Goal: Communication & Community: Answer question/provide support

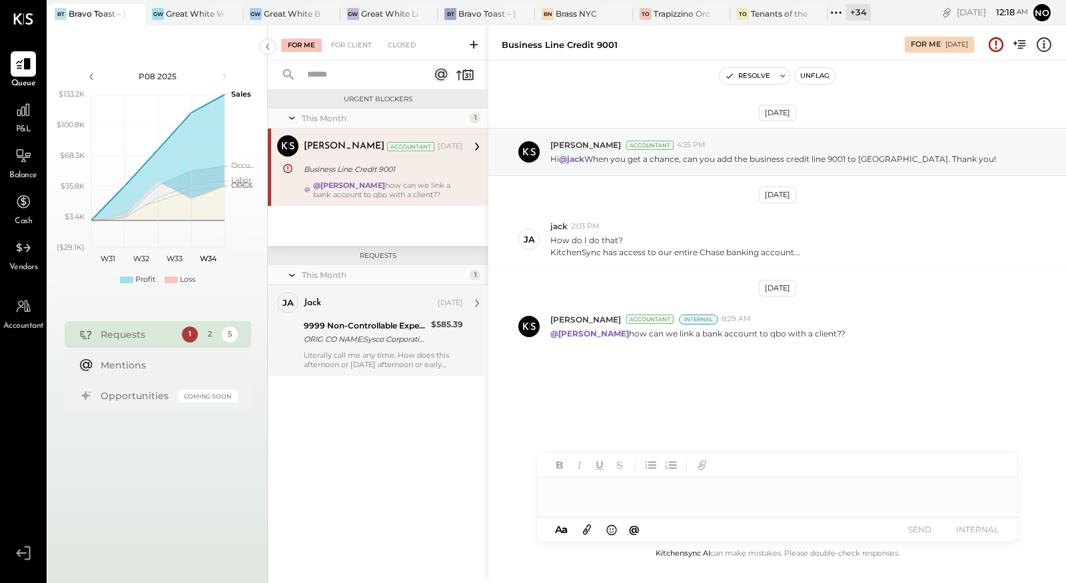
click at [383, 346] on div "jack Aug 11, 2025 9999 Non-Controllable Expenses:Other Income and Expenses:To B…" at bounding box center [383, 330] width 159 height 77
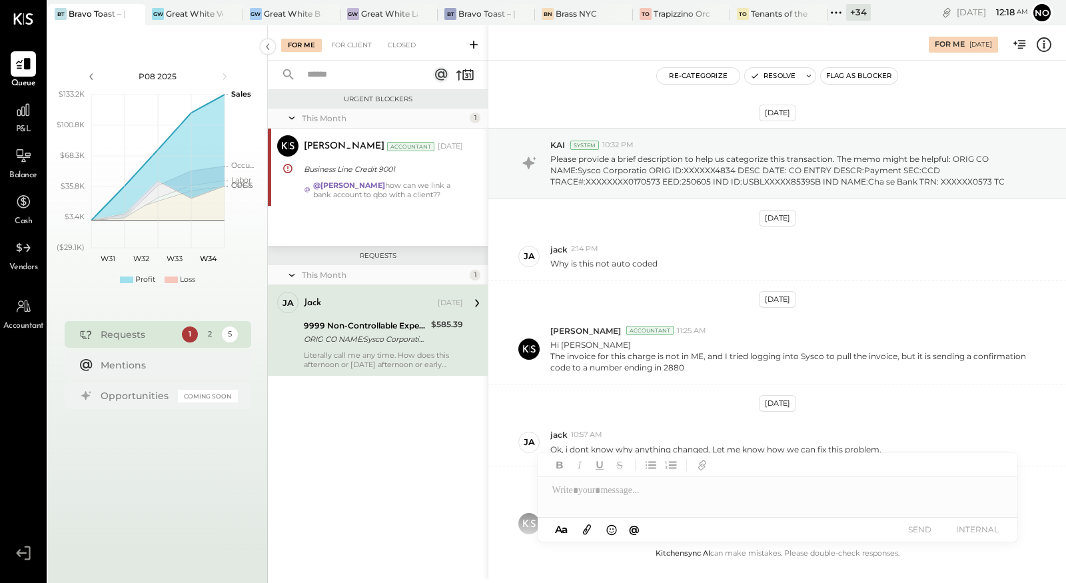
scroll to position [488, 0]
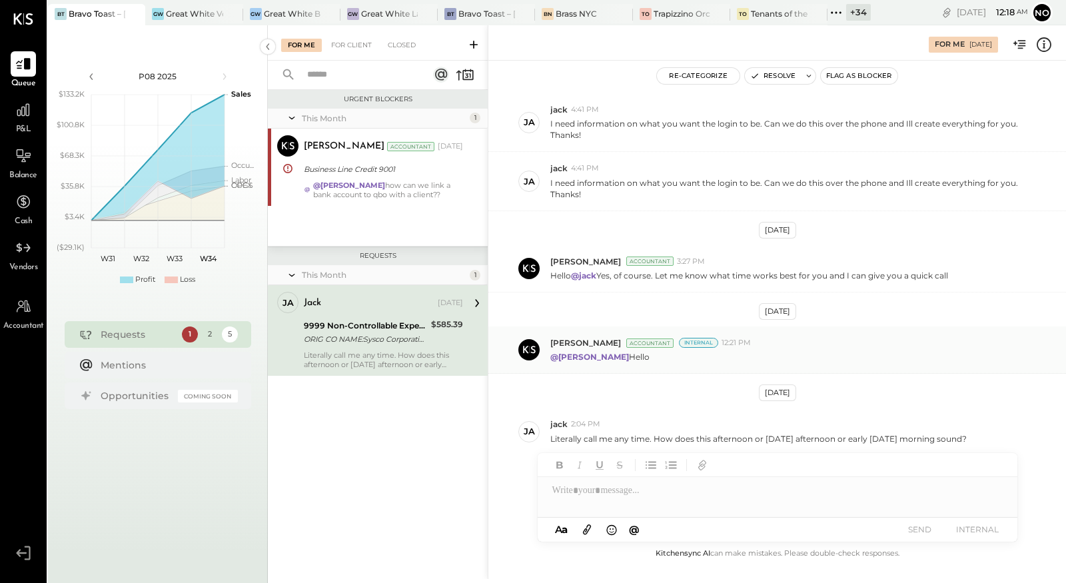
click at [771, 353] on div "@Margot Bloch Hello" at bounding box center [802, 355] width 505 height 14
click at [922, 338] on div "Irvin Rojas Accountant Internal 12:21 PM" at bounding box center [802, 342] width 505 height 11
click at [680, 352] on div "@Margot Bloch Hello" at bounding box center [802, 355] width 505 height 14
click at [771, 78] on button "Resolve" at bounding box center [773, 76] width 56 height 16
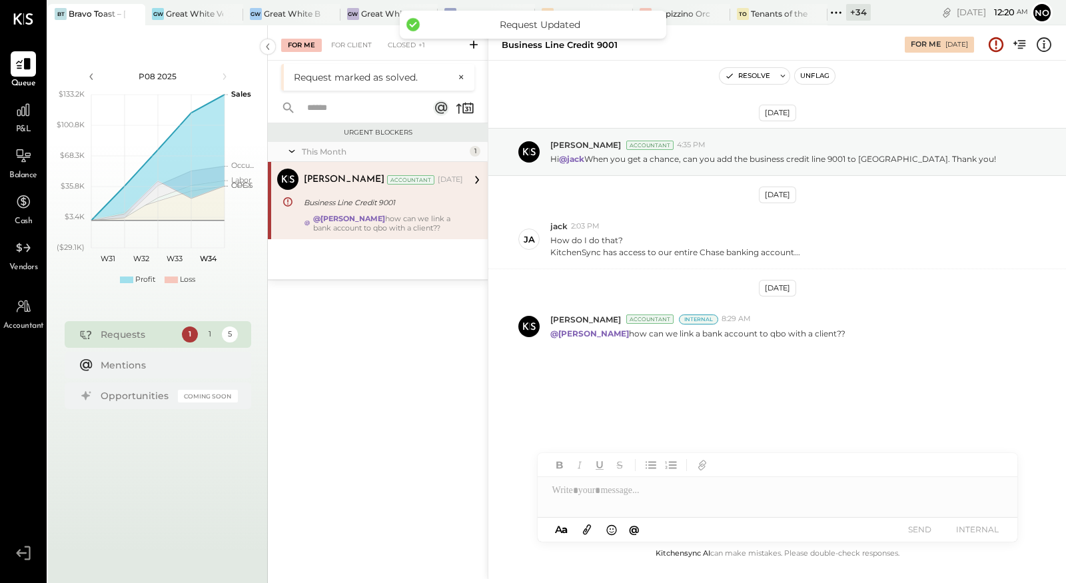
click at [346, 210] on div "Alejandro Bueno Accountant Aug 11, 2025 Business Line Credit 9001 @Joseph Shin …" at bounding box center [383, 200] width 159 height 64
click at [398, 47] on div "Closed" at bounding box center [401, 45] width 41 height 13
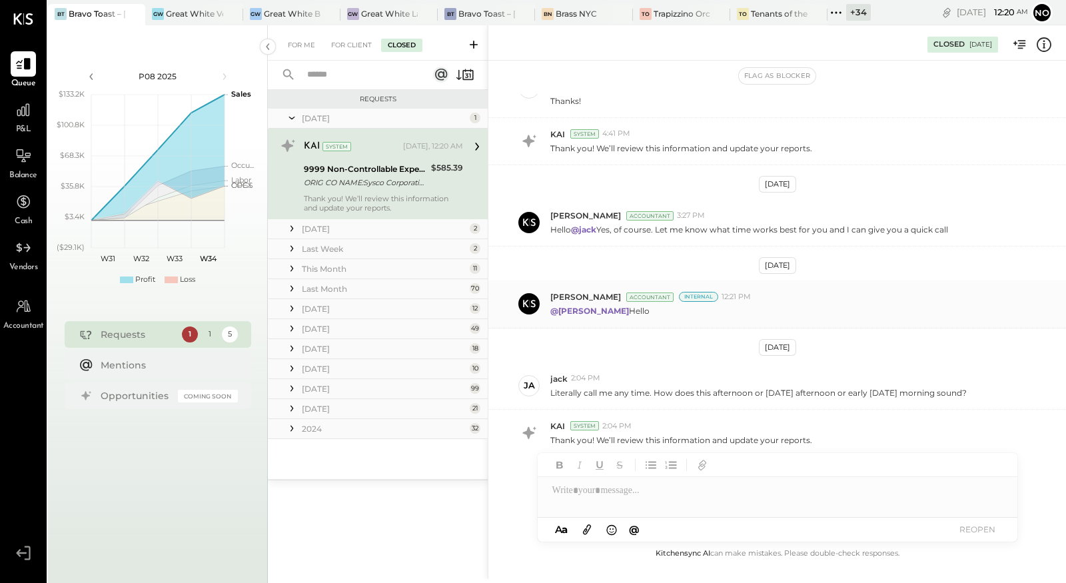
scroll to position [724, 0]
click at [294, 41] on div "For Me" at bounding box center [301, 45] width 41 height 13
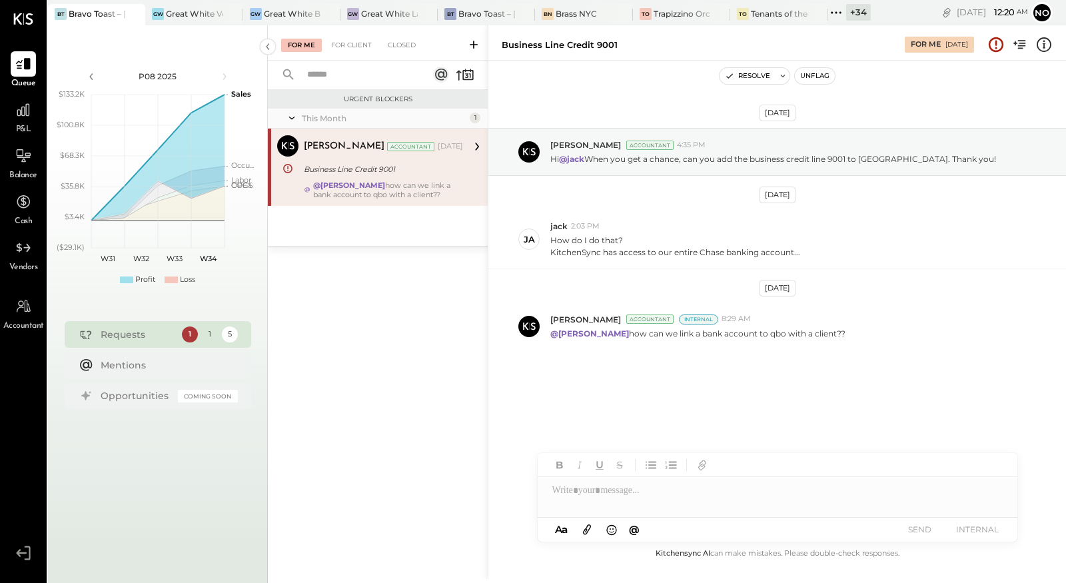
click at [397, 179] on div "Alejandro Bueno Accountant Aug 11, 2025 Business Line Credit 9001 @Joseph Shin …" at bounding box center [383, 167] width 159 height 64
click at [204, 13] on div at bounding box center [219, 13] width 47 height 19
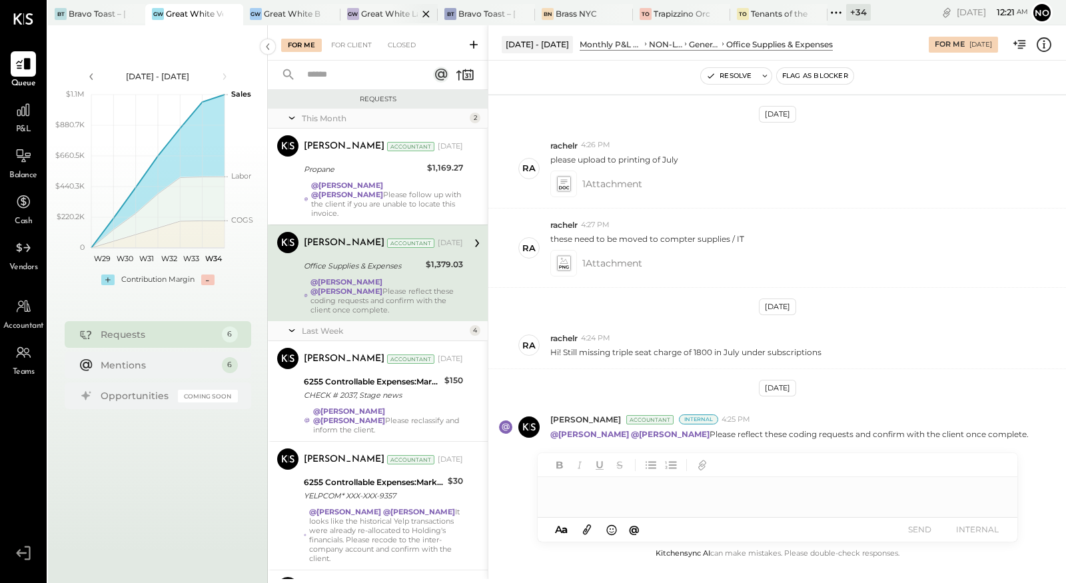
click at [378, 11] on div "Great White Larchmont" at bounding box center [389, 13] width 57 height 11
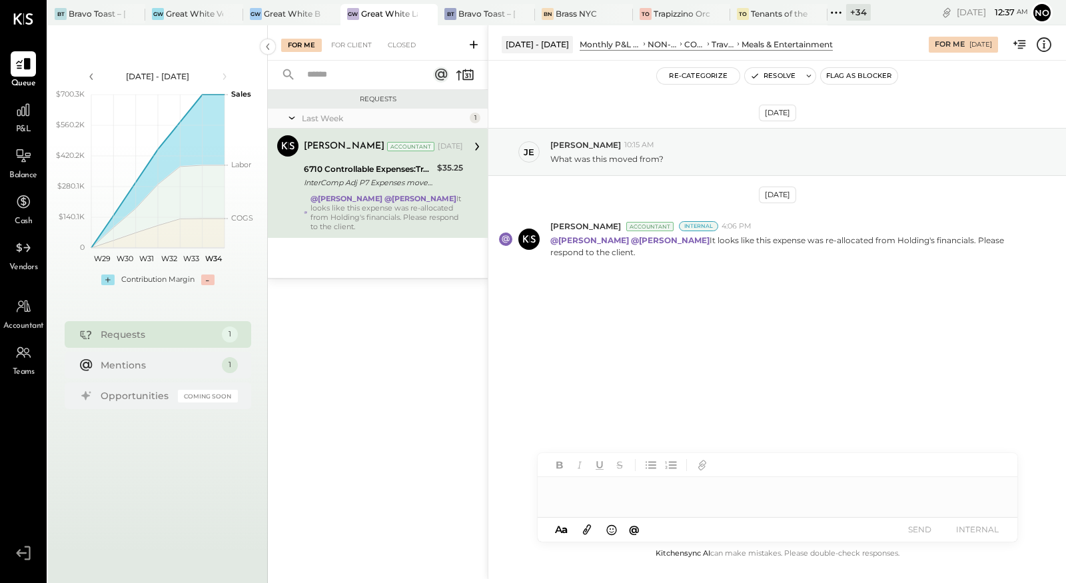
click at [606, 319] on div "Aug 19th, 2025 je jess 10:15 AM What was this moved from? Aug 20th, 2025 Joseph…" at bounding box center [776, 231] width 577 height 274
click at [284, 8] on div "GW Great White Brentwood" at bounding box center [281, 14] width 77 height 12
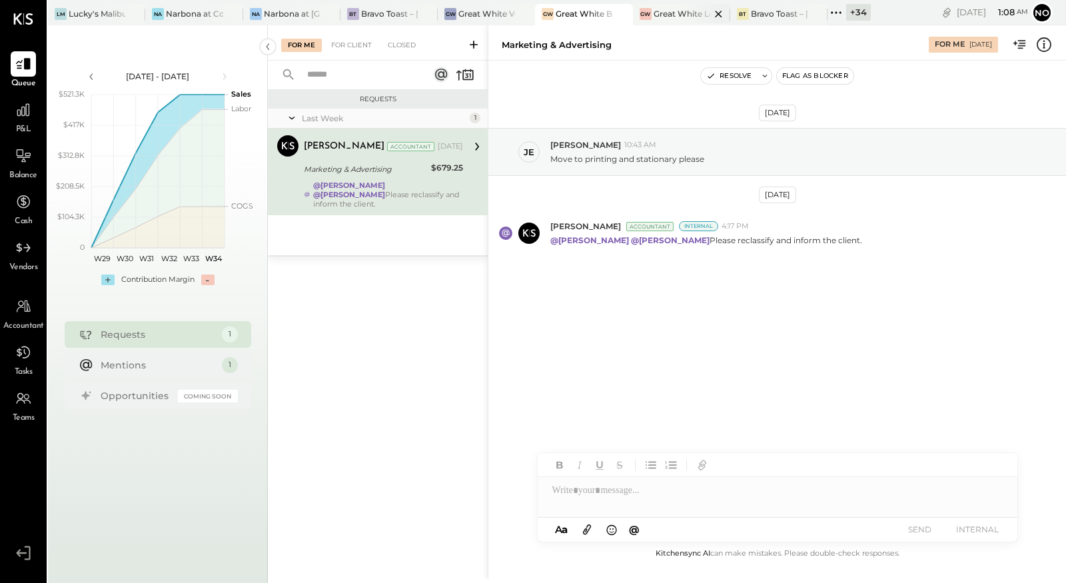
click at [682, 11] on div "Great White Larchmont" at bounding box center [681, 13] width 57 height 11
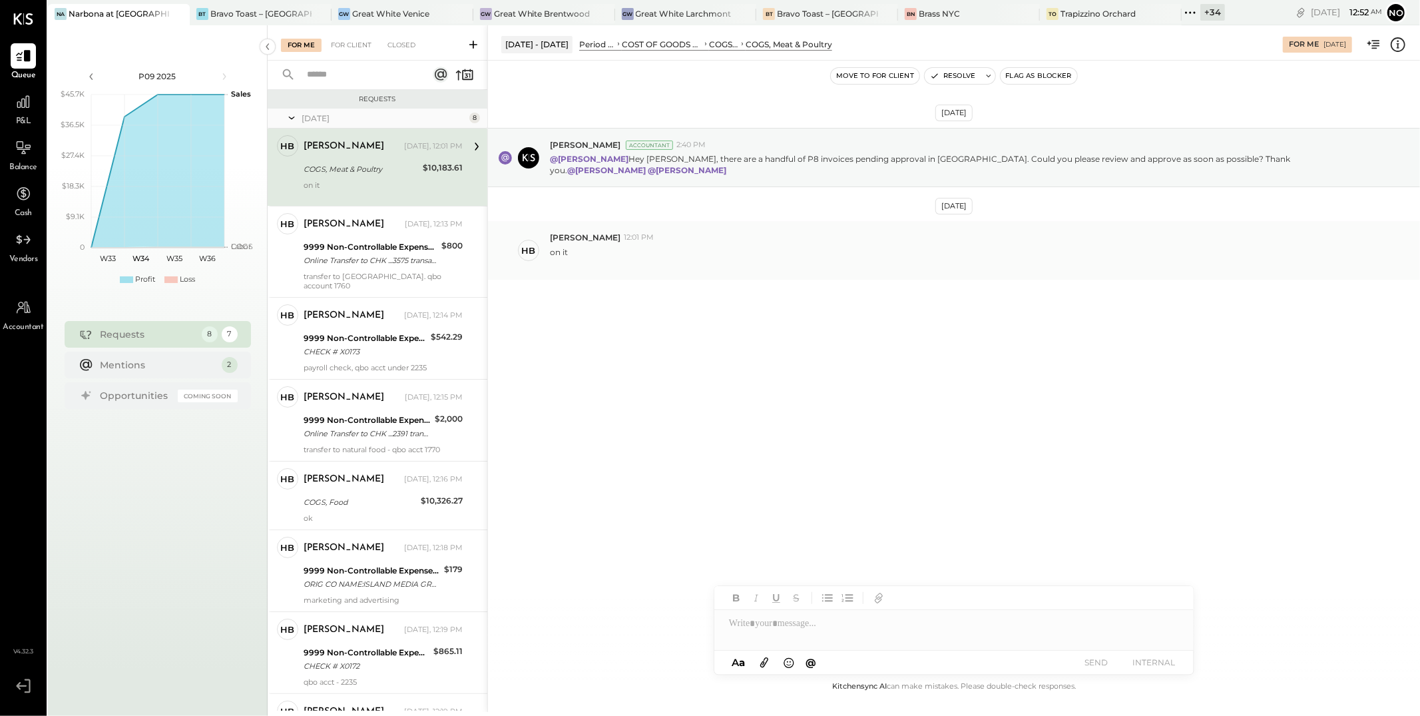
click at [657, 253] on div "on it" at bounding box center [980, 256] width 860 height 25
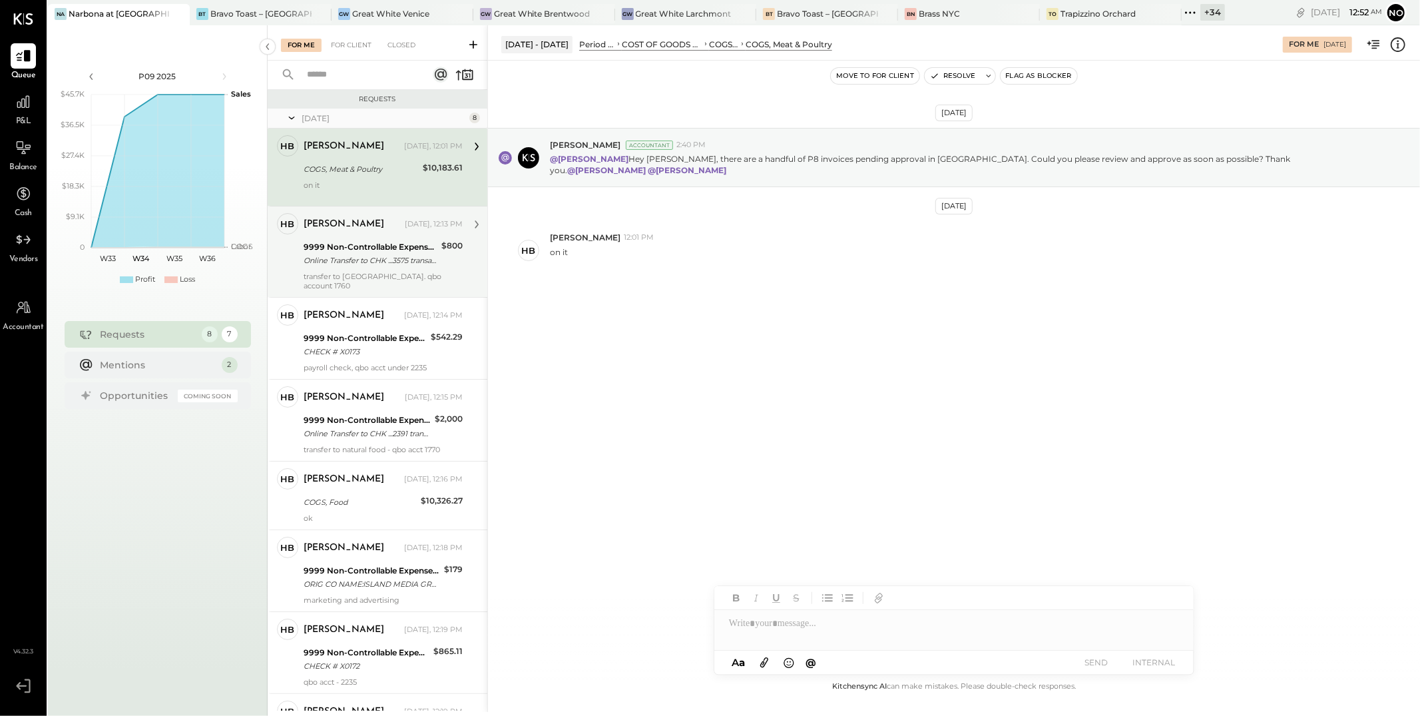
click at [379, 258] on div "Online Transfer to CHK ...3575 transaction#: XXXXXXX3332 08/06" at bounding box center [371, 260] width 134 height 13
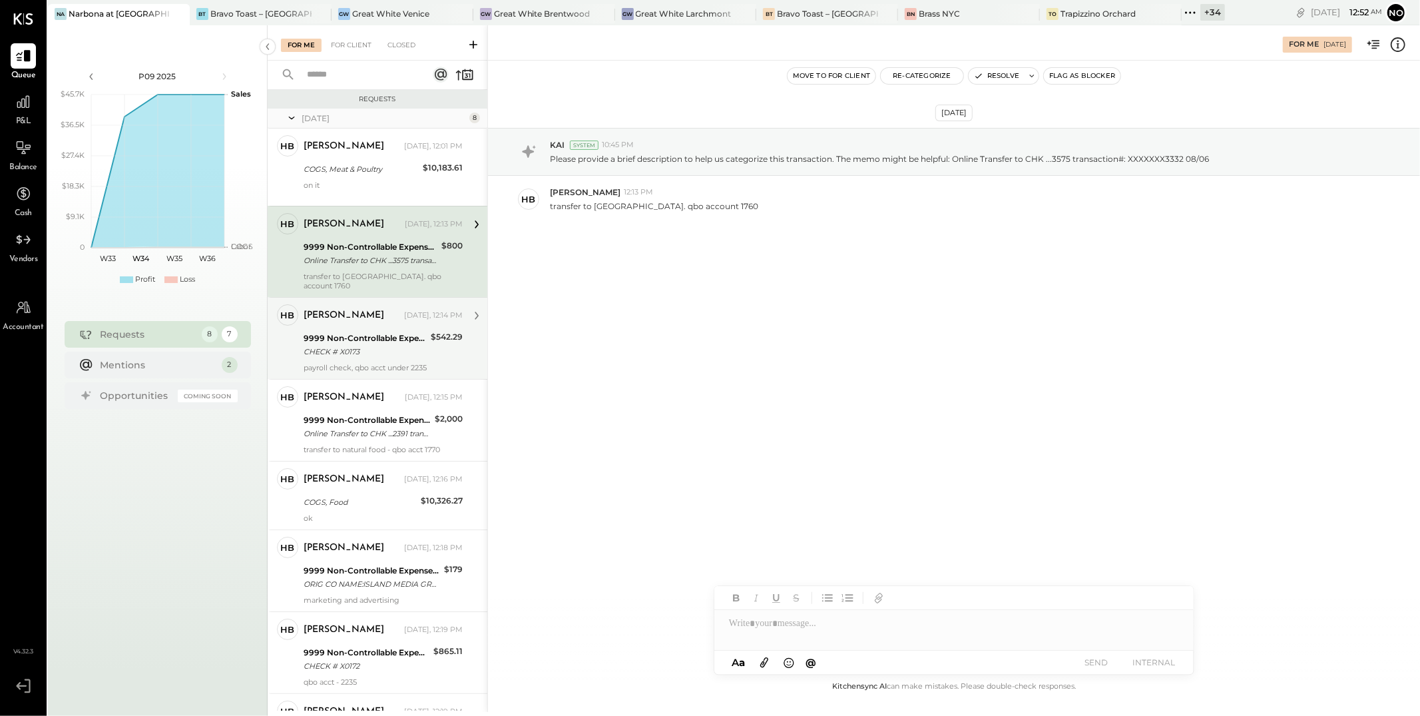
click at [370, 336] on div "9999 Non-Controllable Expenses:Other Income and Expenses:To Be Classified P&L" at bounding box center [365, 338] width 123 height 13
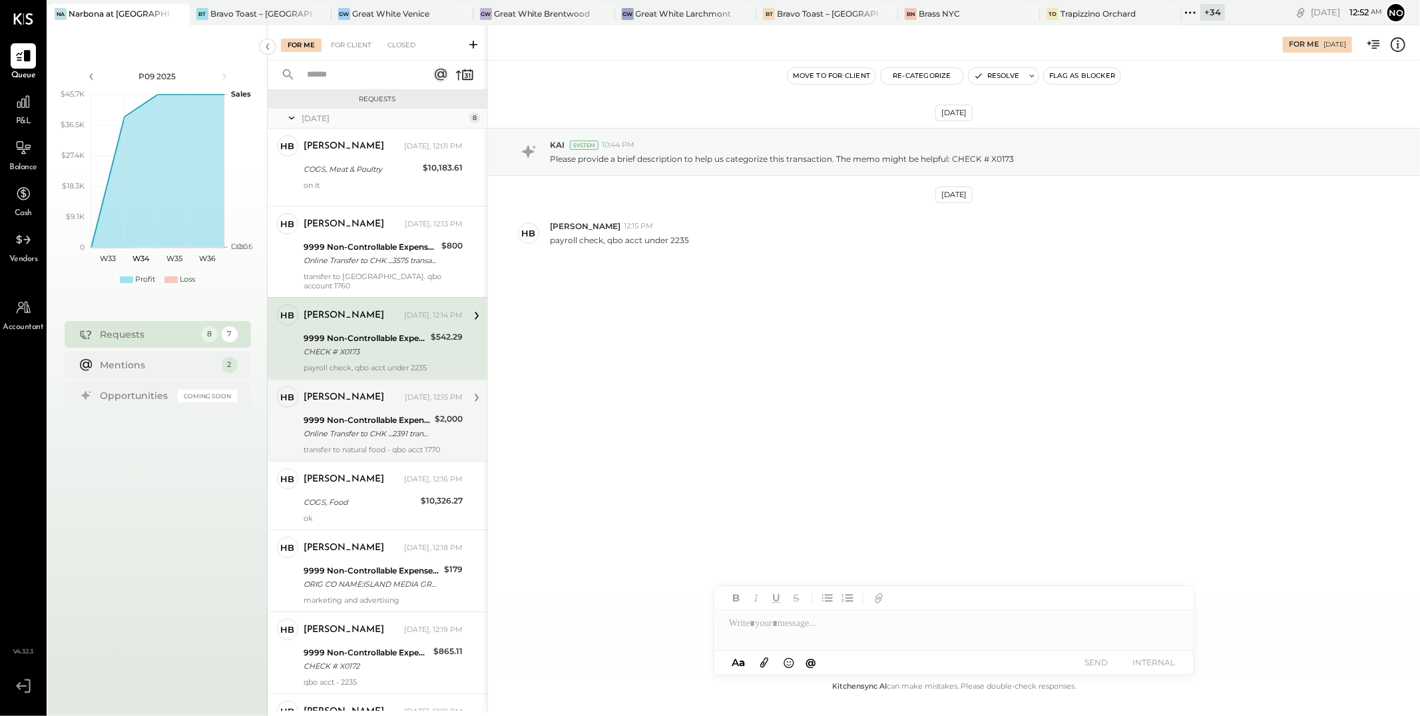
click at [362, 427] on div "Online Transfer to CHK ...2391 transaction#: XXXXXXX8987 08/07" at bounding box center [367, 433] width 127 height 13
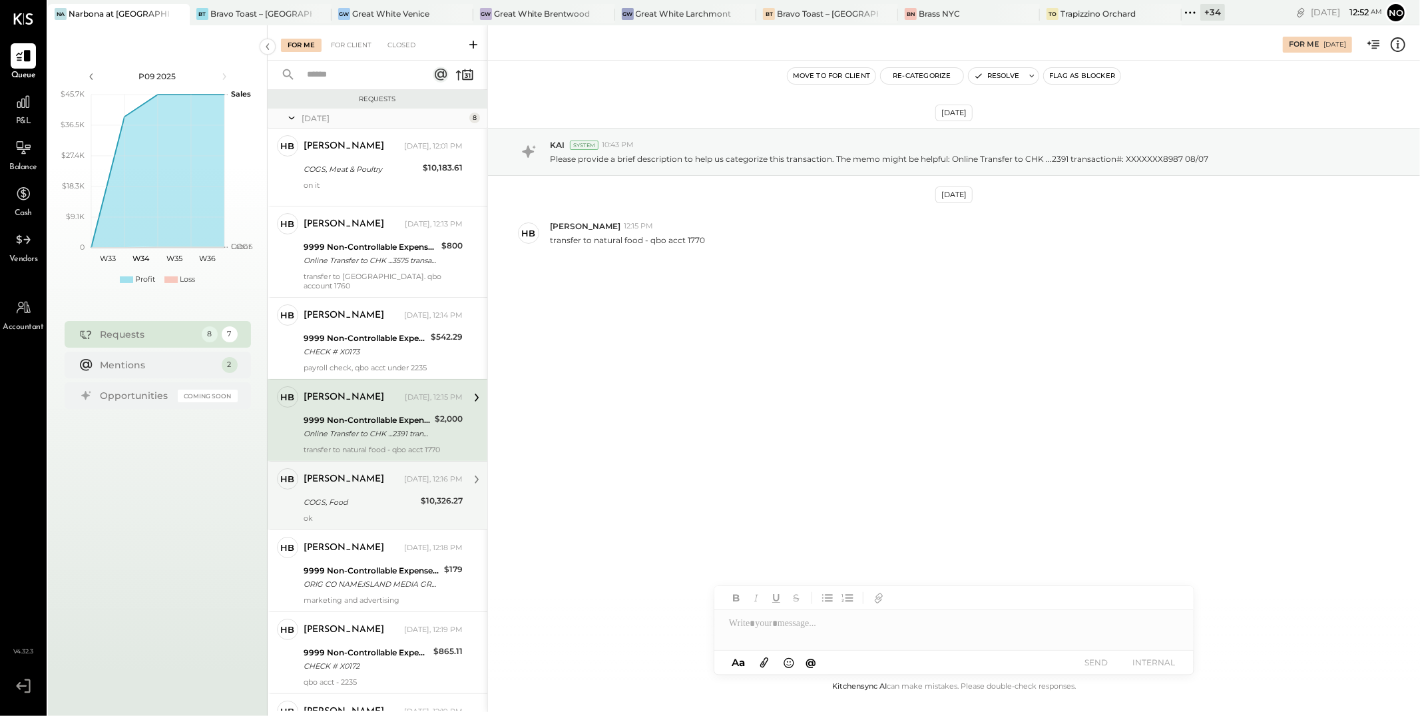
click at [350, 484] on div "[PERSON_NAME]" at bounding box center [344, 479] width 81 height 13
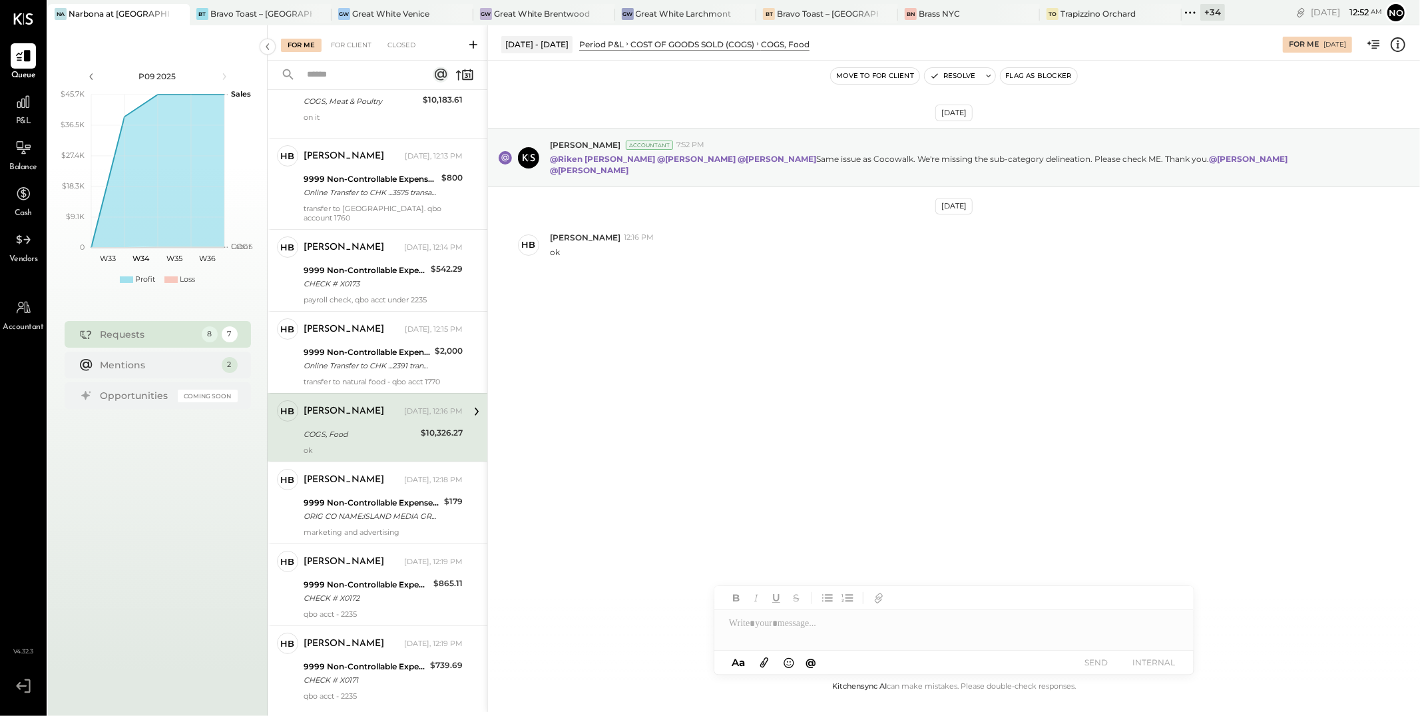
scroll to position [105, 0]
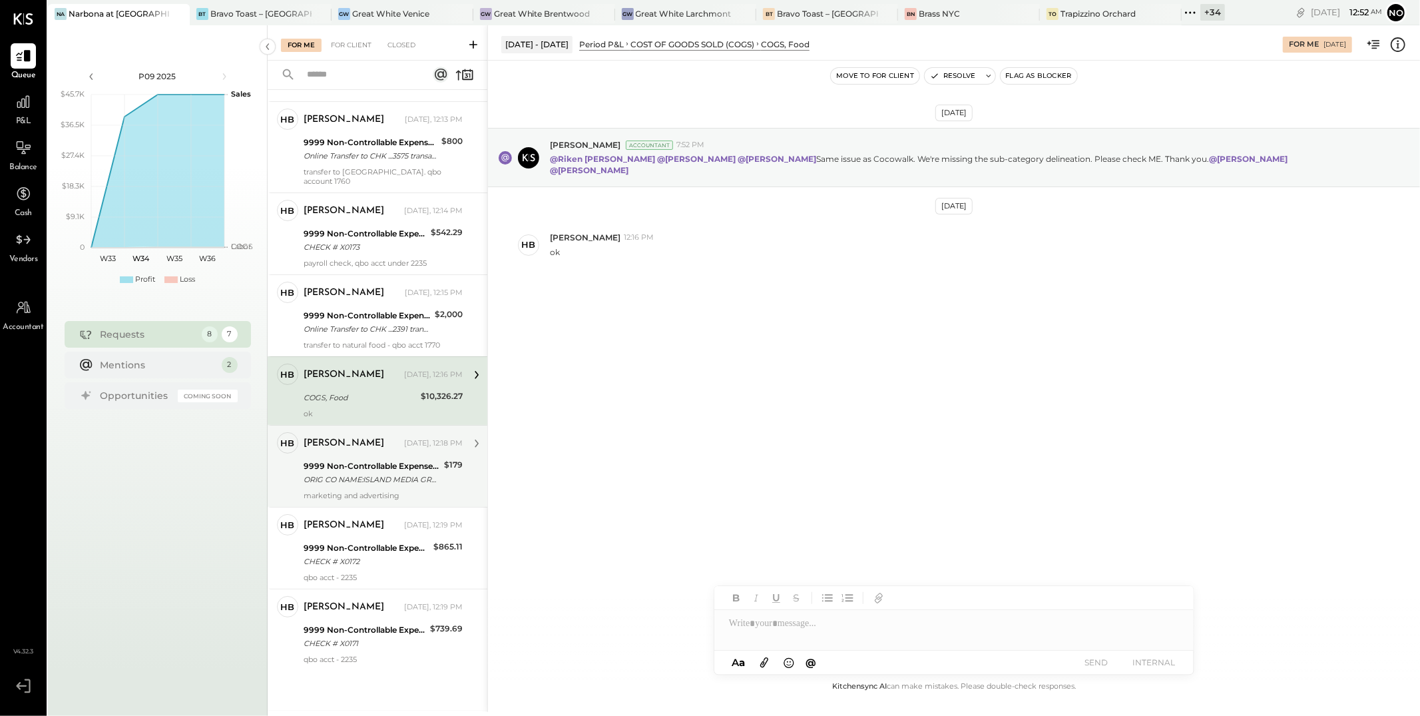
click at [352, 473] on div "ORIG CO NAME:ISLAND MEDIA GRO ORIG ID:XXXXXX6202 DESC DATE:250801 CO ENTRY DESC…" at bounding box center [372, 479] width 137 height 13
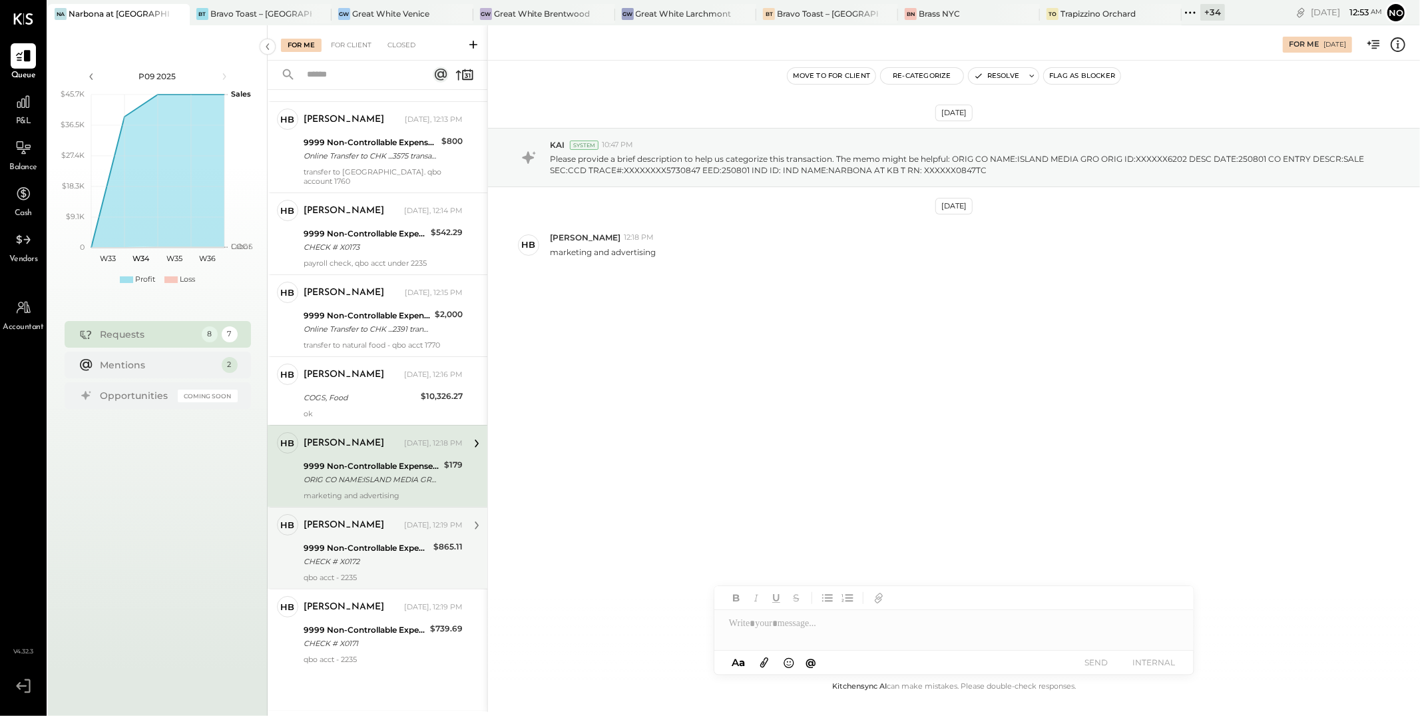
click at [352, 551] on div "9999 Non-Controllable Expenses:Other Income and Expenses:To Be Classified P&L" at bounding box center [367, 547] width 126 height 13
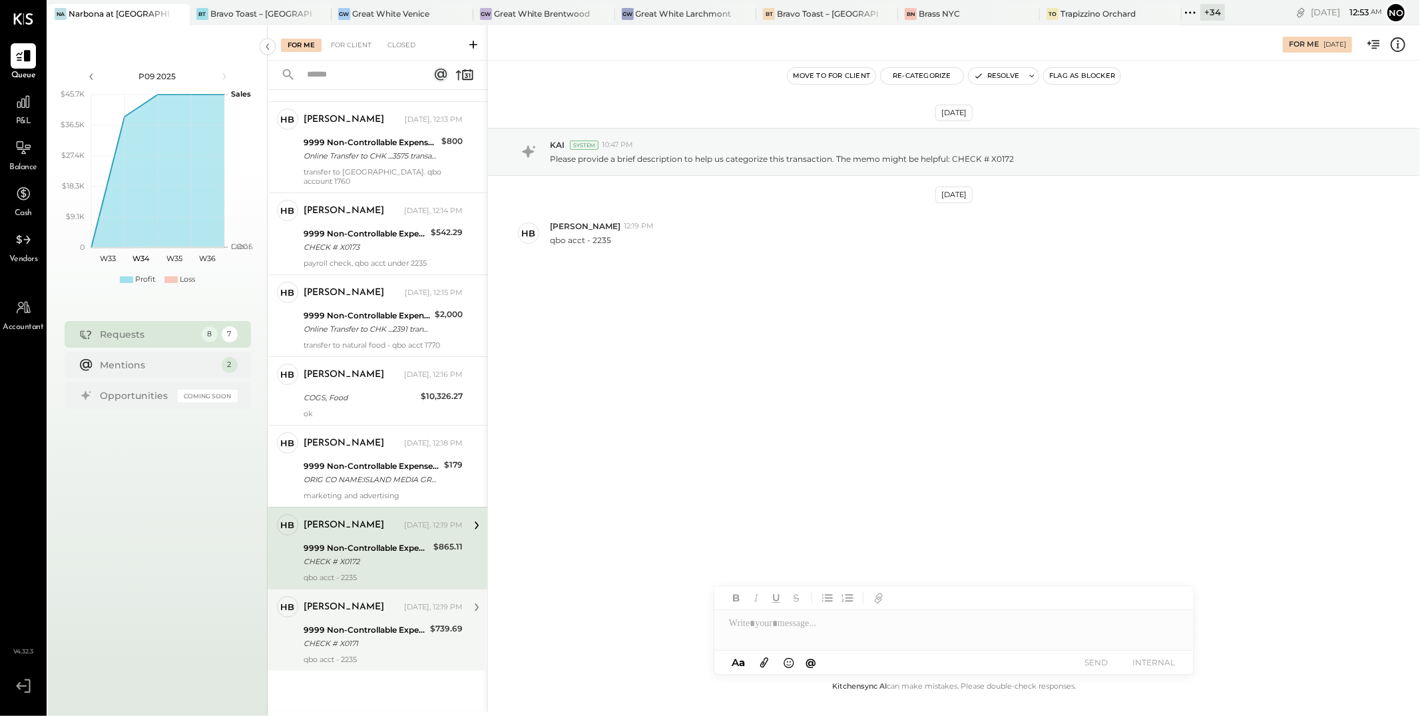
click at [340, 620] on div "Heidy Balart Yesterday, 12:19 PM 9999 Non-Controllable Expenses:Other Income an…" at bounding box center [383, 630] width 159 height 68
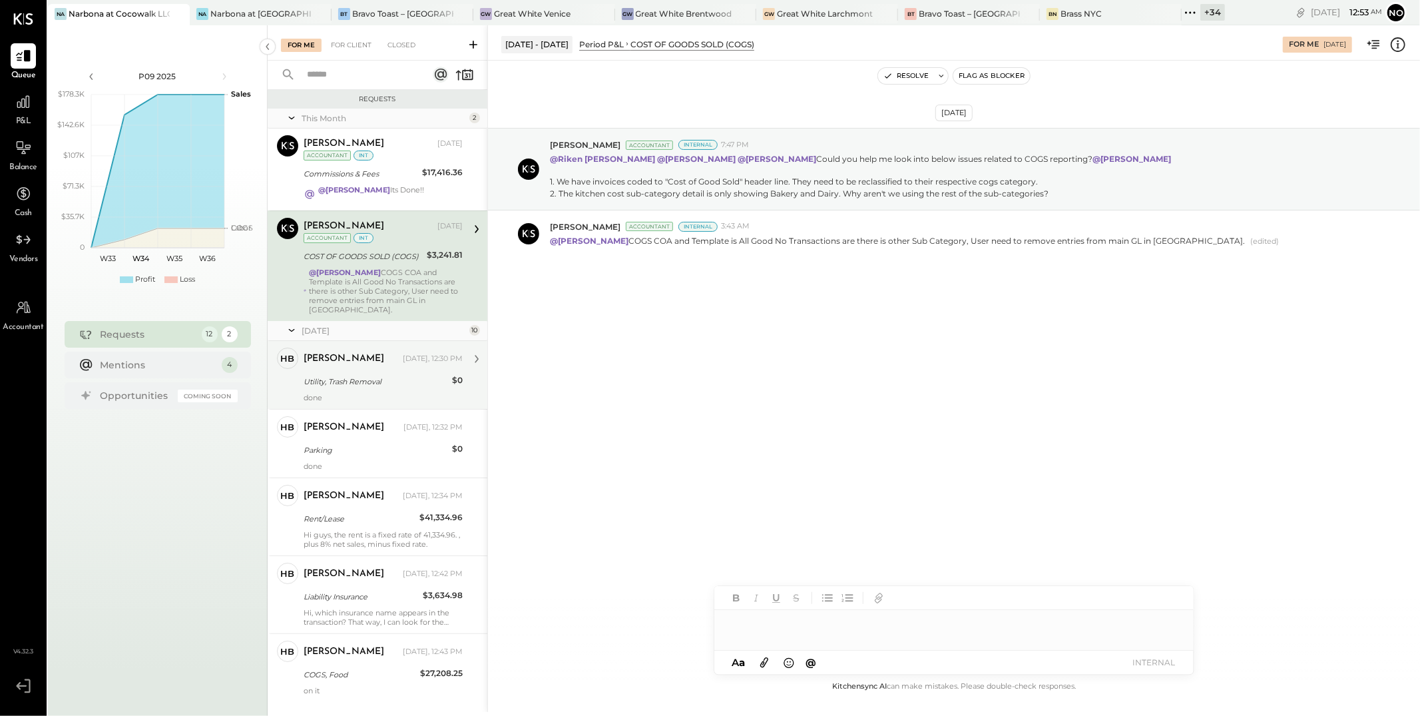
click at [347, 375] on div "Utility, Trash Removal" at bounding box center [376, 381] width 145 height 13
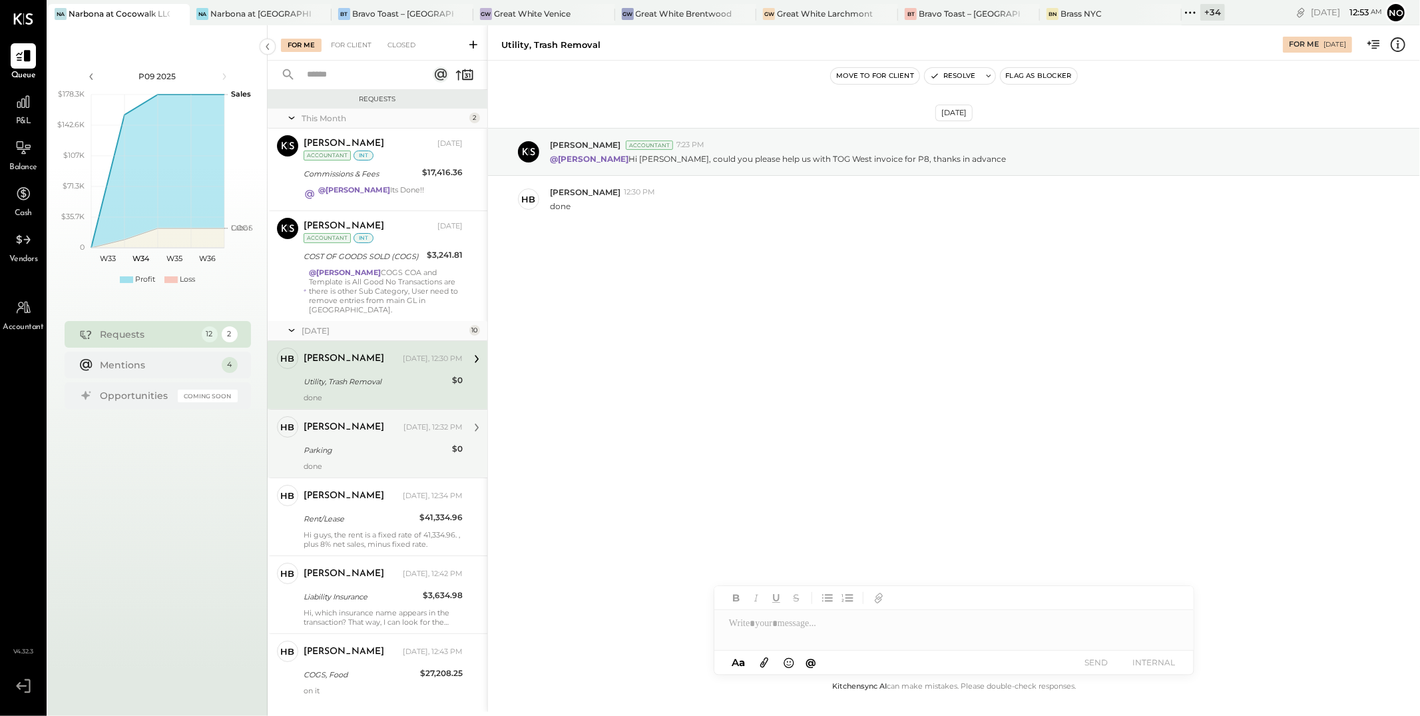
click at [343, 449] on div "Heidy Balart Yesterday, 12:32 PM Parking $0 done" at bounding box center [383, 443] width 159 height 55
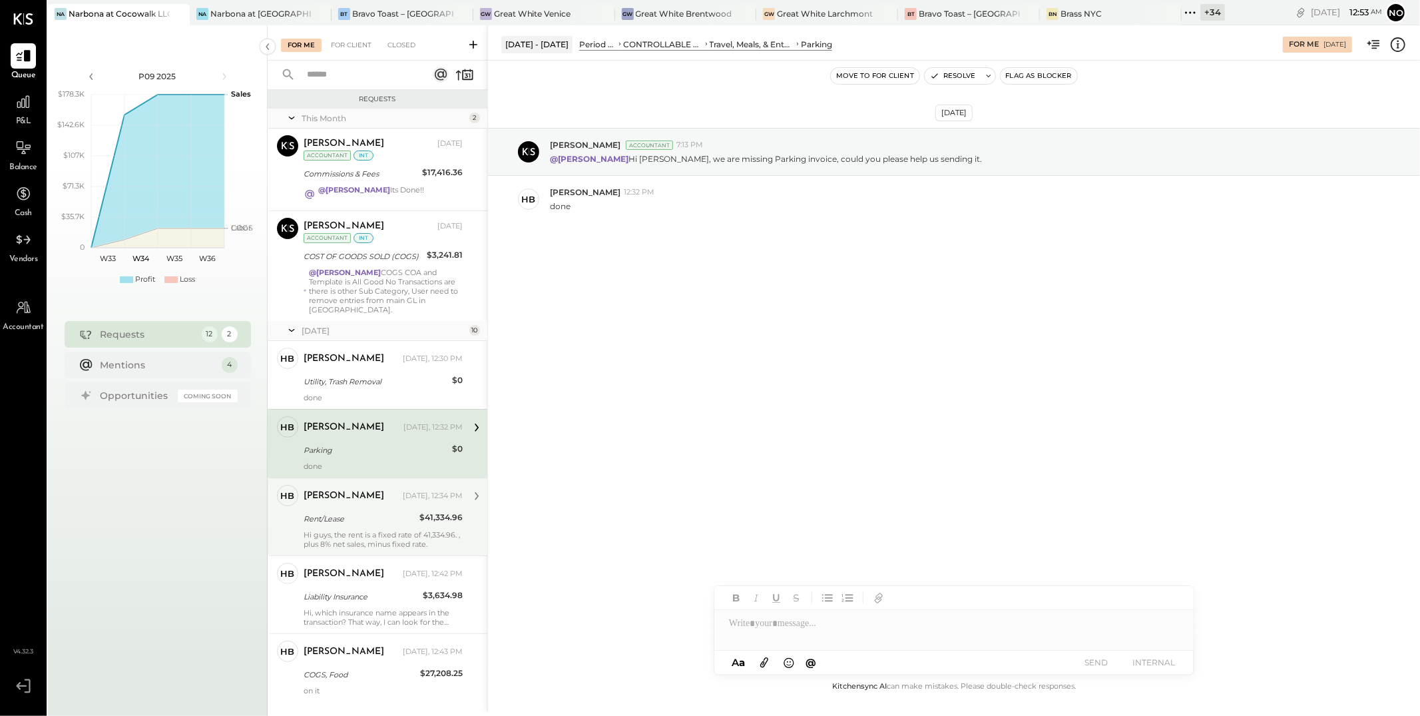
click at [342, 512] on div "Rent/Lease" at bounding box center [360, 518] width 112 height 13
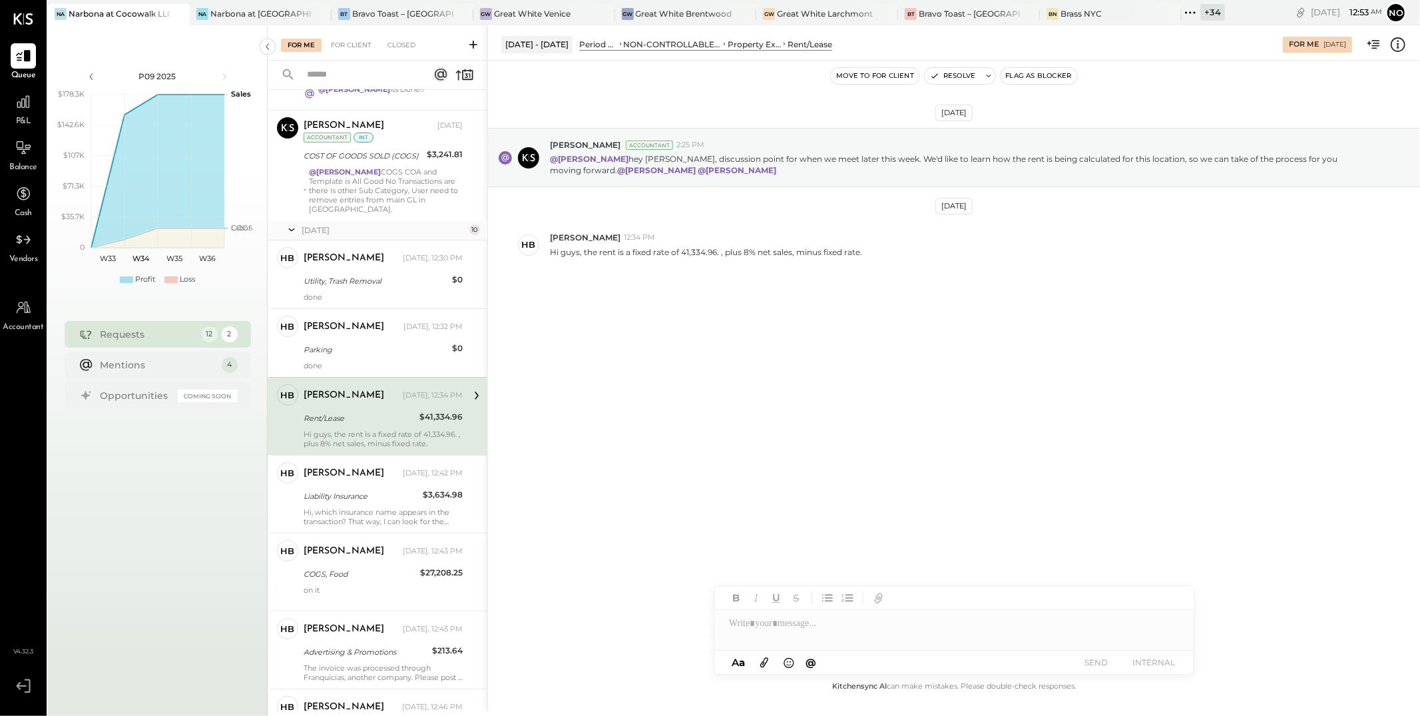
scroll to position [116, 0]
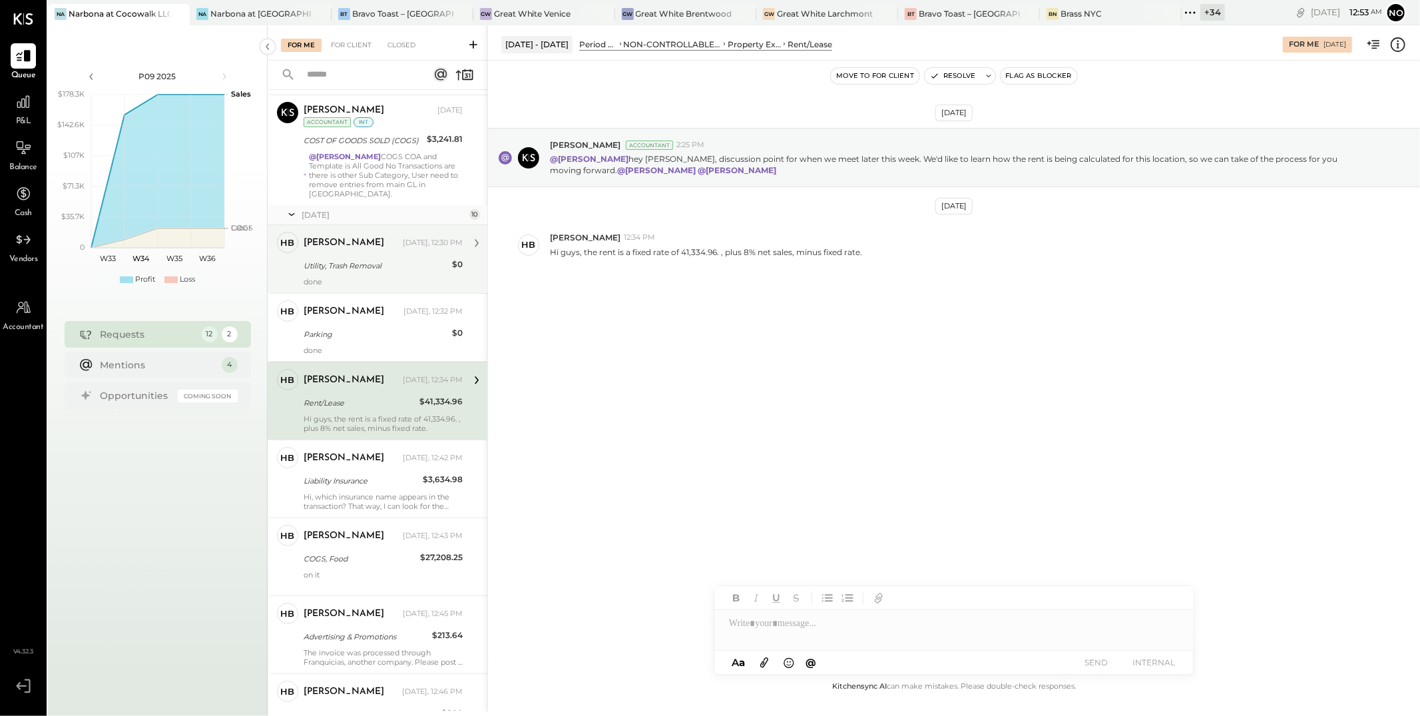
click at [368, 263] on div "Utility, Trash Removal" at bounding box center [376, 266] width 145 height 16
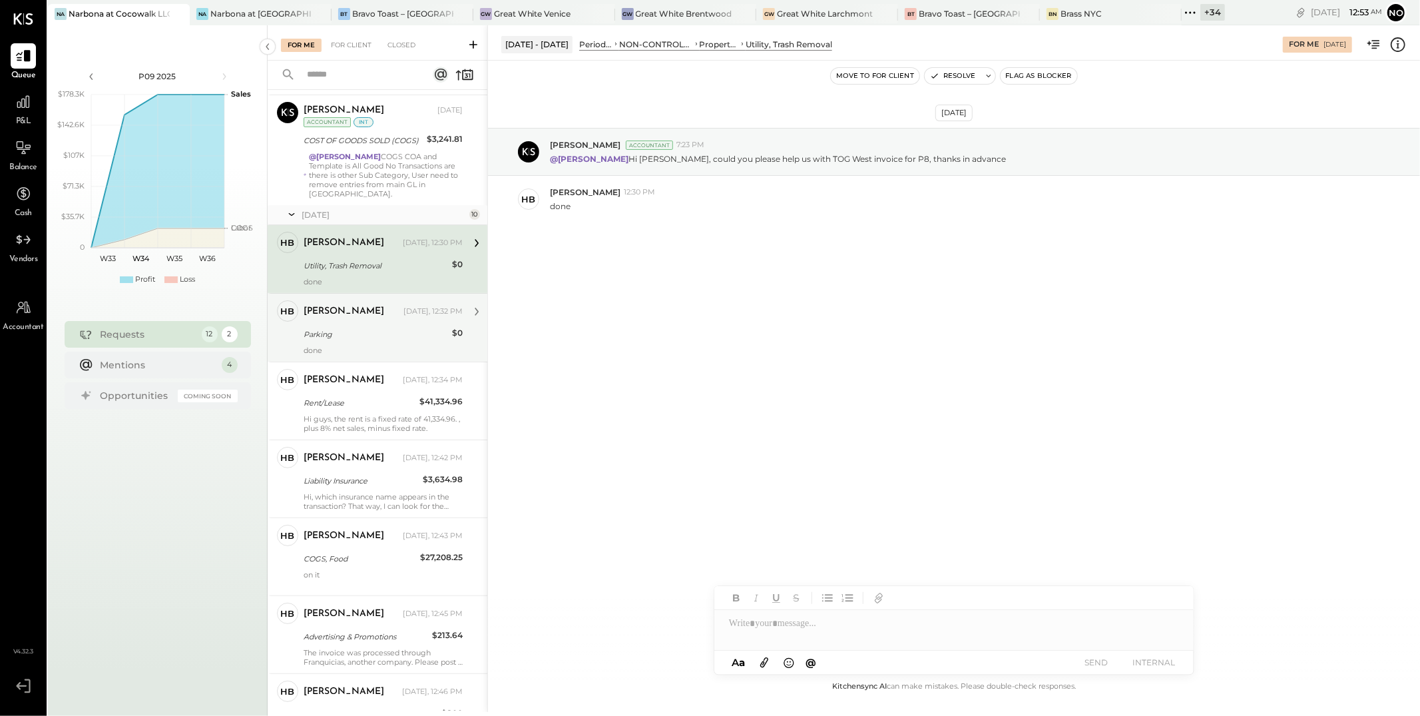
click at [351, 316] on div "Heidy Balart Yesterday, 12:32 PM Parking $0 done" at bounding box center [383, 327] width 159 height 55
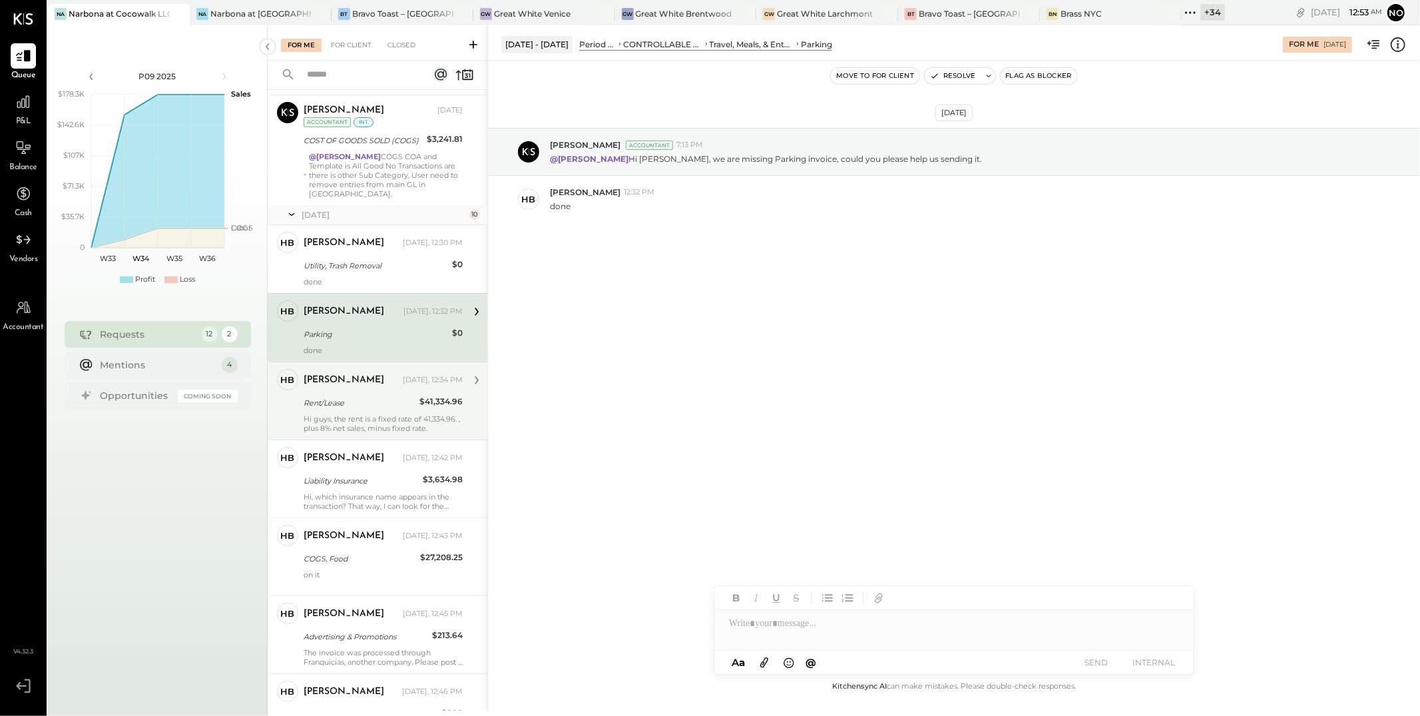
click at [344, 396] on div "Rent/Lease" at bounding box center [360, 402] width 112 height 13
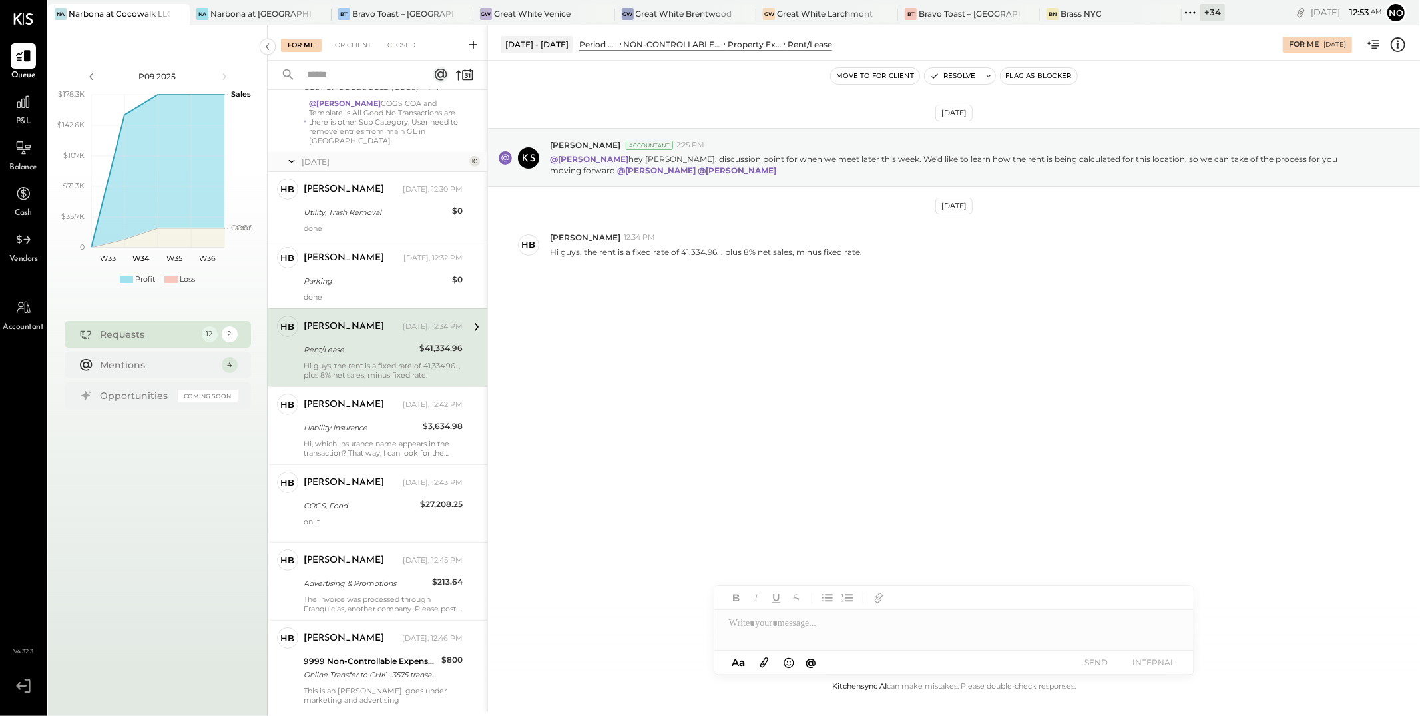
scroll to position [174, 0]
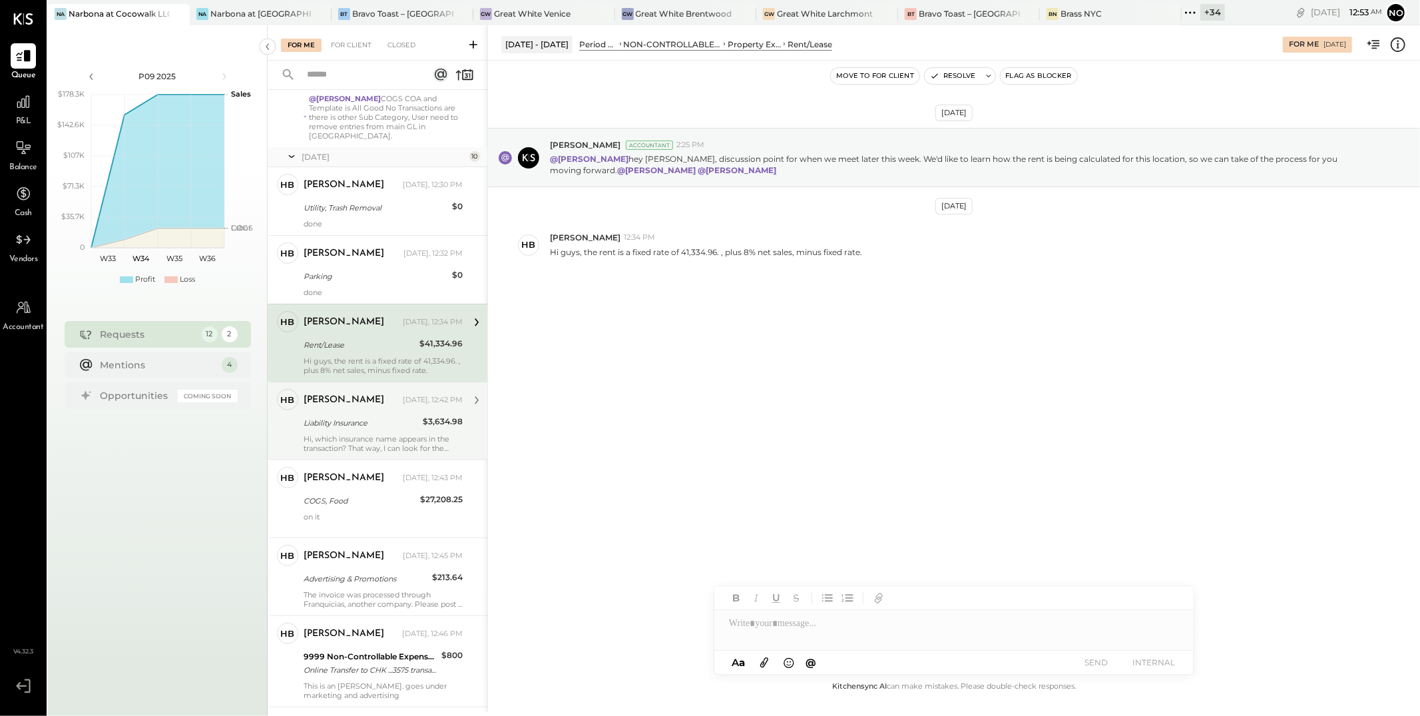
click at [355, 403] on div "Heidy Balart Yesterday, 12:42 PM Liability Insurance $3,634.98 Hi, which insura…" at bounding box center [383, 421] width 159 height 64
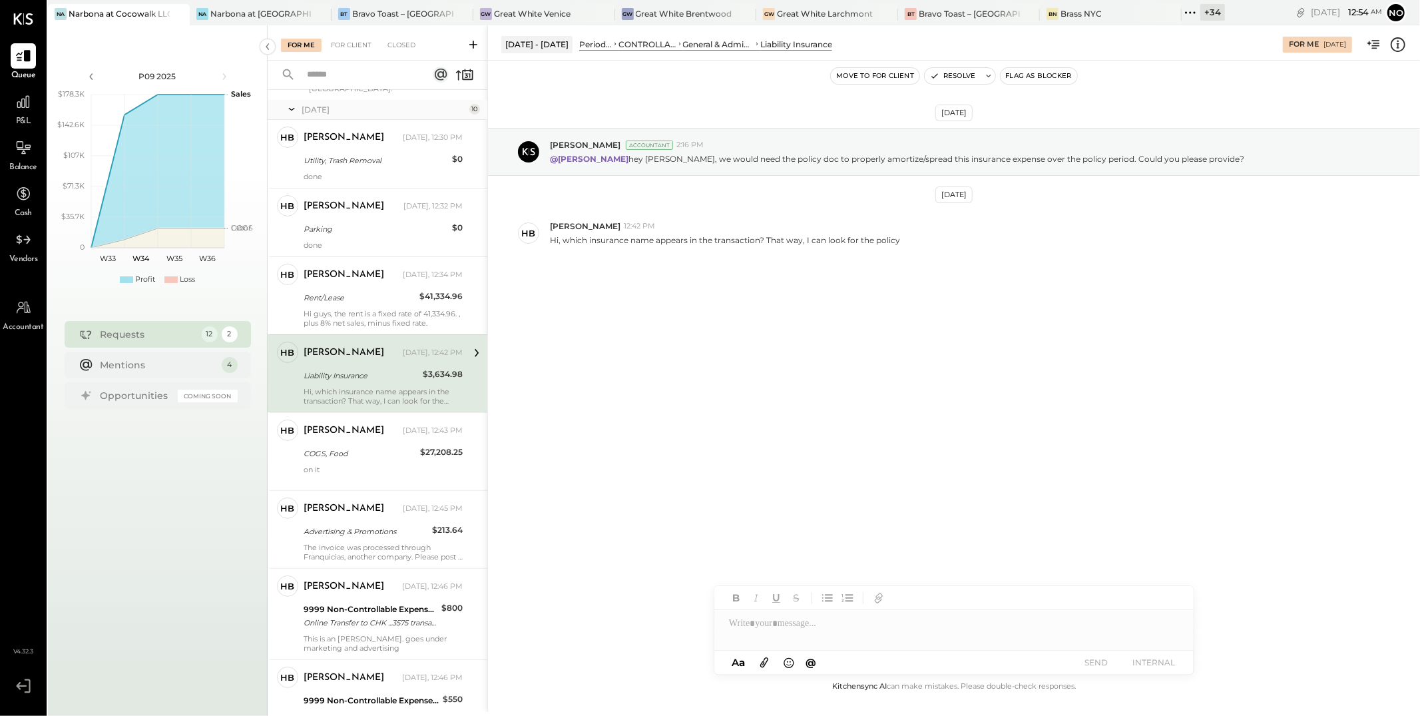
scroll to position [222, 0]
click at [341, 446] on div "COGS, Food" at bounding box center [360, 452] width 113 height 13
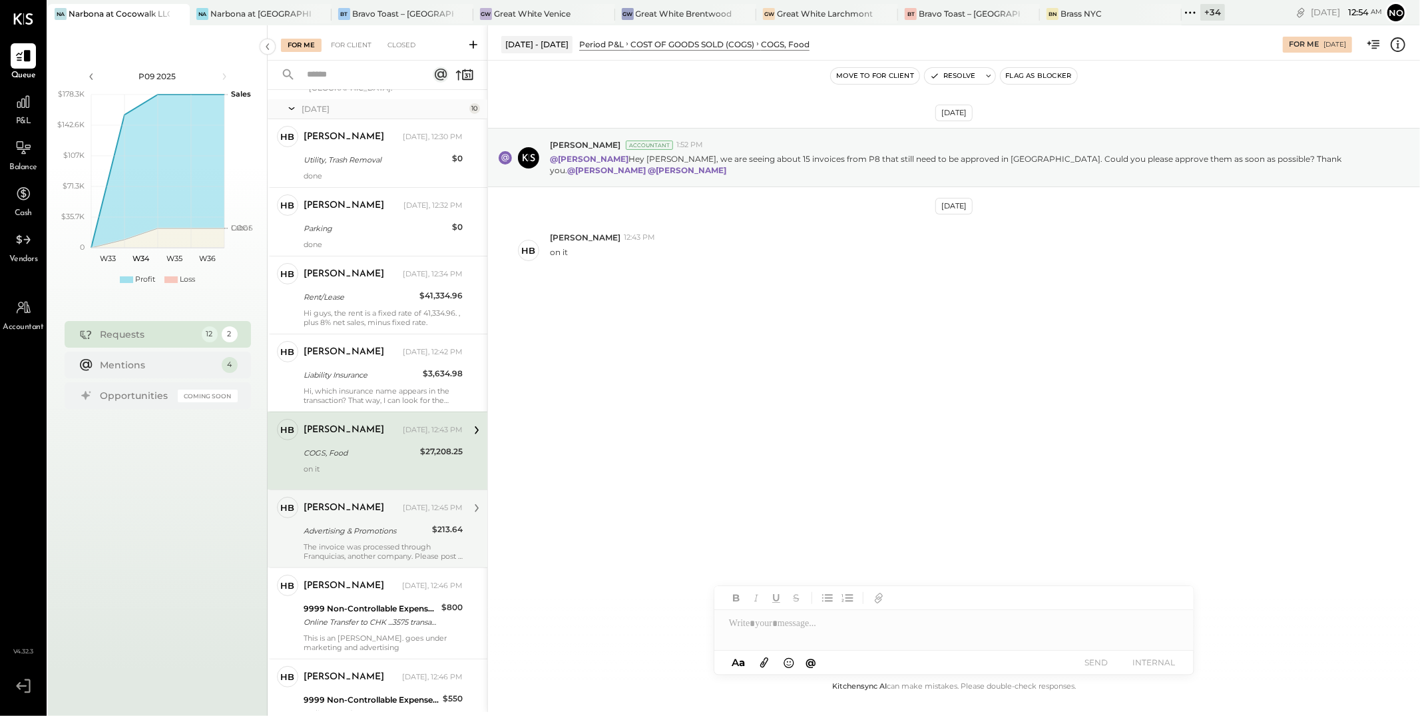
click at [339, 524] on div "Advertising & Promotions" at bounding box center [366, 530] width 125 height 13
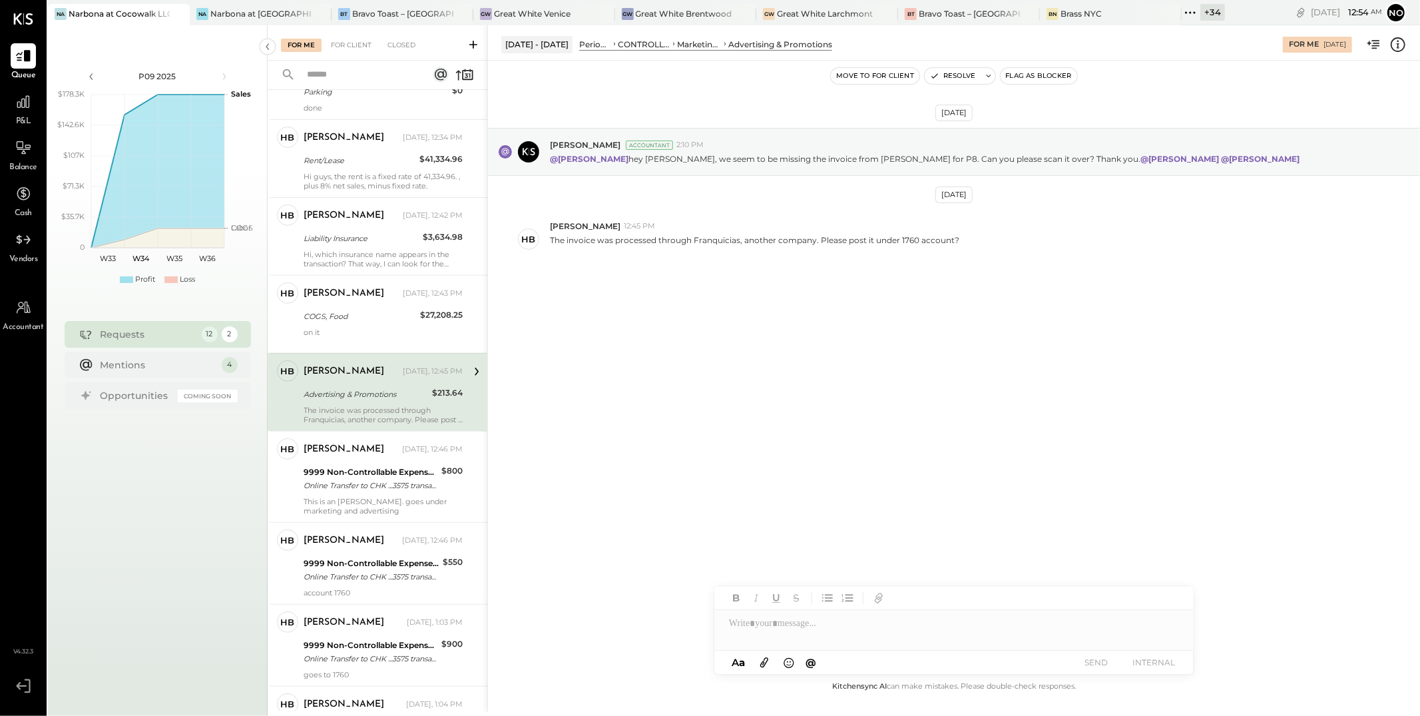
scroll to position [386, 0]
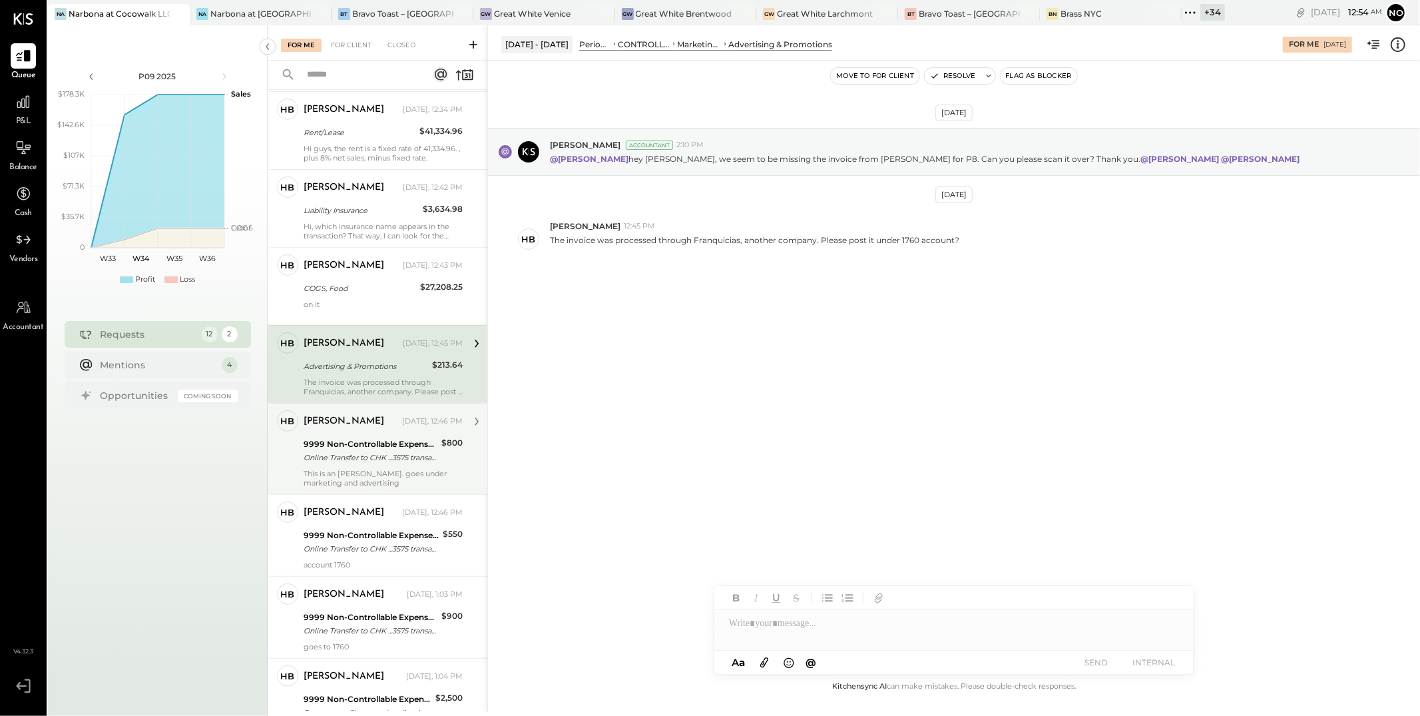
click at [360, 451] on div "Online Transfer to CHK ...3575 transaction#: XXXXXXX6171 08/06" at bounding box center [371, 457] width 134 height 13
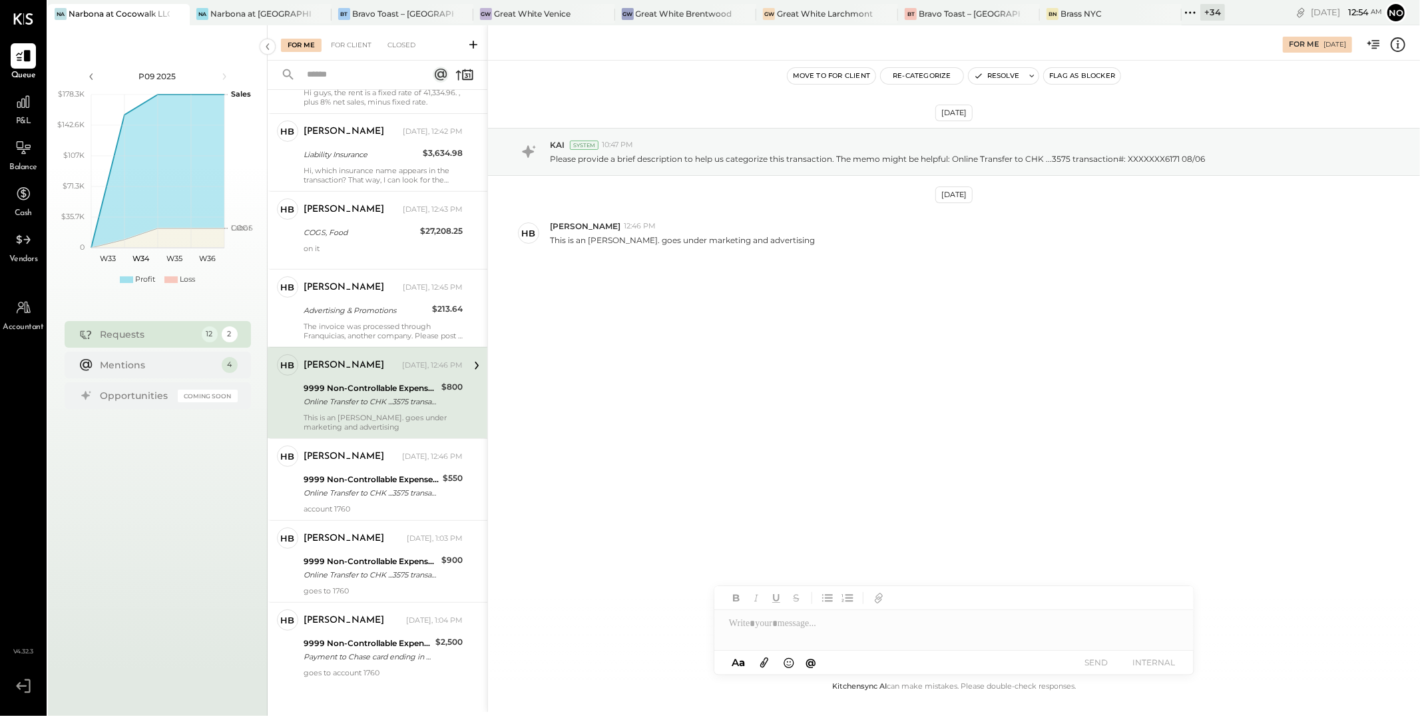
scroll to position [456, 0]
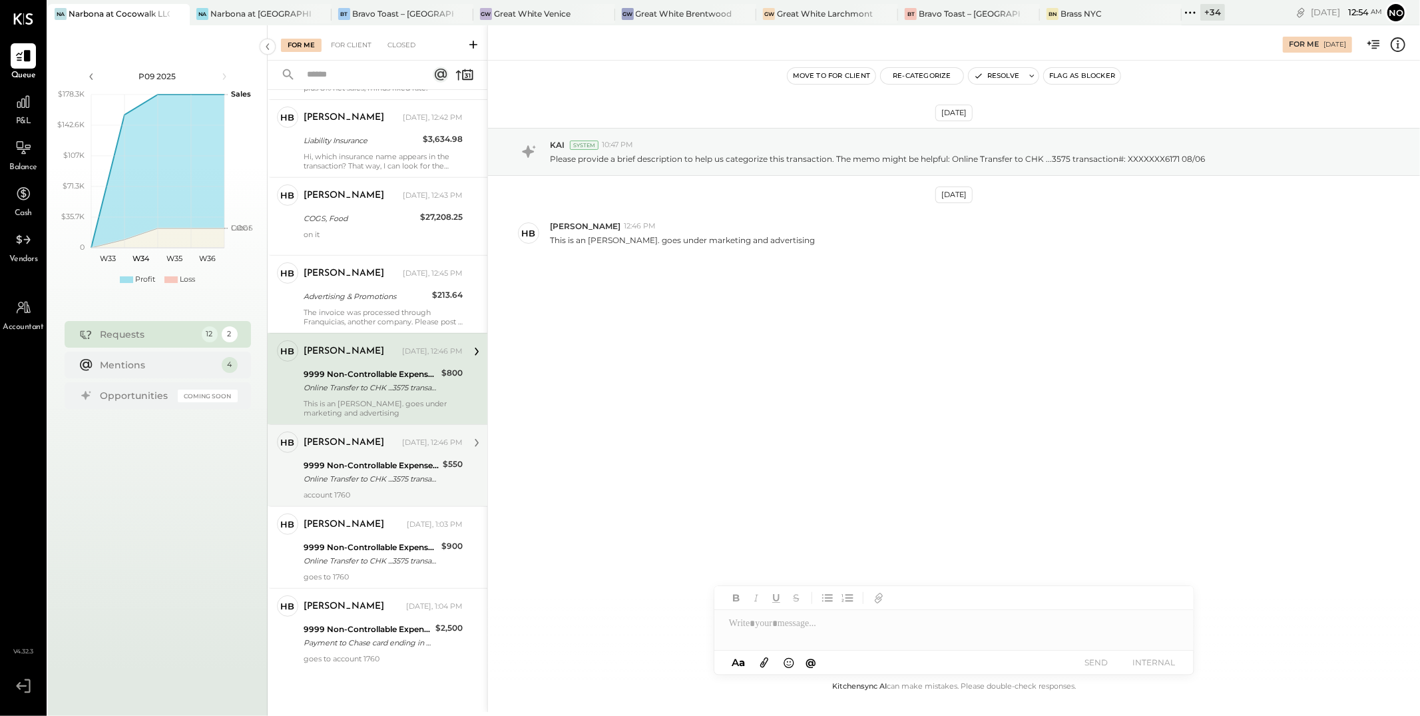
click at [362, 459] on div "9999 Non-Controllable Expenses:Other Income and Expenses:To Be Classified P&L" at bounding box center [371, 465] width 135 height 13
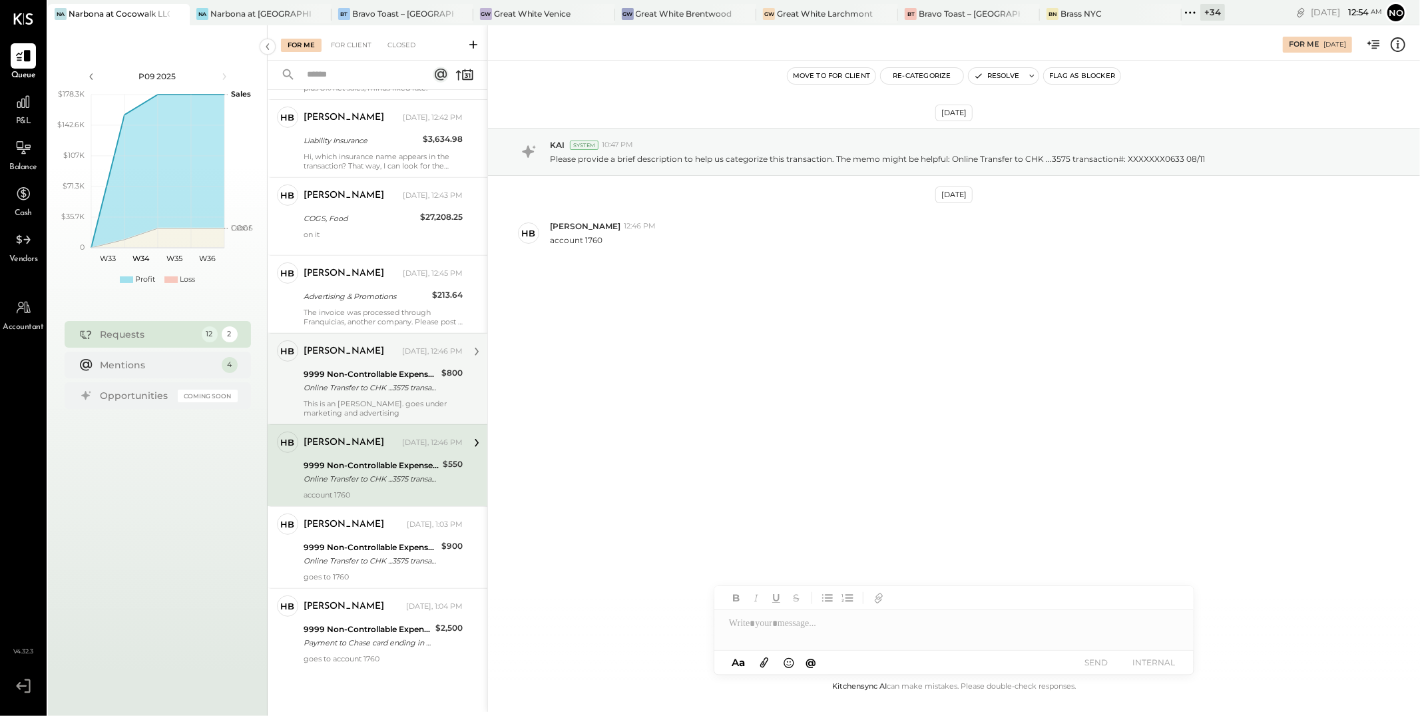
click at [362, 386] on div "9999 Non-Controllable Expenses:Other Income and Expenses:To Be Classified P&L O…" at bounding box center [371, 380] width 134 height 29
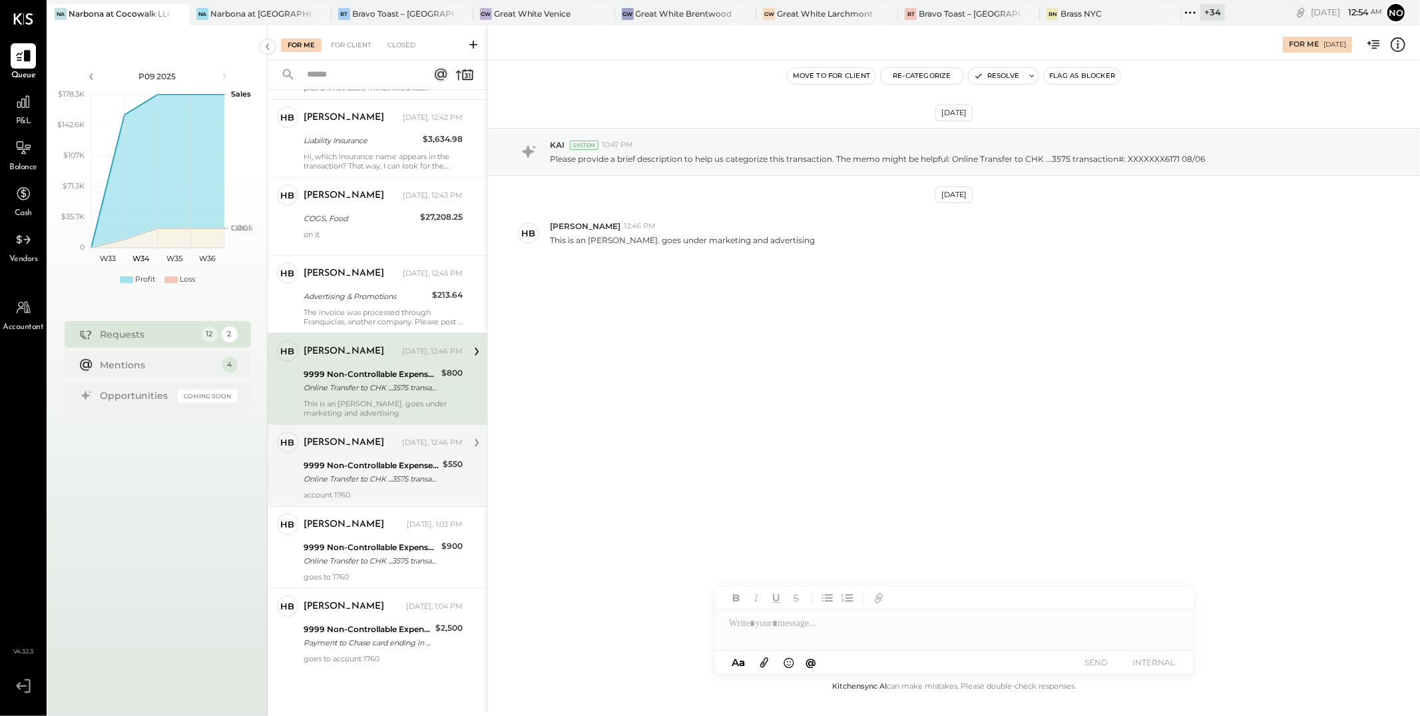
click at [357, 446] on div "Heidy Balart Yesterday, 12:46 PM 9999 Non-Controllable Expenses:Other Income an…" at bounding box center [383, 466] width 159 height 68
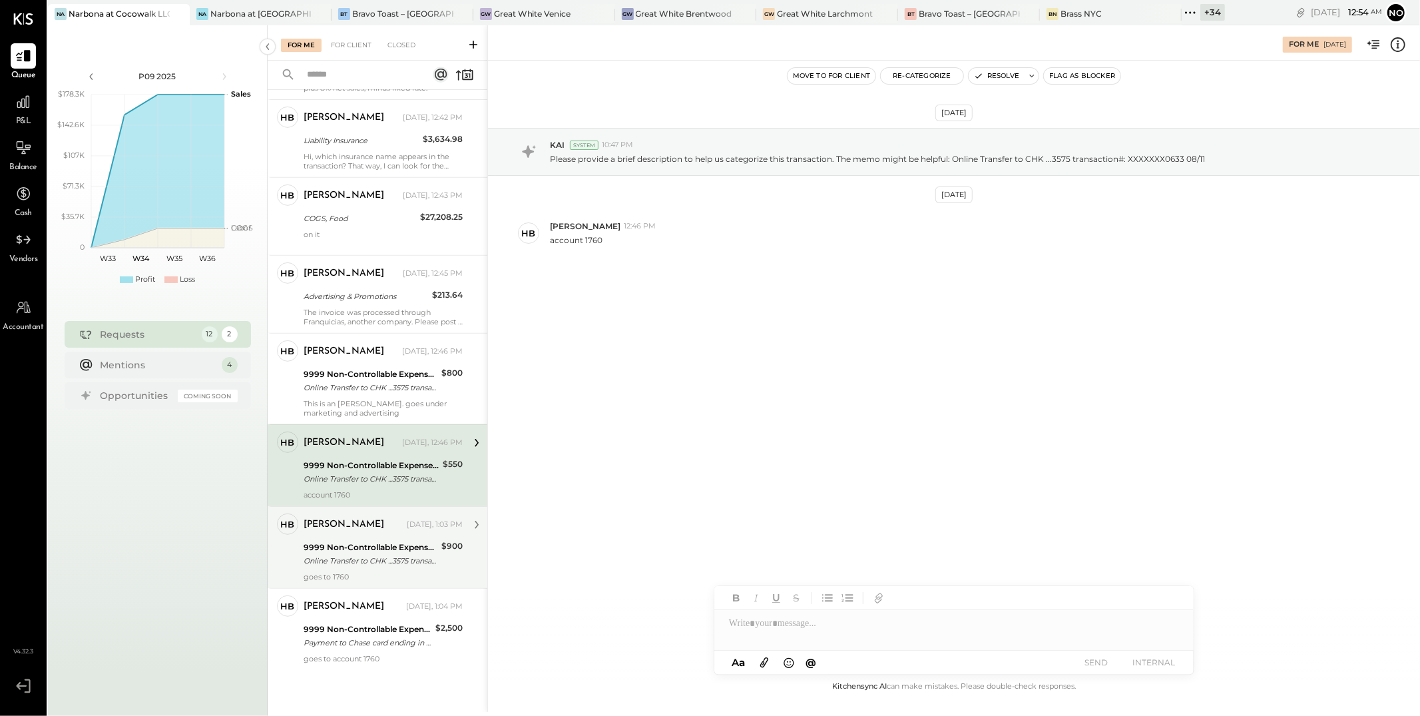
click at [352, 541] on div "9999 Non-Controllable Expenses:Other Income and Expenses:To Be Classified P&L" at bounding box center [371, 547] width 134 height 13
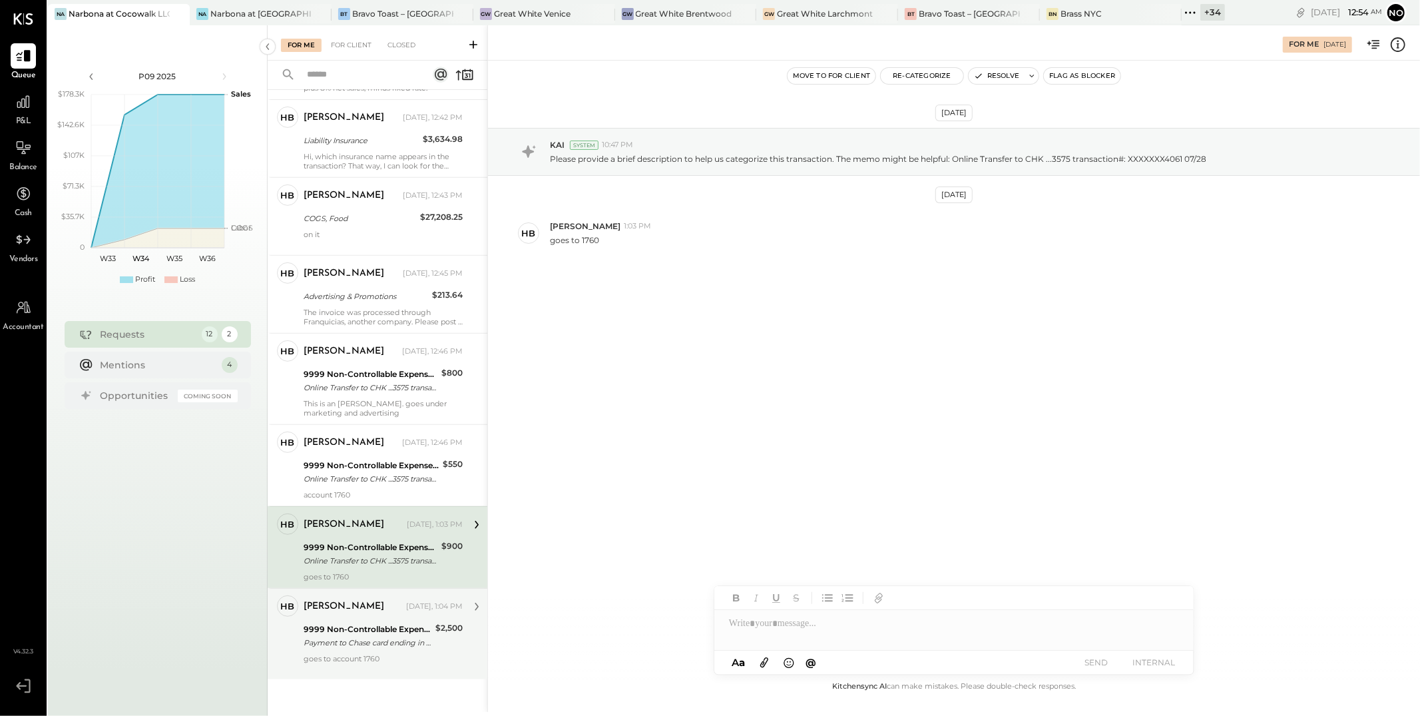
click at [353, 600] on div "[PERSON_NAME]" at bounding box center [344, 606] width 81 height 13
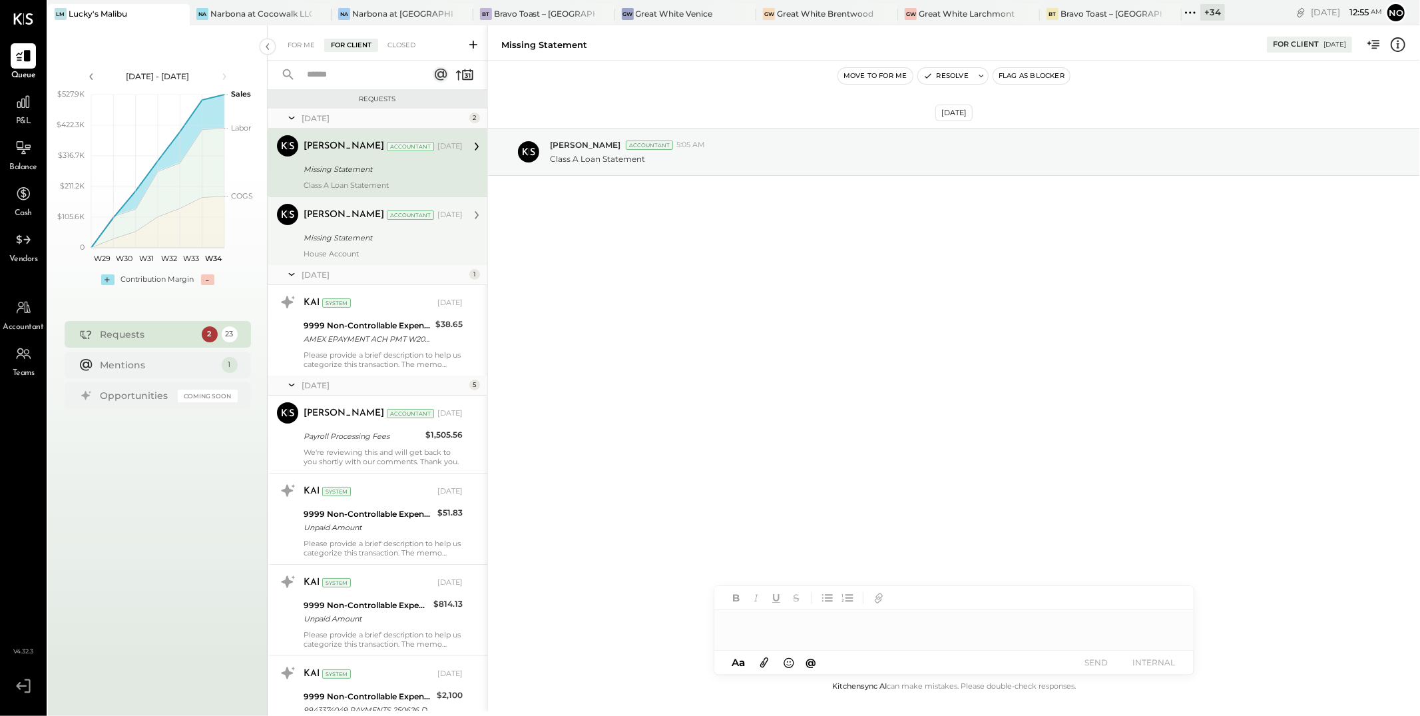
click at [370, 246] on div "Dipen Shah Accountant Mar 05, 2025 Missing Statement House Account" at bounding box center [383, 231] width 159 height 55
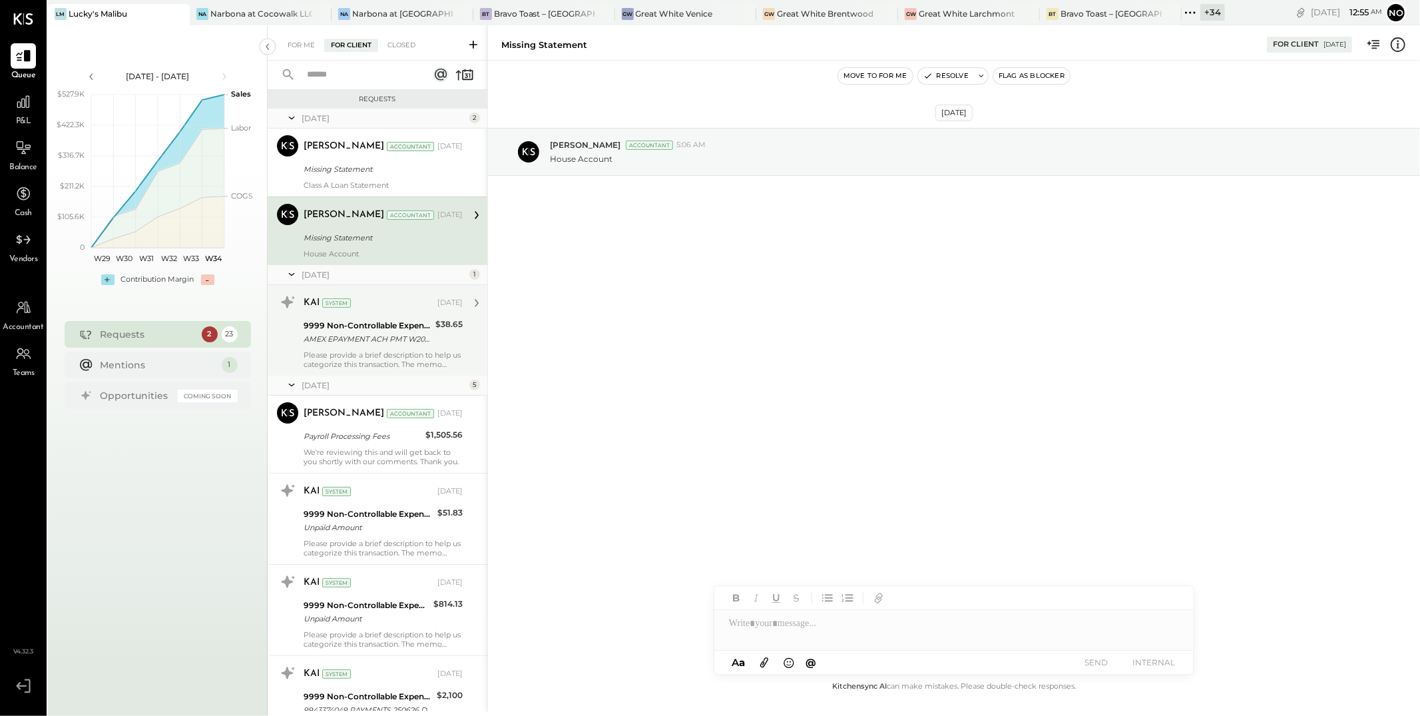
click at [359, 333] on div "AMEX EPAYMENT ACH PMT W2032" at bounding box center [368, 338] width 128 height 13
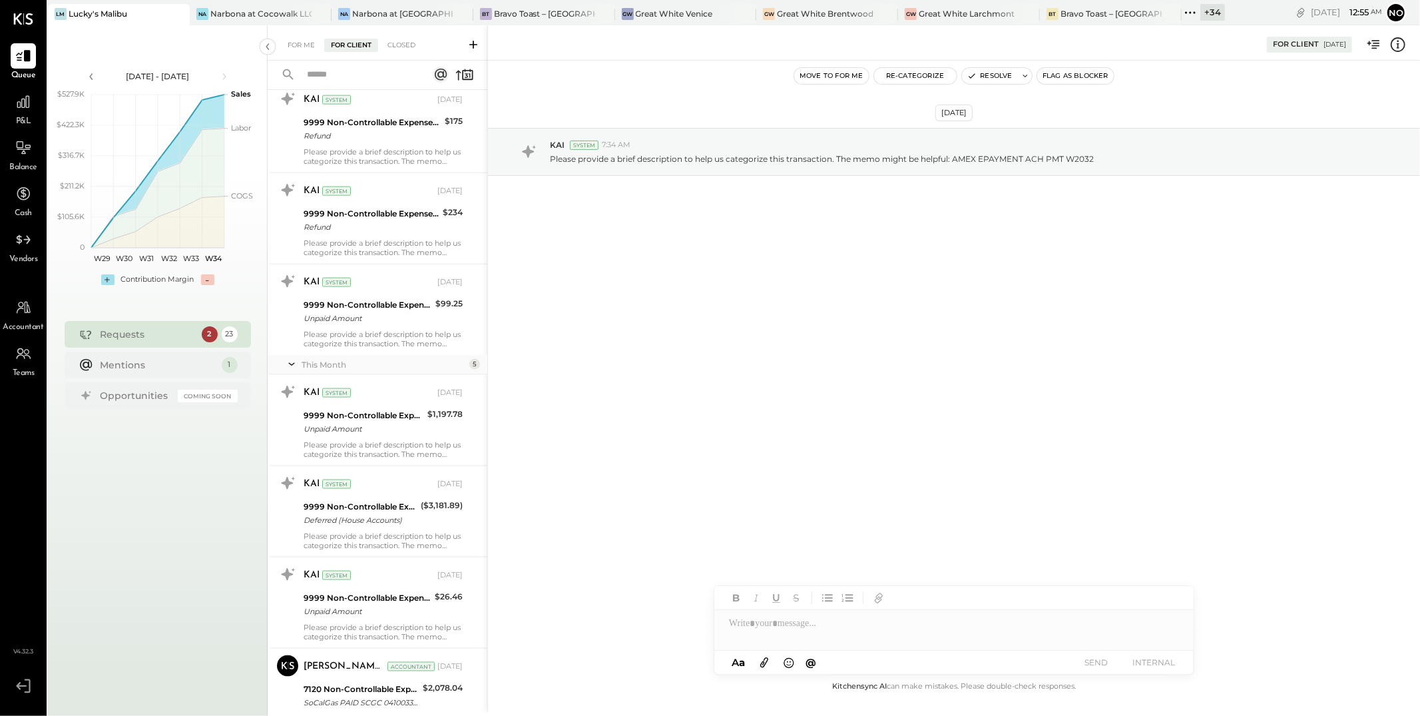
scroll to position [1594, 0]
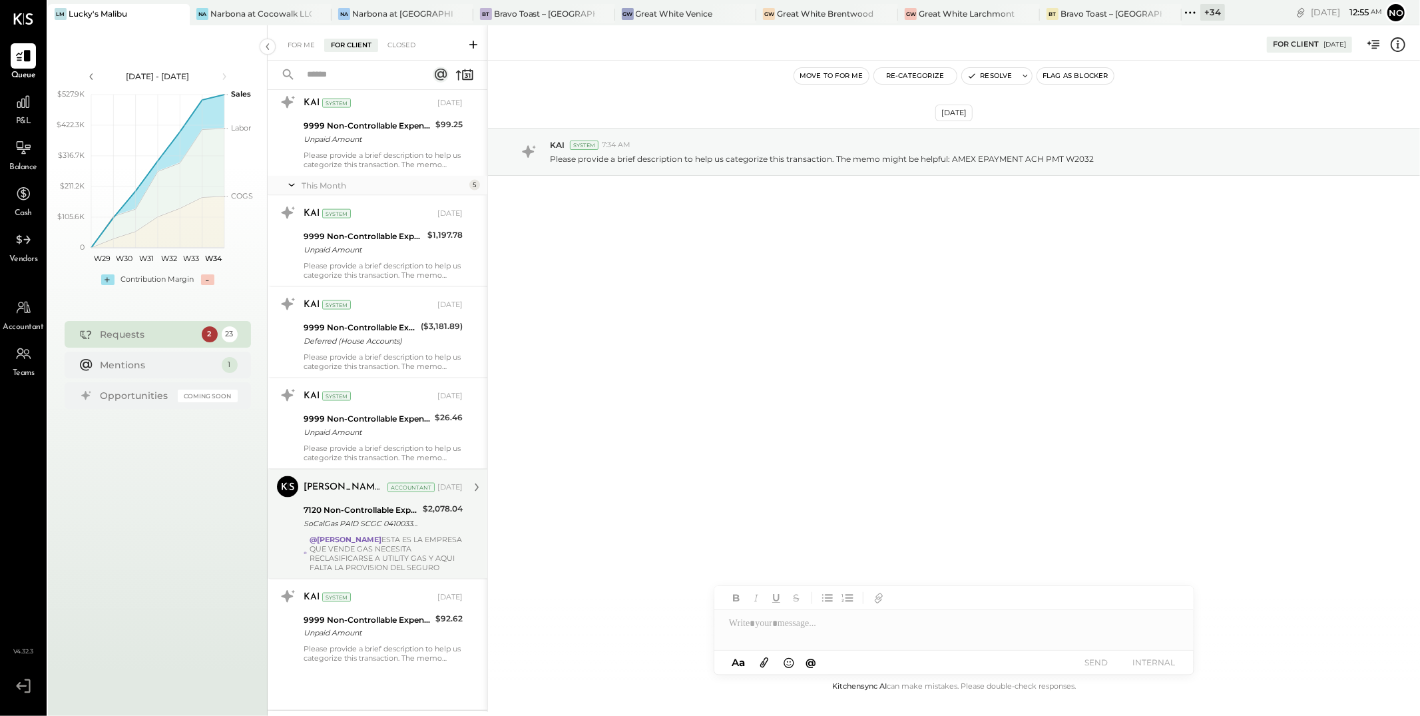
click at [354, 553] on div "@Noemi Balmaceda ESTA ES LA EMPRESA QUE VENDE GAS NECESITA RECLASIFICARSE A UTI…" at bounding box center [386, 553] width 153 height 37
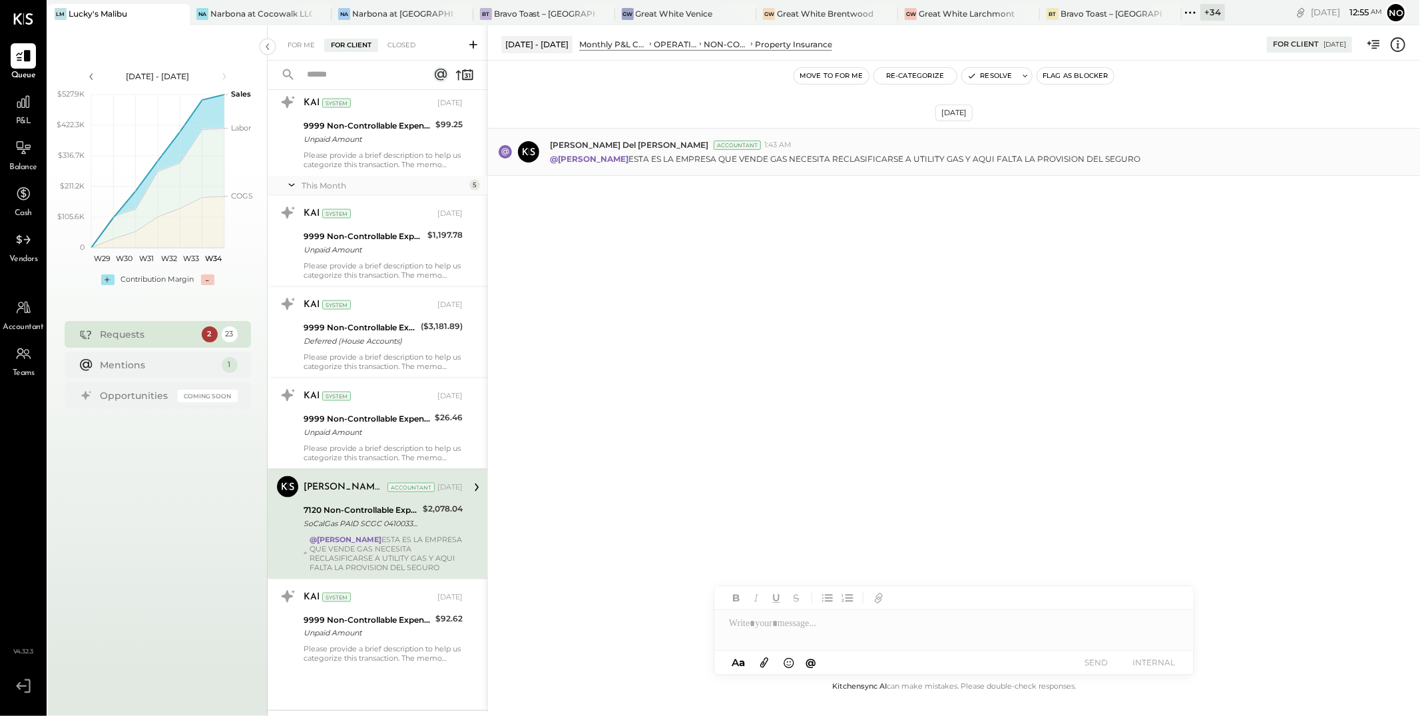
click at [1277, 171] on div "Iris Del Rocio Albarrán Millán Accountant 1:43 AM @Noemi Balmaceda ESTA ES LA E…" at bounding box center [954, 152] width 932 height 48
click at [808, 155] on p "@Noemi Balmaceda ESTA ES LA EMPRESA QUE VENDE GAS NECESITA RECLASIFICARSE A UTI…" at bounding box center [845, 158] width 591 height 11
click at [985, 77] on button "Resolve" at bounding box center [990, 76] width 56 height 16
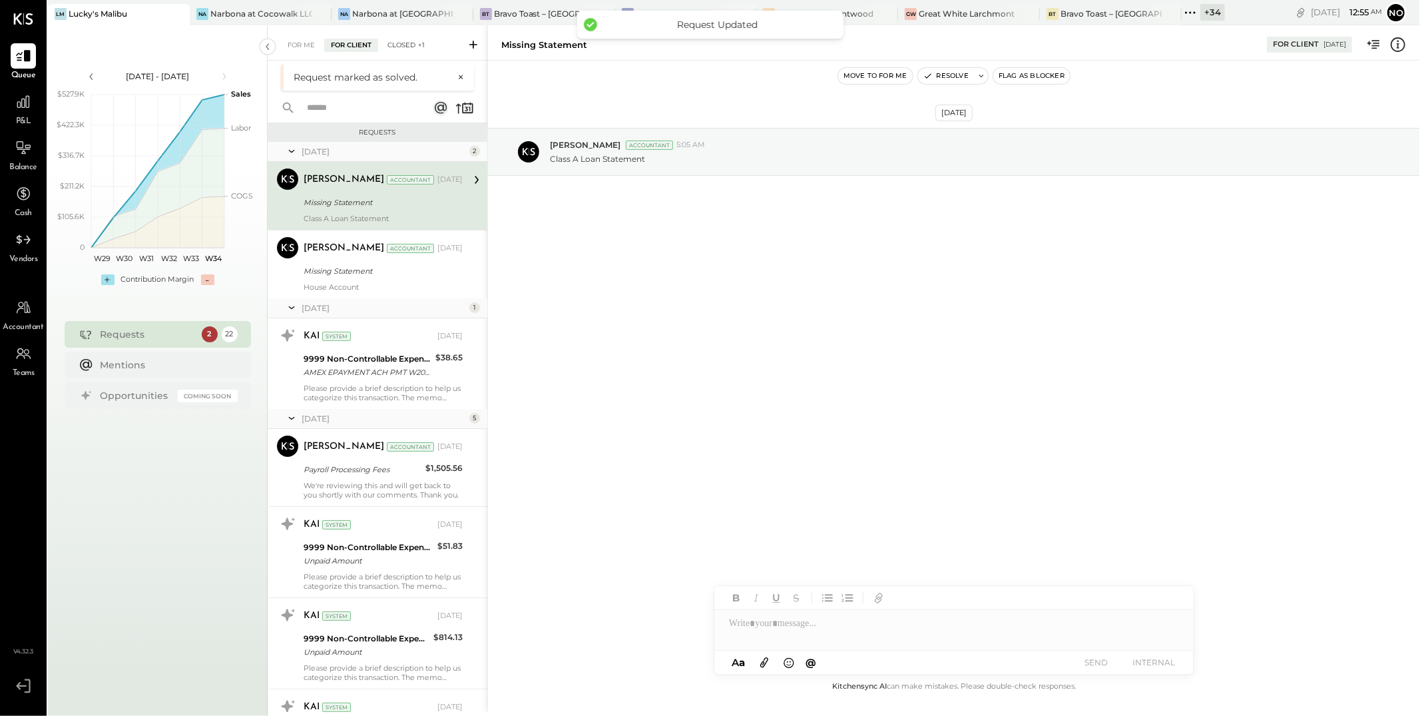
click at [410, 39] on div "Closed +1" at bounding box center [406, 45] width 51 height 13
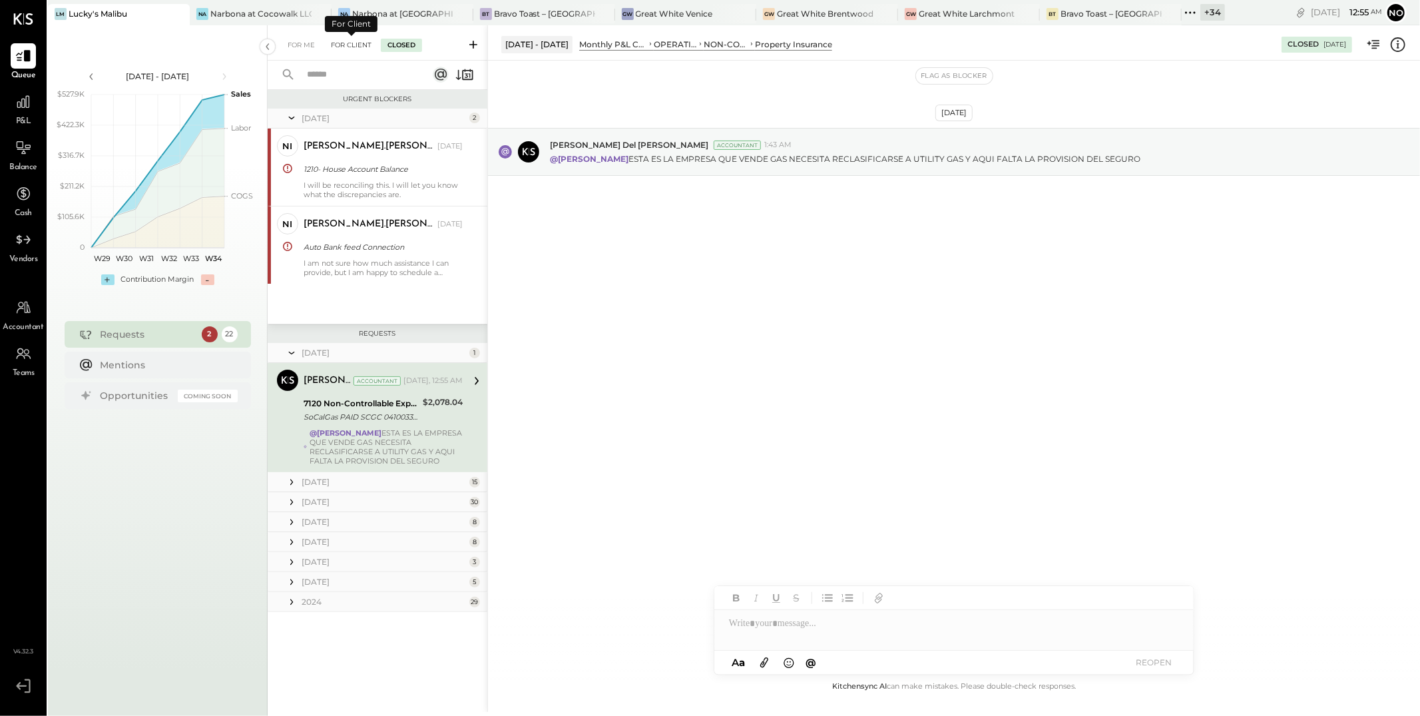
click at [351, 43] on div "For Client" at bounding box center [351, 45] width 54 height 13
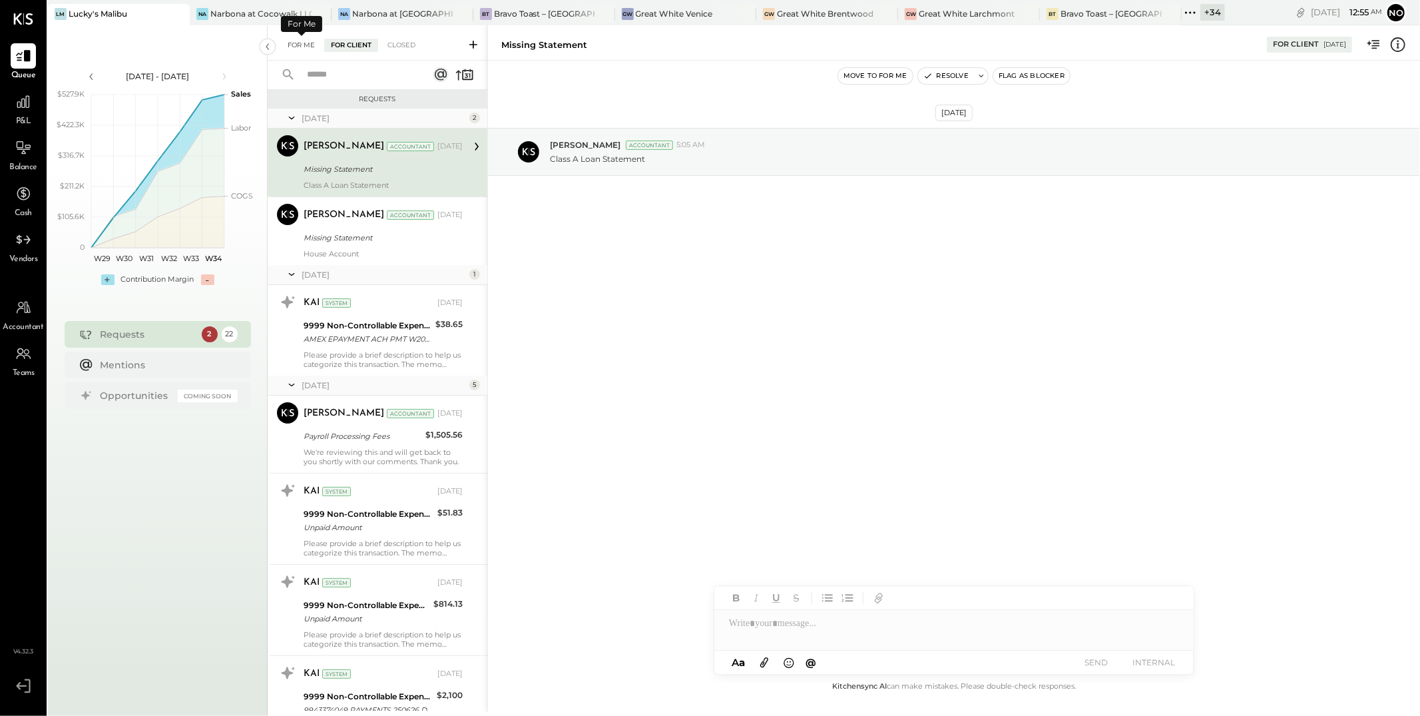
click at [302, 40] on div "For Me" at bounding box center [301, 45] width 41 height 13
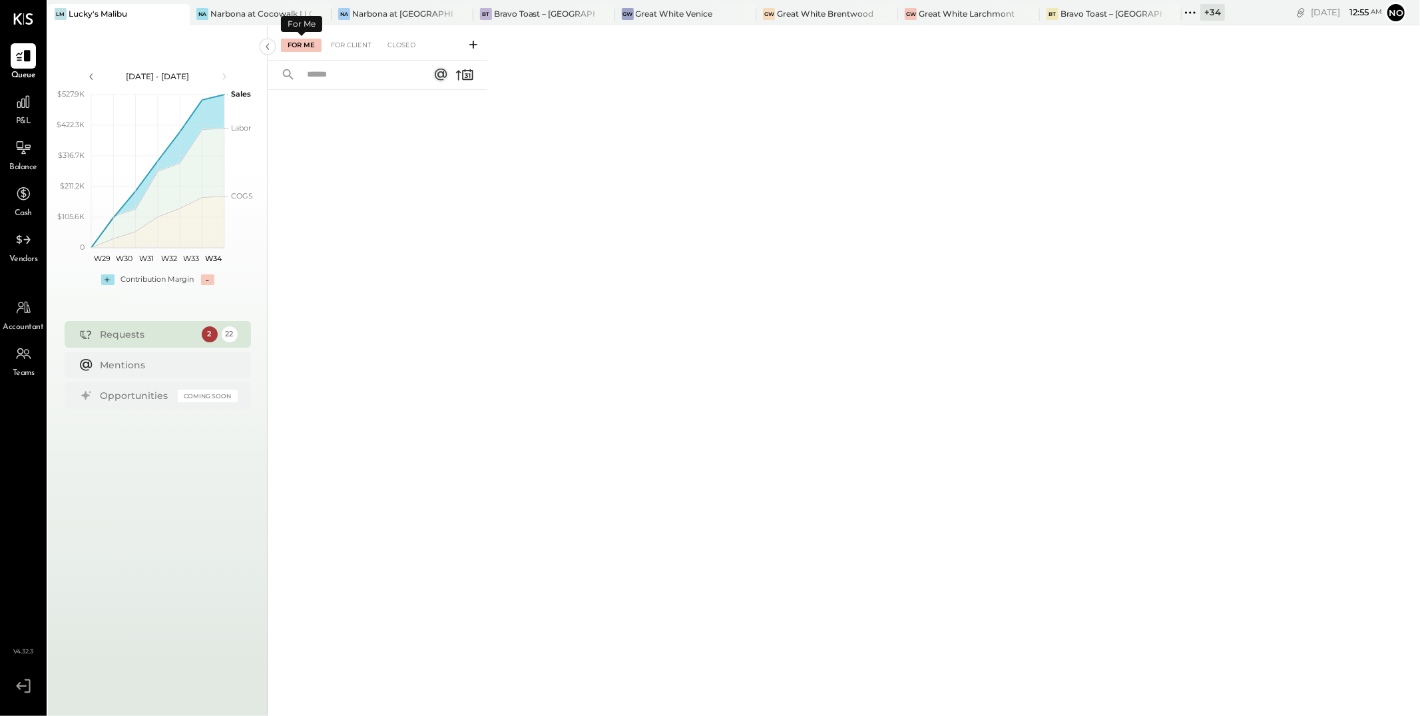
click at [348, 53] on div "For Me For Client Closed" at bounding box center [378, 42] width 220 height 35
click at [352, 49] on div "For Client" at bounding box center [351, 45] width 54 height 13
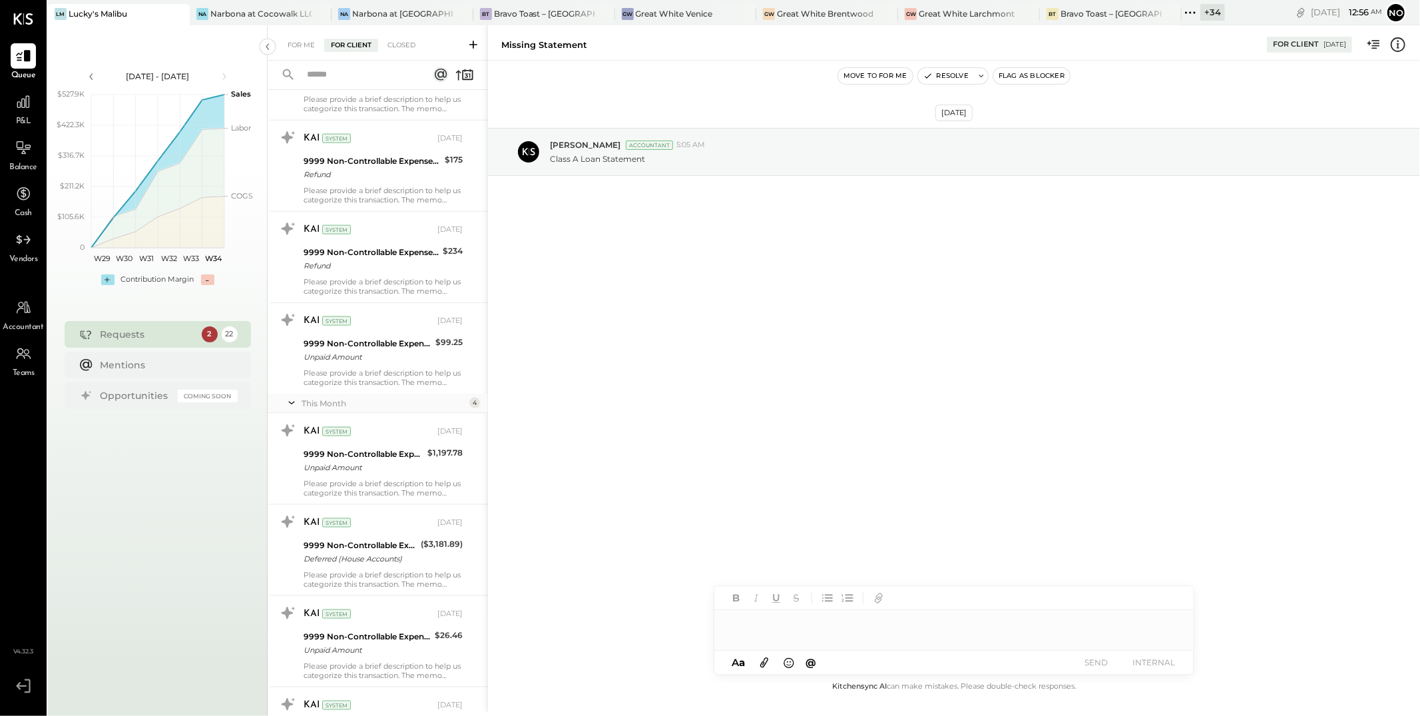
scroll to position [1484, 0]
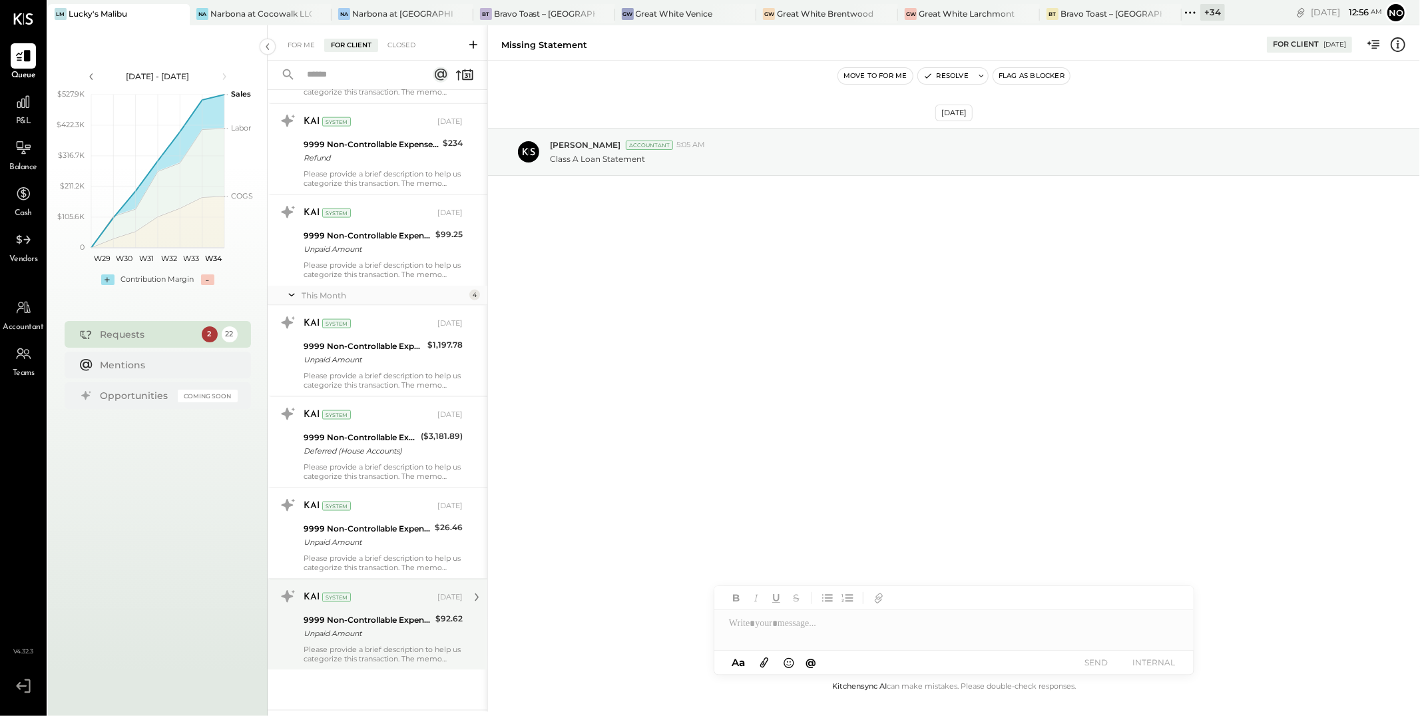
click at [331, 640] on div "9999 Non-Controllable Expenses:Other Income and Expenses:To Be Classified P&L U…" at bounding box center [368, 626] width 128 height 29
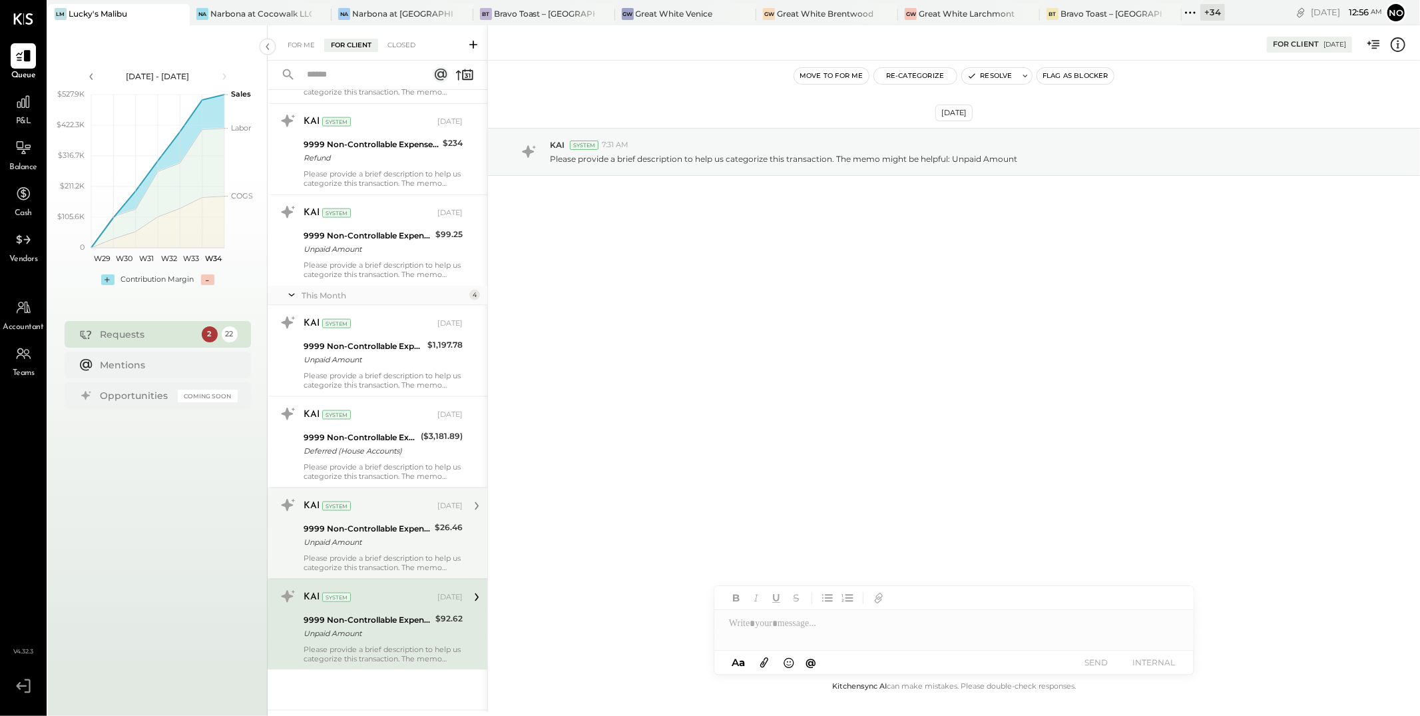
click at [365, 551] on div "KAI System Aug 07, 2025 9999 Non-Controllable Expenses:Other Income and Expense…" at bounding box center [383, 533] width 159 height 77
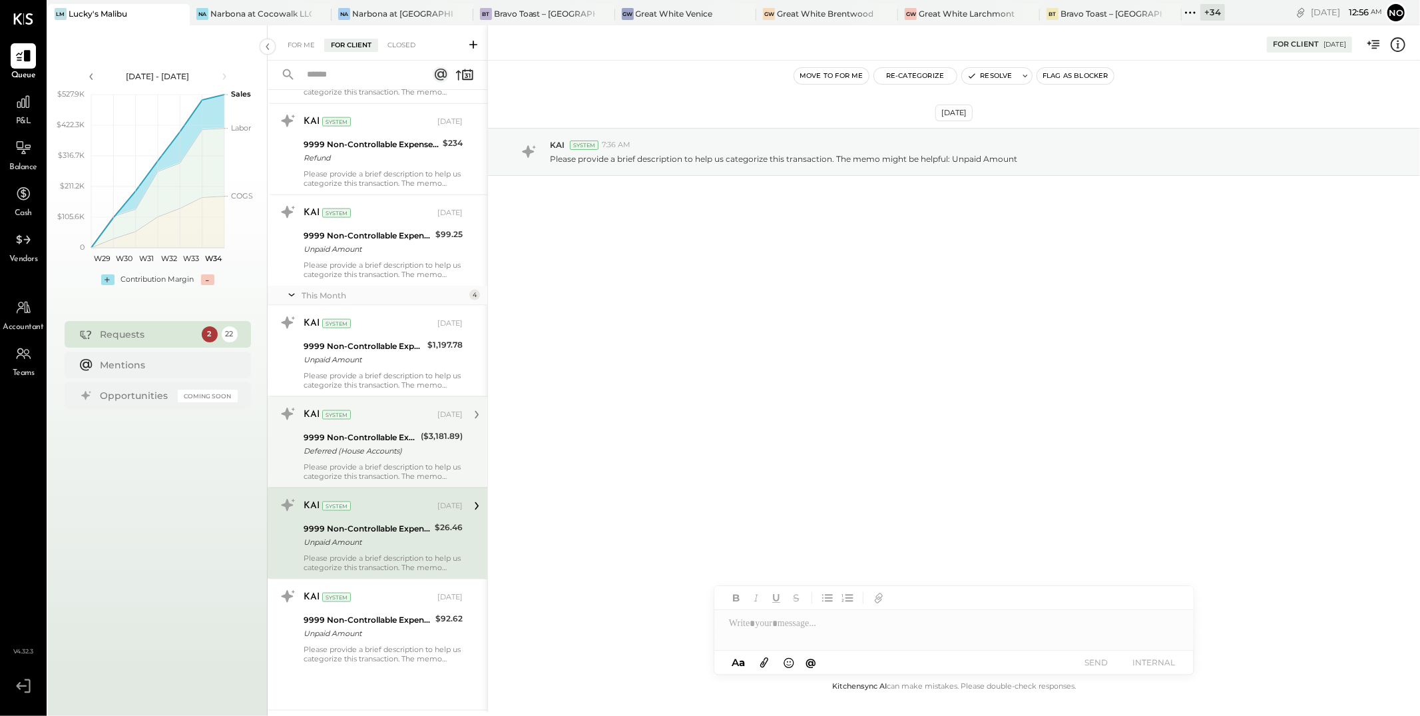
click at [370, 437] on div "9999 Non-Controllable Expenses:Other Income and Expenses:To Be Classified P&L" at bounding box center [360, 437] width 113 height 13
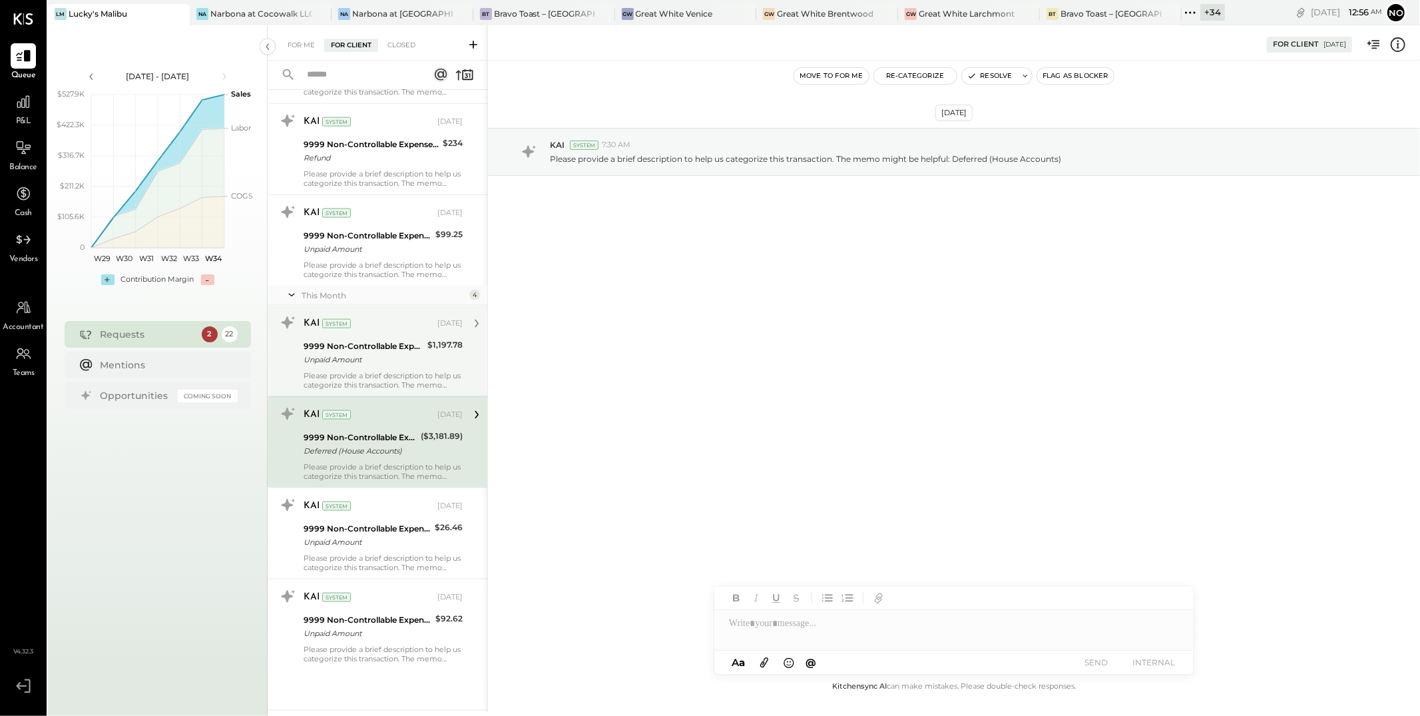
click at [382, 362] on div "Unpaid Amount" at bounding box center [364, 359] width 120 height 13
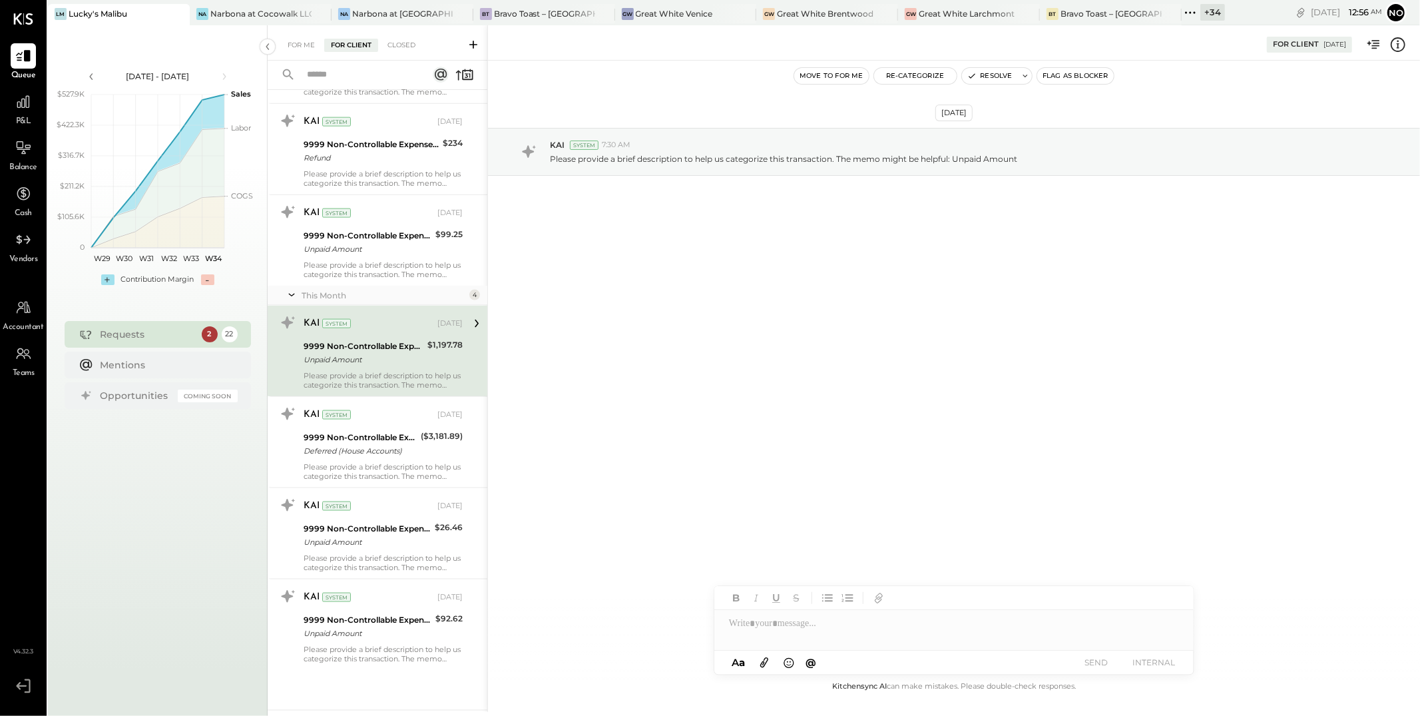
click at [293, 294] on icon at bounding box center [291, 294] width 13 height 33
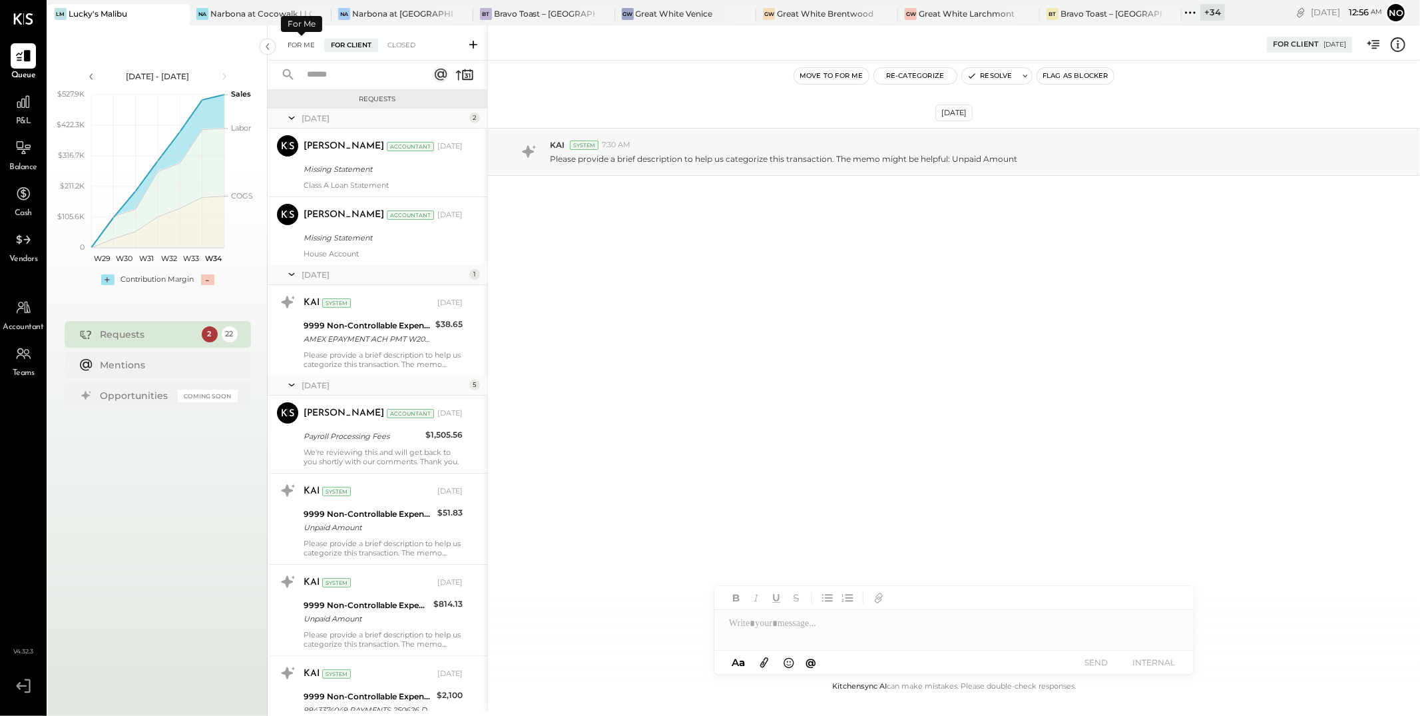
click at [304, 42] on div "For Me" at bounding box center [301, 45] width 41 height 13
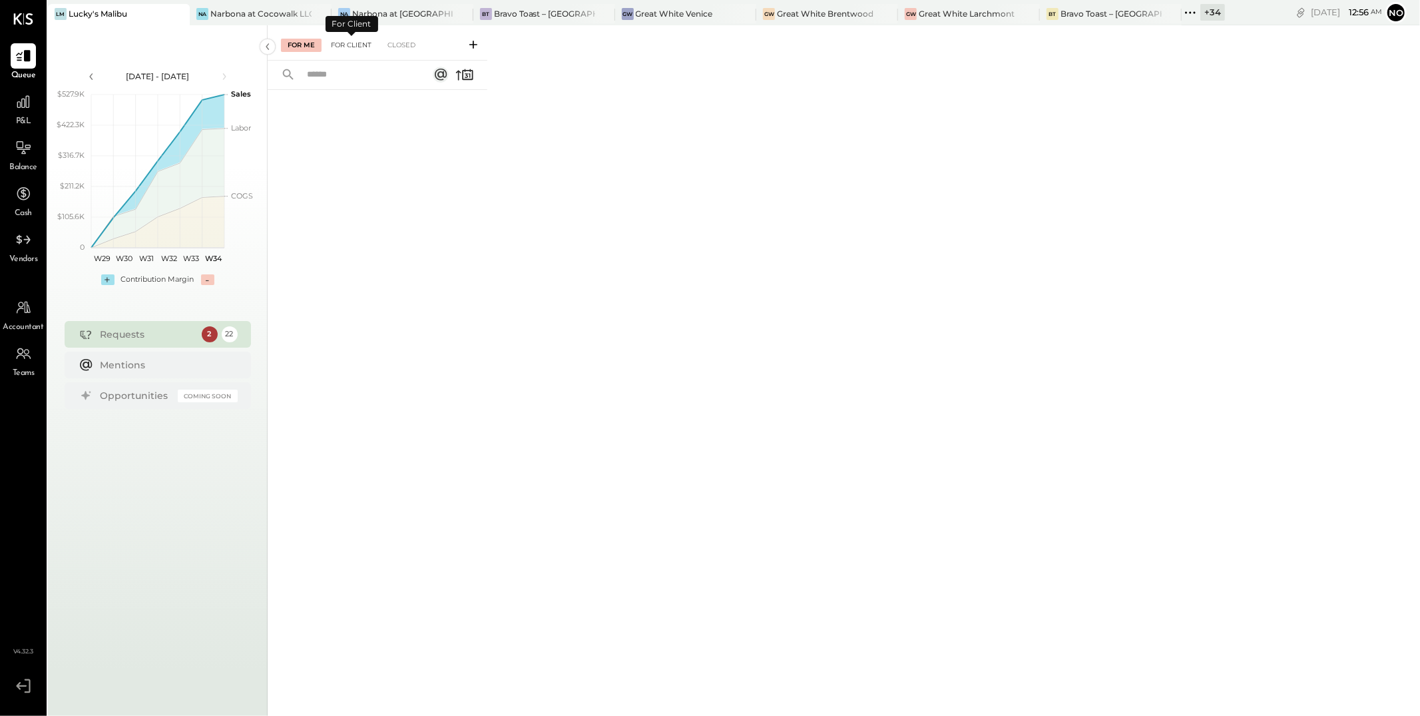
click at [353, 48] on div "For Client" at bounding box center [351, 45] width 54 height 13
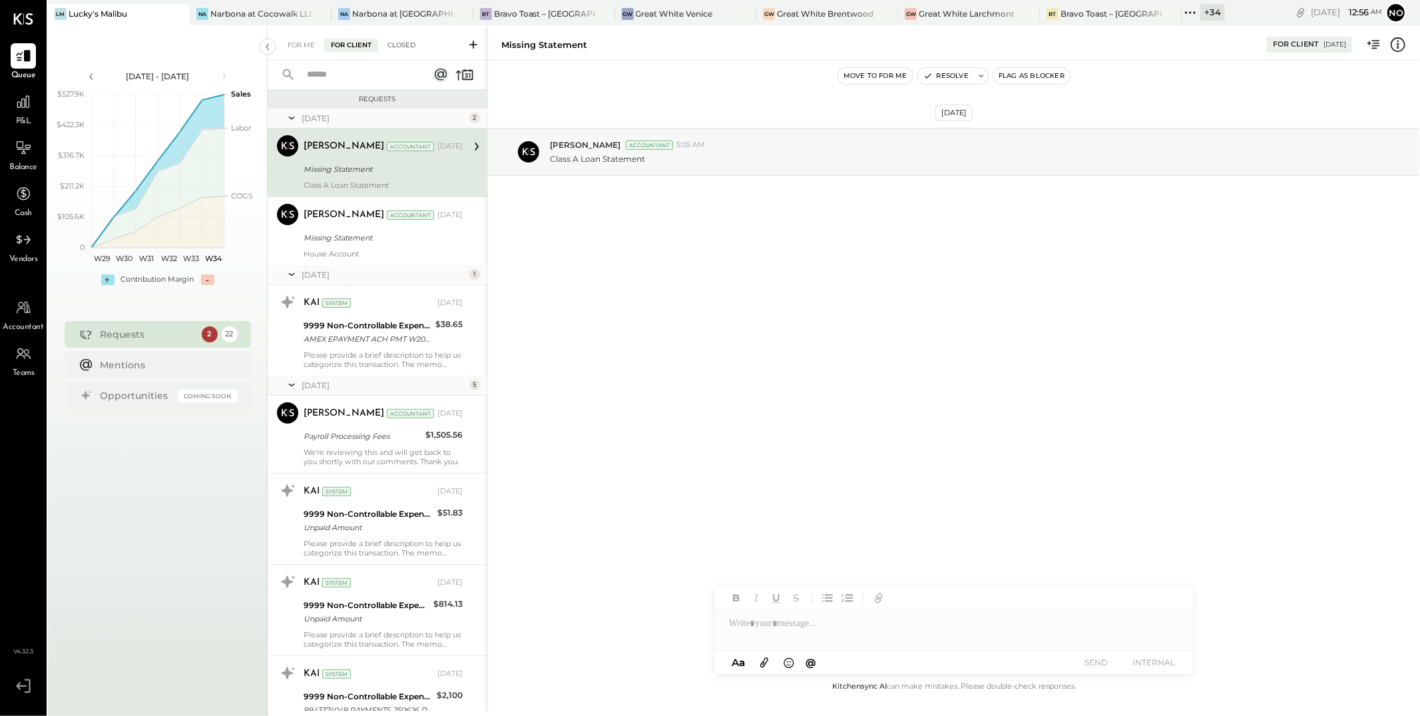
click at [402, 44] on div "Closed" at bounding box center [401, 45] width 41 height 13
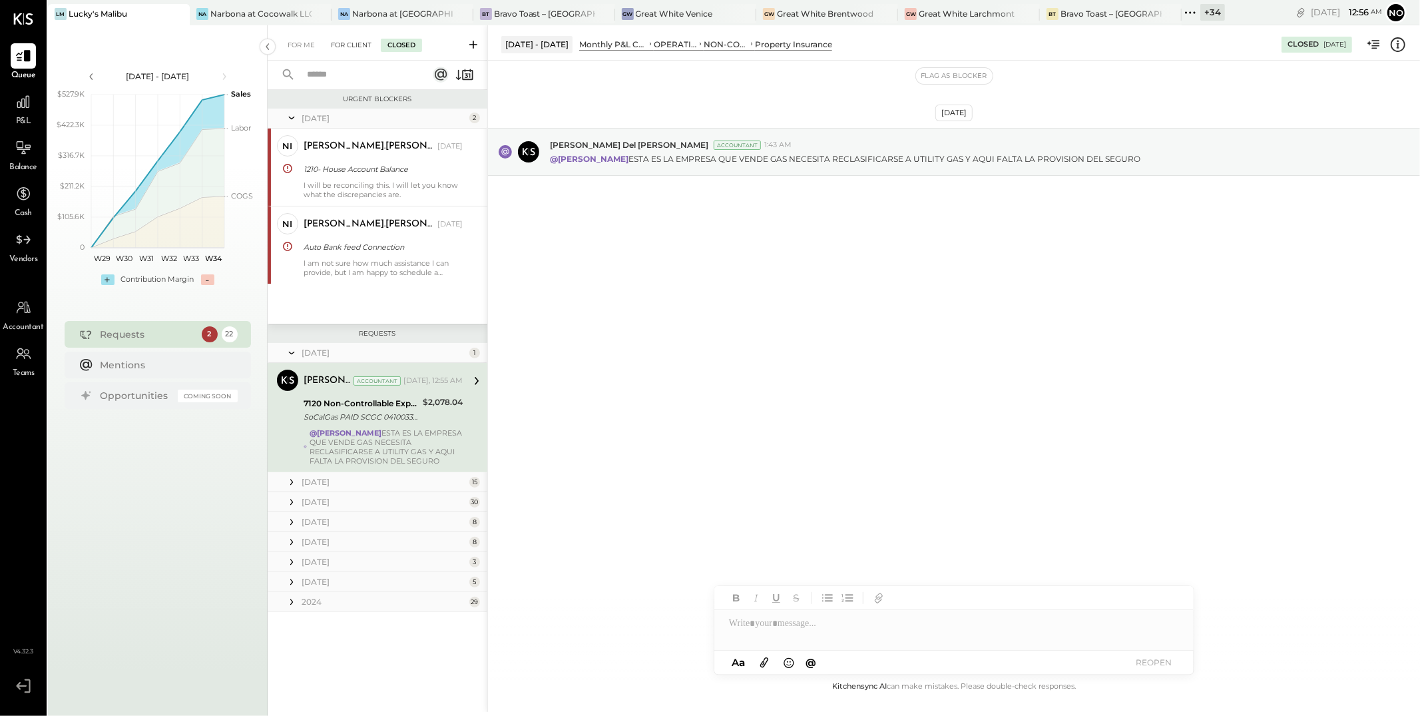
click at [358, 42] on div "For Client" at bounding box center [351, 45] width 54 height 13
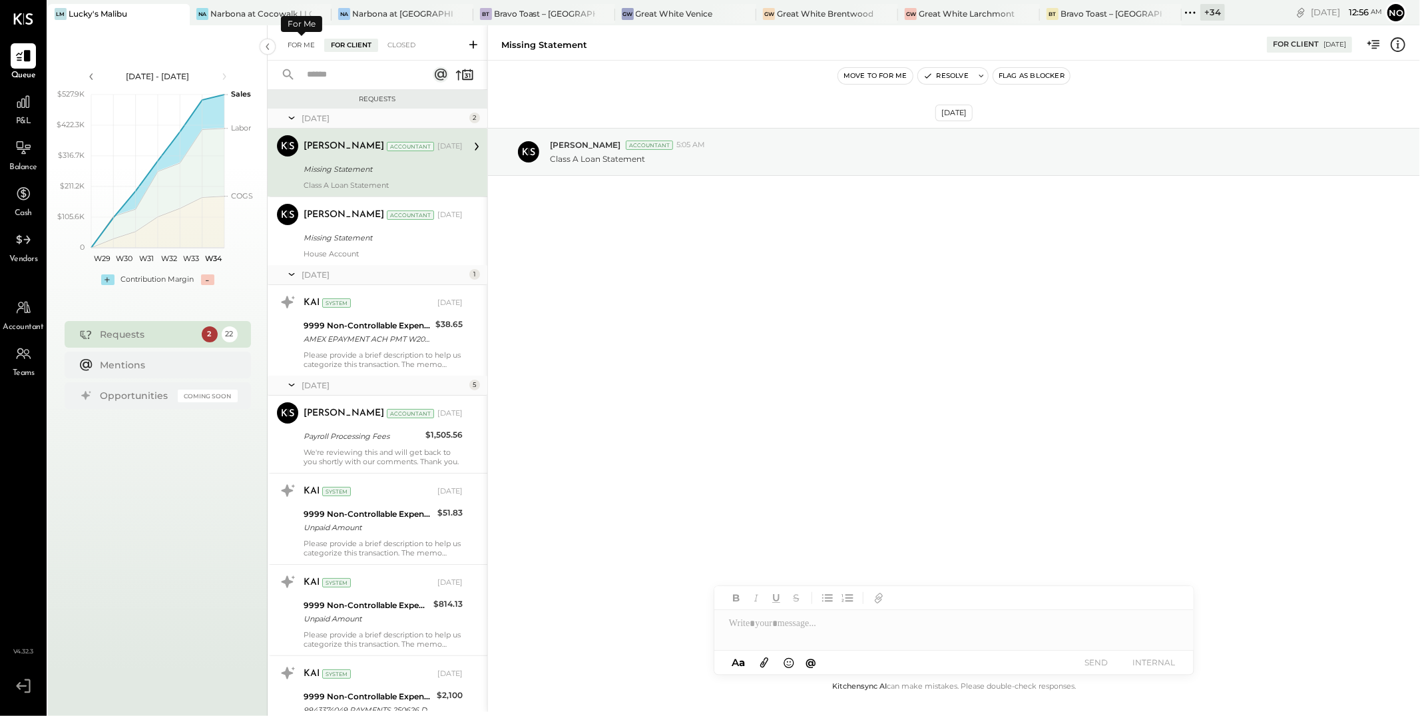
click at [300, 42] on div "For Me" at bounding box center [301, 45] width 41 height 13
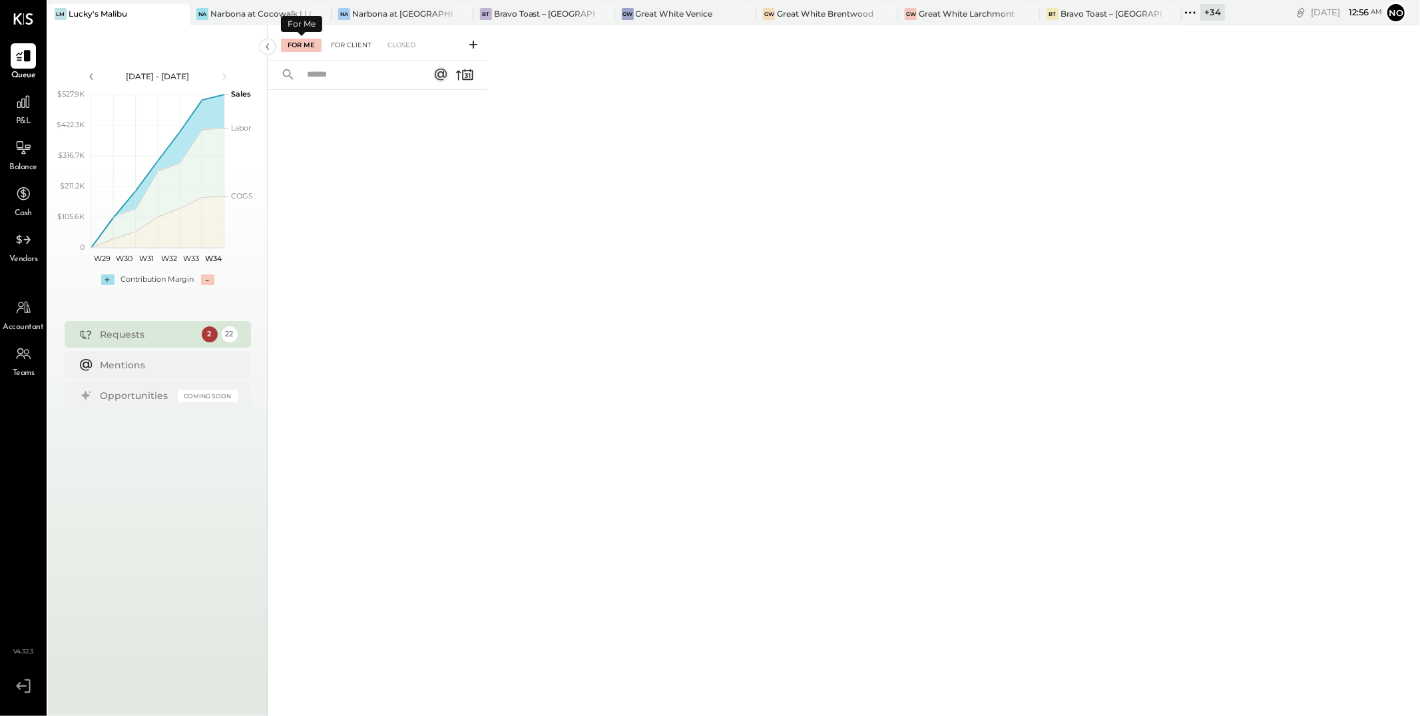
click at [338, 48] on div "For Client" at bounding box center [351, 45] width 54 height 13
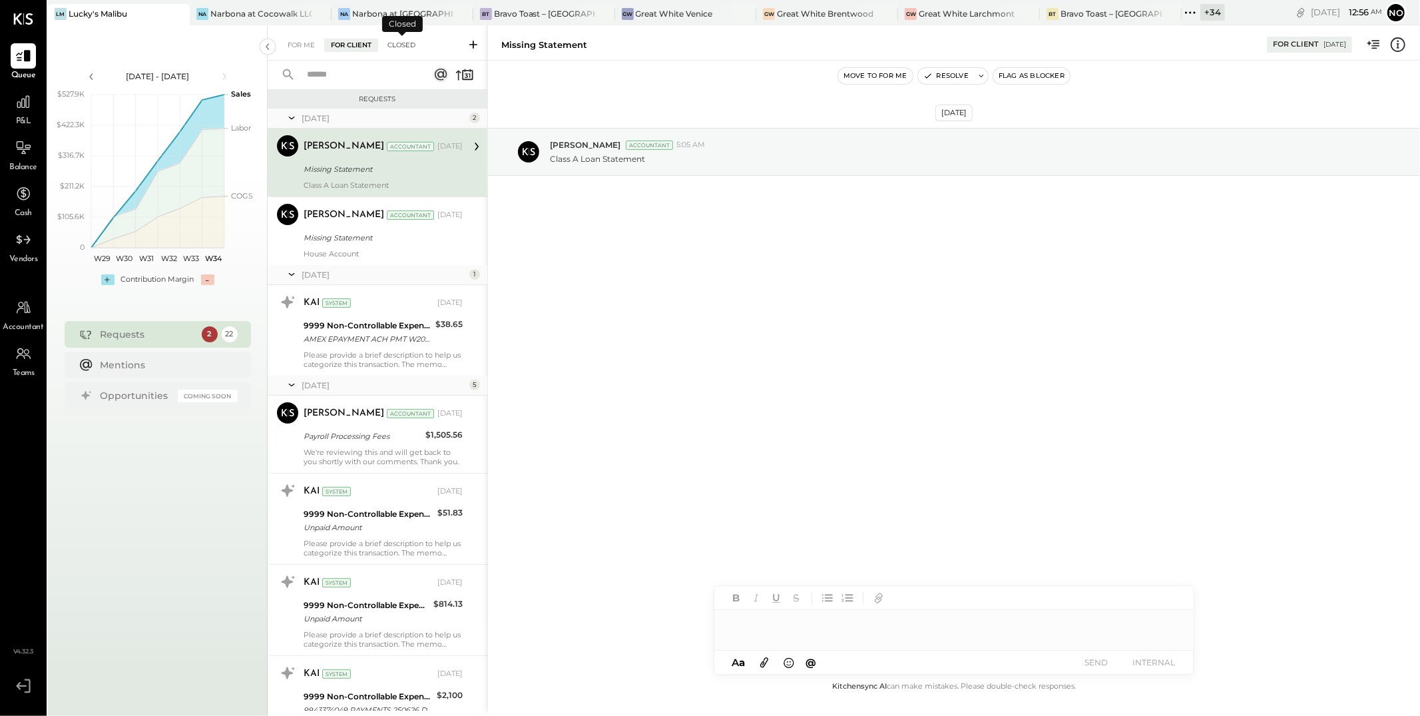
click at [406, 46] on div "Closed" at bounding box center [401, 45] width 41 height 13
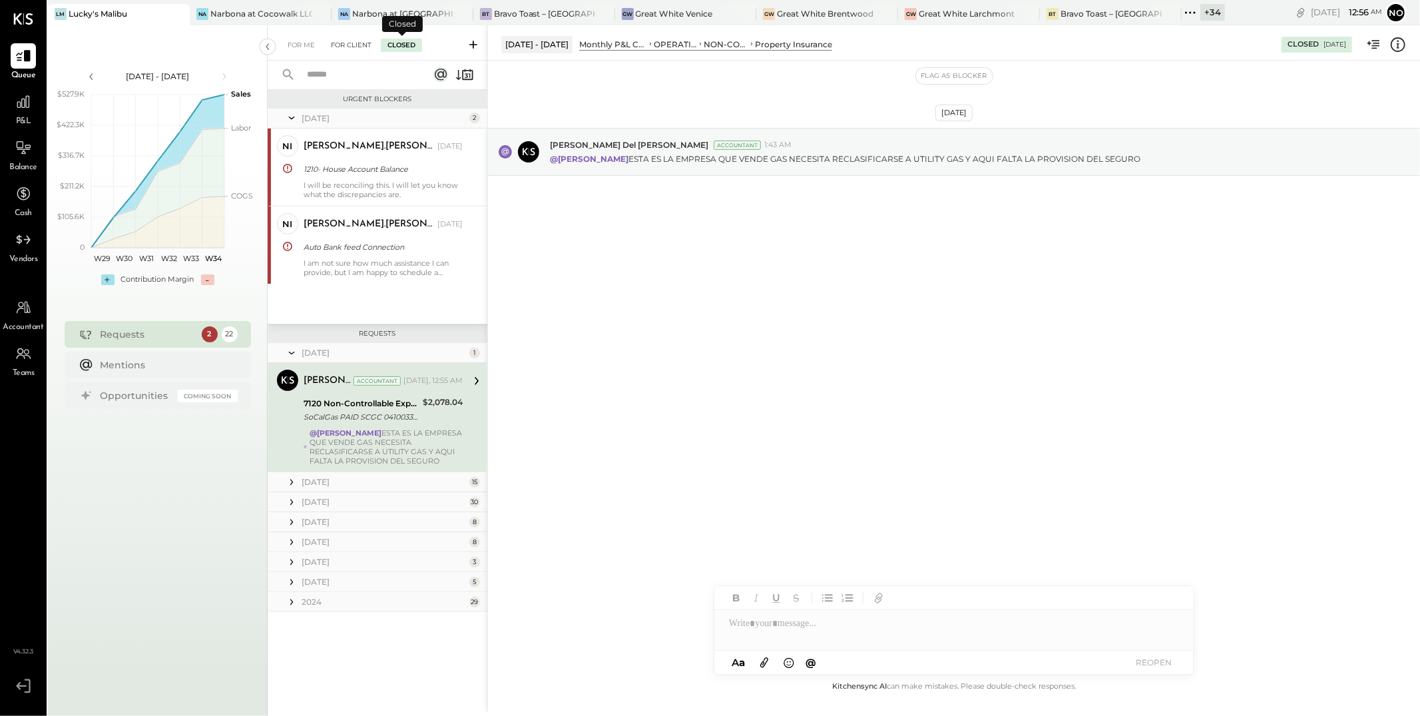
click at [352, 43] on div "For Client" at bounding box center [351, 45] width 54 height 13
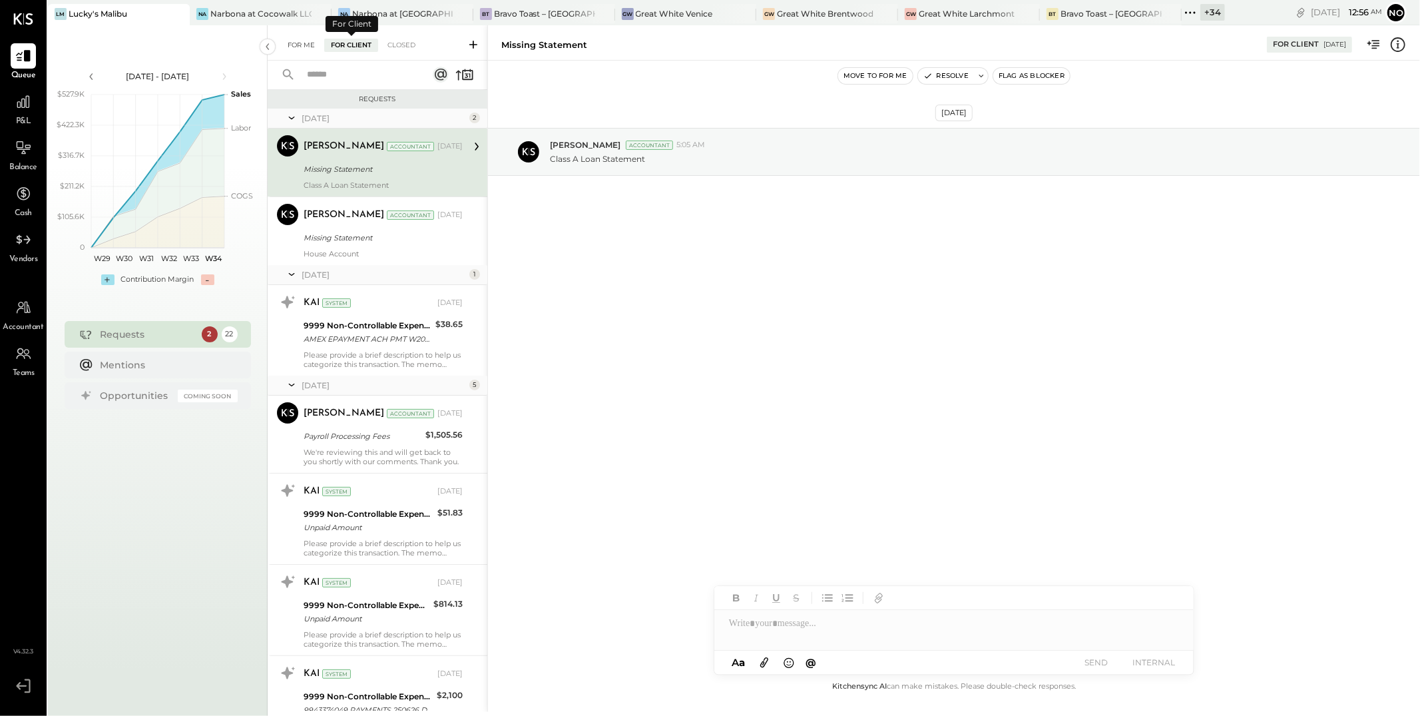
click at [300, 41] on div "For Me" at bounding box center [301, 45] width 41 height 13
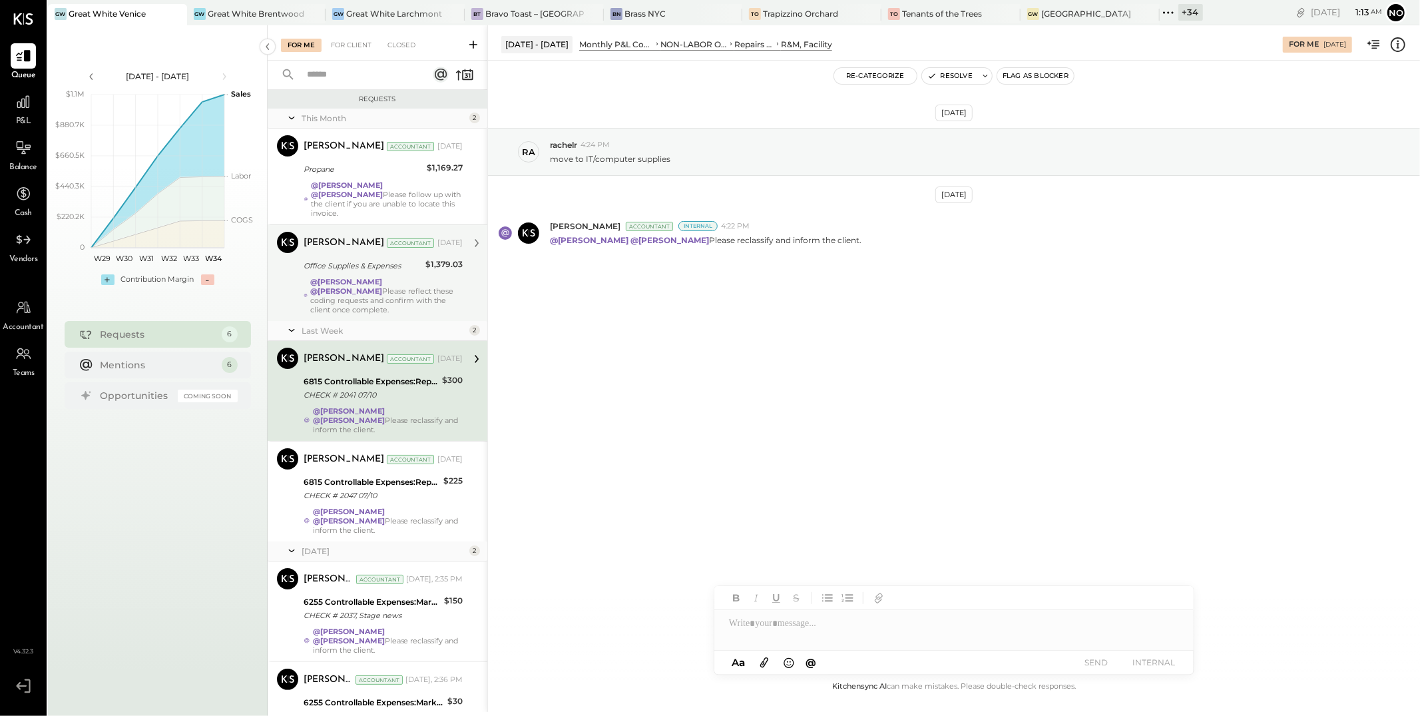
click at [377, 277] on div "@[PERSON_NAME] @[PERSON_NAME] Please reflect these coding requests and confirm …" at bounding box center [386, 295] width 153 height 37
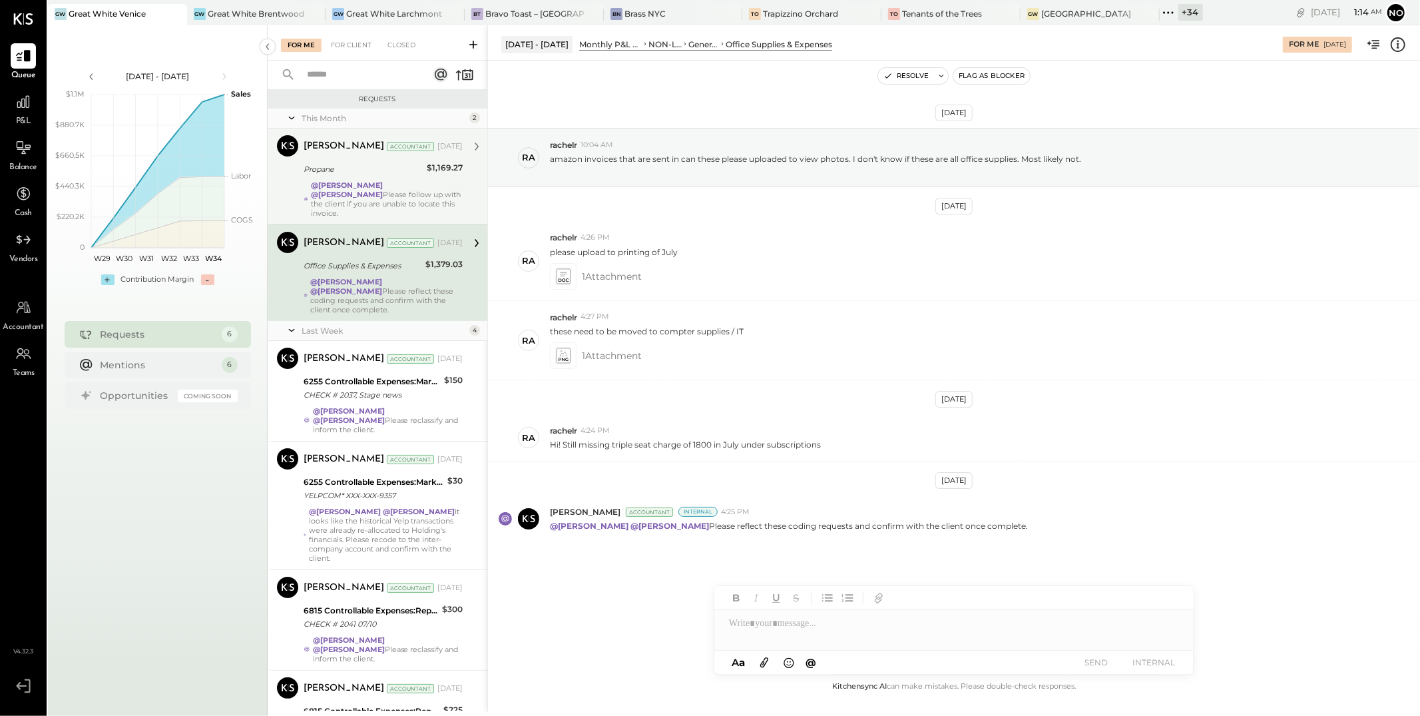
click at [382, 184] on strong "@[PERSON_NAME]" at bounding box center [347, 184] width 72 height 9
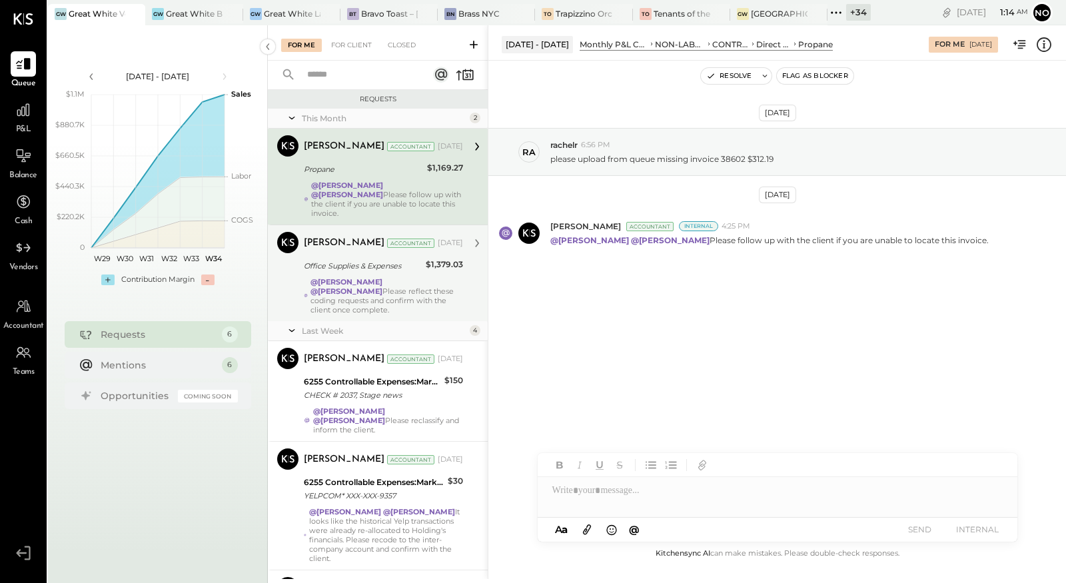
click at [340, 262] on div "Office Supplies & Expenses" at bounding box center [363, 265] width 118 height 13
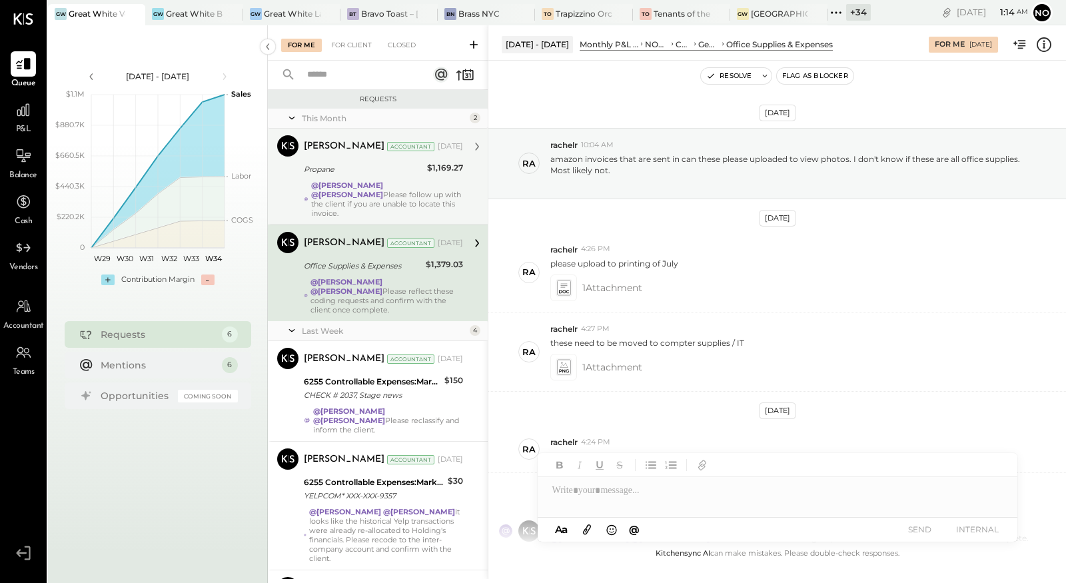
scroll to position [104, 0]
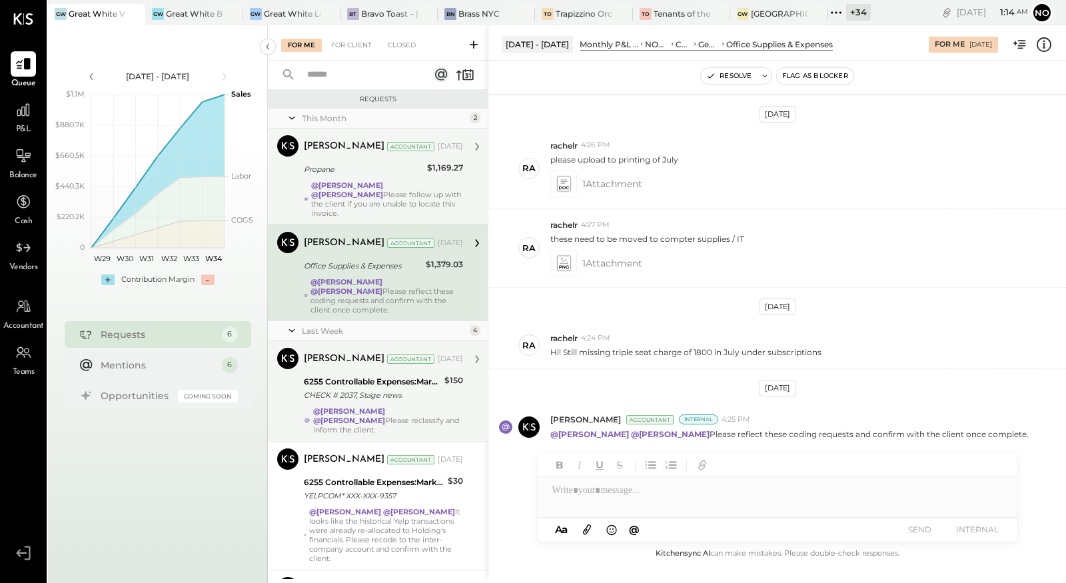
click at [364, 375] on div "6255 Controllable Expenses:Marketing & Advertising:Marketing & Public Relations" at bounding box center [372, 381] width 137 height 13
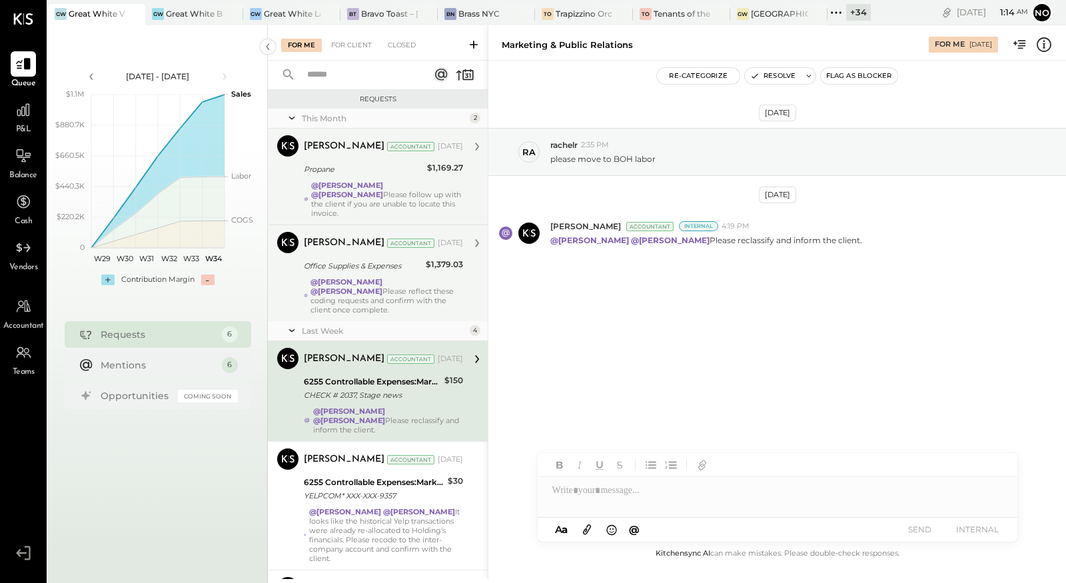
click at [368, 277] on strong "@[PERSON_NAME]" at bounding box center [346, 281] width 72 height 9
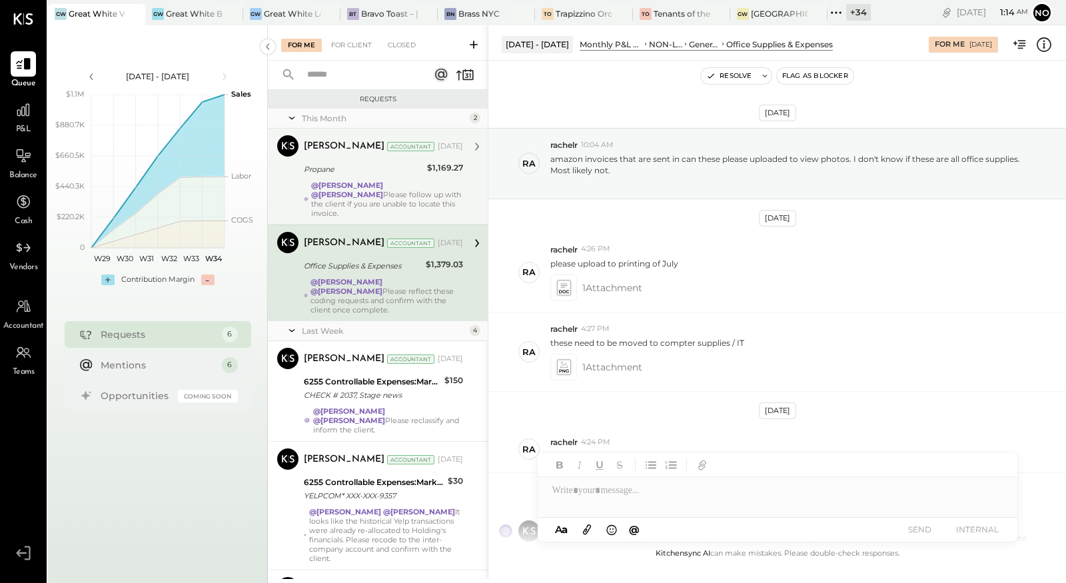
scroll to position [104, 0]
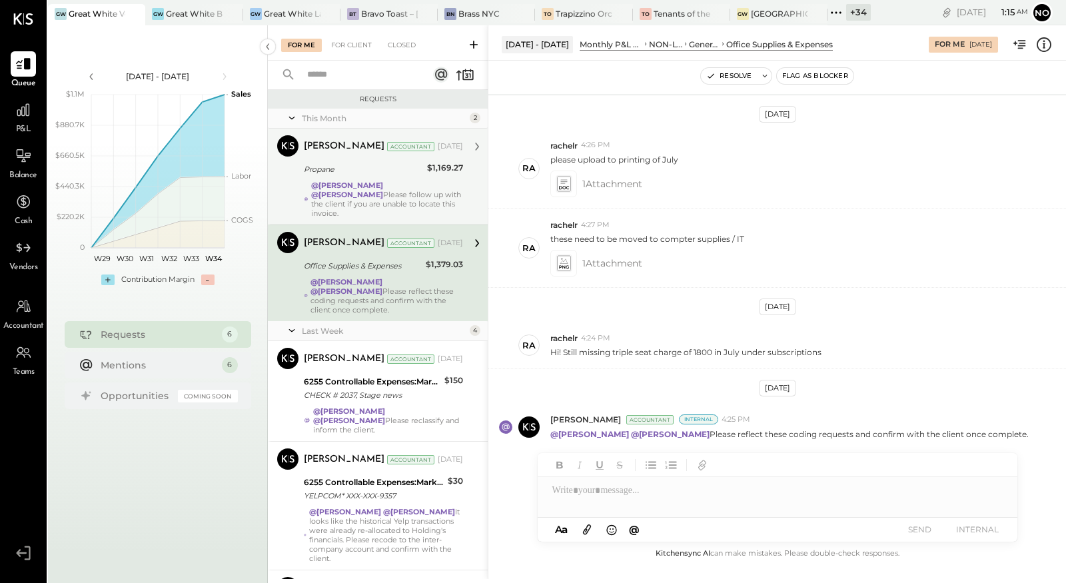
click at [366, 168] on div "Propane" at bounding box center [363, 168] width 119 height 13
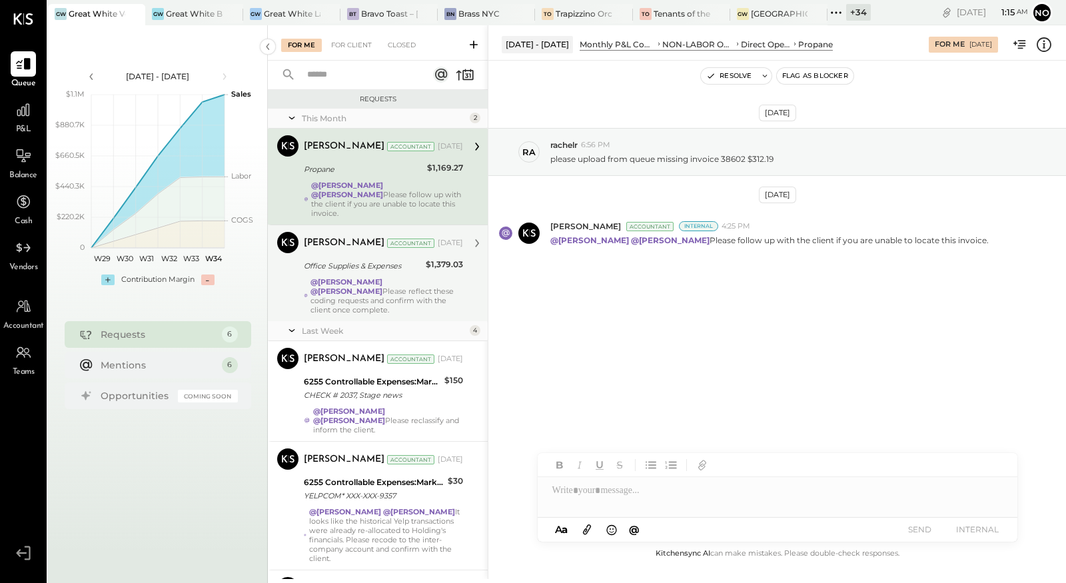
click at [360, 258] on div "Office Supplies & Expenses" at bounding box center [363, 266] width 118 height 16
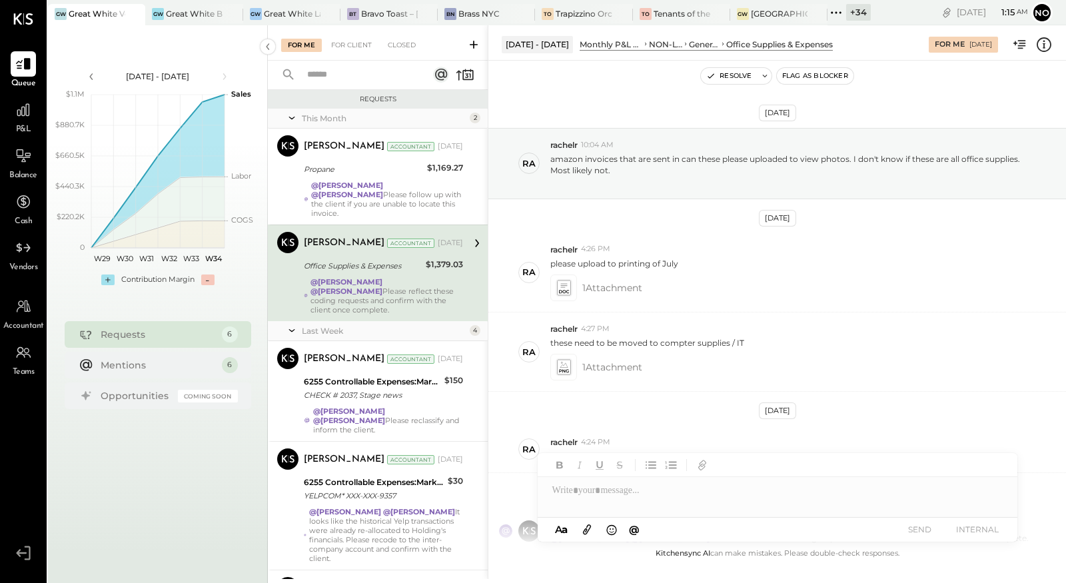
scroll to position [104, 0]
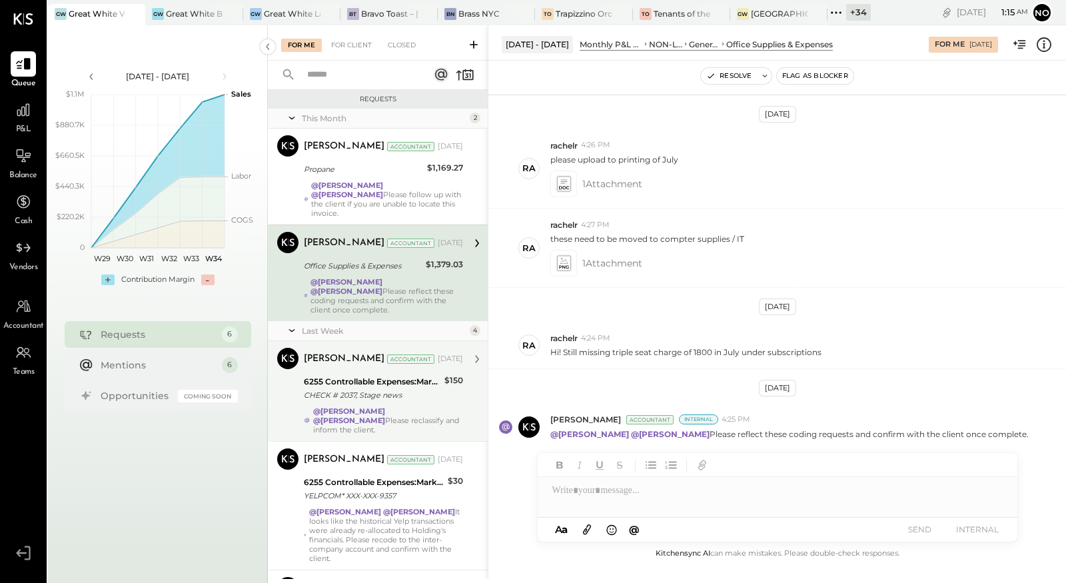
click at [355, 406] on strong "@Noemi Balmaceda" at bounding box center [349, 410] width 72 height 9
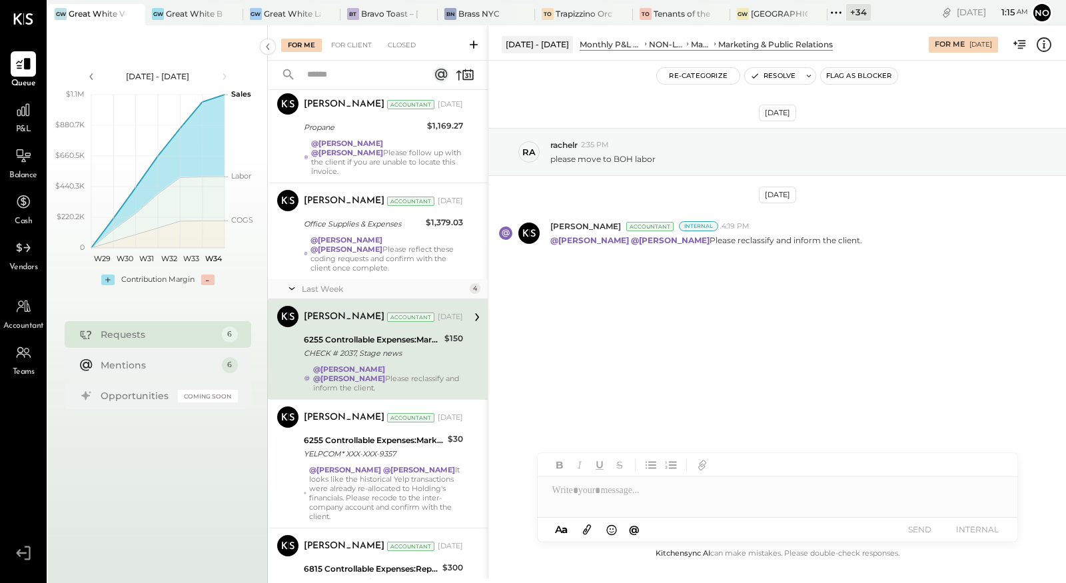
scroll to position [48, 0]
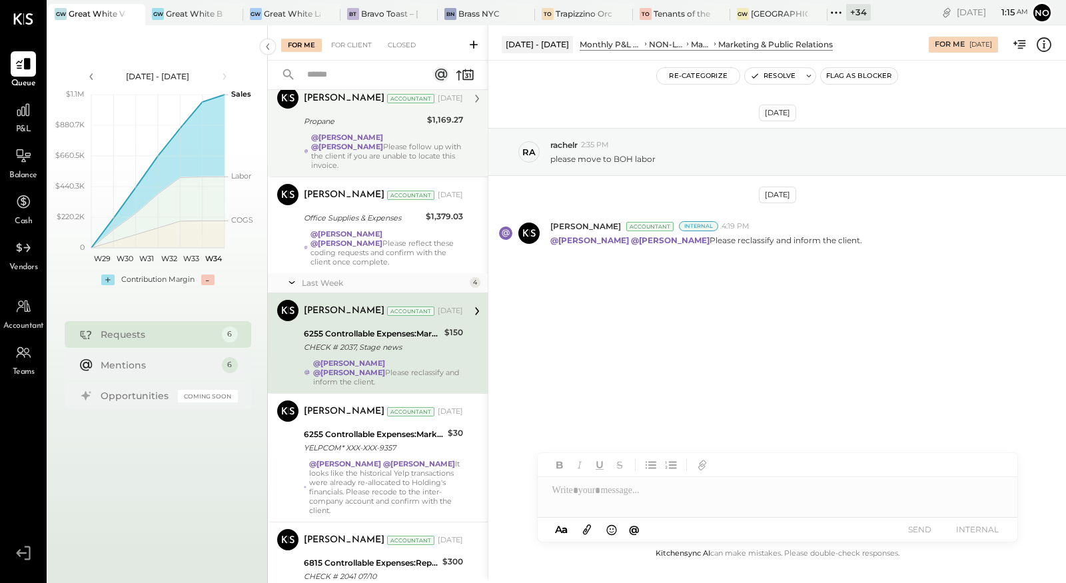
click at [374, 130] on div "Joseph Shin Accountant Aug 13, 2025 Propane $1,169.27 @Noemi Balmaceda @Mayur P…" at bounding box center [383, 128] width 159 height 83
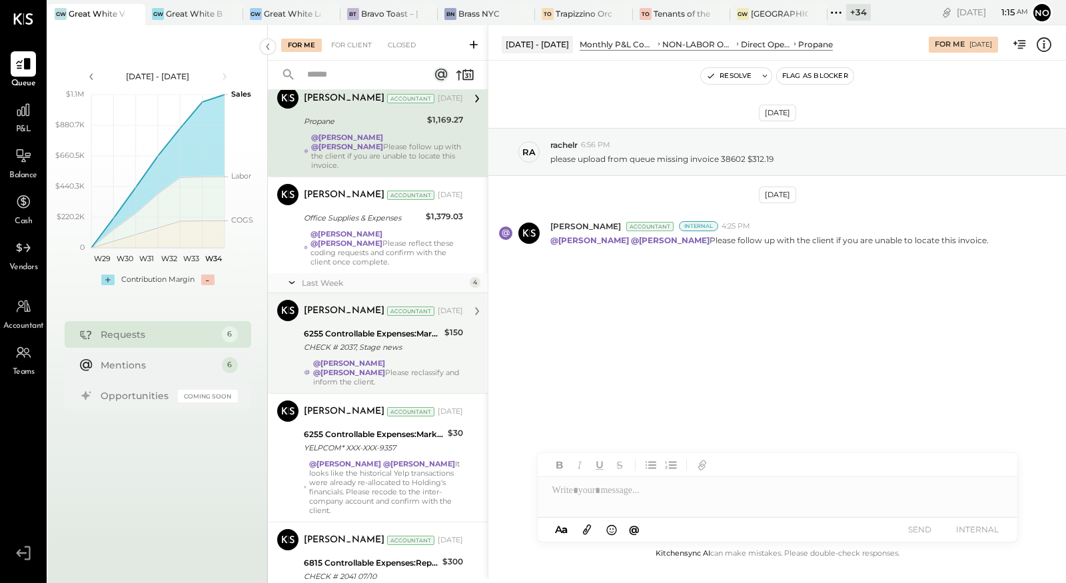
click at [358, 327] on div "6255 Controllable Expenses:Marketing & Advertising:Marketing & Public Relations" at bounding box center [372, 333] width 137 height 13
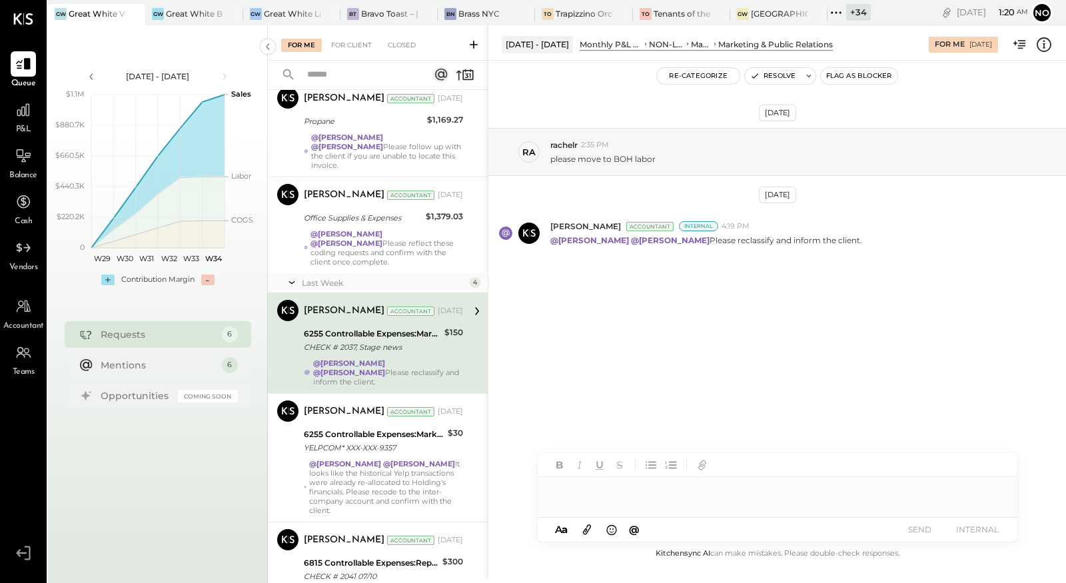
click at [572, 489] on div at bounding box center [776, 490] width 479 height 27
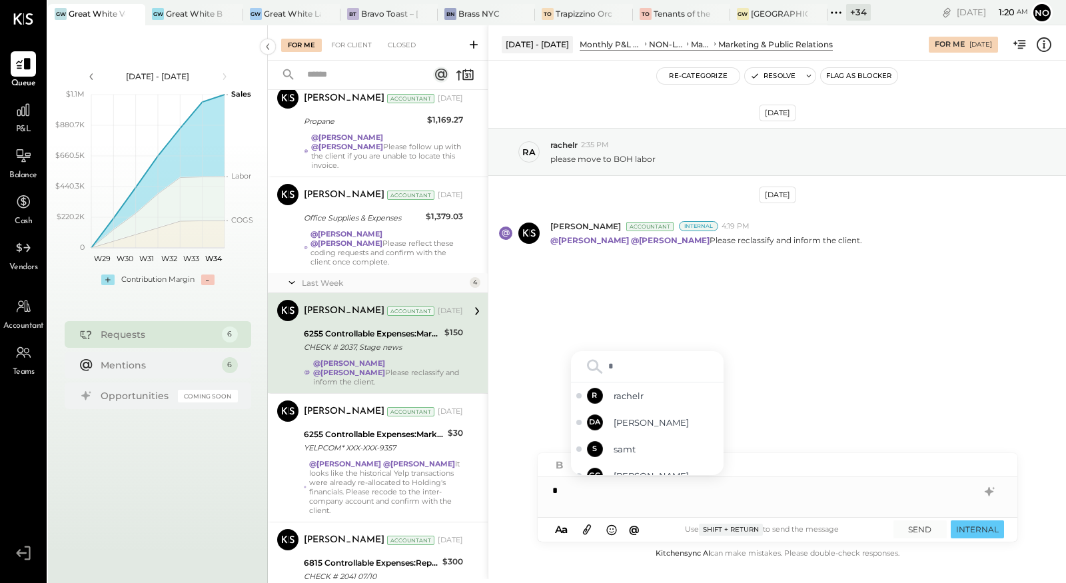
type input "**"
click at [635, 400] on span "rachelr" at bounding box center [665, 396] width 105 height 13
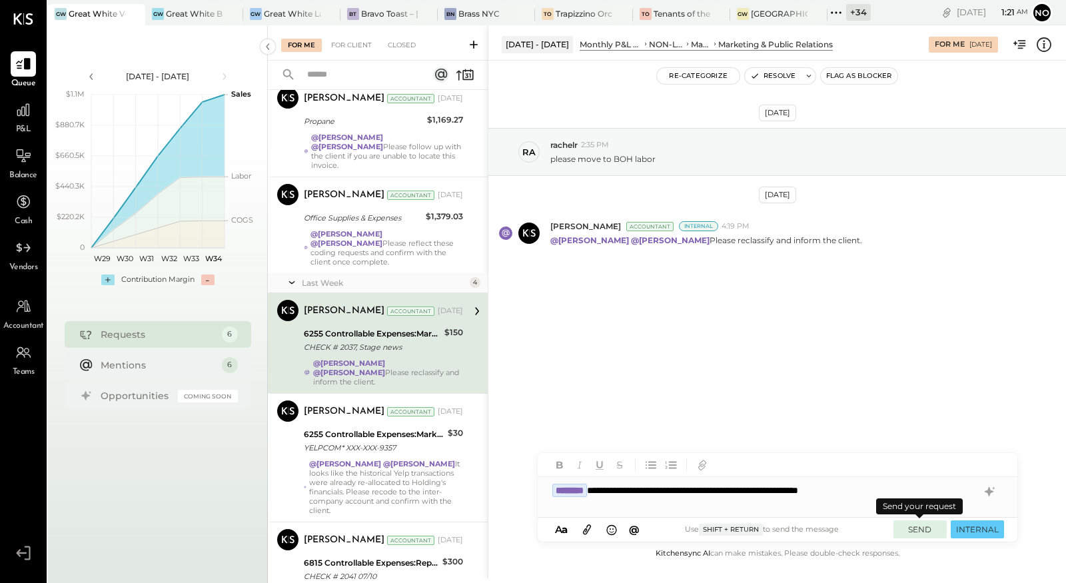
click at [920, 529] on button "SEND" at bounding box center [919, 529] width 53 height 18
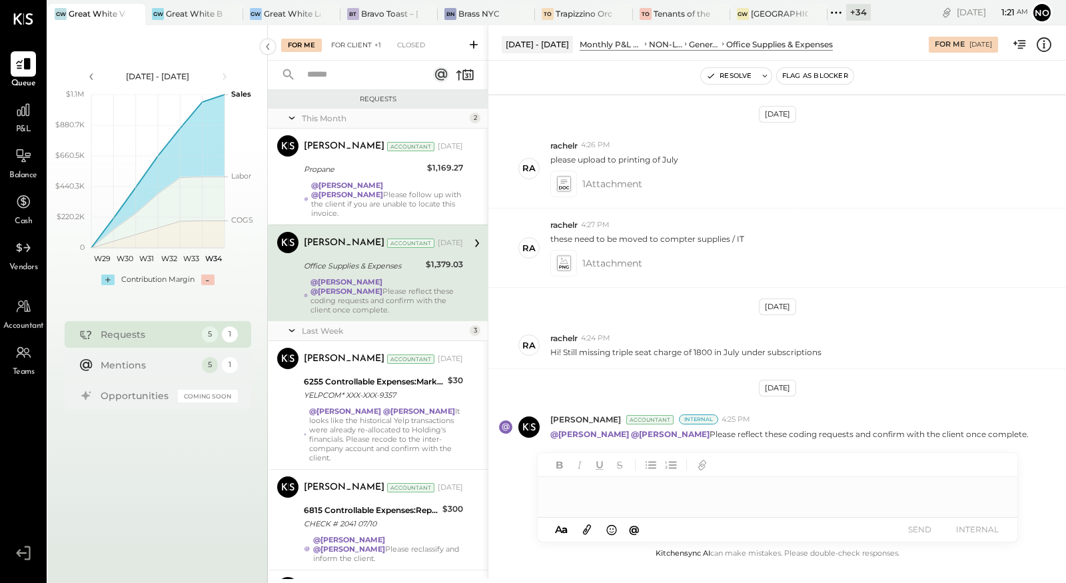
click at [364, 51] on div "For Client +1" at bounding box center [355, 45] width 63 height 13
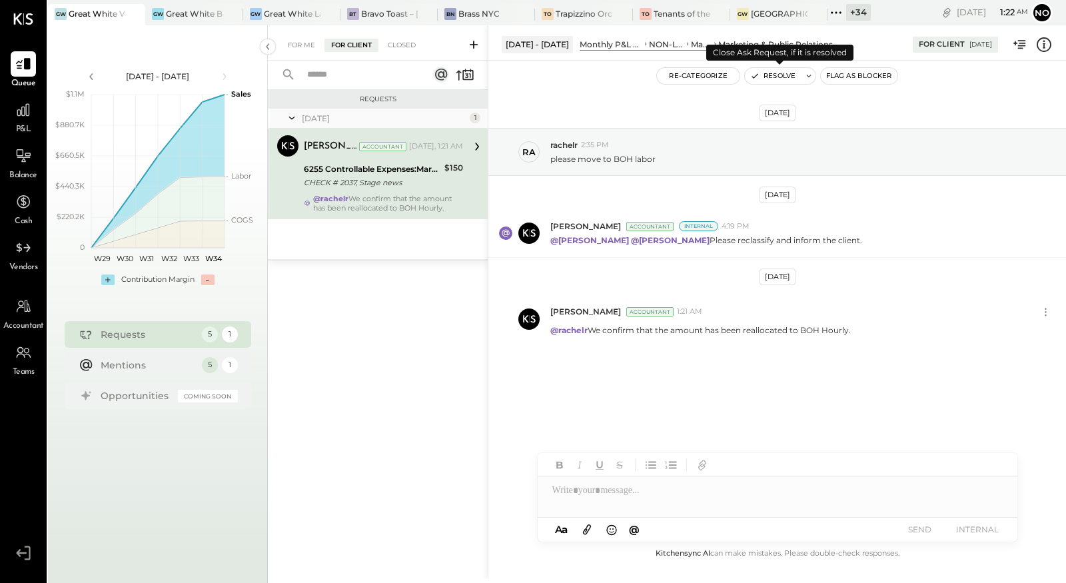
click at [775, 78] on button "Resolve" at bounding box center [773, 76] width 56 height 16
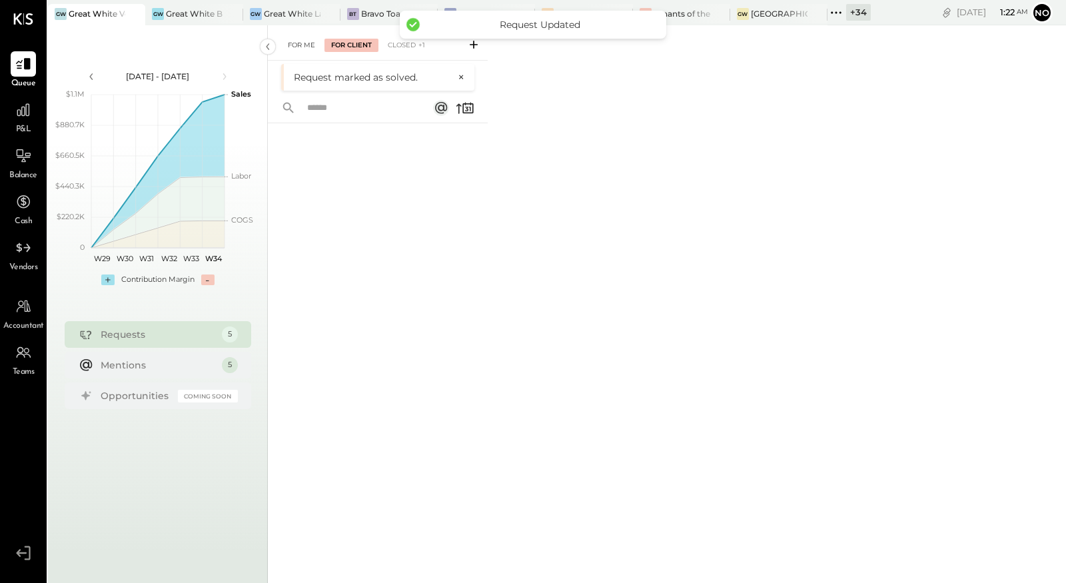
click at [301, 43] on div "For Me" at bounding box center [301, 45] width 41 height 13
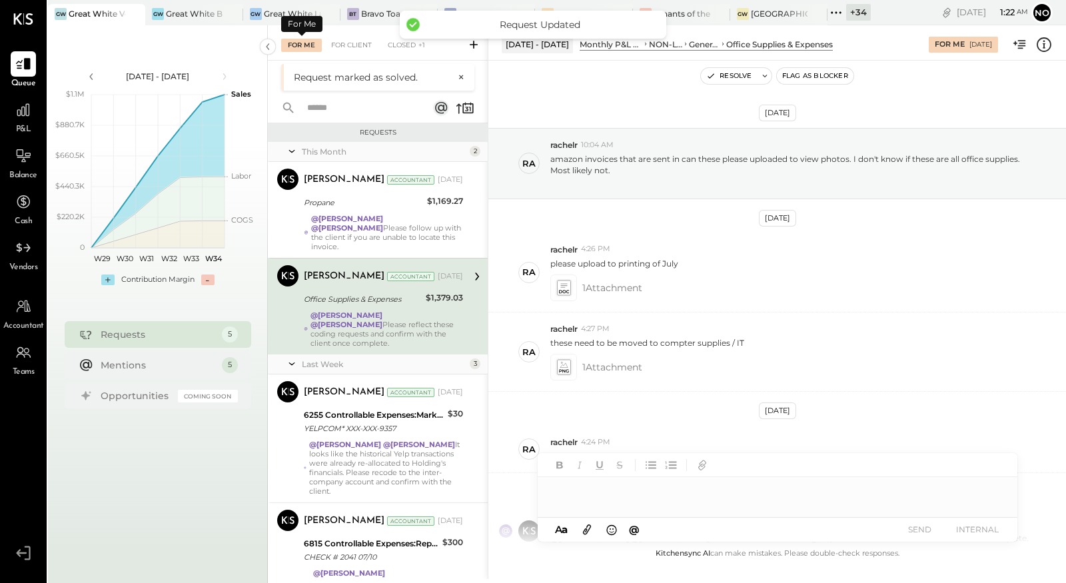
scroll to position [104, 0]
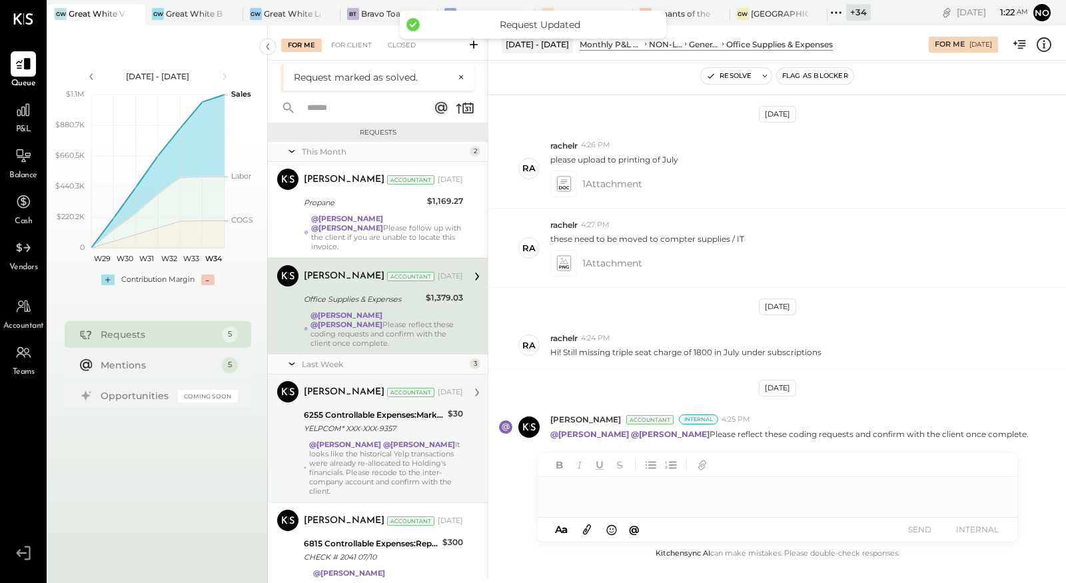
click at [358, 422] on div "YELPCOM* XXX-XXX-9357" at bounding box center [374, 428] width 140 height 13
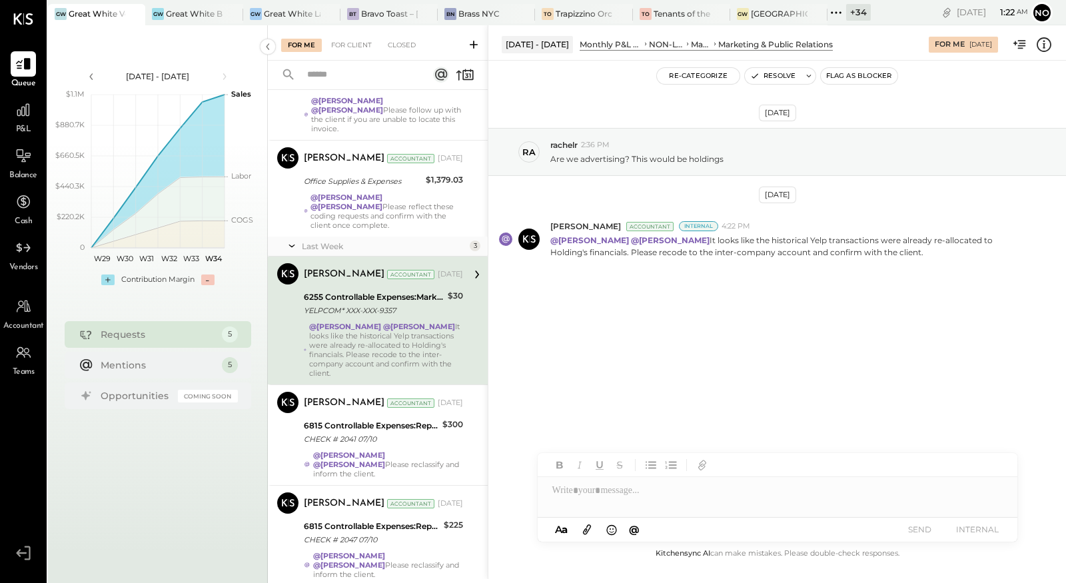
scroll to position [88, 0]
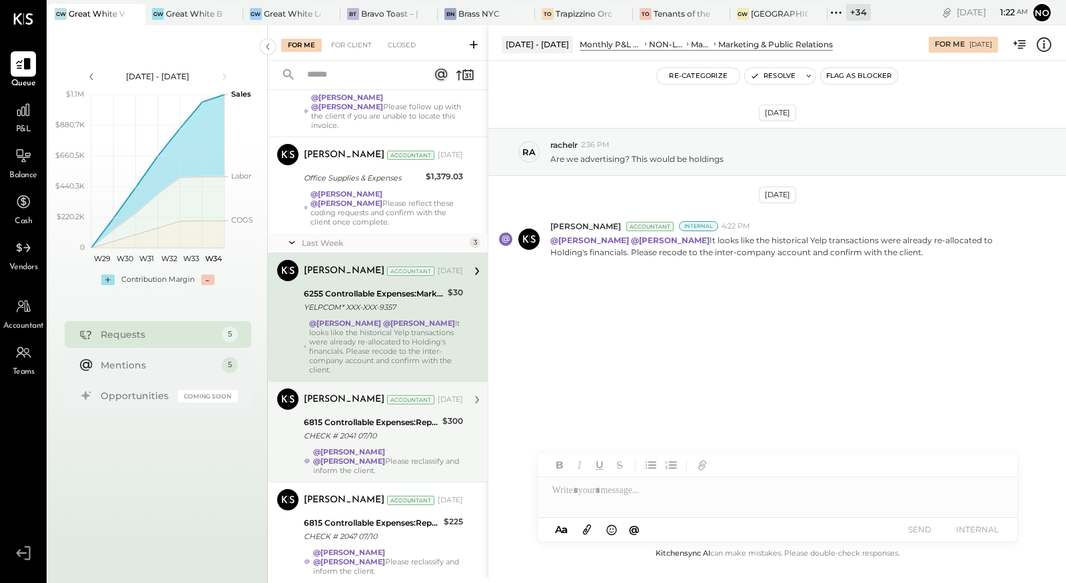
click at [369, 416] on div "6815 Controllable Expenses:Repairs & Maintenance:R&M, Facility" at bounding box center [371, 422] width 135 height 13
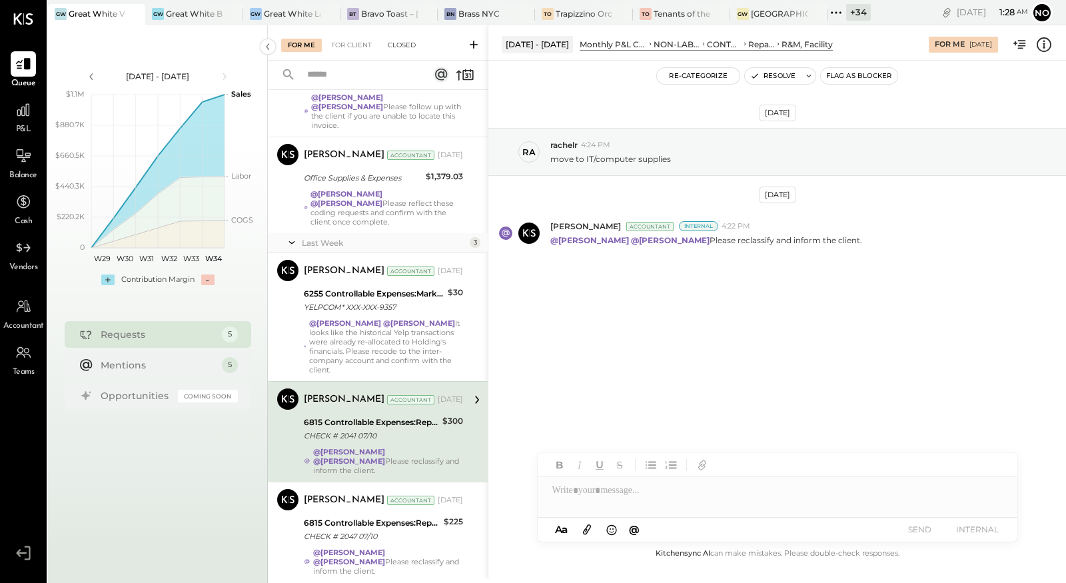
click at [398, 43] on div "Closed" at bounding box center [401, 45] width 41 height 13
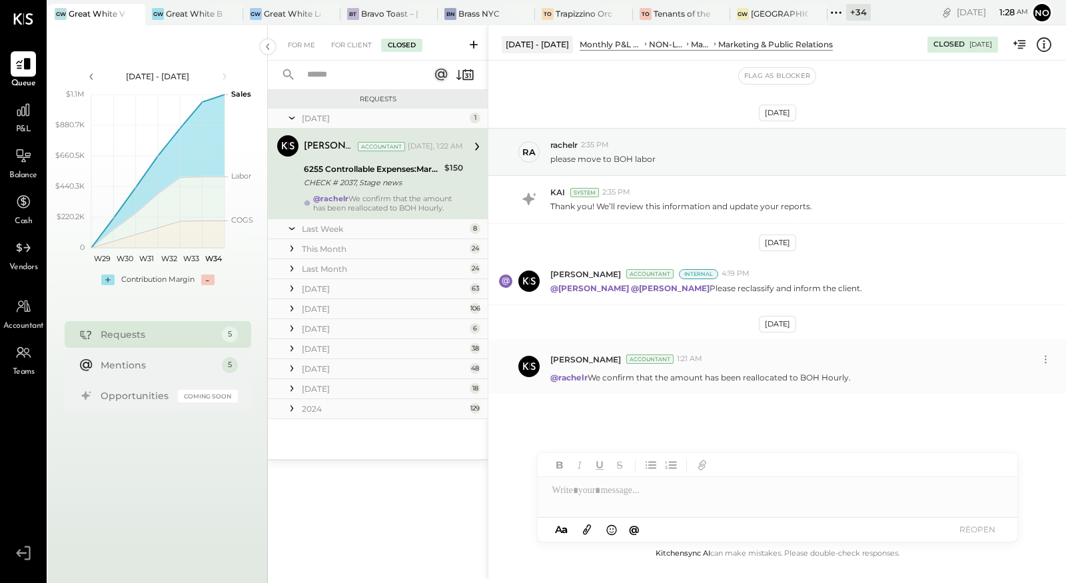
drag, startPoint x: 591, startPoint y: 376, endPoint x: 866, endPoint y: 373, distance: 275.1
click at [866, 373] on div "@rachelr We confirm that the amount has been reallocated to BOH Hourly." at bounding box center [802, 376] width 505 height 14
copy p "We confirm that the amount has been reallocated to BOH Hourly."
click at [584, 494] on div at bounding box center [776, 490] width 479 height 27
click at [632, 460] on span "rachelr" at bounding box center [665, 462] width 105 height 13
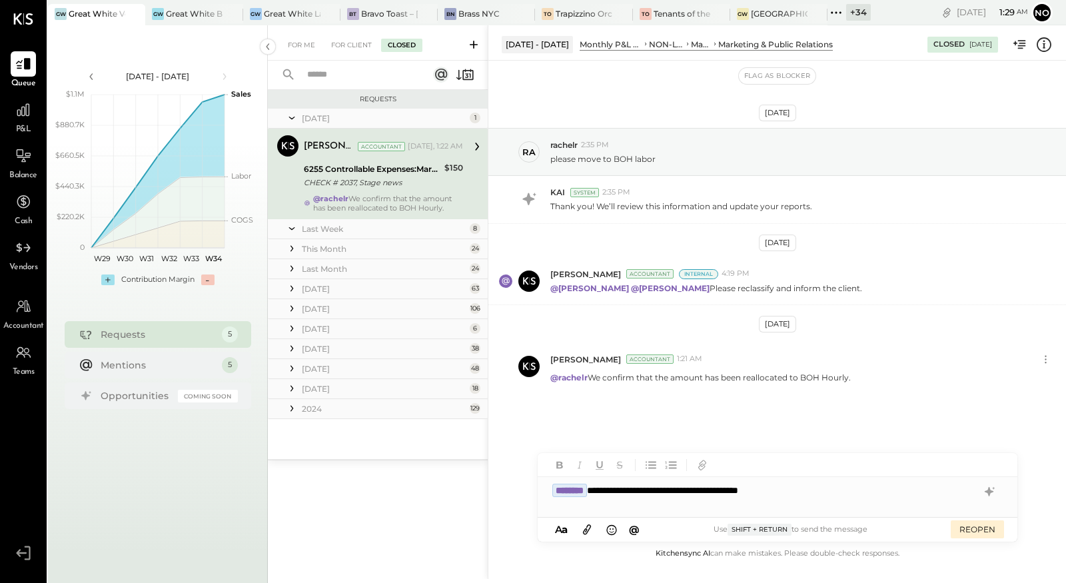
click at [840, 493] on div "**********" at bounding box center [776, 490] width 479 height 27
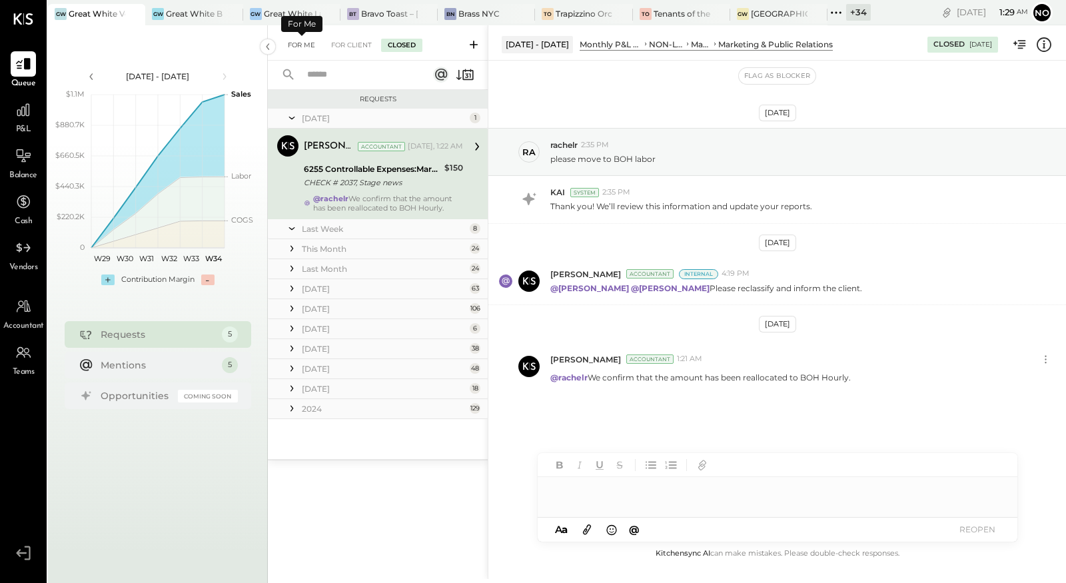
click at [296, 44] on div "For Me" at bounding box center [301, 45] width 41 height 13
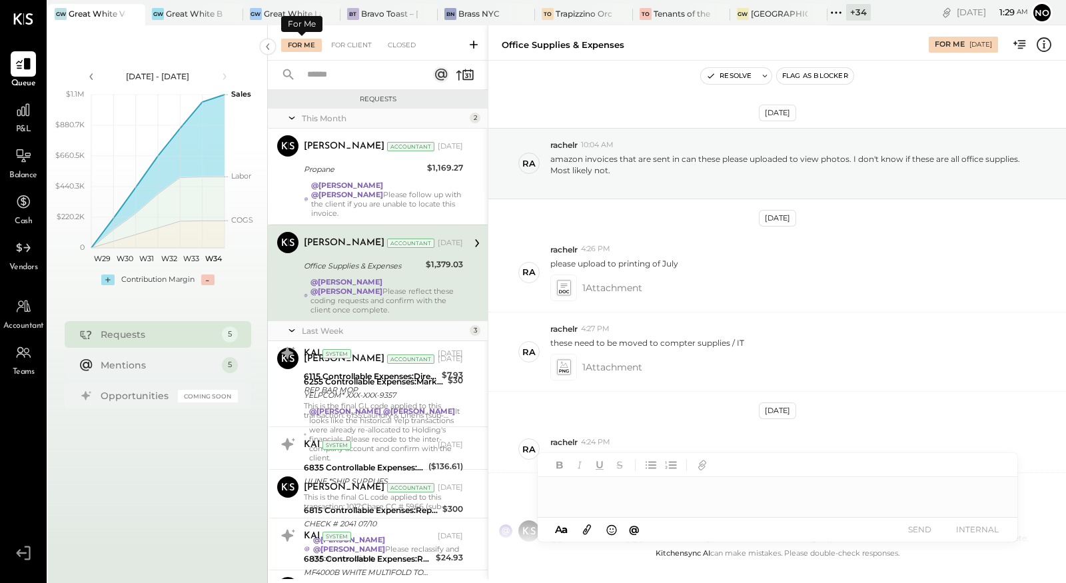
scroll to position [104, 0]
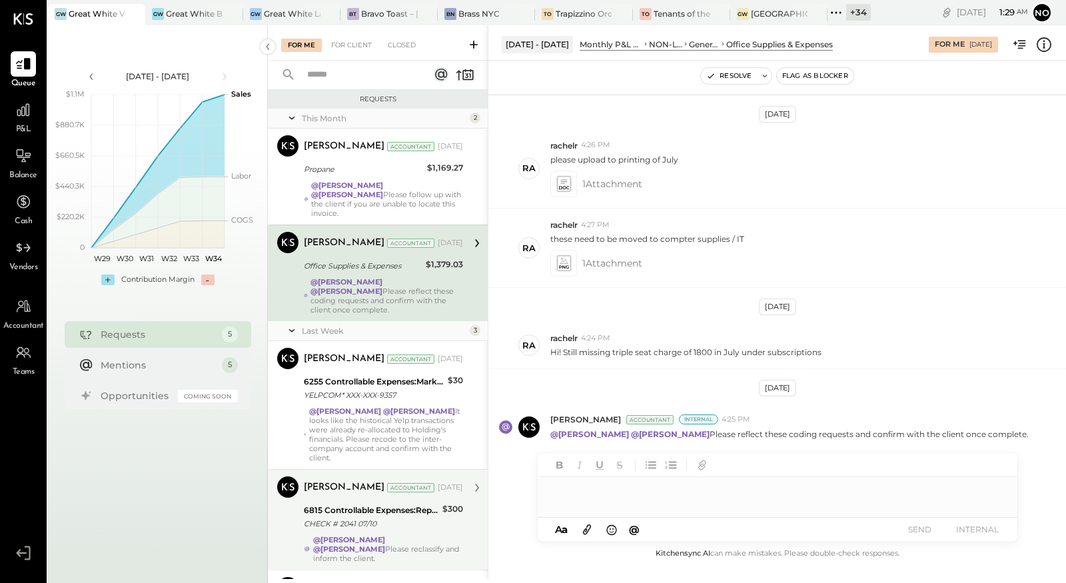
click at [406, 503] on div "6815 Controllable Expenses:Repairs & Maintenance:R&M, Facility" at bounding box center [371, 509] width 135 height 13
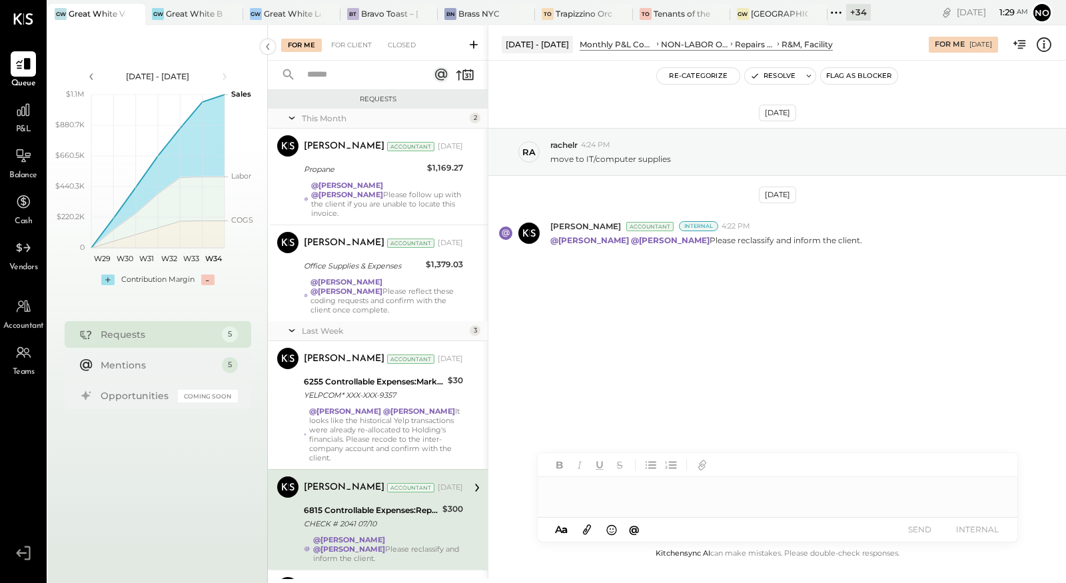
click at [588, 493] on div at bounding box center [776, 490] width 479 height 27
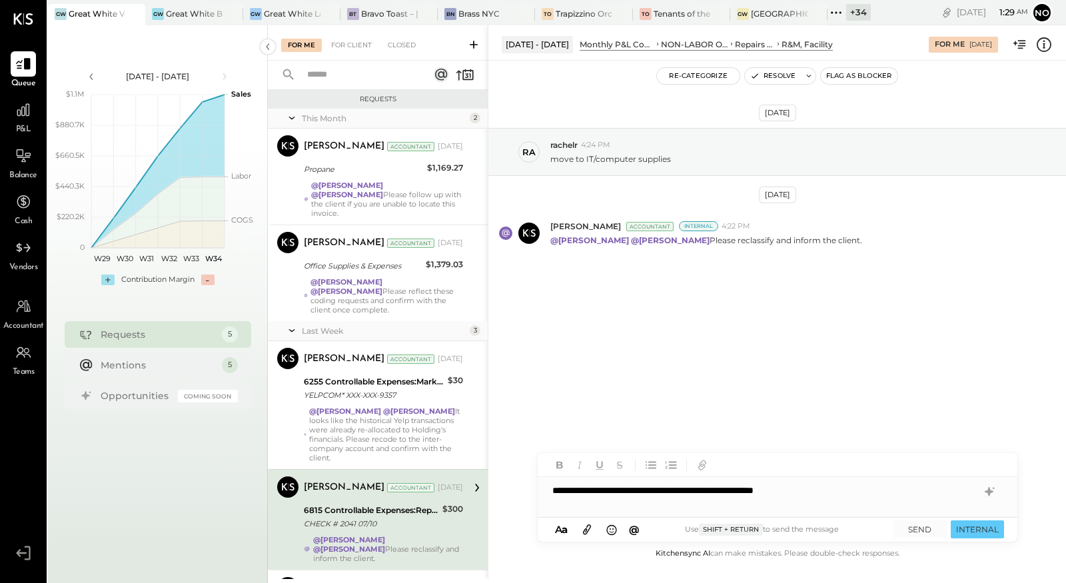
click at [593, 488] on div "**********" at bounding box center [776, 490] width 479 height 27
click at [642, 400] on span "rachelr" at bounding box center [665, 396] width 105 height 13
click at [649, 489] on div "**********" at bounding box center [776, 490] width 479 height 27
type input "*"
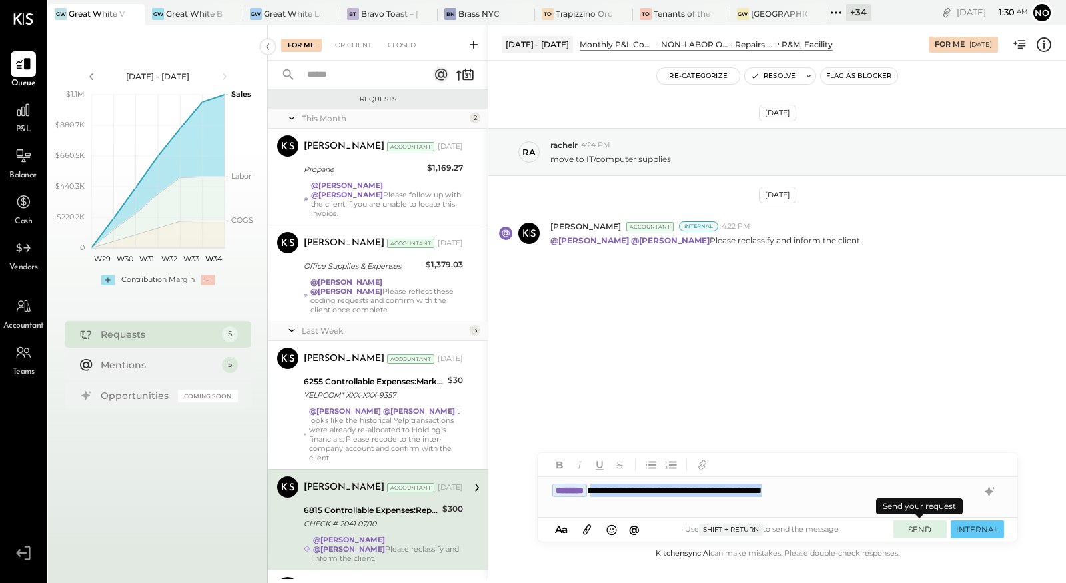
click at [919, 528] on button "SEND" at bounding box center [919, 529] width 53 height 18
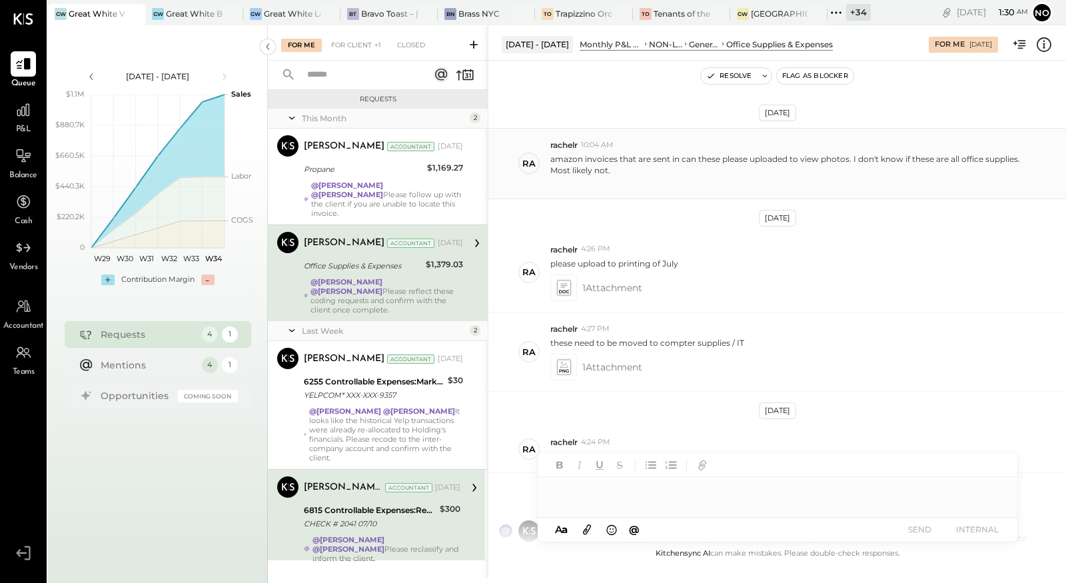
scroll to position [104, 0]
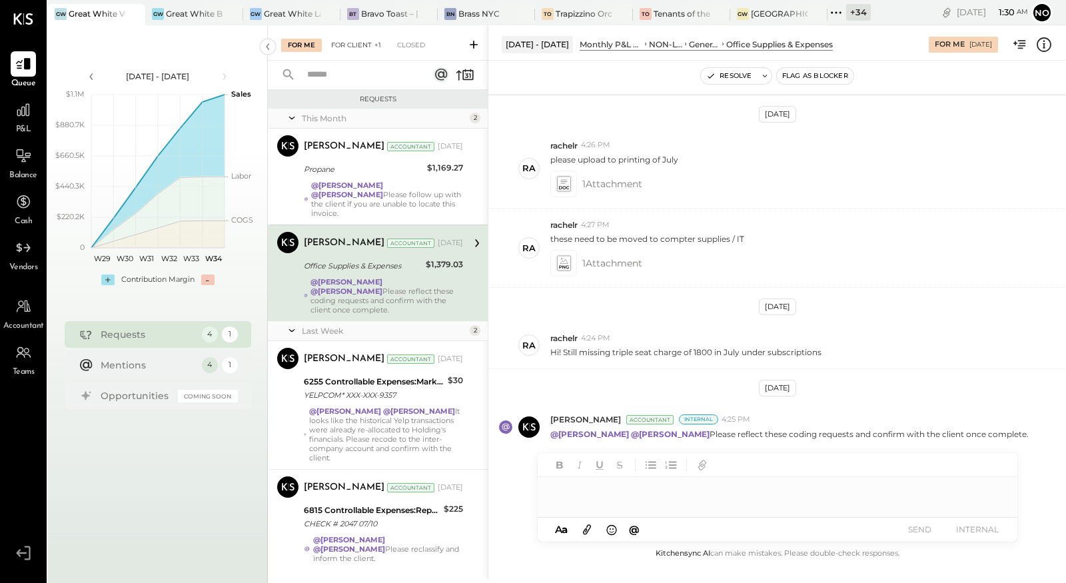
click at [359, 43] on div "For Client +1" at bounding box center [355, 45] width 63 height 13
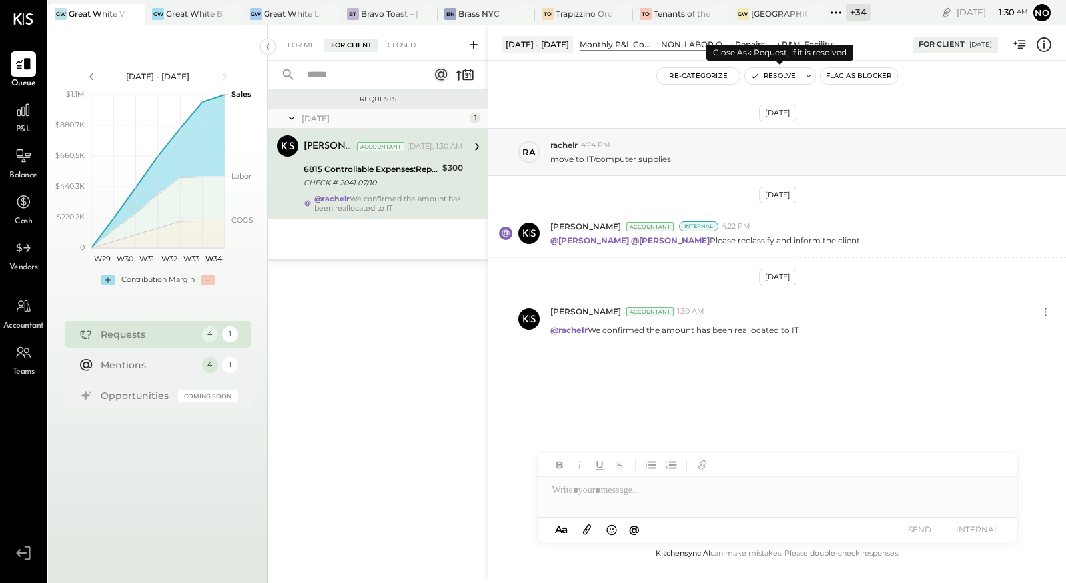
click at [781, 74] on button "Resolve" at bounding box center [773, 76] width 56 height 16
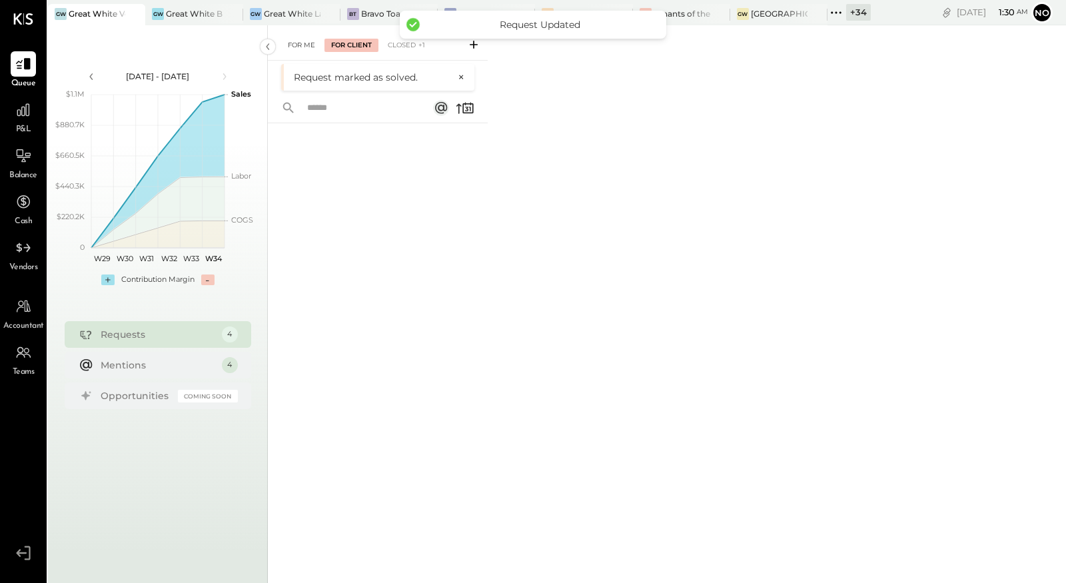
click at [299, 43] on div "For Me" at bounding box center [301, 45] width 41 height 13
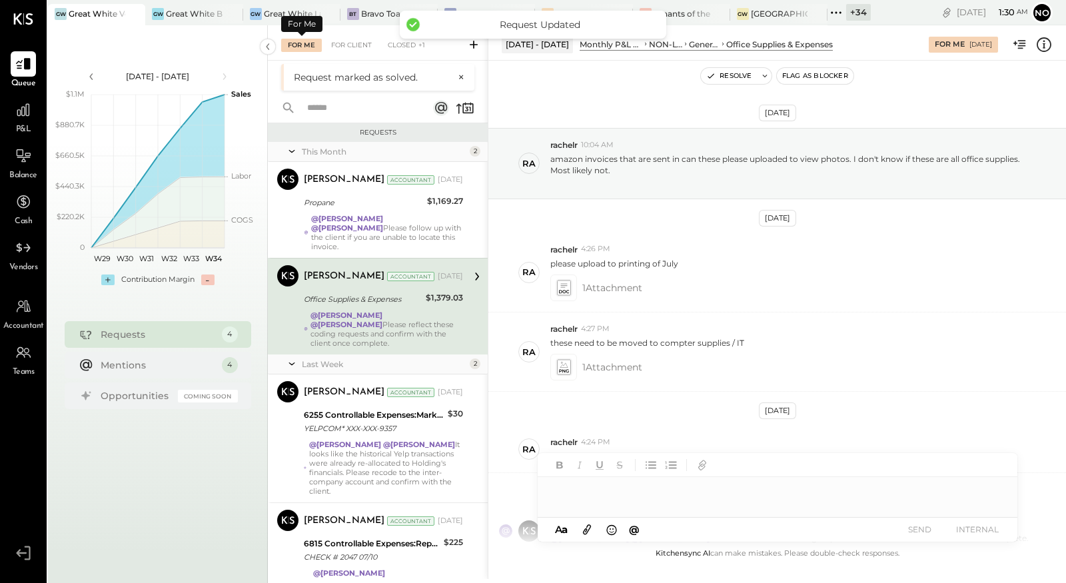
scroll to position [104, 0]
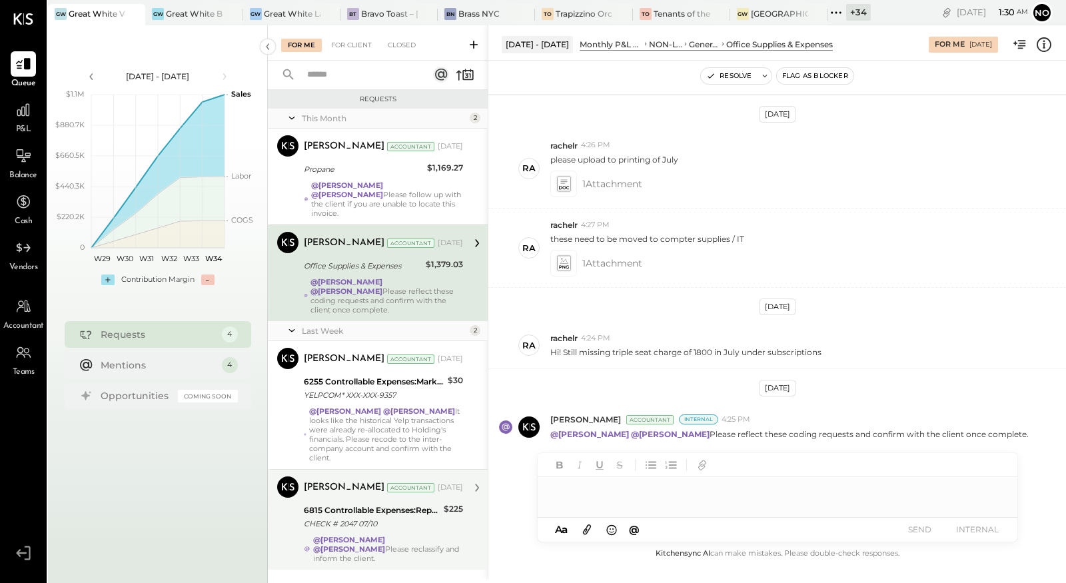
click at [365, 517] on div "CHECK # 2047 07/10" at bounding box center [372, 523] width 136 height 13
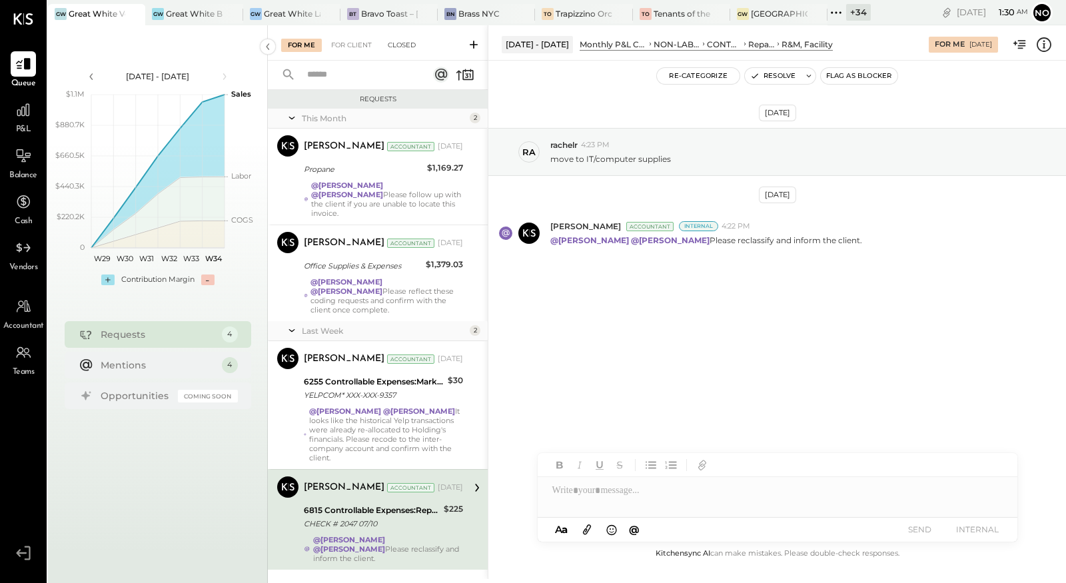
click at [400, 43] on div "Closed" at bounding box center [401, 45] width 41 height 13
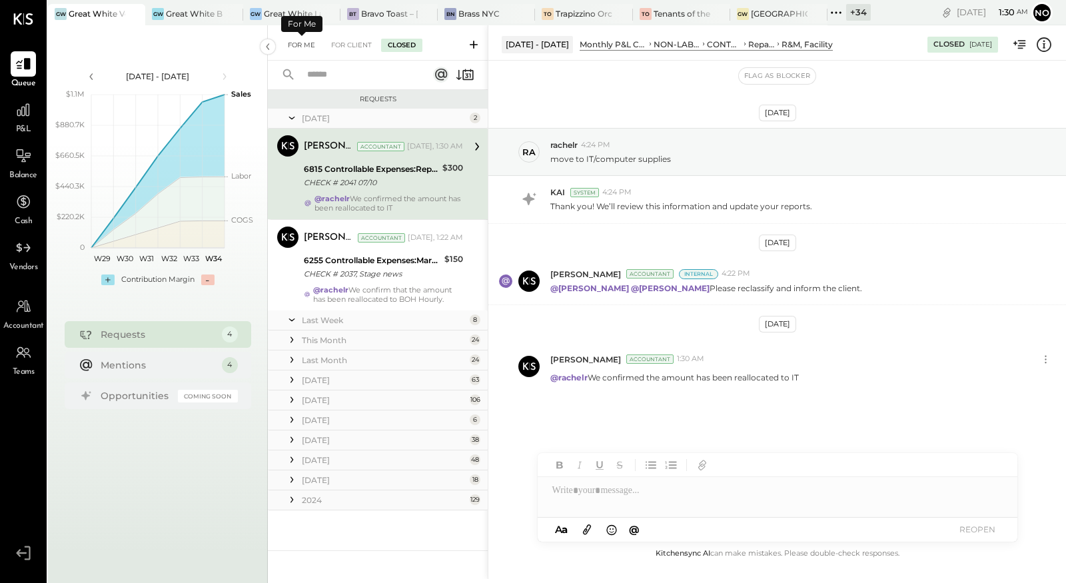
click at [294, 47] on div "For Me" at bounding box center [301, 45] width 41 height 13
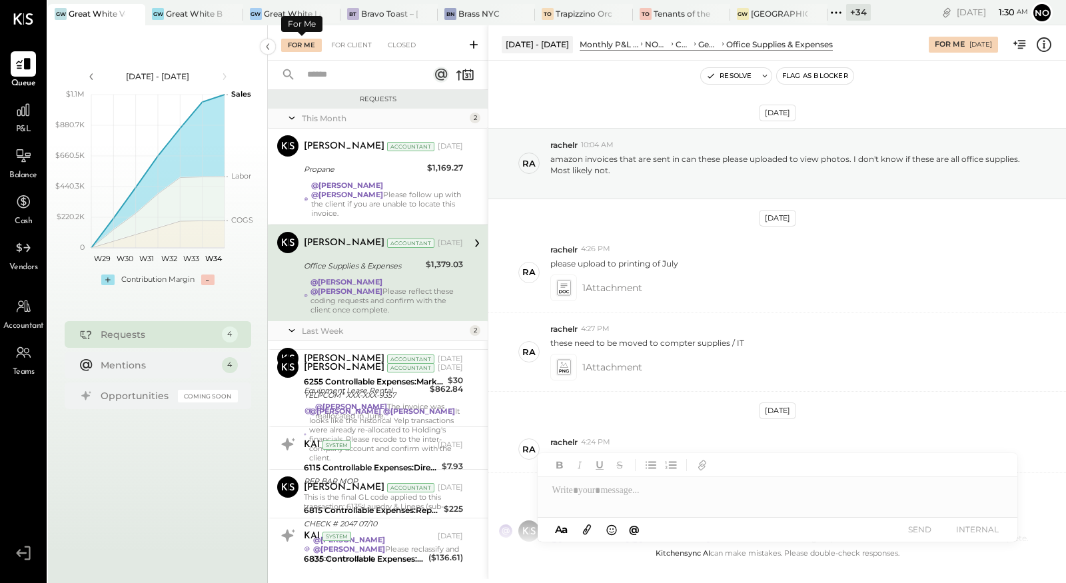
scroll to position [104, 0]
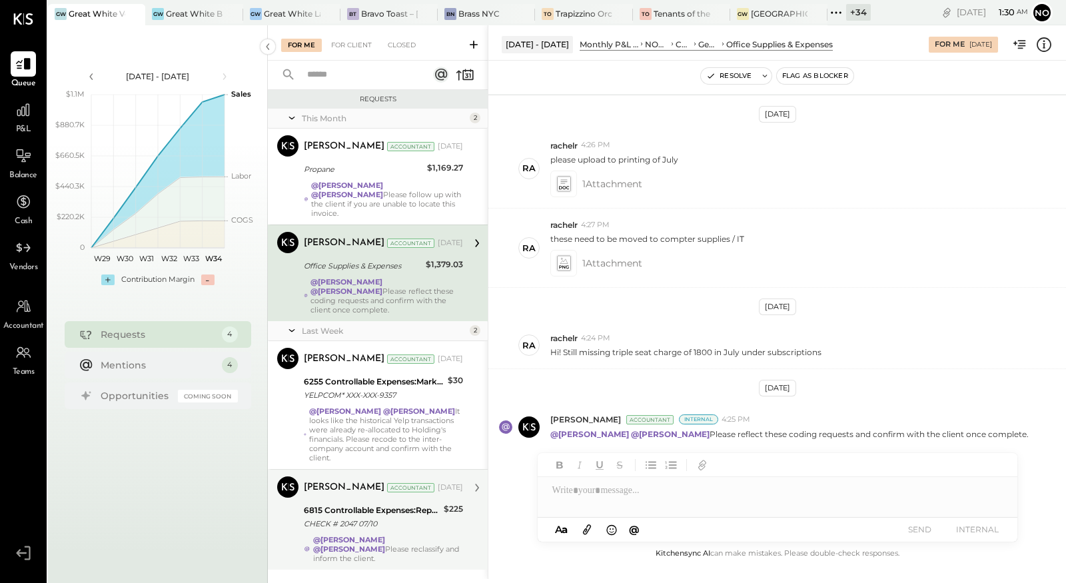
click at [380, 517] on div "CHECK # 2047 07/10" at bounding box center [372, 523] width 136 height 13
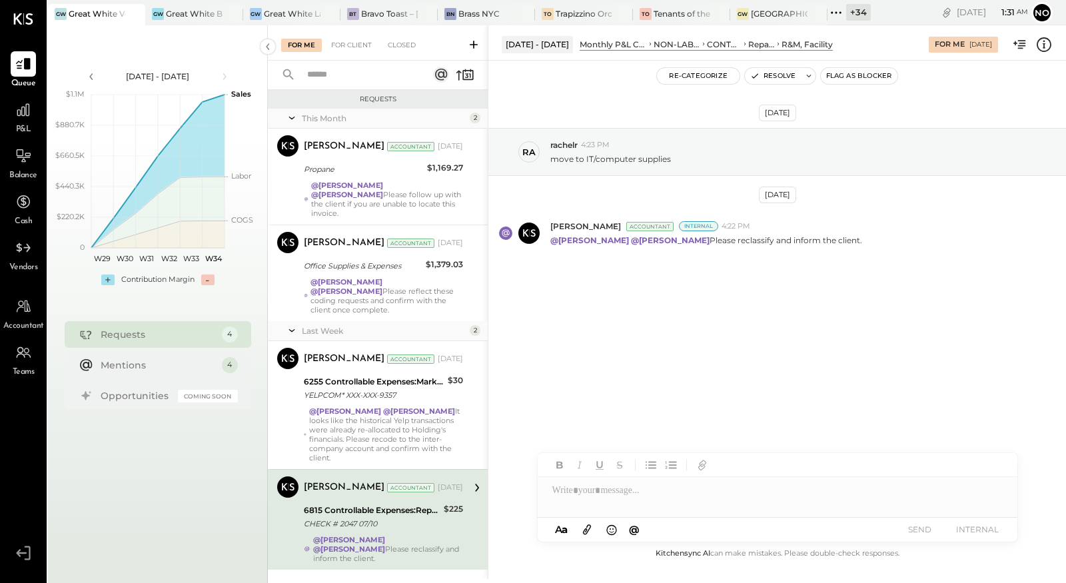
click at [581, 491] on div at bounding box center [776, 490] width 479 height 27
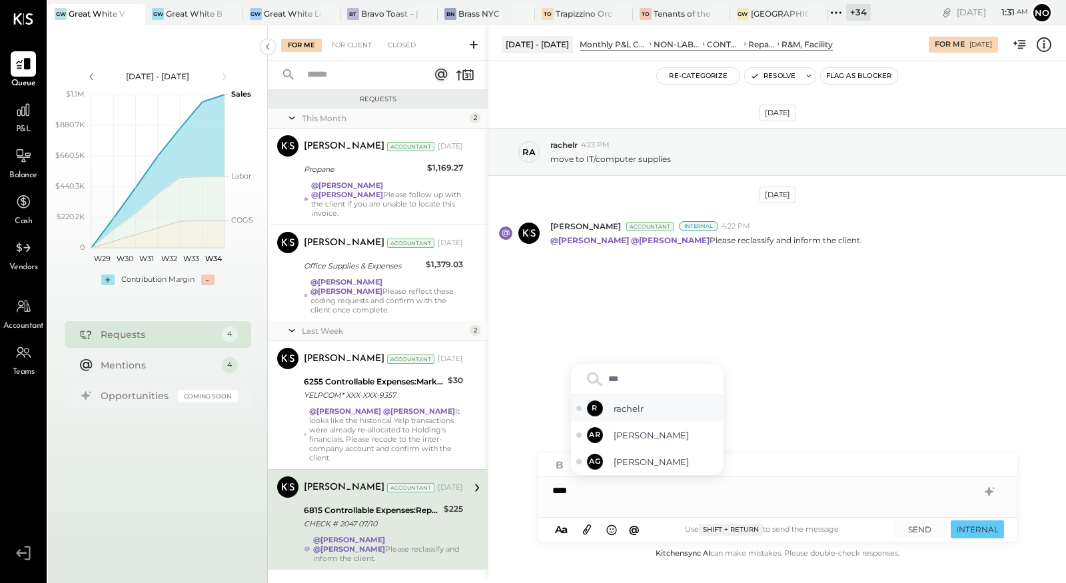
click at [640, 409] on span "rachelr" at bounding box center [665, 408] width 105 height 13
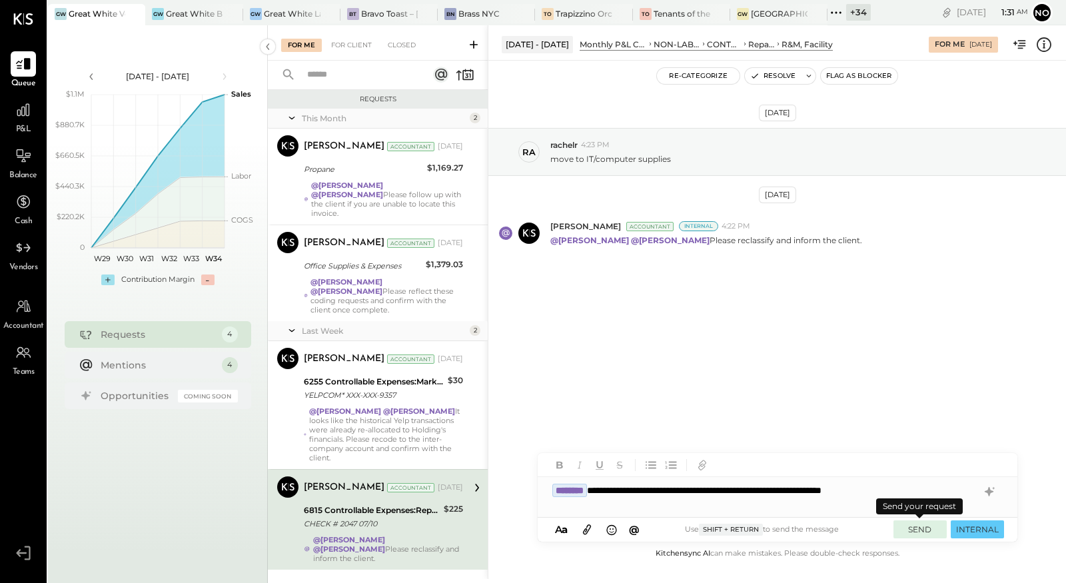
click at [918, 529] on button "SEND" at bounding box center [919, 529] width 53 height 18
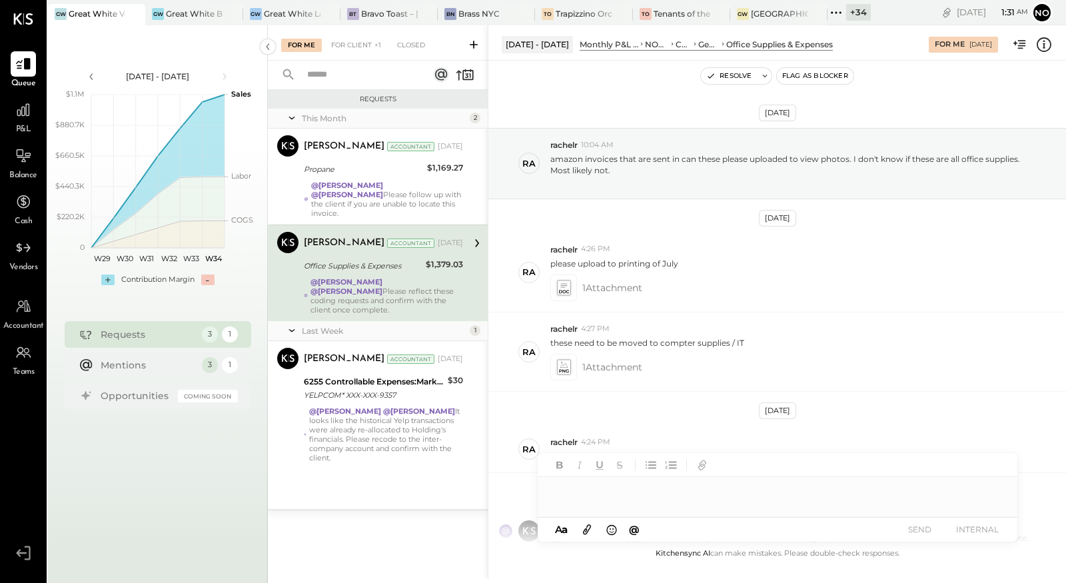
scroll to position [104, 0]
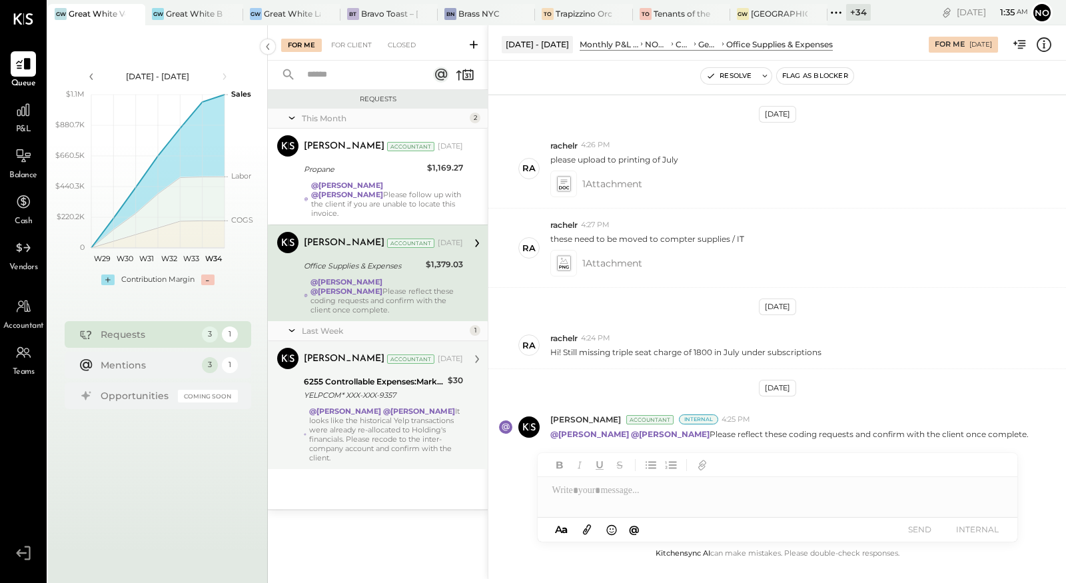
click at [340, 383] on div "6255 Controllable Expenses:Marketing & Advertising:Marketing & Public Relations…" at bounding box center [374, 388] width 140 height 29
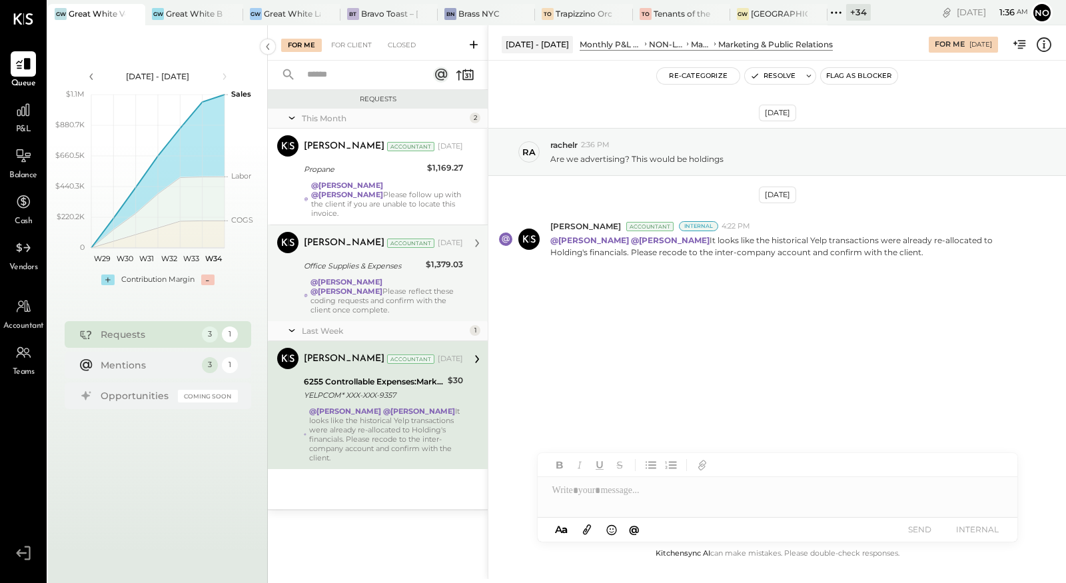
click at [356, 282] on div "@Mayur Parekh @Noemi Balmaceda Please reflect these coding requests and confirm…" at bounding box center [386, 295] width 153 height 37
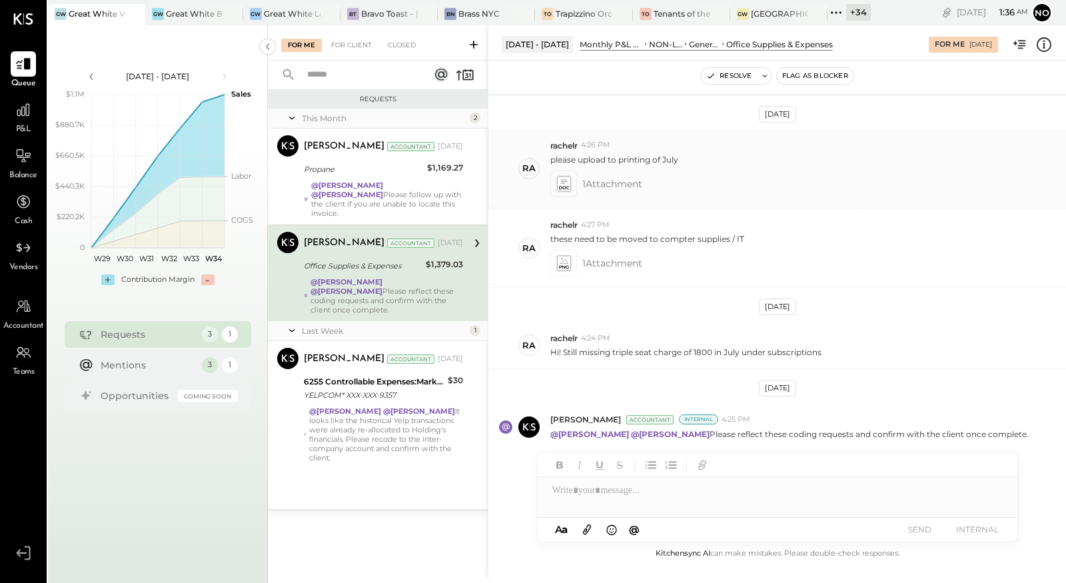
click at [564, 181] on icon at bounding box center [563, 183] width 14 height 15
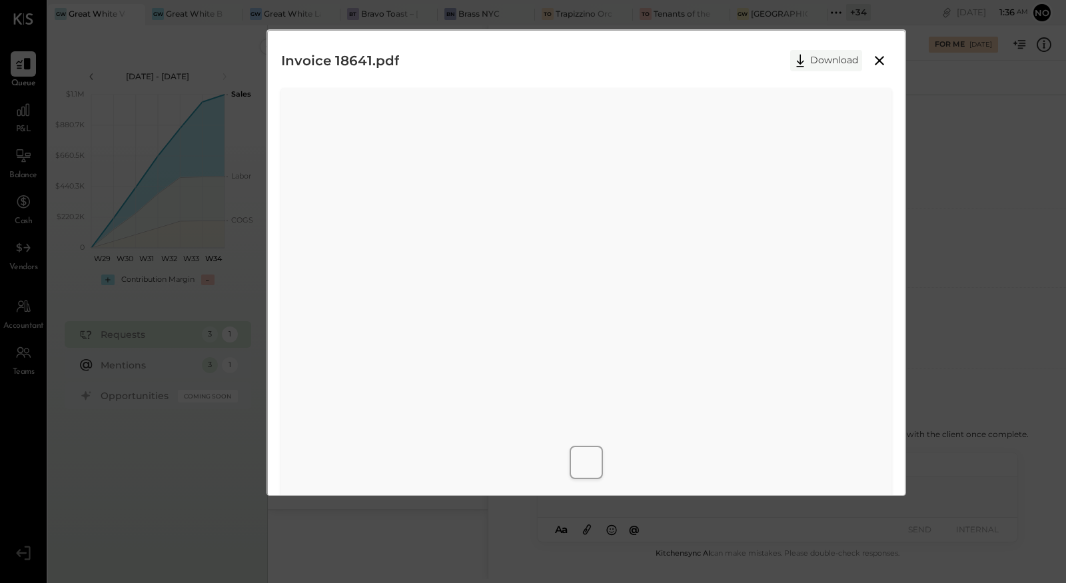
click at [823, 63] on button "Download" at bounding box center [826, 60] width 72 height 21
click at [880, 57] on icon at bounding box center [878, 60] width 9 height 9
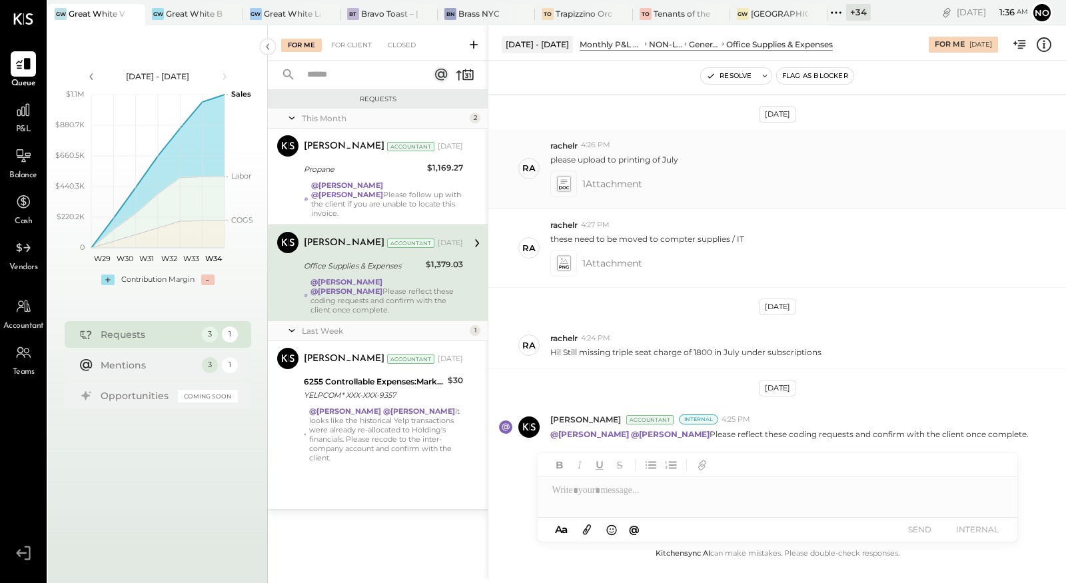
click at [566, 184] on icon at bounding box center [563, 183] width 14 height 15
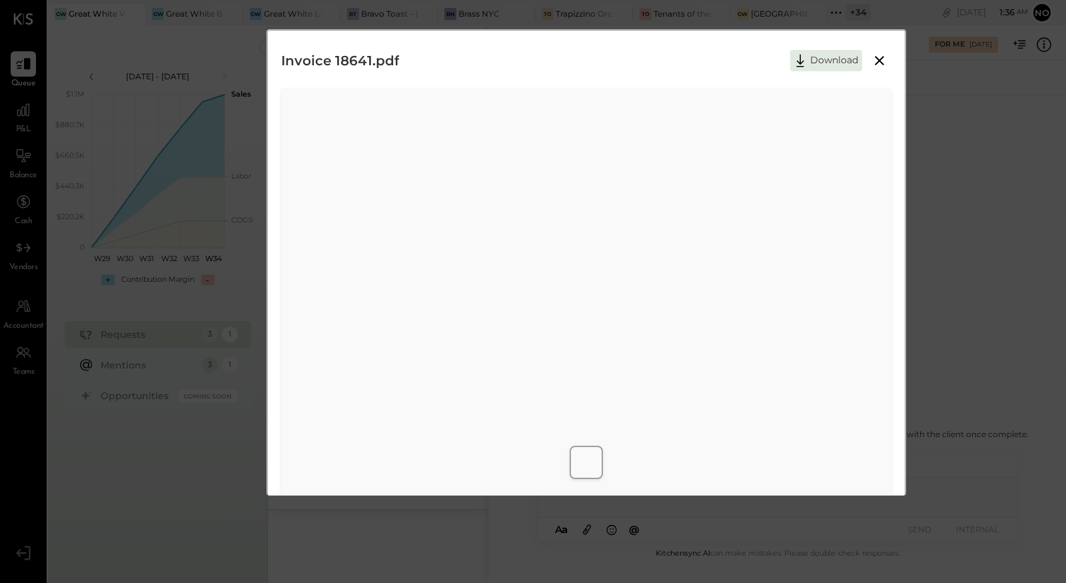
click at [880, 66] on icon at bounding box center [879, 61] width 16 height 16
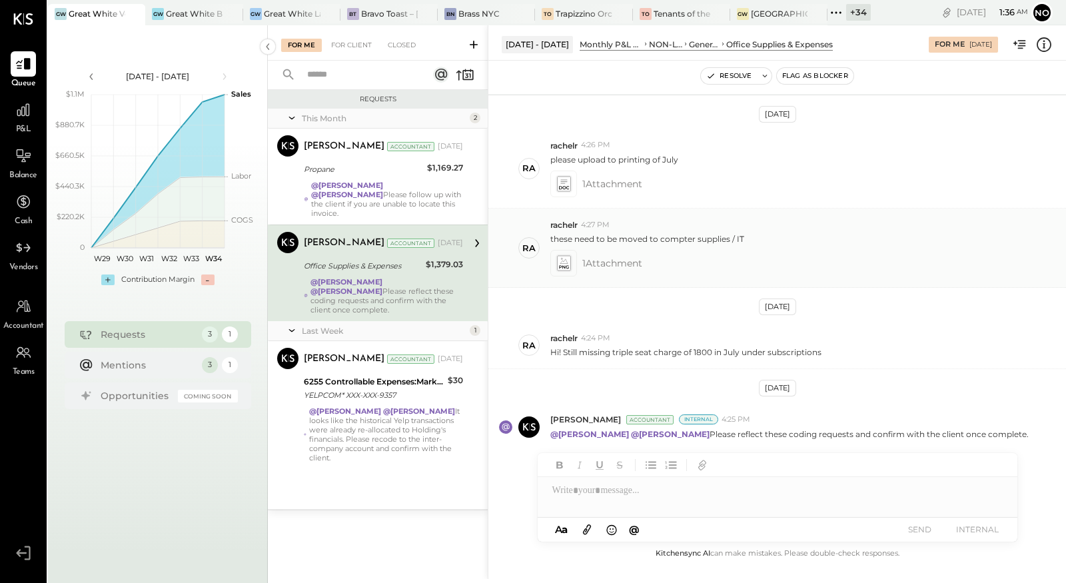
click at [559, 256] on icon at bounding box center [563, 263] width 14 height 15
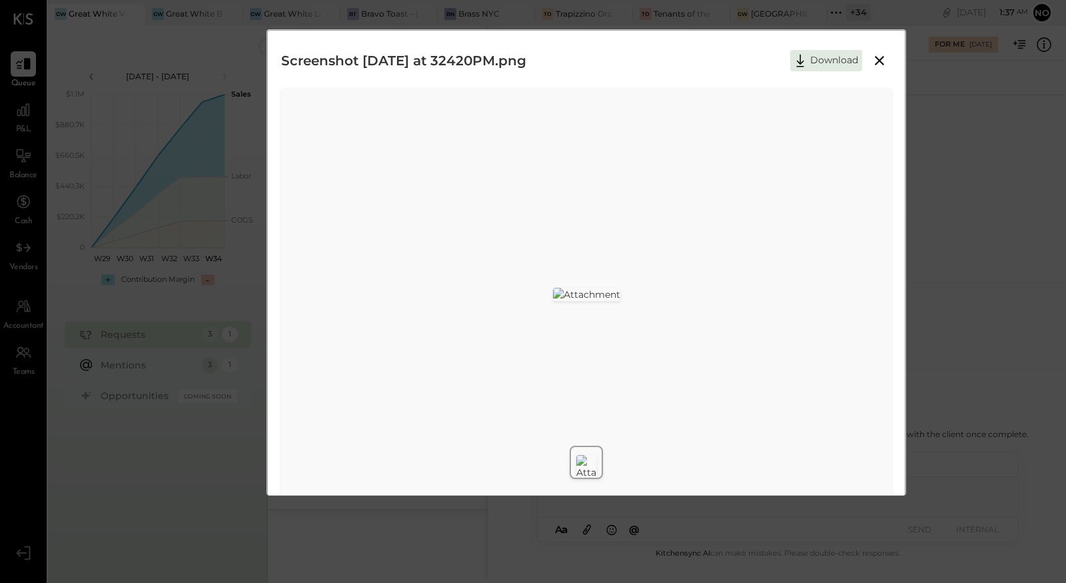
click at [879, 59] on icon at bounding box center [878, 60] width 9 height 9
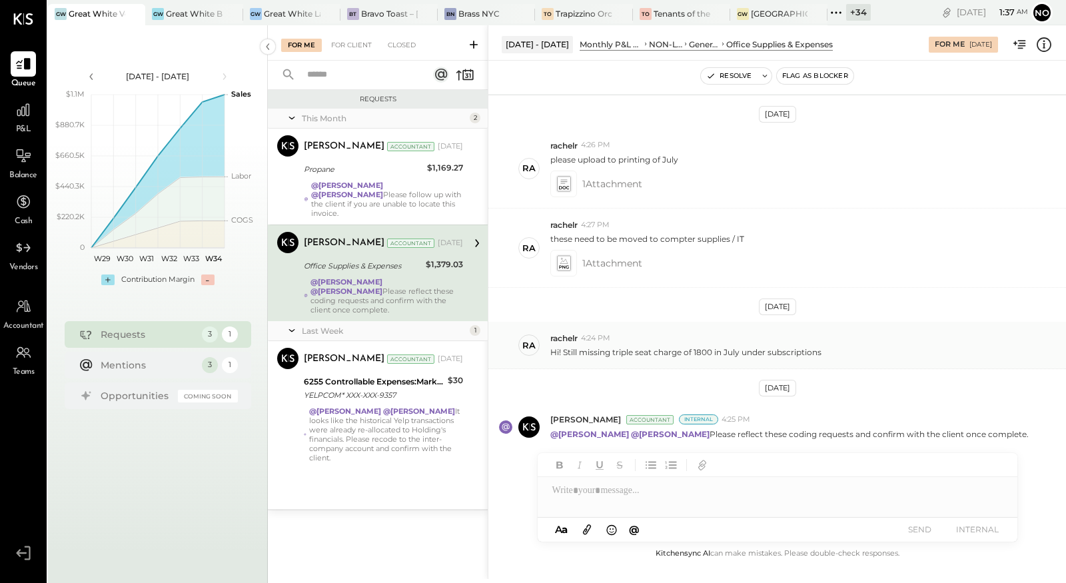
drag, startPoint x: 550, startPoint y: 350, endPoint x: 811, endPoint y: 355, distance: 261.1
click at [819, 355] on div "ra rachelr 4:24 PM Hi! Still missing triple seat charge of 1800 in July under s…" at bounding box center [776, 345] width 577 height 47
copy p "Hi! Still missing triple seat charge of 1800 in July under subscriptions"
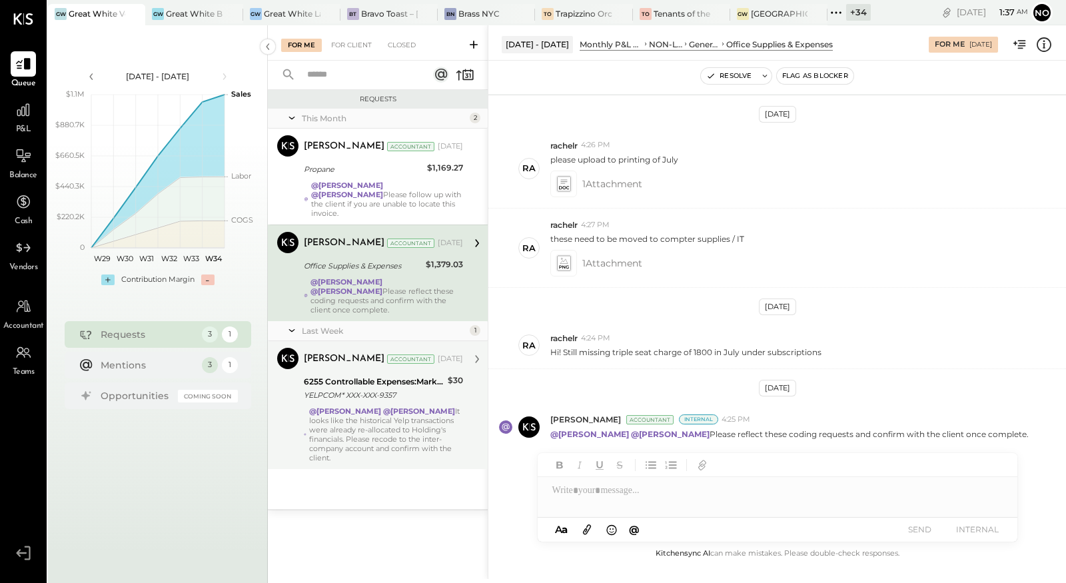
click at [378, 406] on div "@Noemi Balmaceda @Mayur Parekh It looks like the historical Yelp transactions w…" at bounding box center [386, 434] width 154 height 56
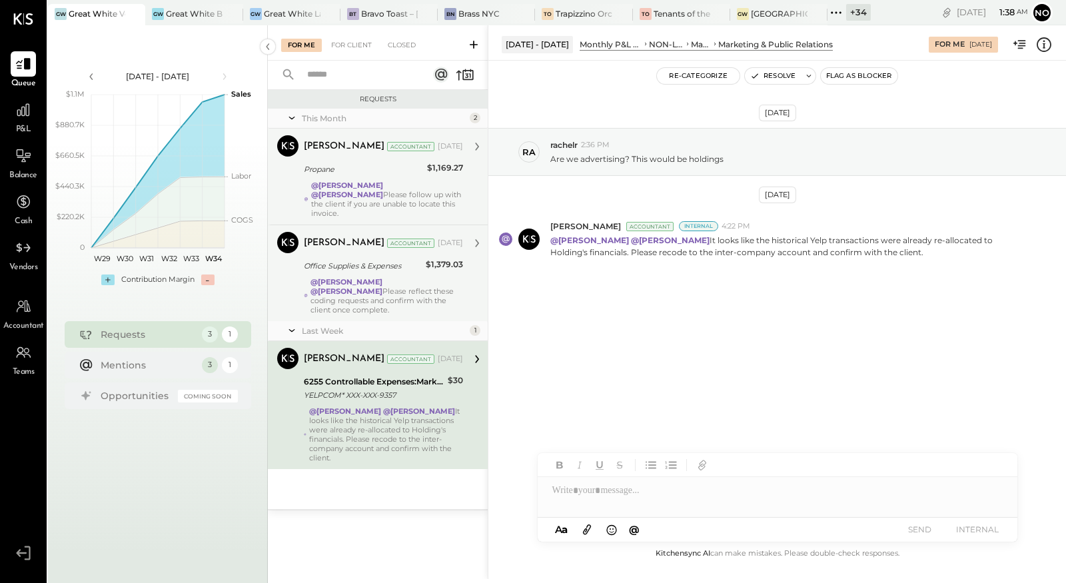
click at [382, 192] on div "@Noemi Balmaceda @Mayur Parekh Please follow up with the client if you are unab…" at bounding box center [387, 198] width 152 height 37
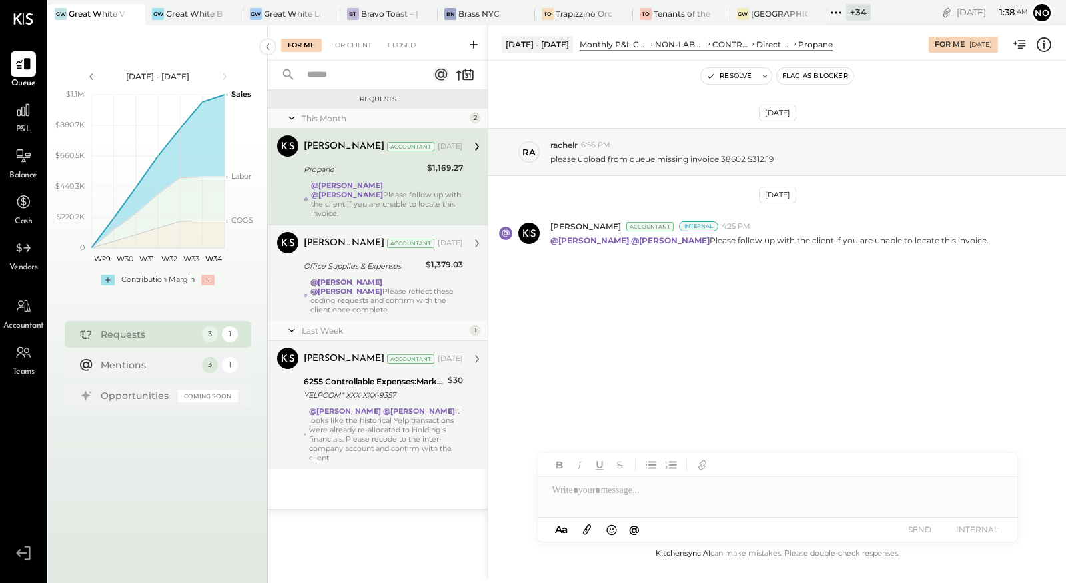
click at [380, 277] on div "@Mayur Parekh @Noemi Balmaceda Please reflect these coding requests and confirm…" at bounding box center [386, 295] width 153 height 37
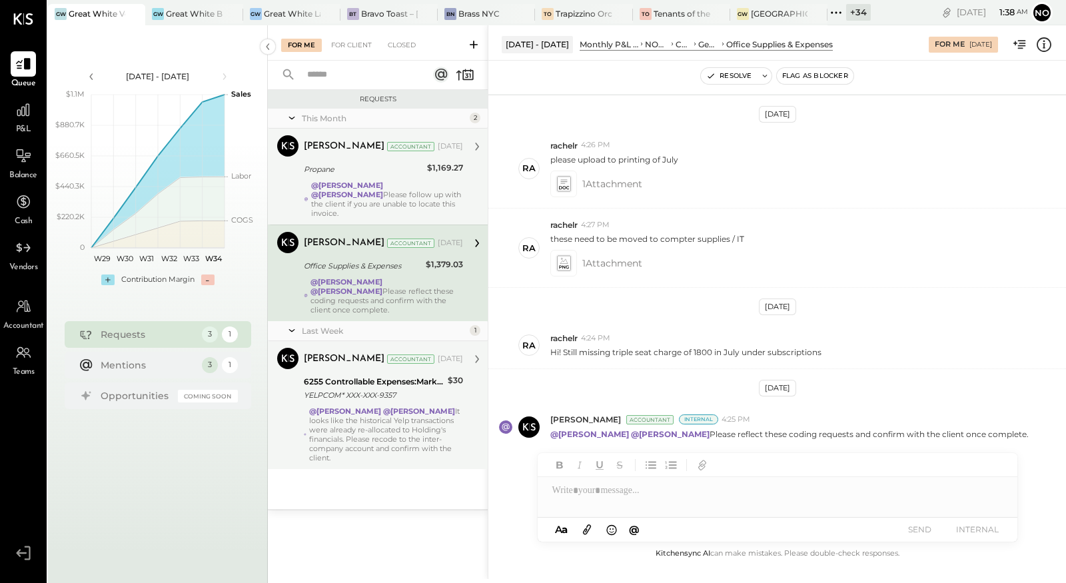
click at [364, 406] on strong "@Noemi Balmaceda" at bounding box center [345, 410] width 72 height 9
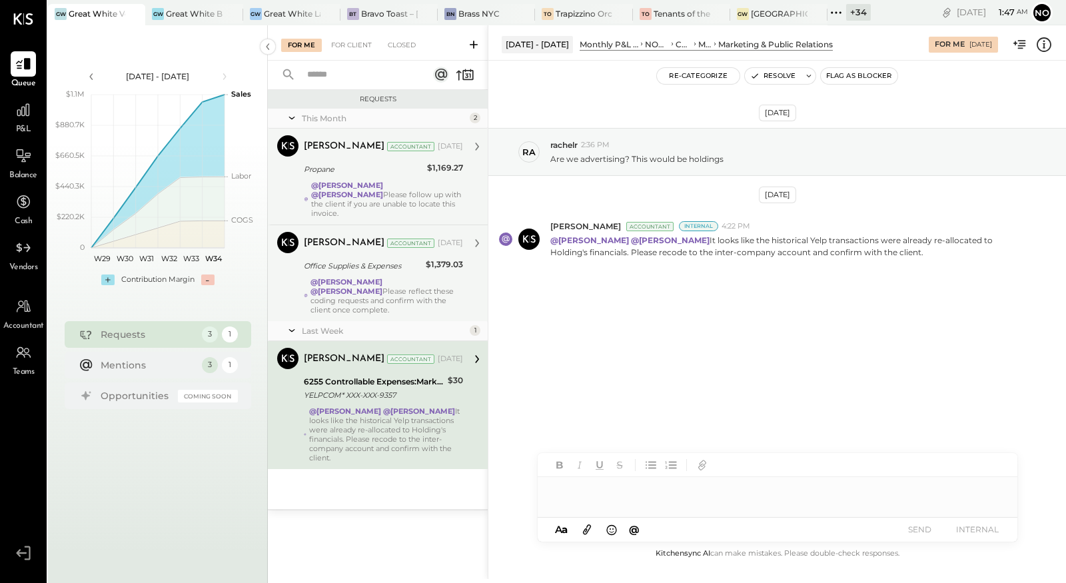
click at [603, 491] on div at bounding box center [776, 490] width 479 height 27
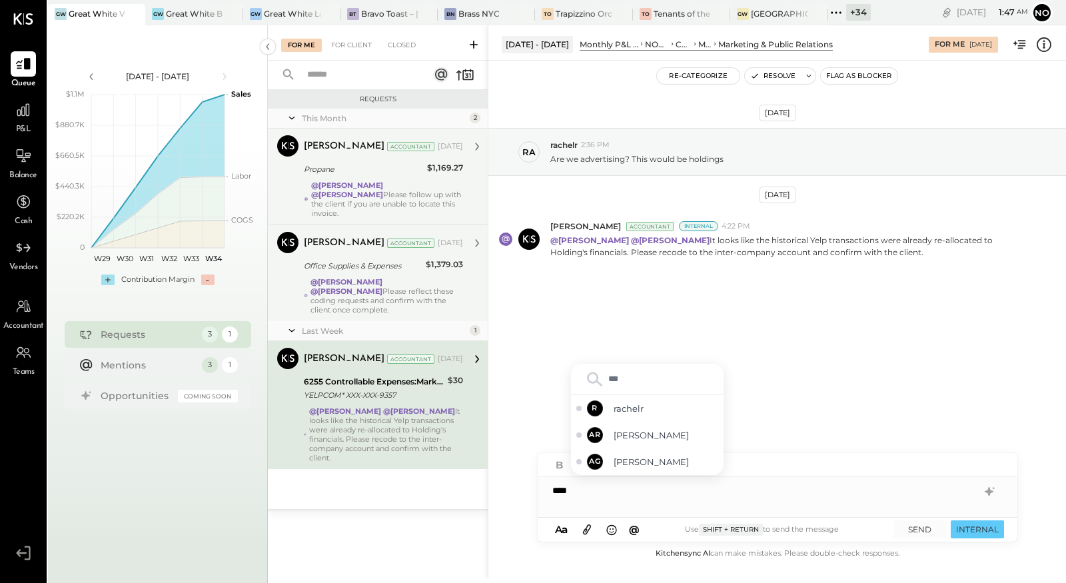
type input "****"
click at [634, 463] on span "rachelr" at bounding box center [665, 462] width 105 height 13
click at [659, 491] on div "**********" at bounding box center [776, 490] width 479 height 27
click at [835, 491] on div "**********" at bounding box center [776, 490] width 479 height 27
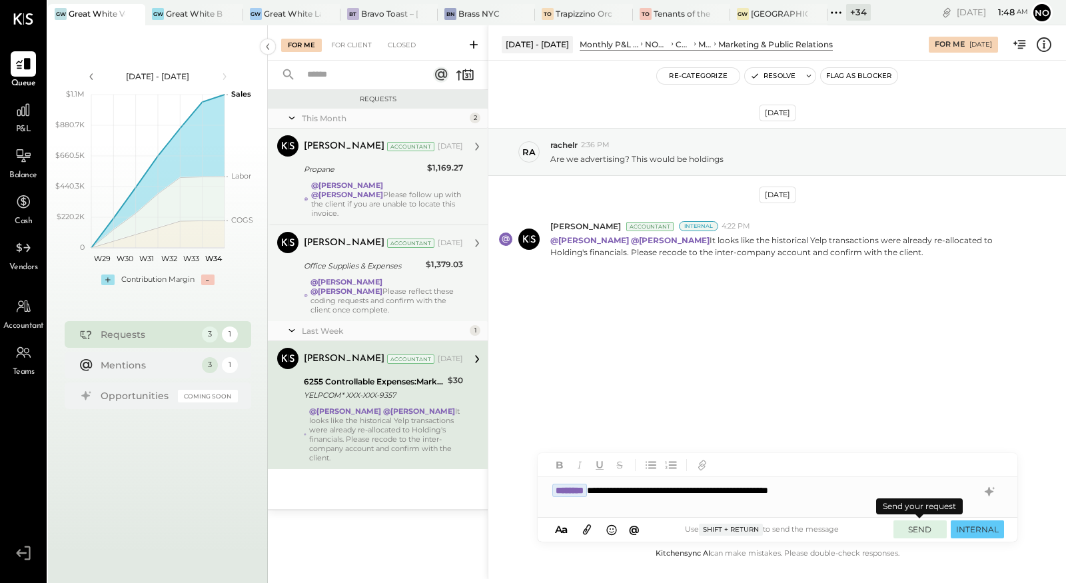
click at [914, 530] on button "SEND" at bounding box center [919, 529] width 53 height 18
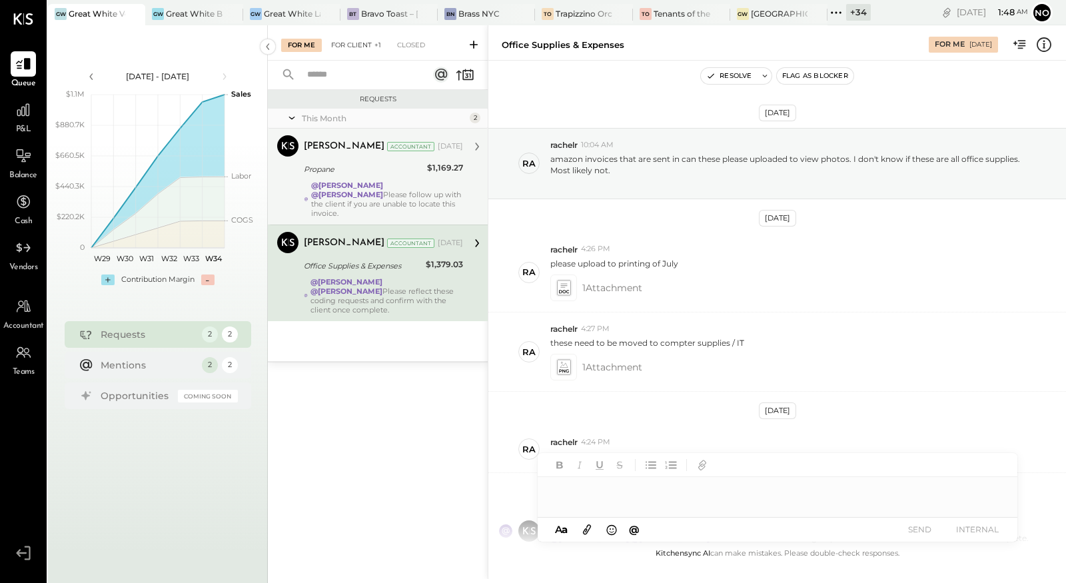
scroll to position [104, 0]
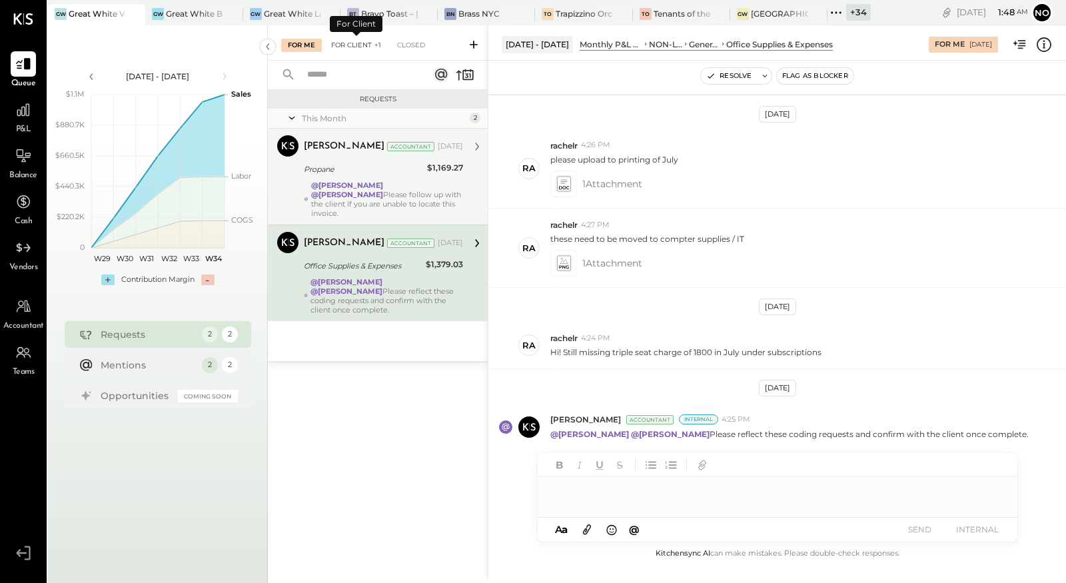
click at [348, 45] on div "For Client +1" at bounding box center [355, 45] width 63 height 13
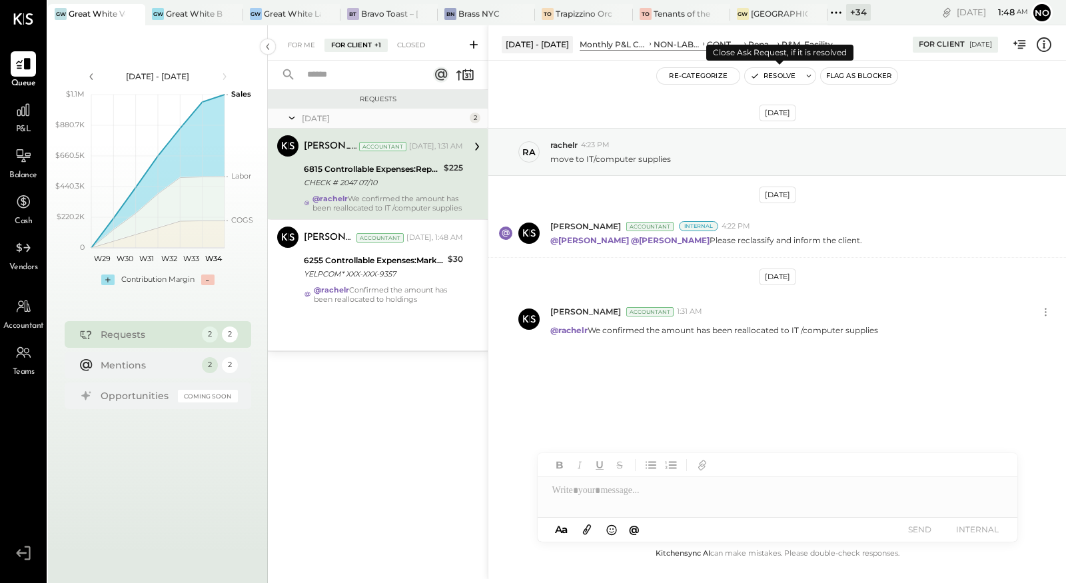
click at [776, 79] on button "Resolve" at bounding box center [773, 76] width 56 height 16
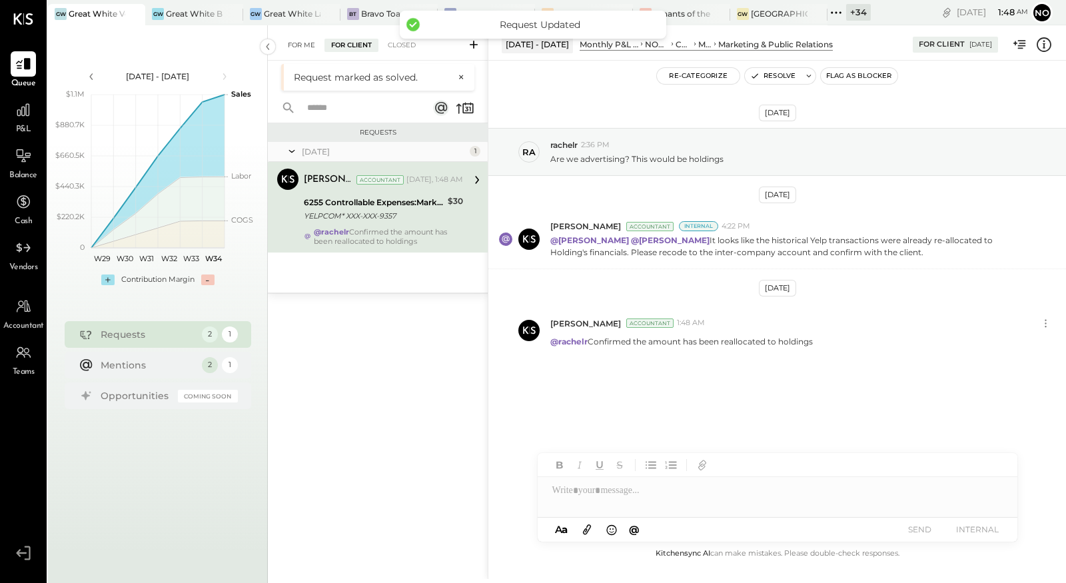
click at [308, 45] on div "For Me" at bounding box center [301, 45] width 41 height 13
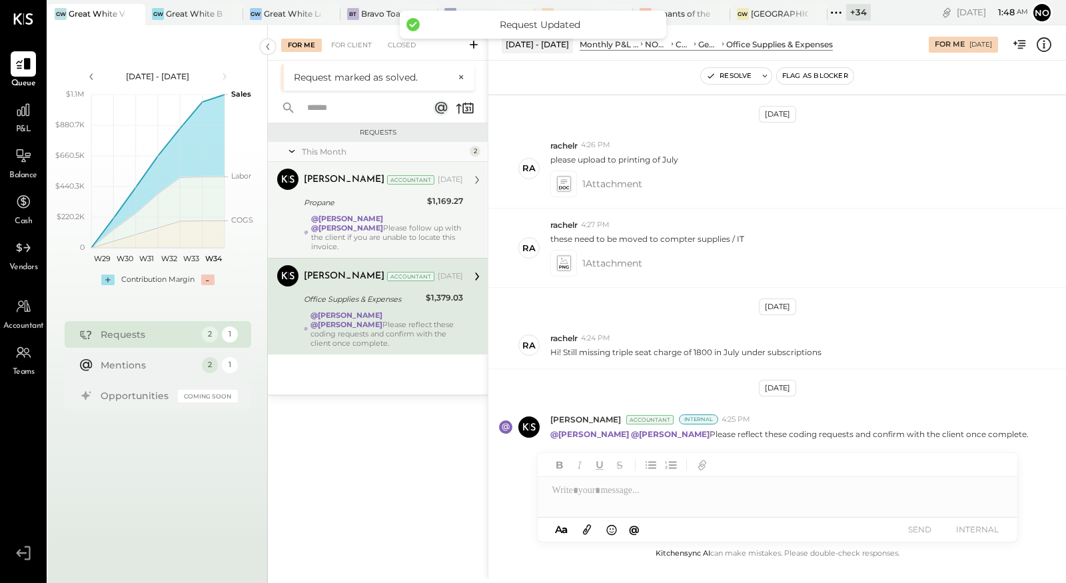
click at [361, 222] on strong "@Noemi Balmaceda" at bounding box center [347, 218] width 72 height 9
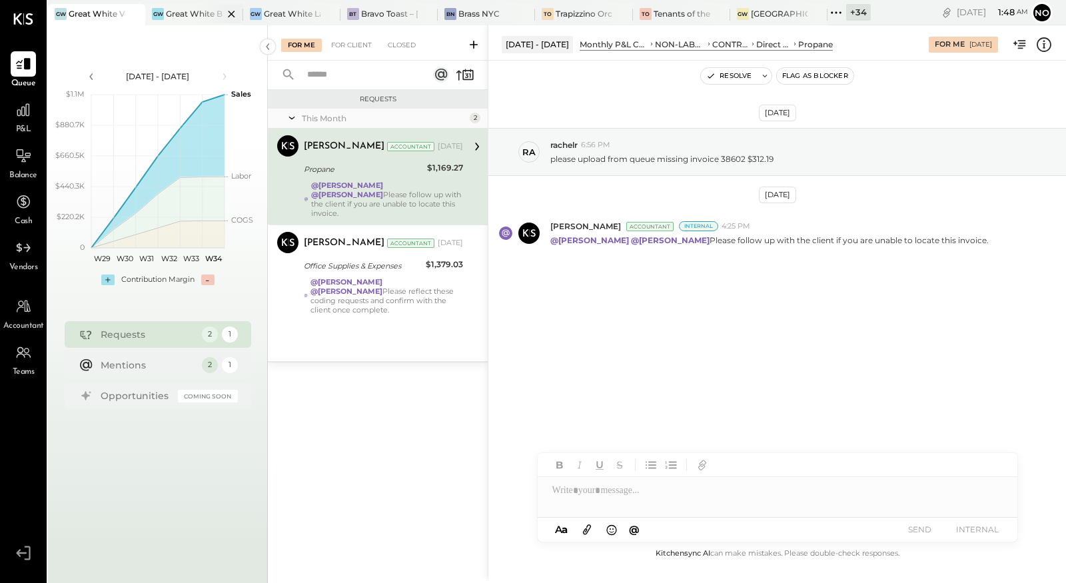
click at [193, 14] on div "Great White Brentwood" at bounding box center [194, 13] width 57 height 11
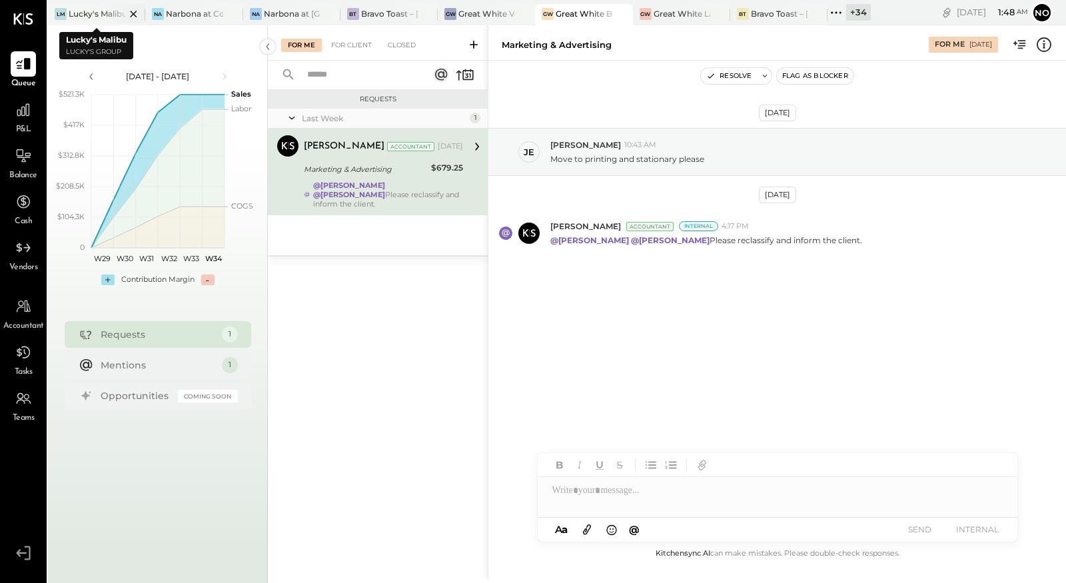
click at [132, 13] on icon at bounding box center [133, 14] width 17 height 16
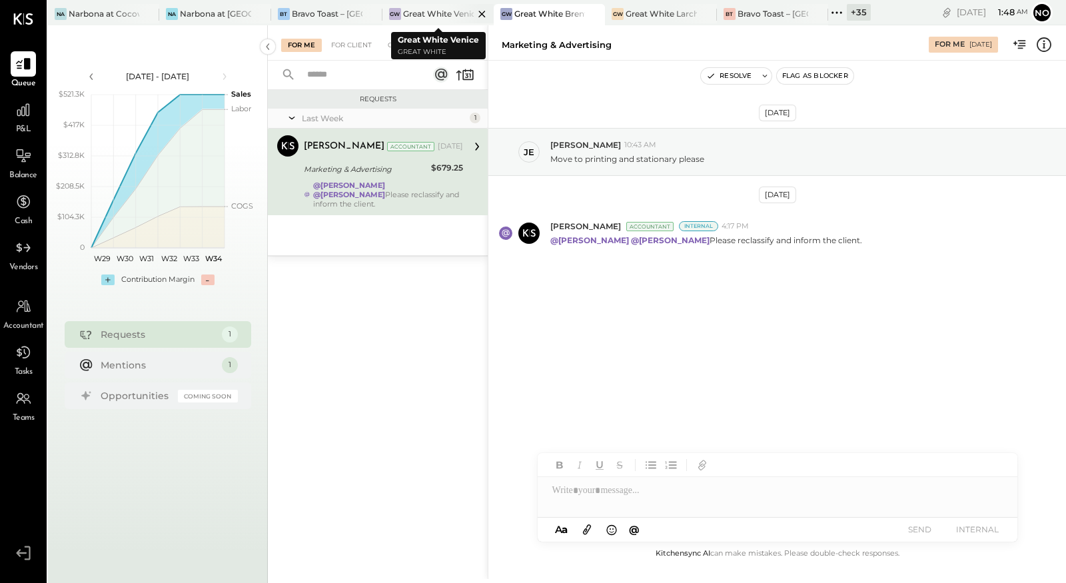
click at [433, 12] on div "Great White Venice" at bounding box center [438, 13] width 71 height 11
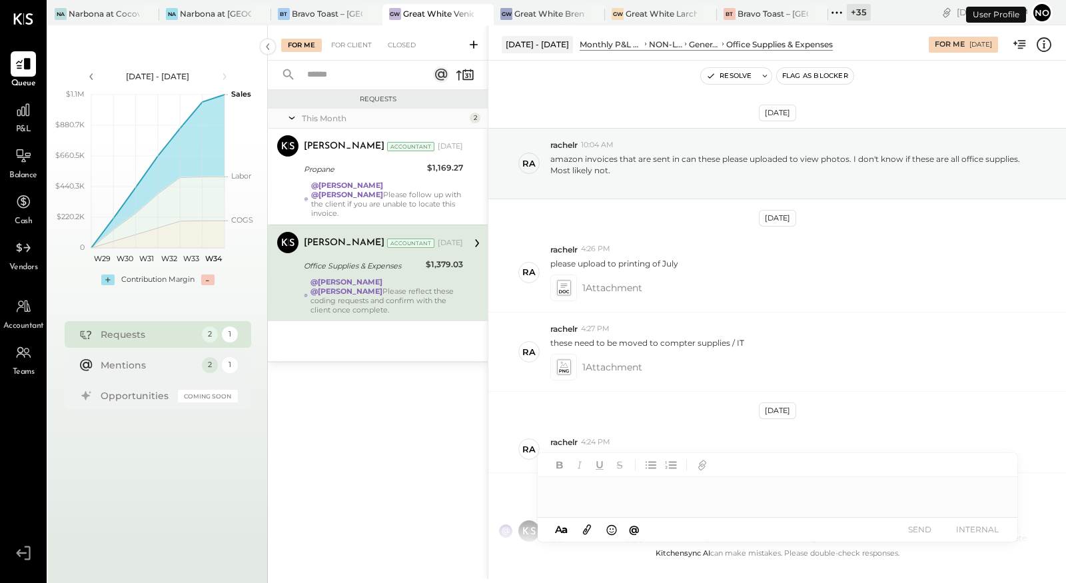
scroll to position [104, 0]
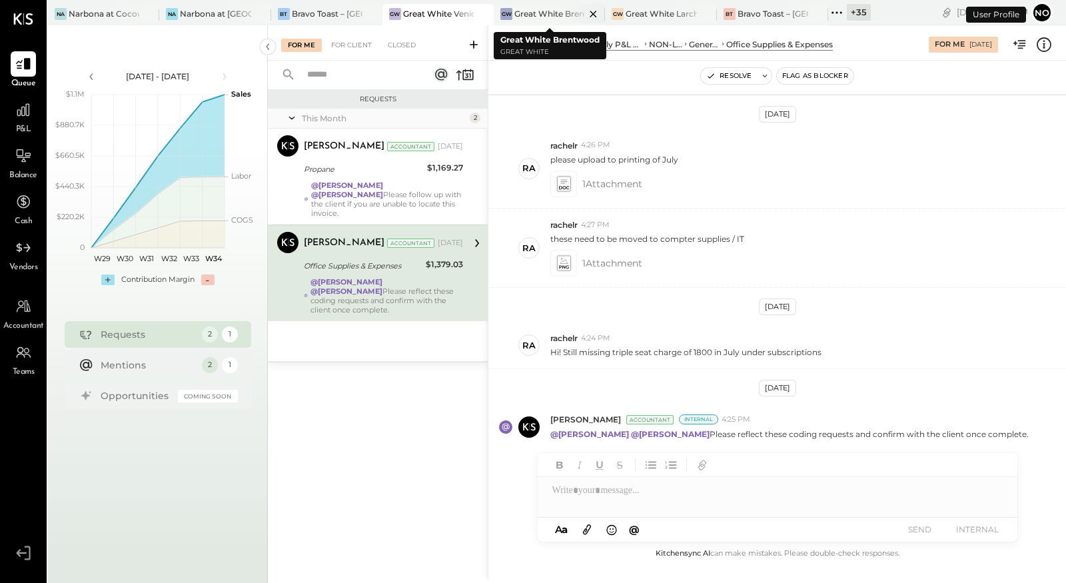
click at [556, 12] on div "Great White Brentwood" at bounding box center [549, 13] width 71 height 11
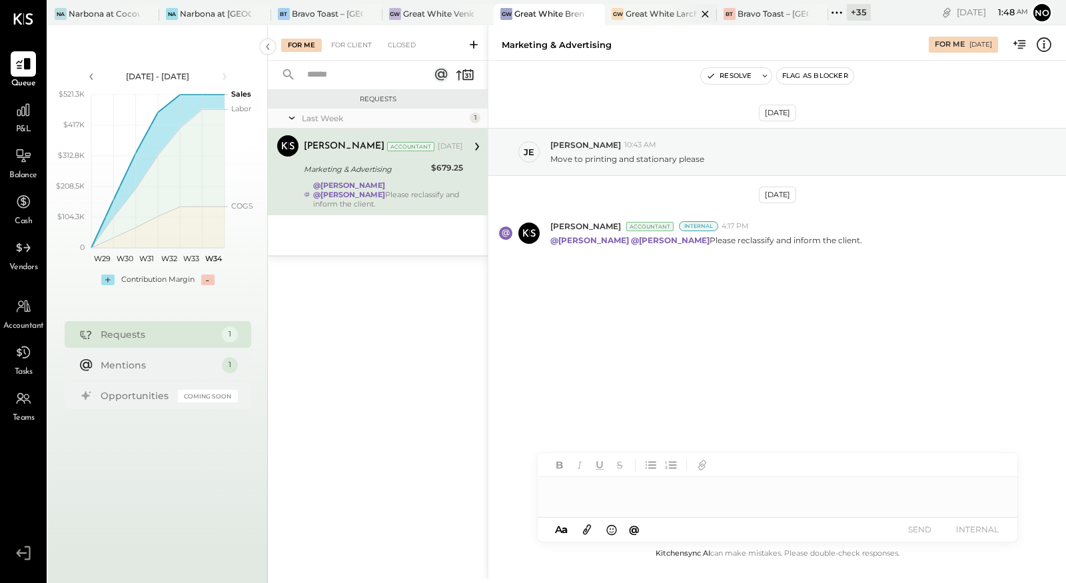
click at [658, 11] on div "Great White Larchmont" at bounding box center [660, 13] width 71 height 11
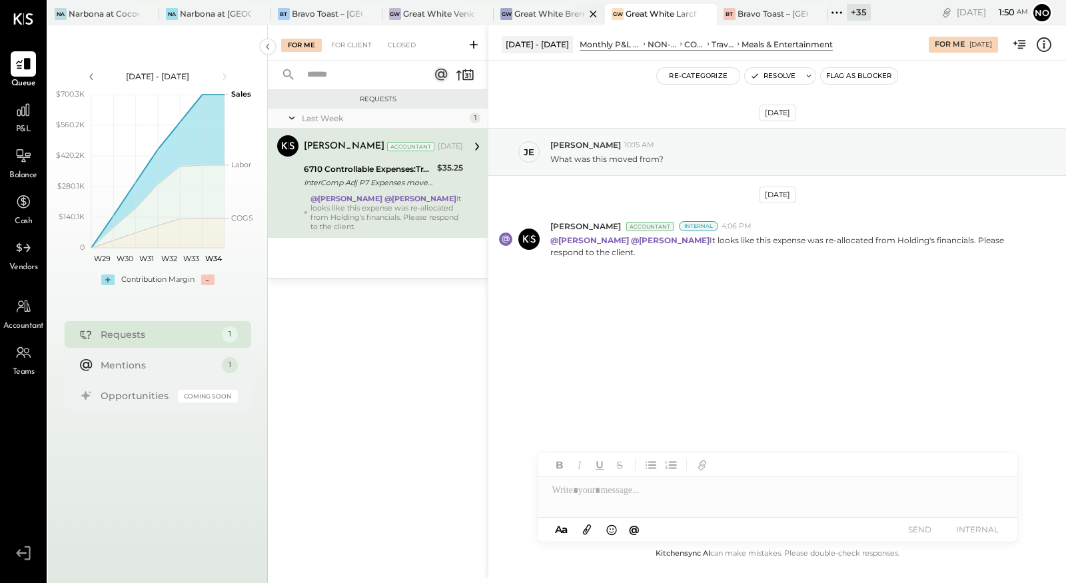
click at [532, 9] on div "Great White Brentwood" at bounding box center [549, 13] width 71 height 11
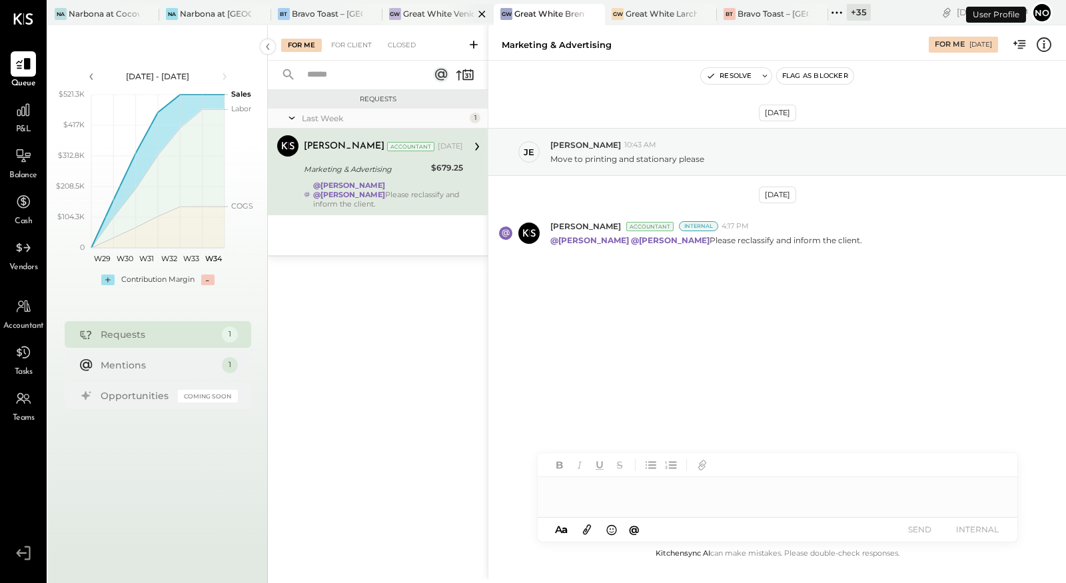
click at [432, 11] on div "Great White Venice" at bounding box center [438, 13] width 71 height 11
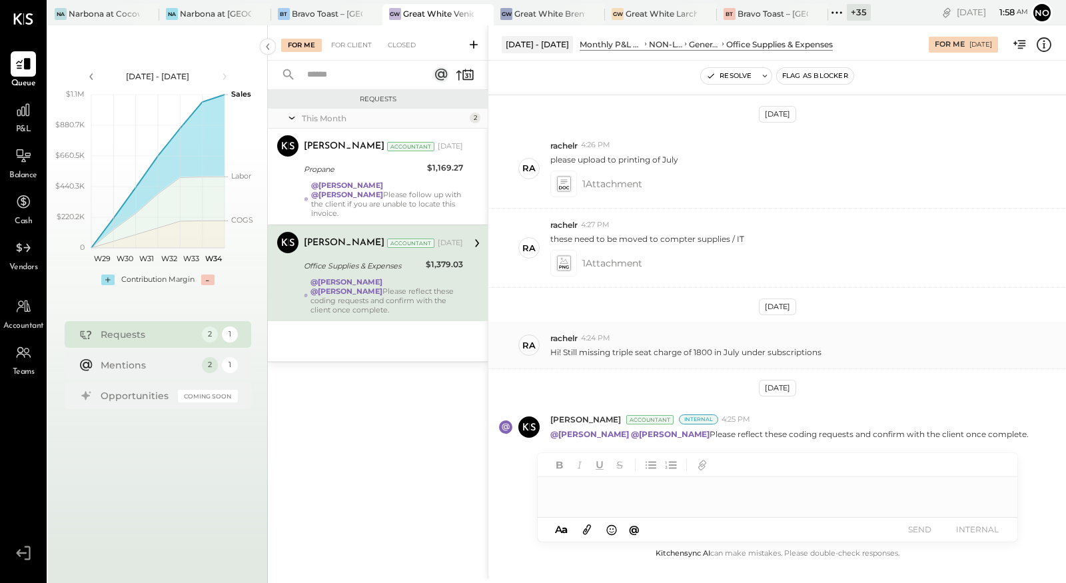
scroll to position [104, 0]
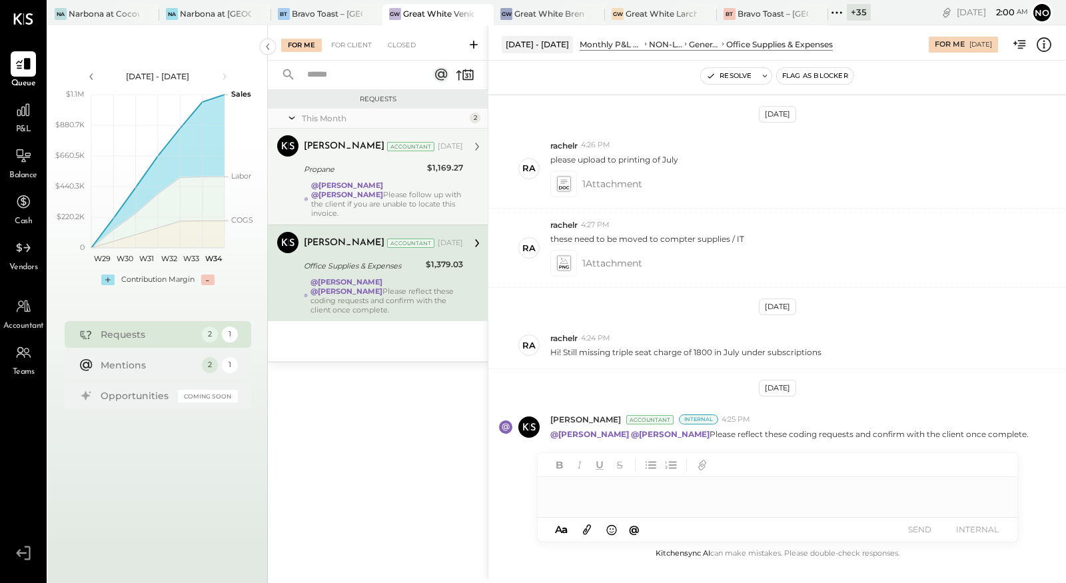
click at [383, 180] on strong "@Noemi Balmaceda" at bounding box center [347, 184] width 72 height 9
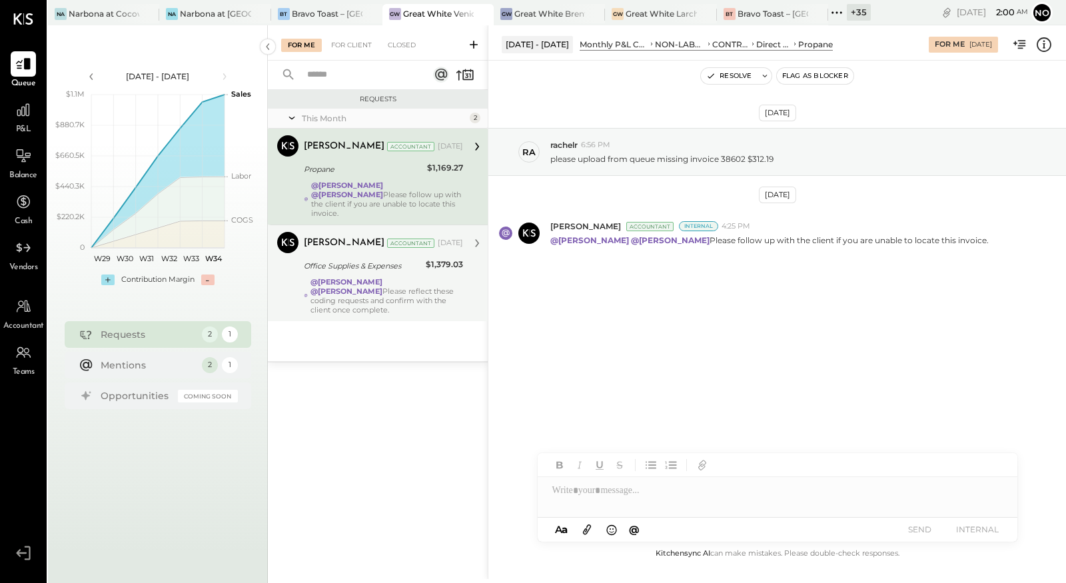
click at [358, 240] on div "Joseph Shin Accountant Aug 11, 2025" at bounding box center [383, 243] width 159 height 19
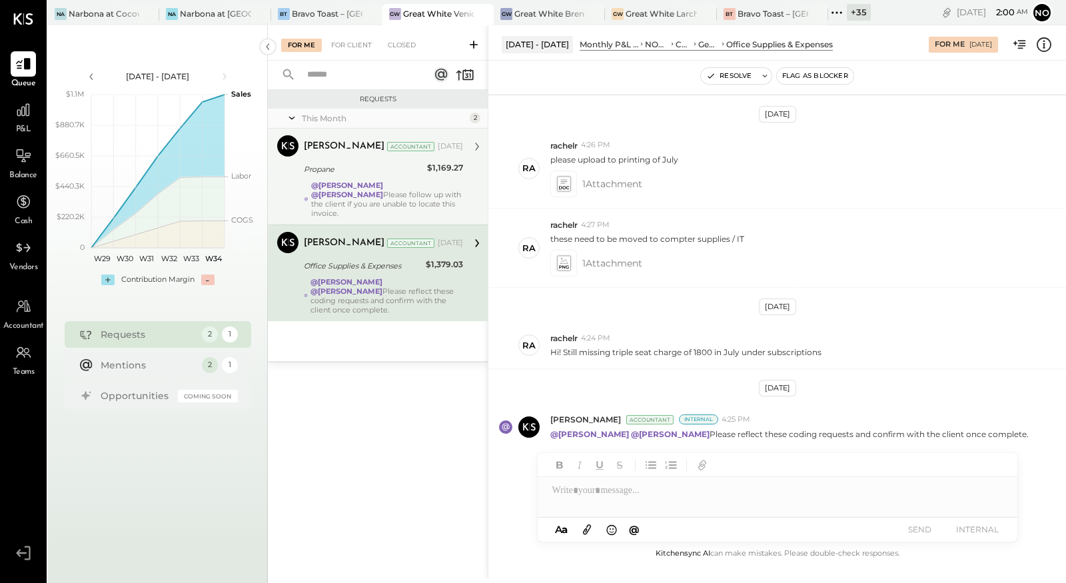
click at [356, 180] on strong "@Noemi Balmaceda" at bounding box center [347, 184] width 72 height 9
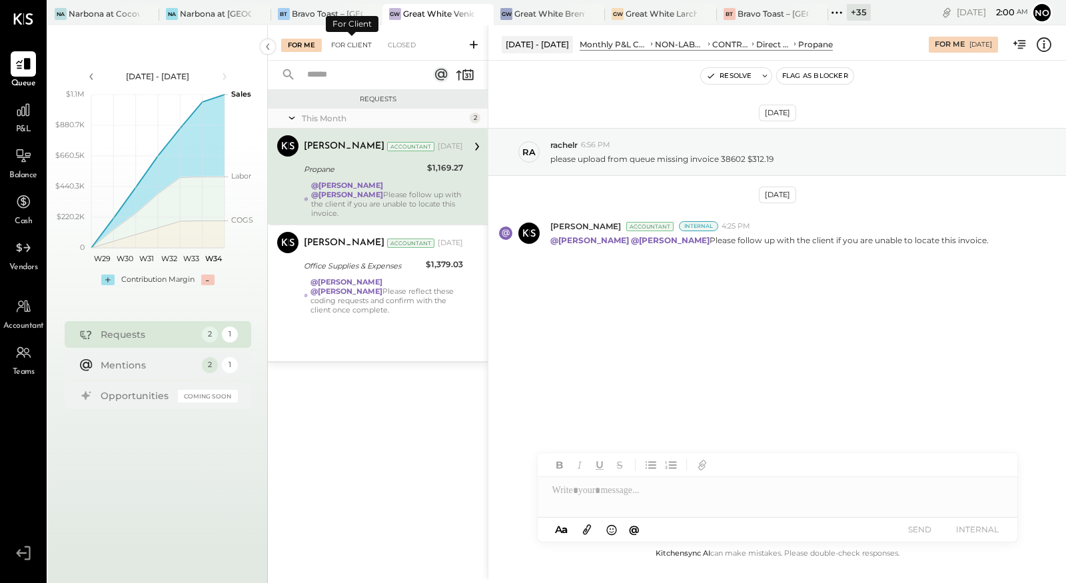
click at [353, 45] on div "For Client" at bounding box center [351, 45] width 54 height 13
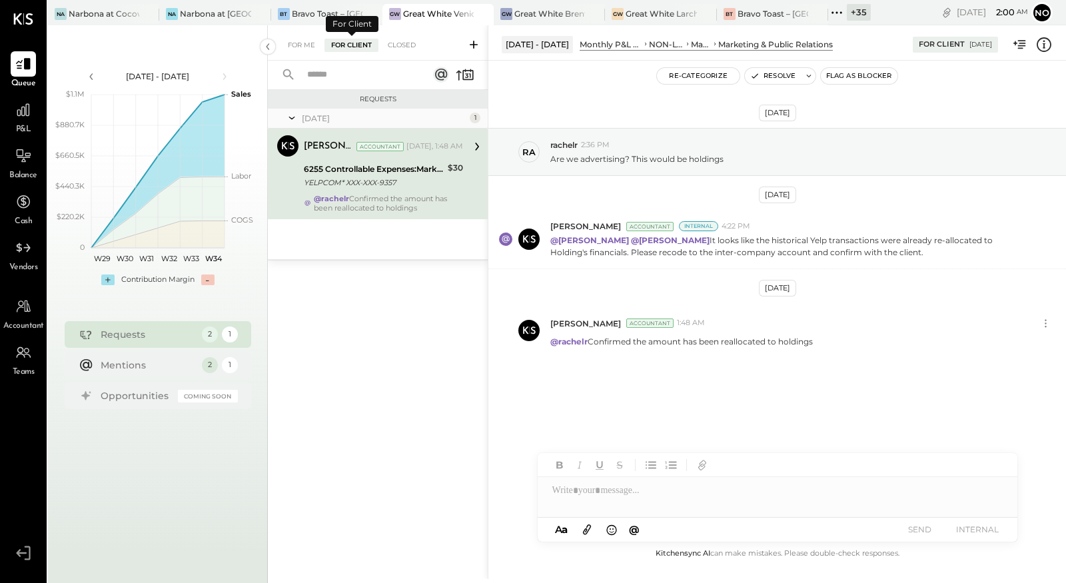
click at [302, 52] on div "For Me For Client Closed" at bounding box center [378, 42] width 220 height 35
click at [301, 45] on div "For Me" at bounding box center [301, 45] width 41 height 13
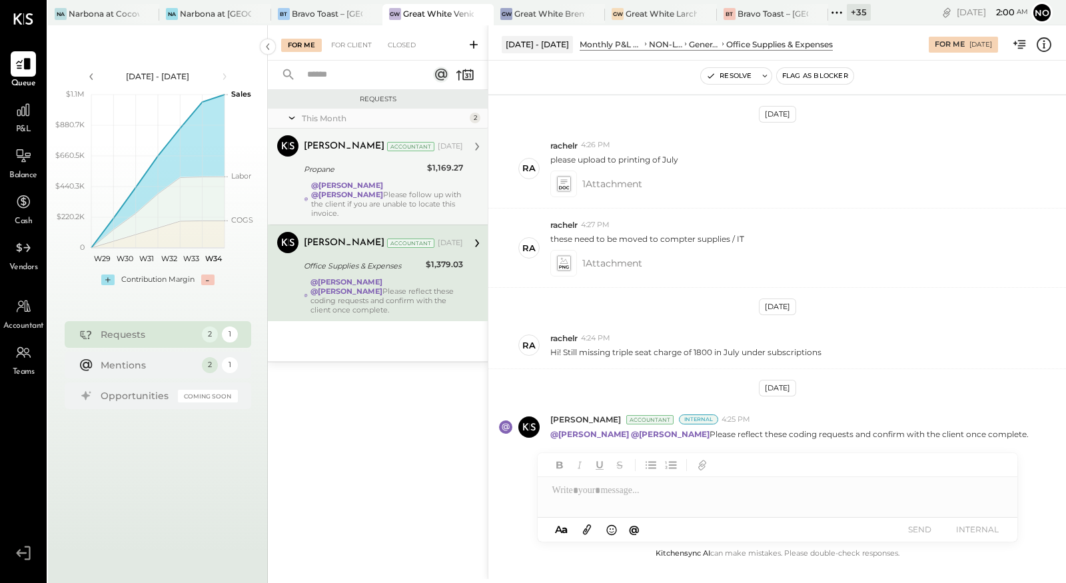
click at [360, 178] on div "Joseph Shin Accountant Aug 13, 2025 Propane $1,169.27 @Noemi Balmaceda @Mayur P…" at bounding box center [383, 176] width 159 height 83
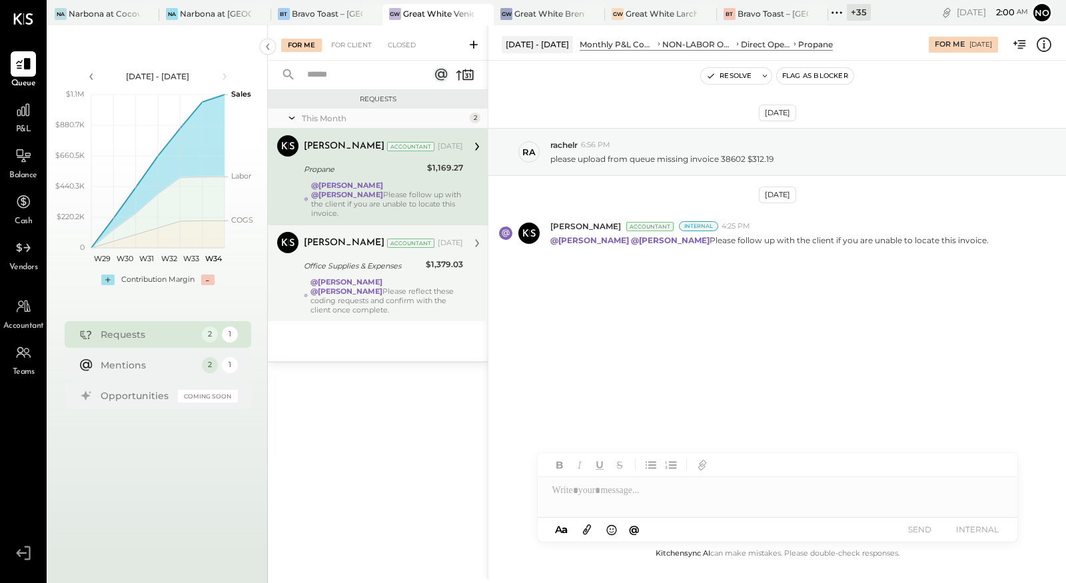
click at [359, 244] on div "Joseph Shin Accountant Aug 11, 2025 Office Supplies & Expenses $1,379.03 @Mayur…" at bounding box center [383, 273] width 159 height 83
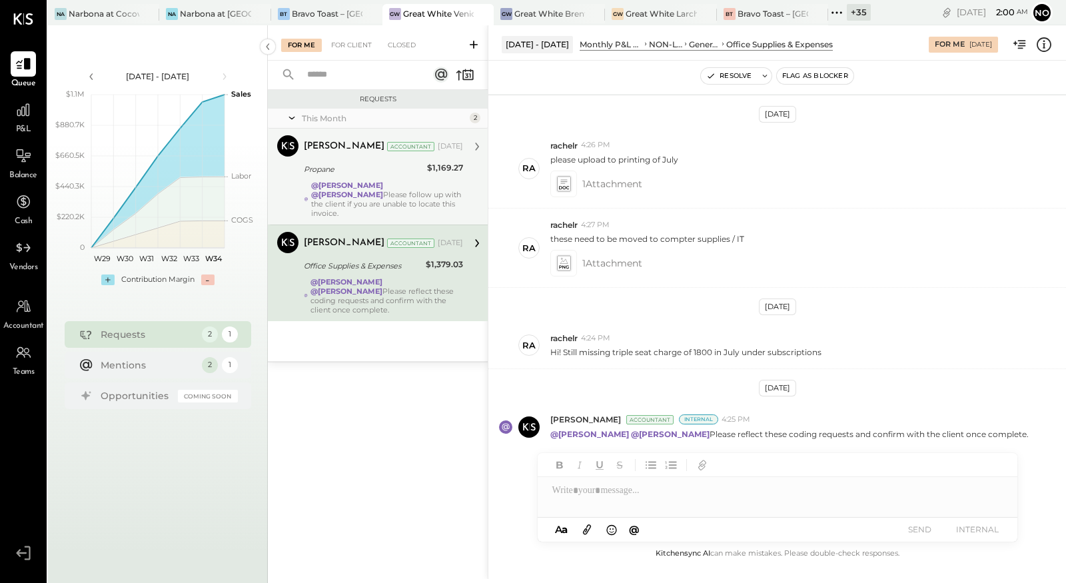
click at [359, 174] on div "Propane" at bounding box center [363, 168] width 119 height 13
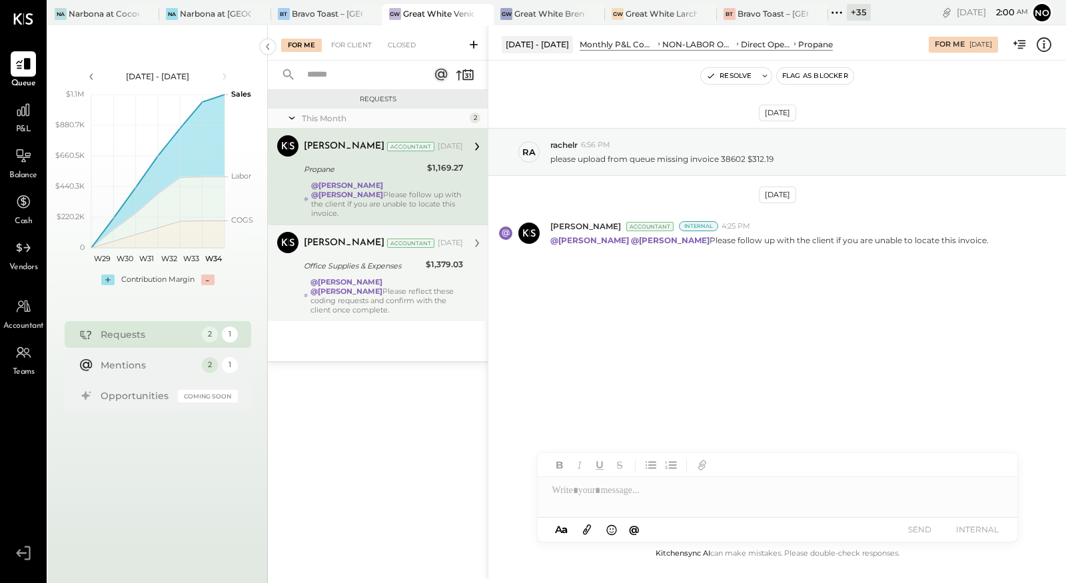
click at [332, 246] on div "Joseph Shin Accountant Aug 11, 2025 Office Supplies & Expenses $1,379.03 @Mayur…" at bounding box center [383, 273] width 159 height 83
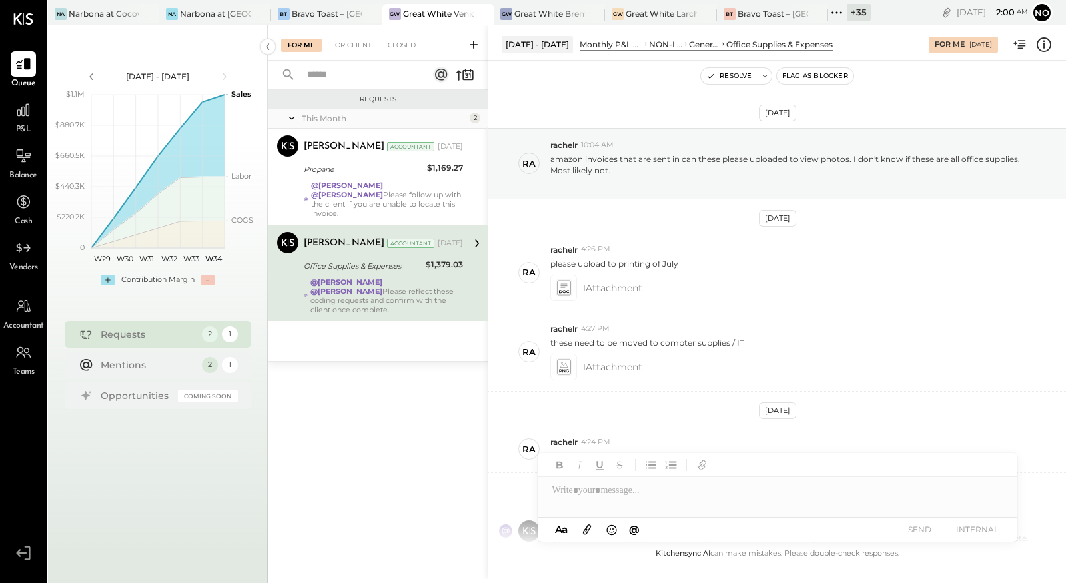
scroll to position [104, 0]
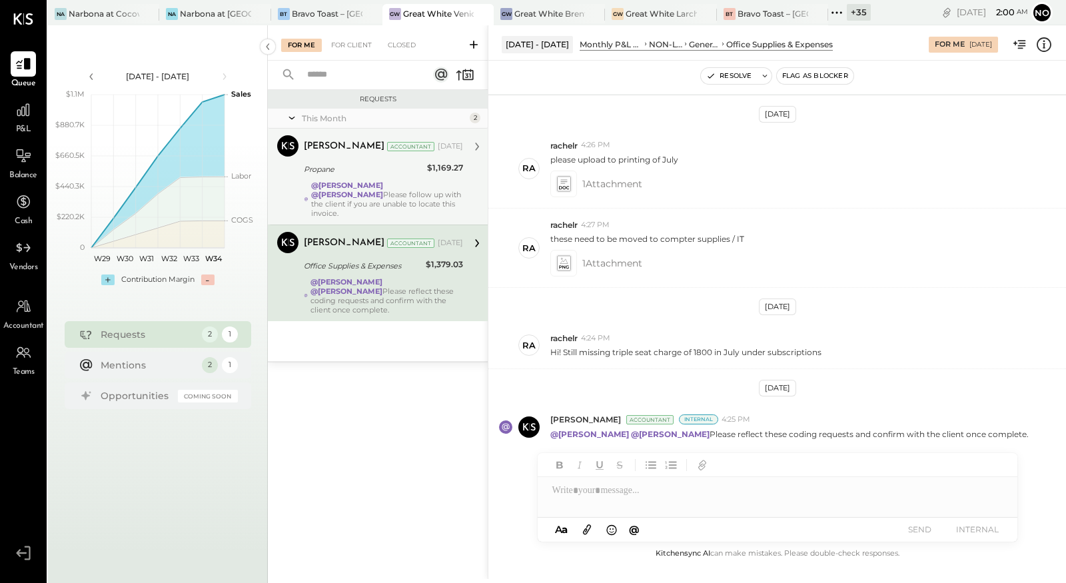
click at [334, 181] on strong "@Noemi Balmaceda" at bounding box center [347, 184] width 72 height 9
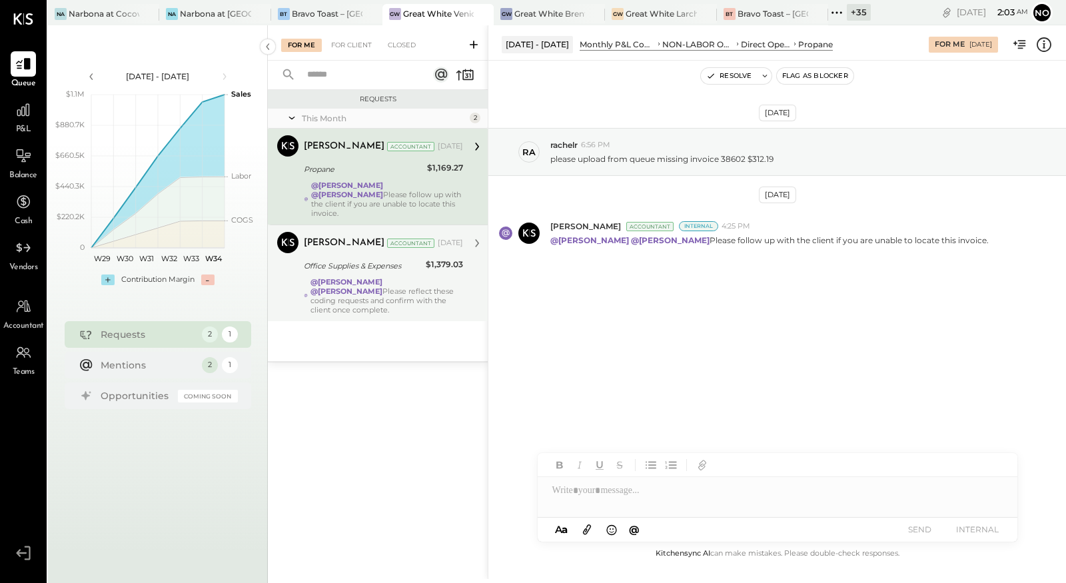
click at [384, 259] on div "Office Supplies & Expenses" at bounding box center [363, 265] width 118 height 13
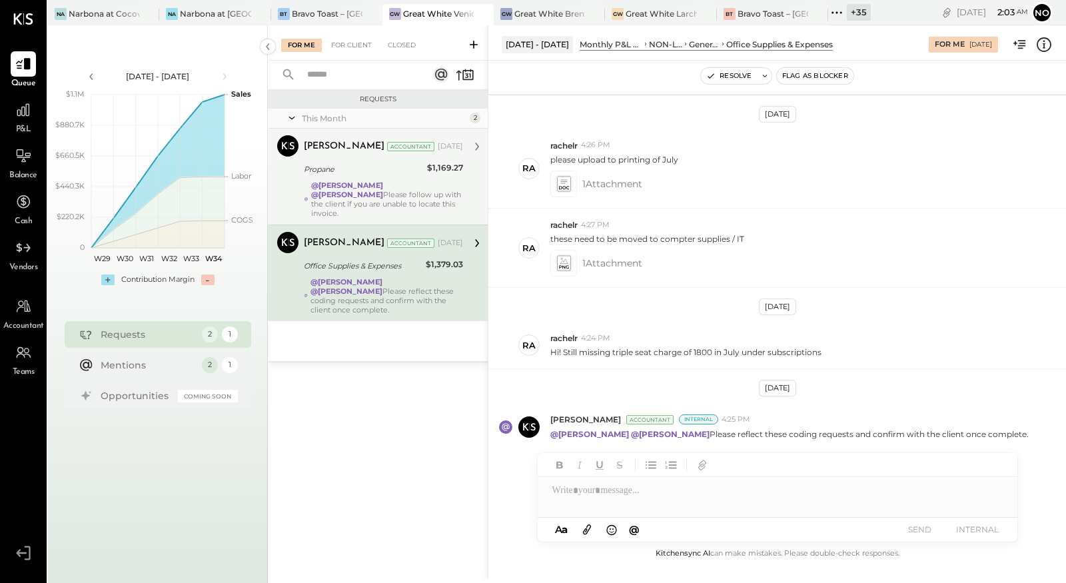
click at [388, 190] on div "@Noemi Balmaceda @Mayur Parekh Please follow up with the client if you are unab…" at bounding box center [387, 198] width 152 height 37
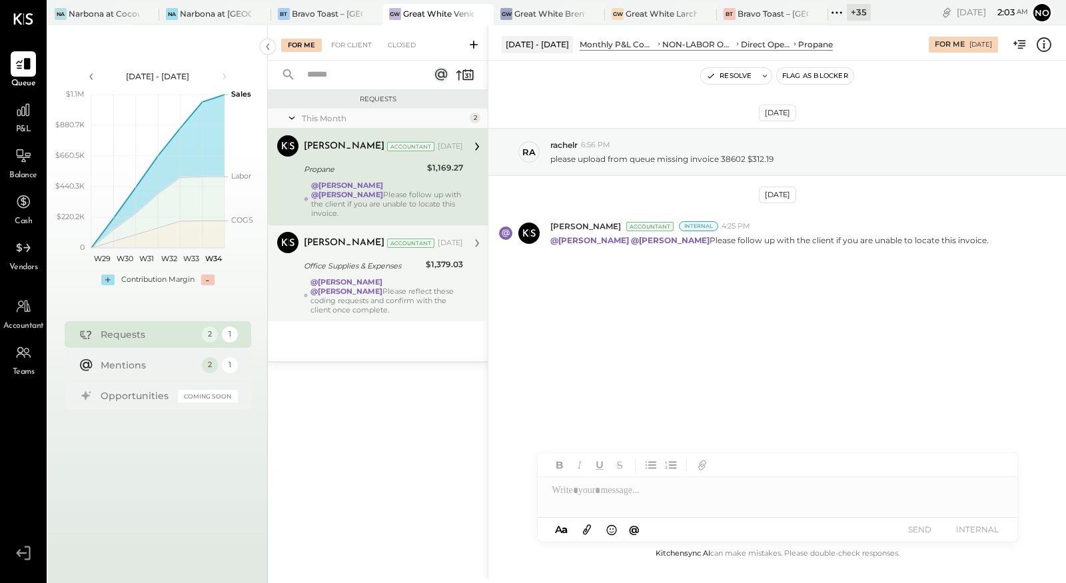
click at [398, 277] on div "@Mayur Parekh @Noemi Balmaceda Please reflect these coding requests and confirm…" at bounding box center [386, 295] width 153 height 37
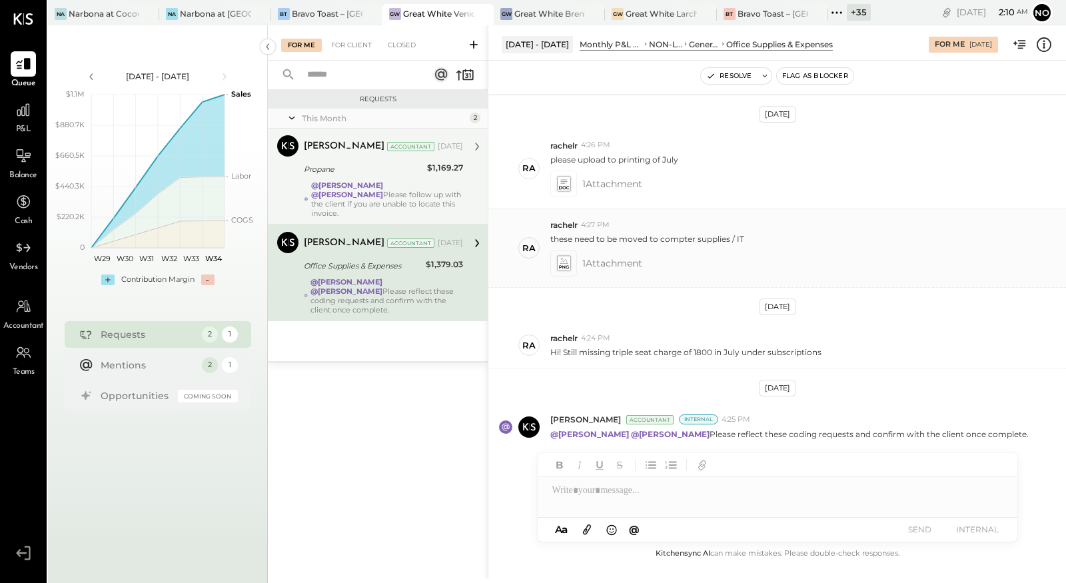
click at [564, 263] on icon at bounding box center [563, 263] width 14 height 15
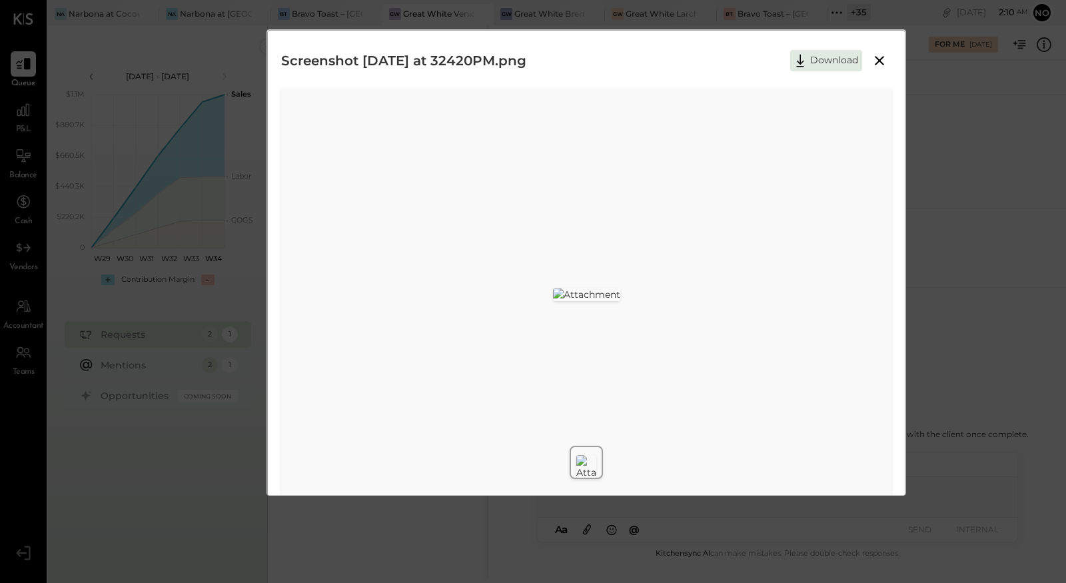
click at [878, 57] on icon at bounding box center [879, 61] width 16 height 16
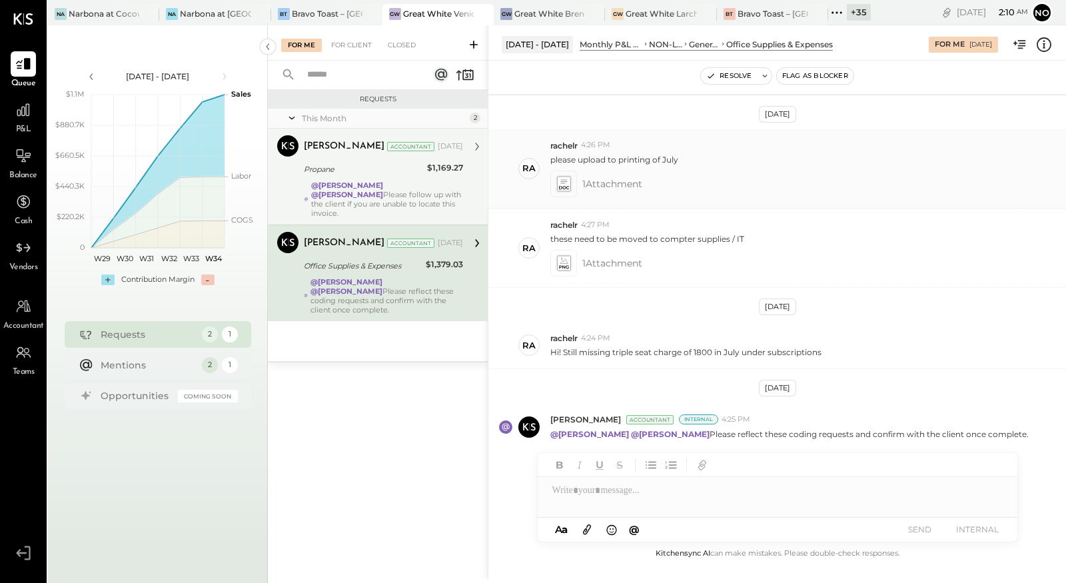
click at [568, 183] on icon at bounding box center [563, 183] width 14 height 15
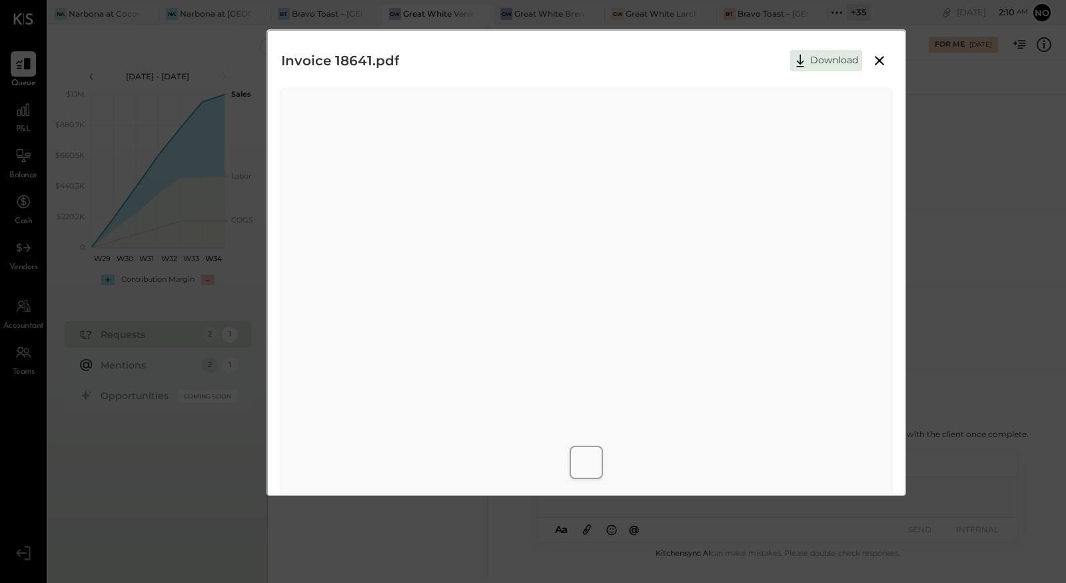
click at [881, 57] on icon at bounding box center [878, 60] width 9 height 9
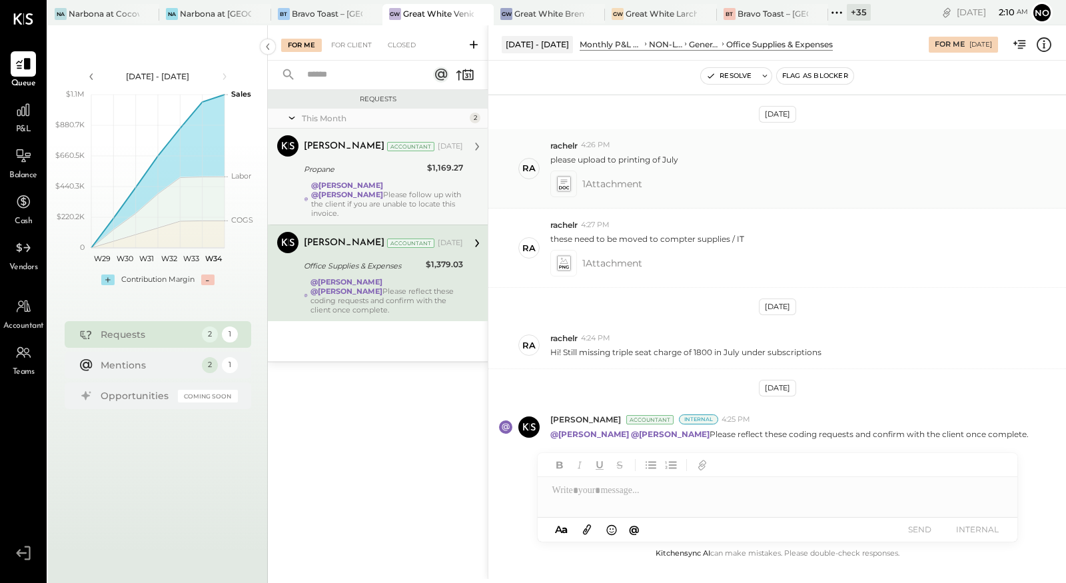
click at [567, 178] on icon at bounding box center [563, 183] width 14 height 15
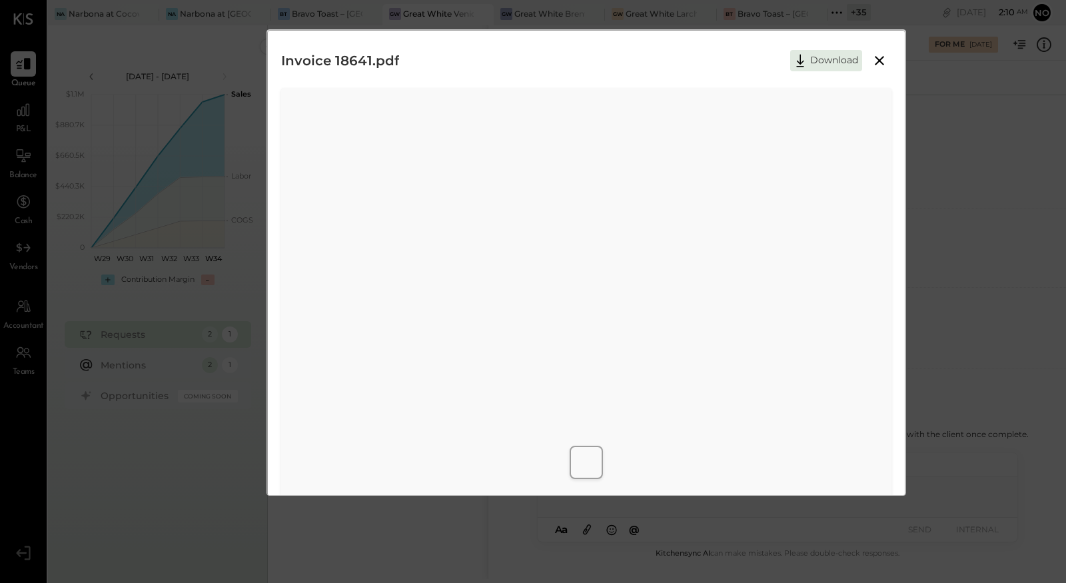
click at [882, 56] on icon at bounding box center [878, 60] width 9 height 9
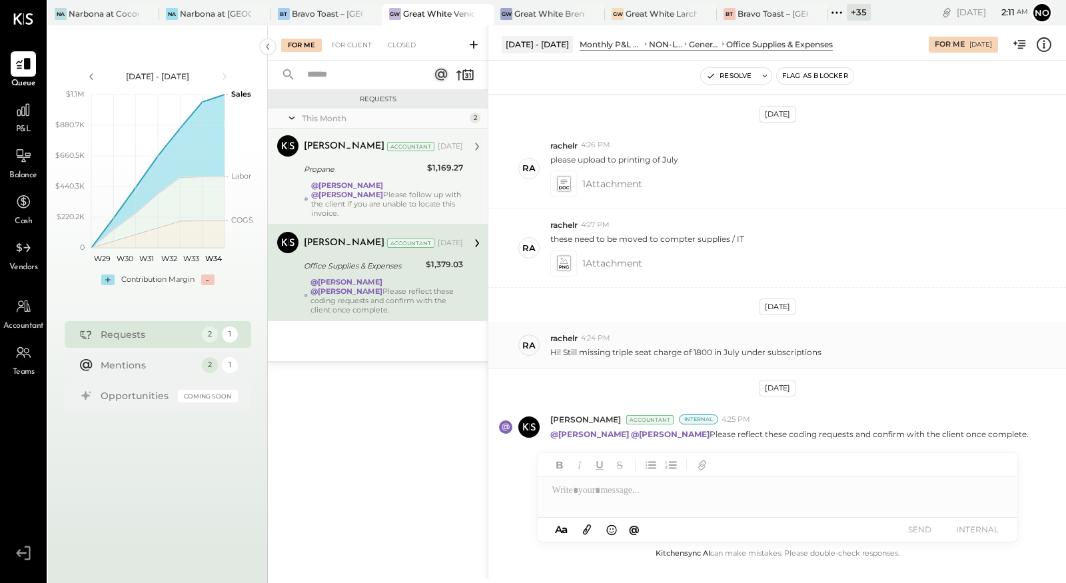
drag, startPoint x: 578, startPoint y: 349, endPoint x: 838, endPoint y: 351, distance: 260.4
click at [838, 351] on div "Hi! Still missing triple seat charge of 1800 in July under subscriptions" at bounding box center [802, 351] width 505 height 14
copy p "missing triple seat charge of 1800 in July under subscriptions"
click at [361, 172] on div "Propane" at bounding box center [363, 168] width 119 height 13
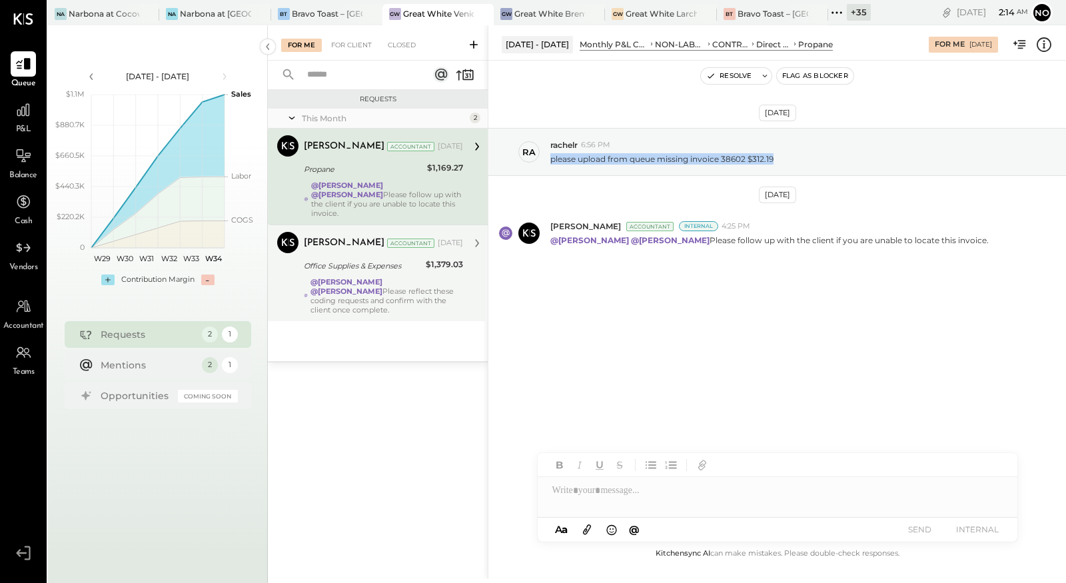
drag, startPoint x: 549, startPoint y: 160, endPoint x: 771, endPoint y: 176, distance: 222.3
click at [771, 176] on div "Aug 12th, 2025 ra rachelr 6:56 PM please upload from queue missing invoice 3860…" at bounding box center [776, 225] width 577 height 263
copy p "please upload from queue missing invoice 38602 $312.19"
click at [680, 162] on p "please upload from queue missing invoice 38602 $312.19" at bounding box center [661, 158] width 223 height 11
click at [362, 277] on strong "@Mayur Parekh" at bounding box center [346, 281] width 72 height 9
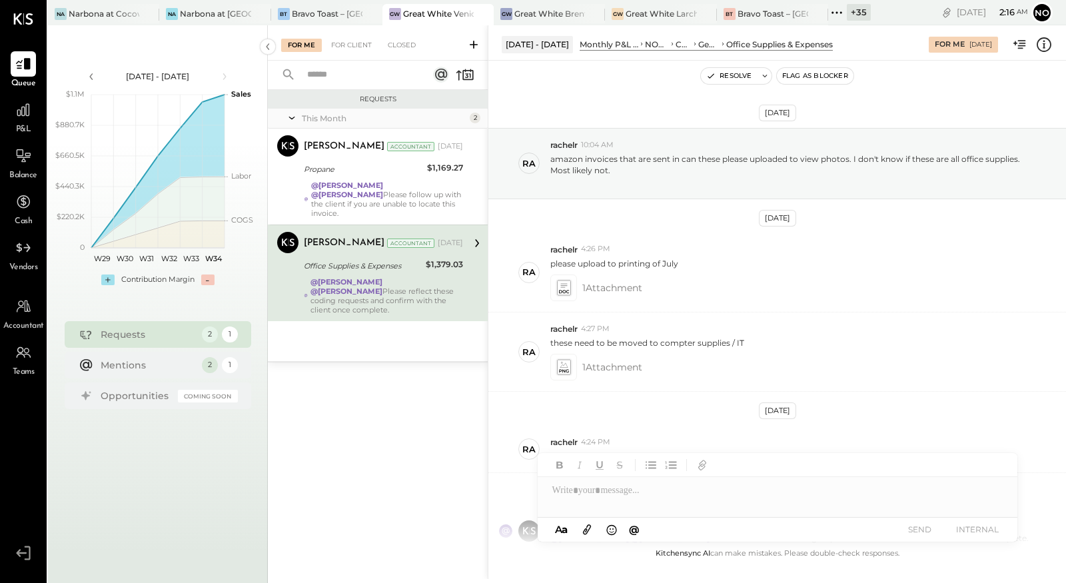
scroll to position [104, 0]
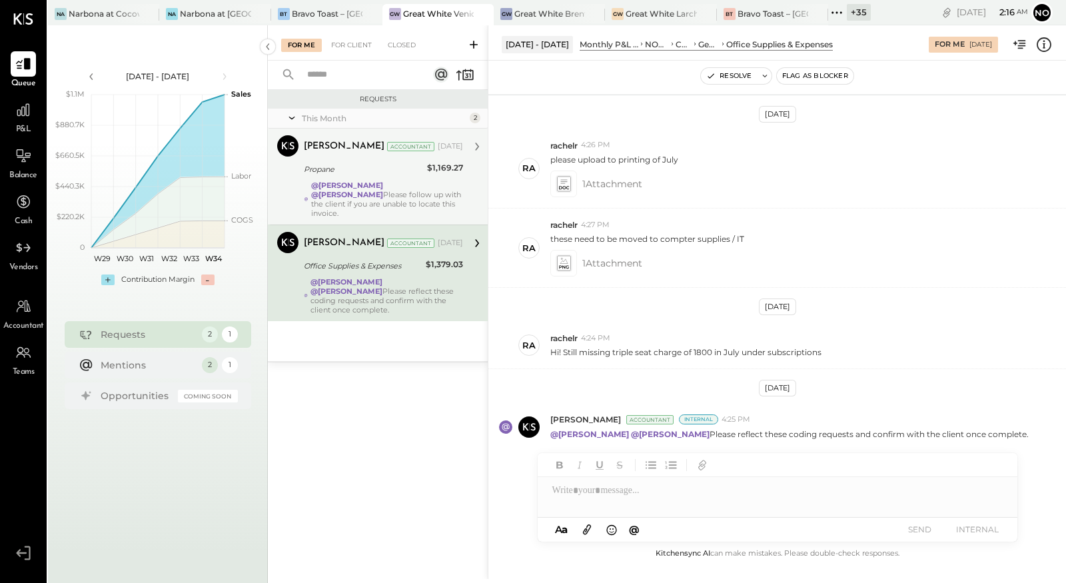
click at [342, 173] on div "Propane" at bounding box center [363, 168] width 119 height 13
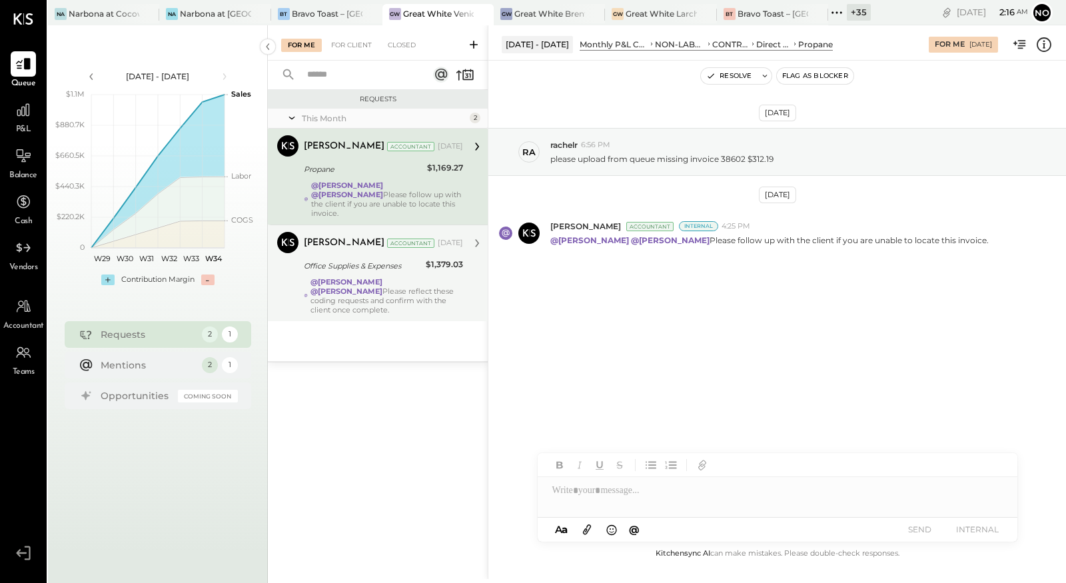
click at [332, 277] on strong "@Mayur Parekh" at bounding box center [346, 281] width 72 height 9
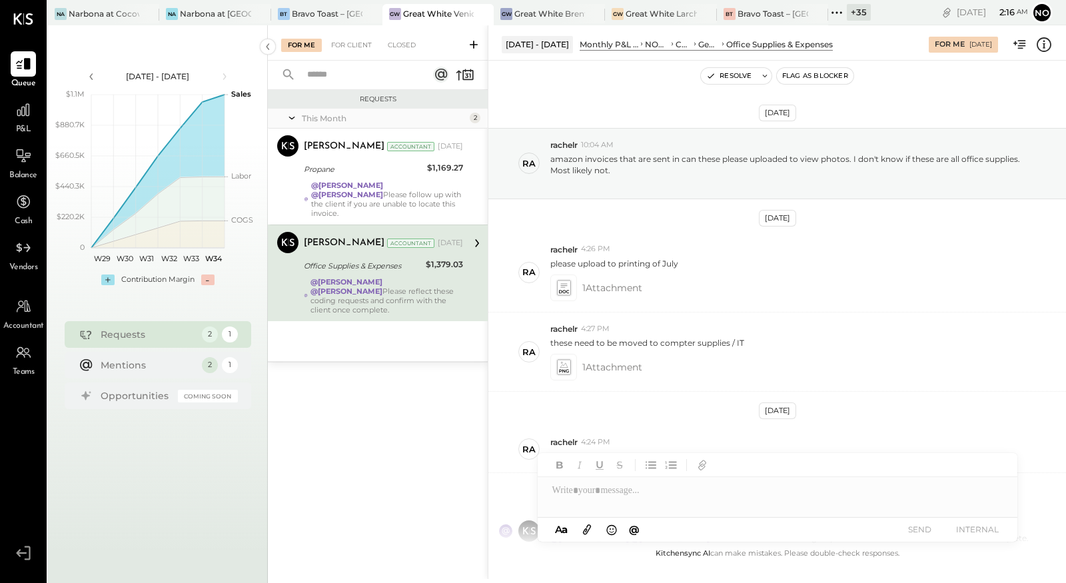
scroll to position [104, 0]
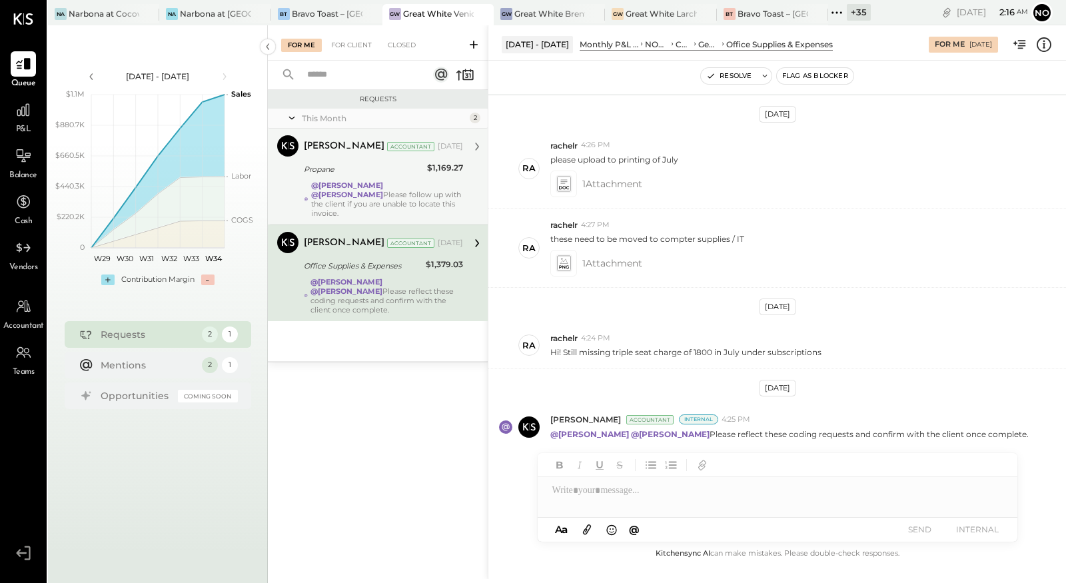
click at [354, 190] on div "@Noemi Balmaceda @Mayur Parekh Please follow up with the client if you are unab…" at bounding box center [387, 198] width 152 height 37
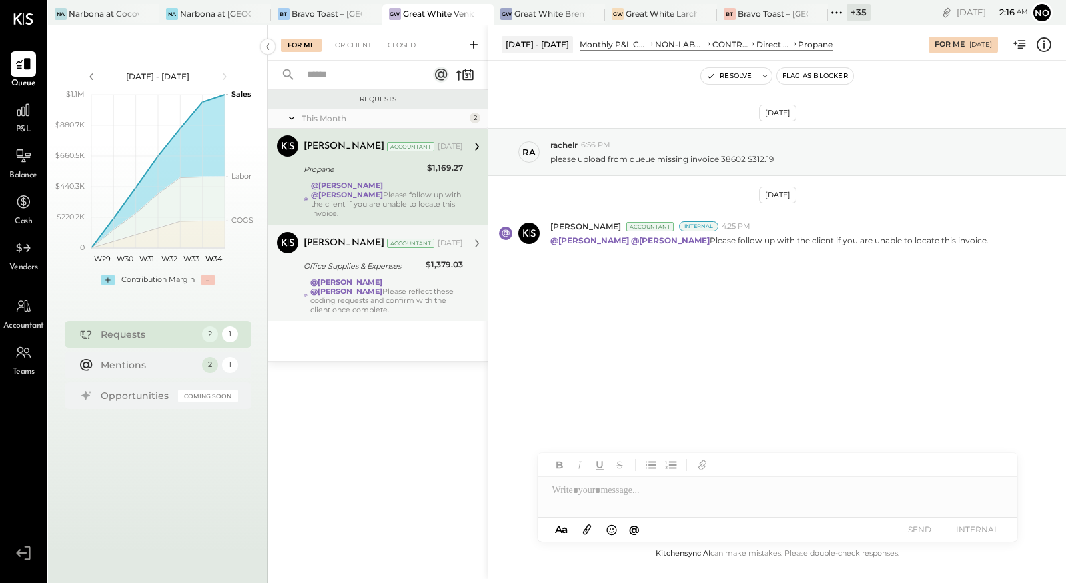
click at [356, 281] on div "@Mayur Parekh @Noemi Balmaceda Please reflect these coding requests and confirm…" at bounding box center [386, 295] width 153 height 37
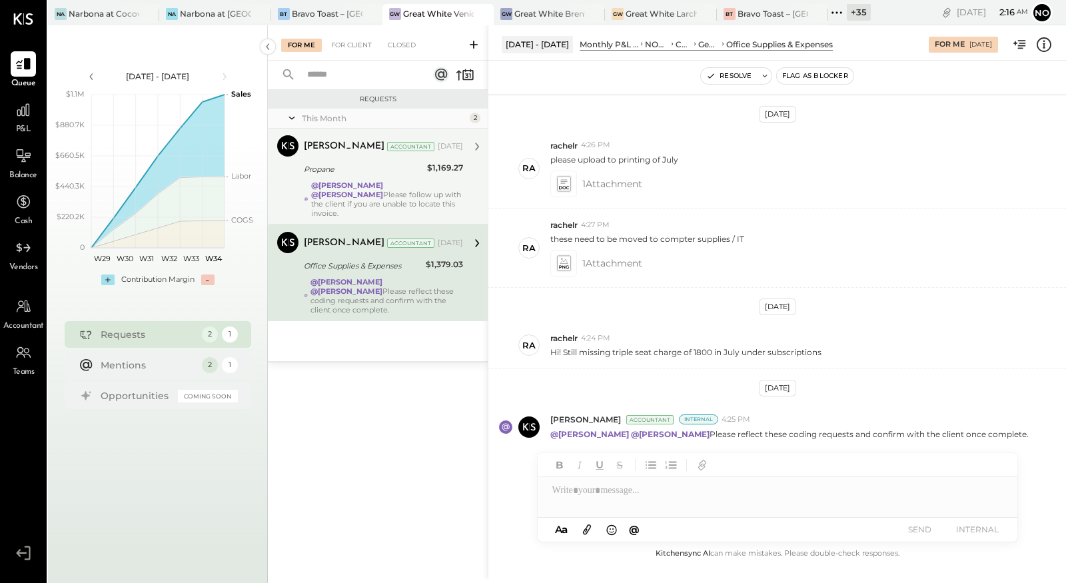
click at [360, 180] on strong "@Noemi Balmaceda" at bounding box center [347, 184] width 72 height 9
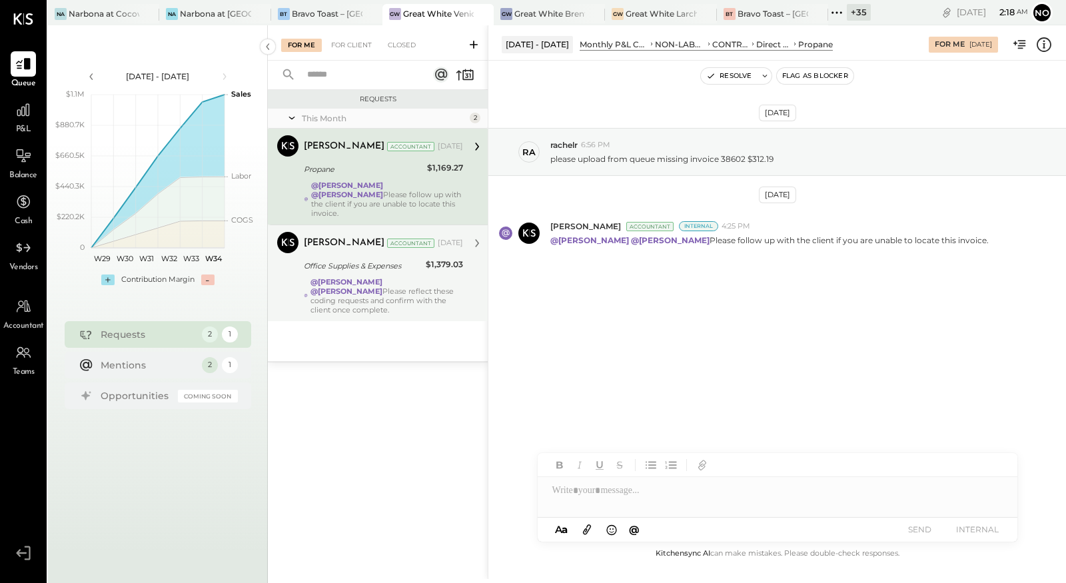
click at [417, 284] on div "@Mayur Parekh @Noemi Balmaceda Please reflect these coding requests and confirm…" at bounding box center [386, 295] width 153 height 37
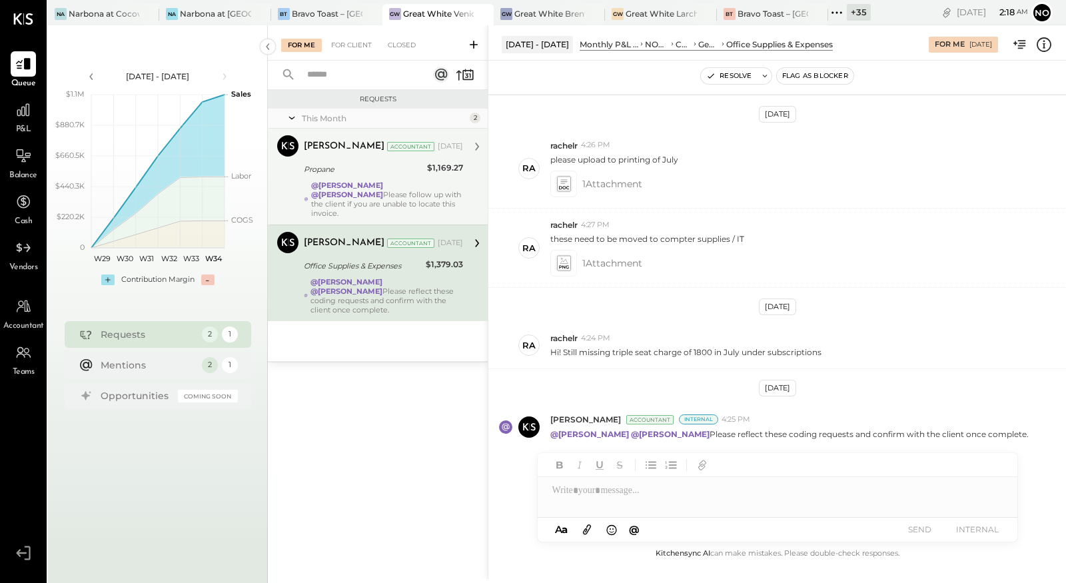
click at [383, 190] on strong "@Mayur Parekh" at bounding box center [347, 194] width 72 height 9
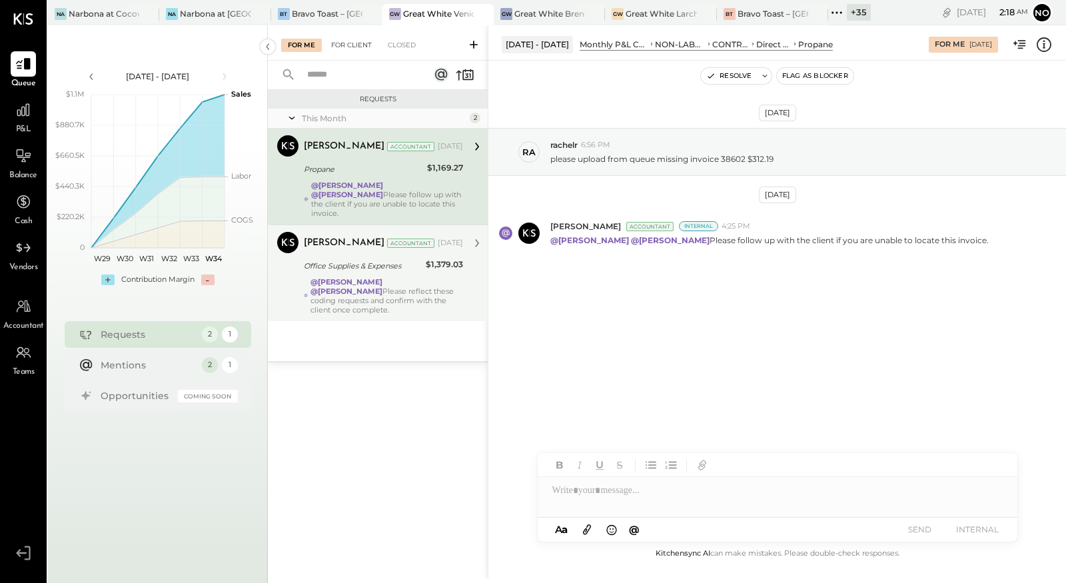
click at [352, 50] on div "For Client" at bounding box center [351, 45] width 54 height 13
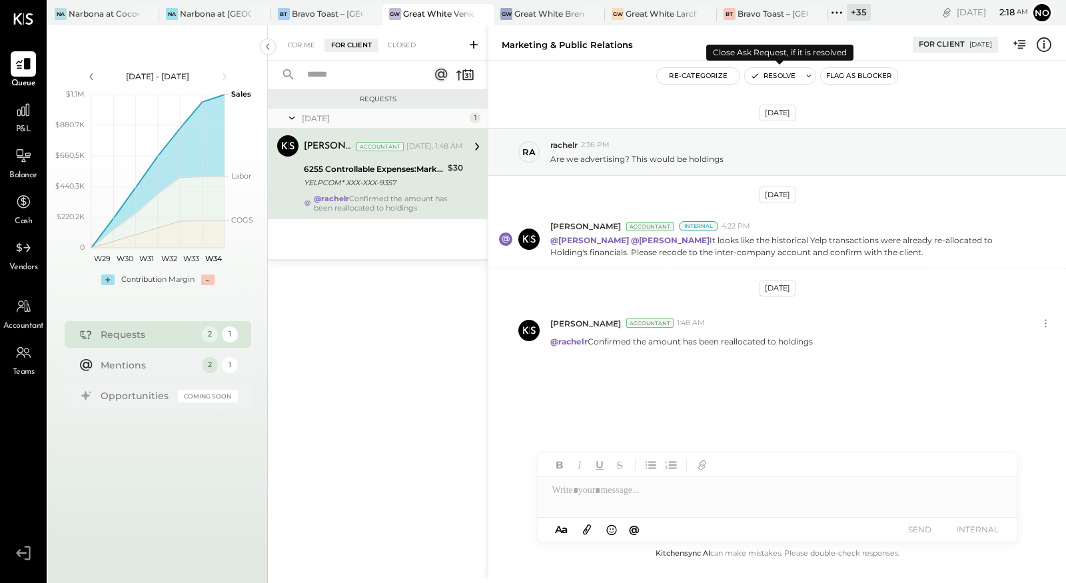
click at [766, 77] on button "Resolve" at bounding box center [773, 76] width 56 height 16
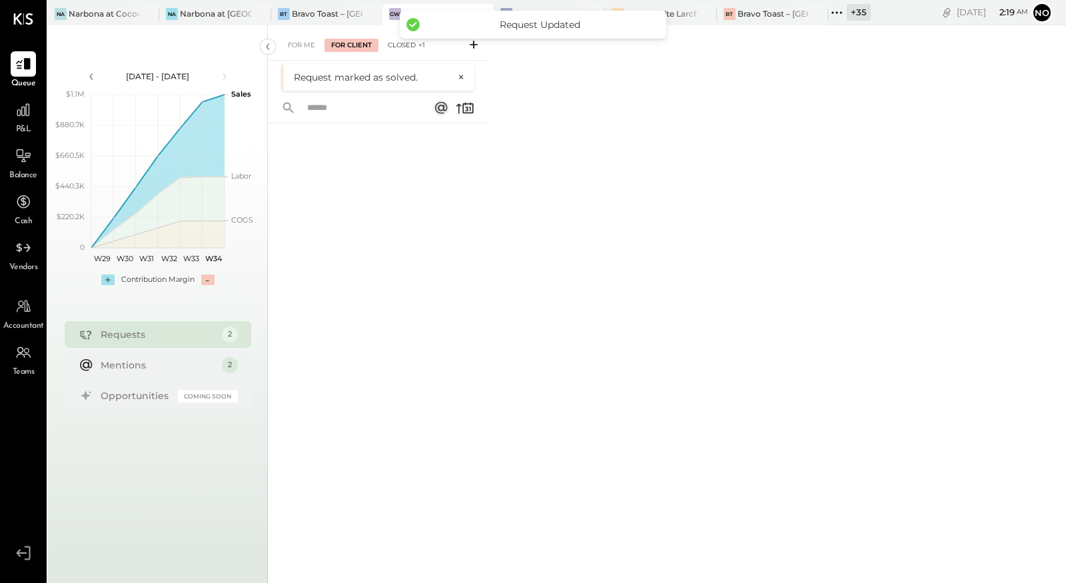
click at [410, 43] on div "Closed +1" at bounding box center [406, 45] width 51 height 13
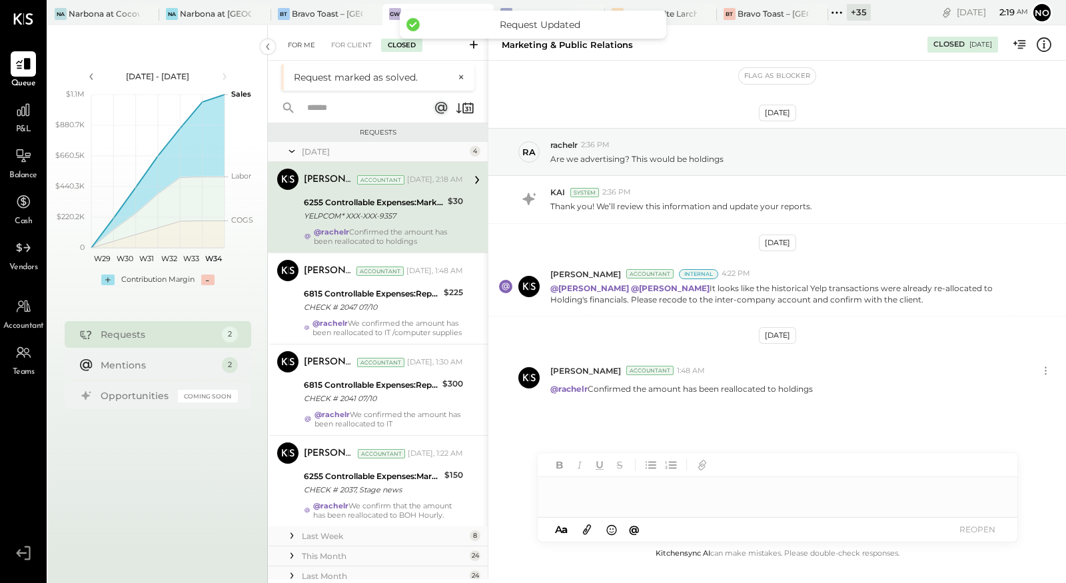
click at [308, 42] on div "For Me" at bounding box center [301, 45] width 41 height 13
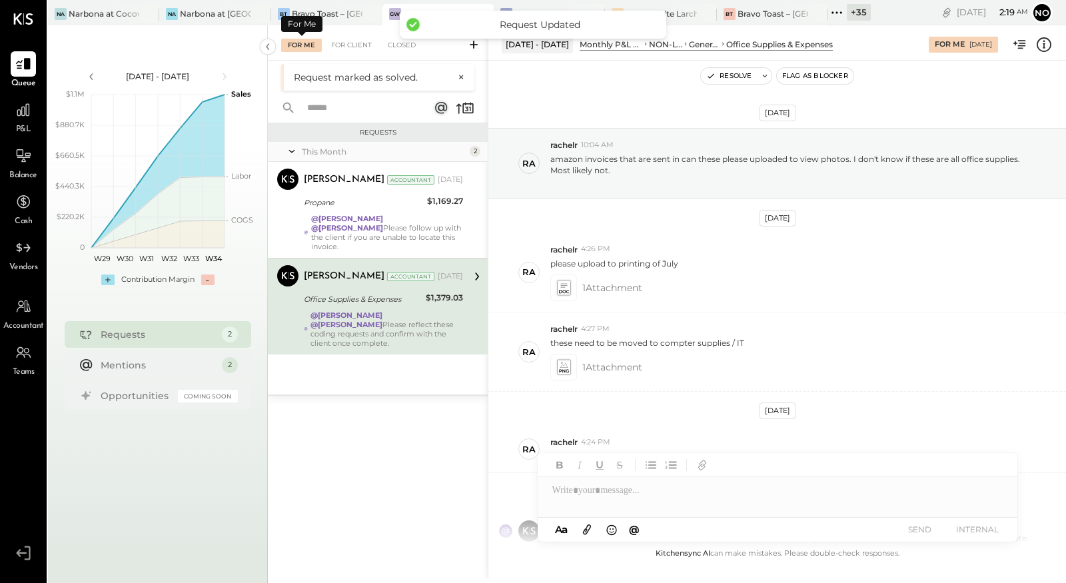
scroll to position [104, 0]
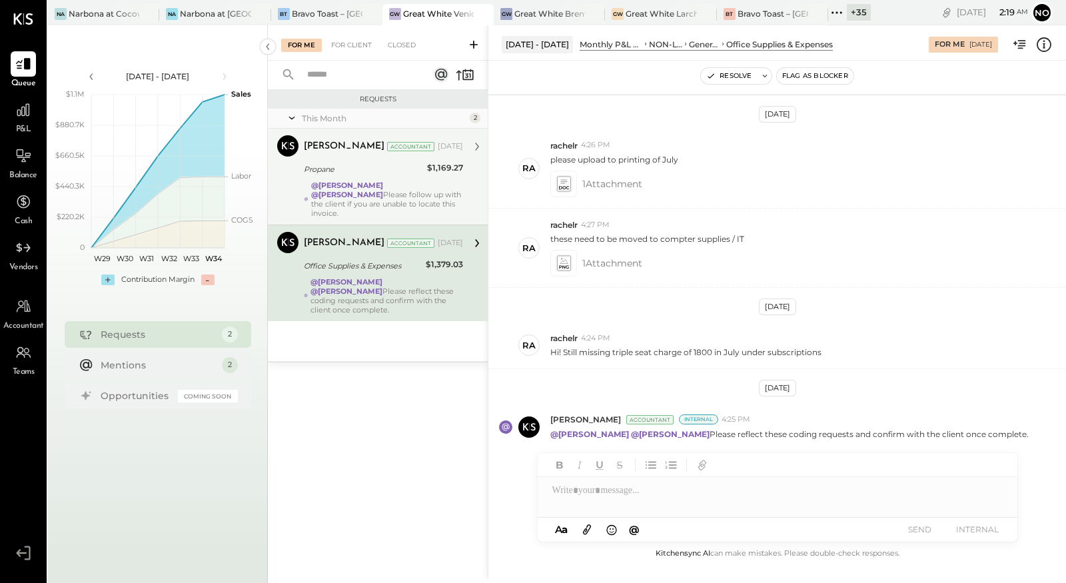
click at [380, 174] on div "Propane" at bounding box center [363, 168] width 119 height 13
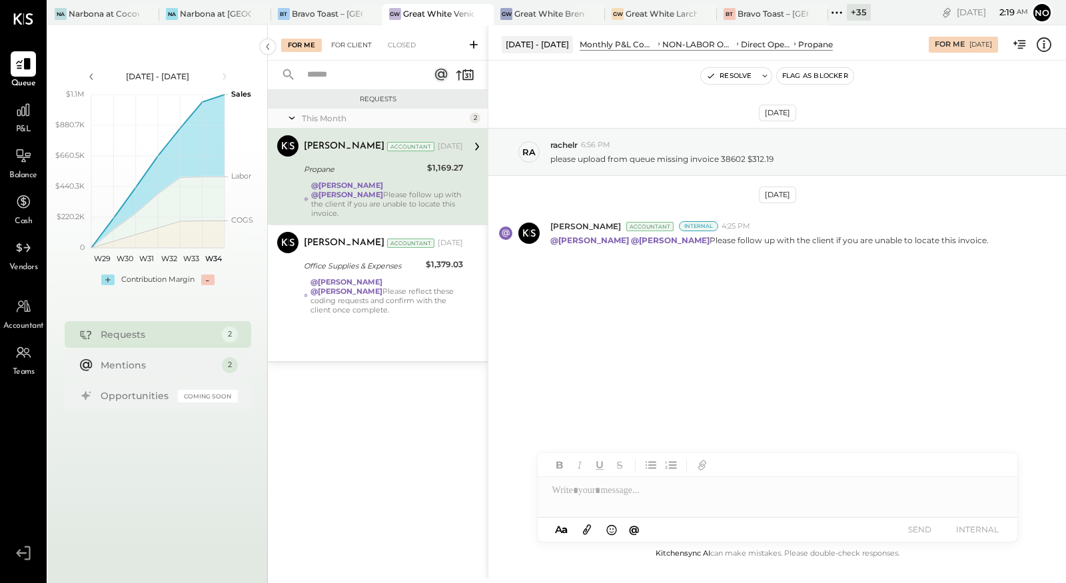
click at [344, 44] on div "For Client" at bounding box center [351, 45] width 54 height 13
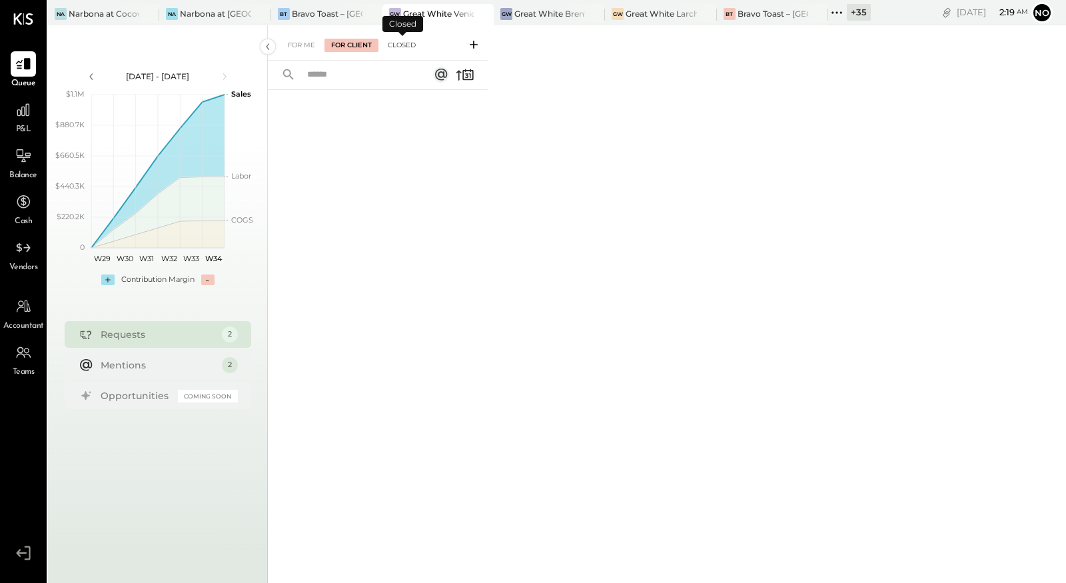
click at [402, 43] on div "Closed" at bounding box center [401, 45] width 41 height 13
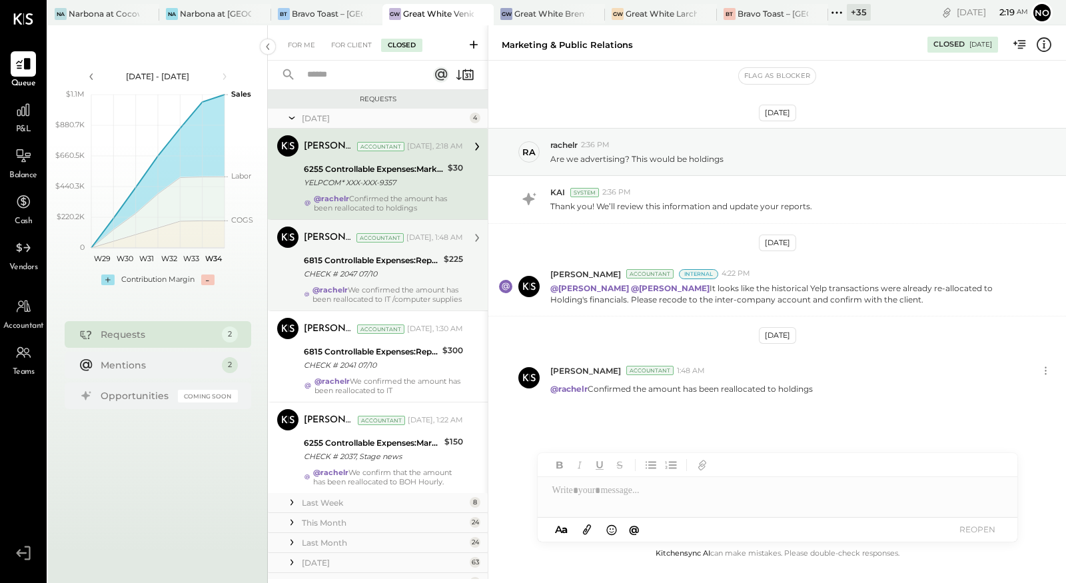
click at [388, 299] on div "@rachelr We confirmed the amount has been reallocated to IT /computer supplies" at bounding box center [387, 294] width 151 height 19
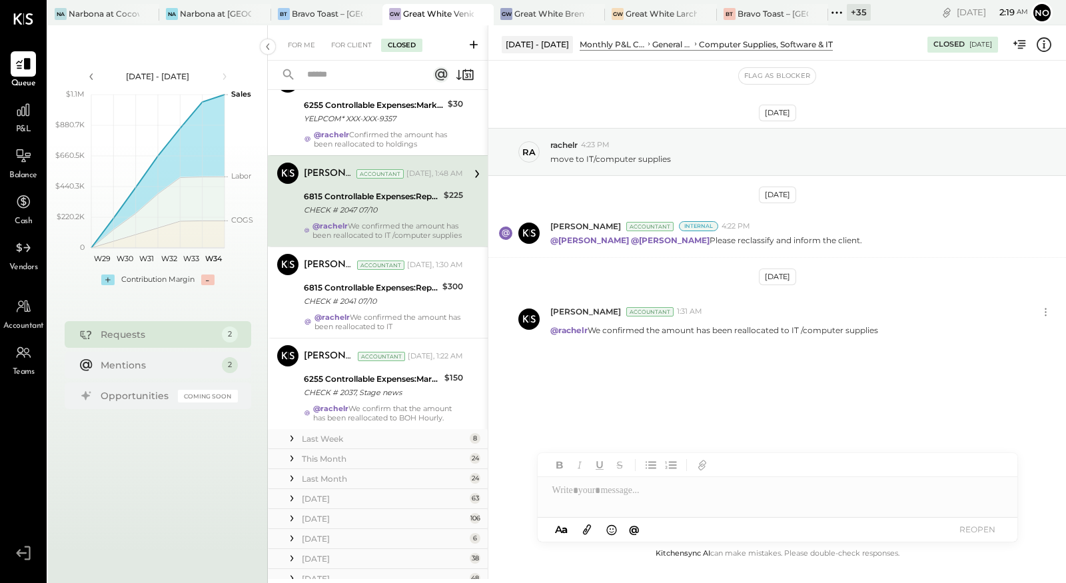
scroll to position [68, 0]
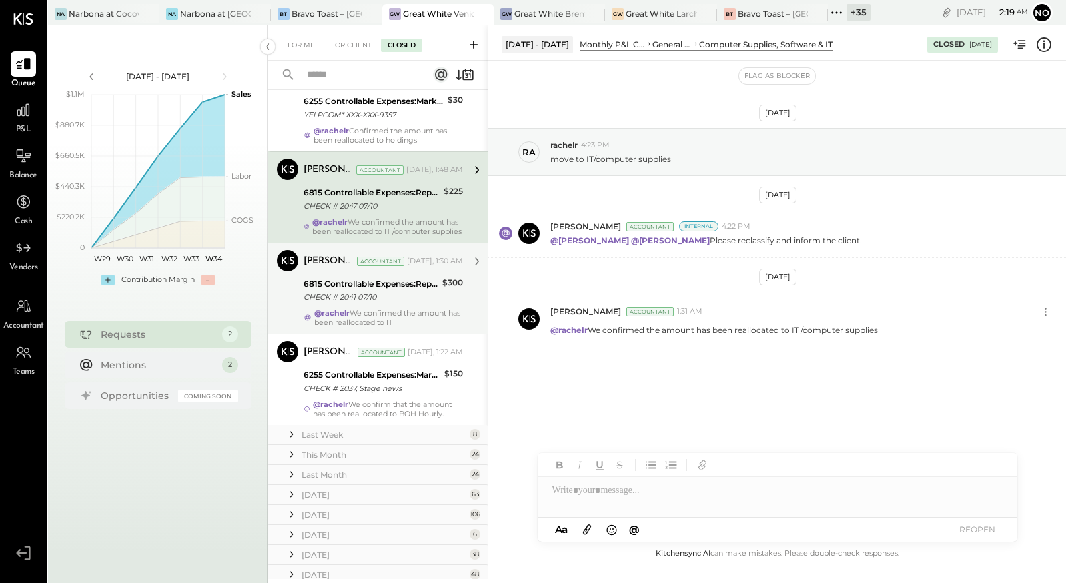
click at [381, 304] on div "CHECK # 2041 07/10" at bounding box center [371, 296] width 135 height 13
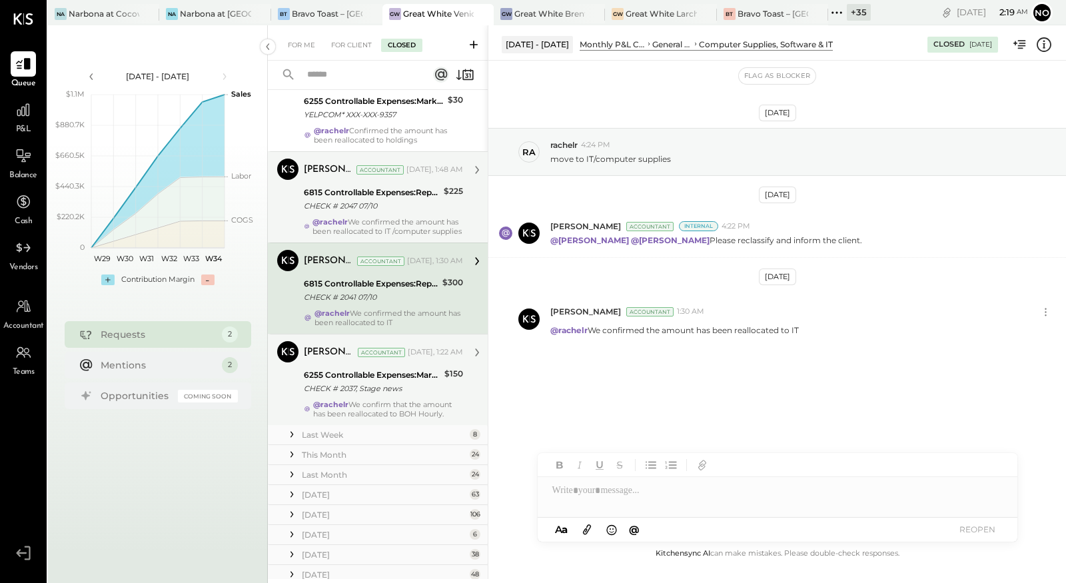
click at [379, 381] on div "6255 Controllable Expenses:Marketing & Advertising:Marketing & Public Relations" at bounding box center [372, 374] width 137 height 13
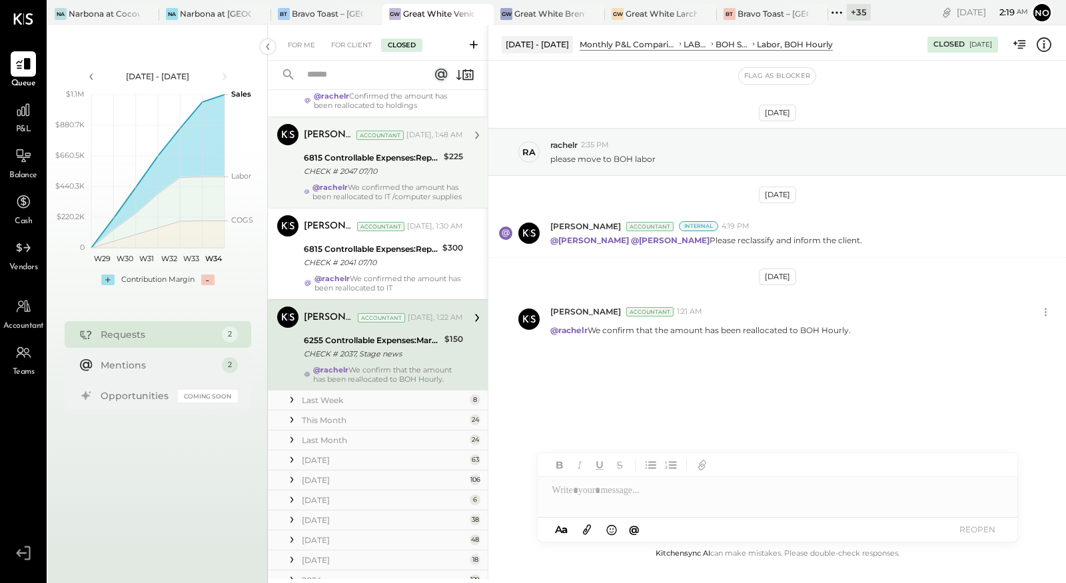
scroll to position [111, 0]
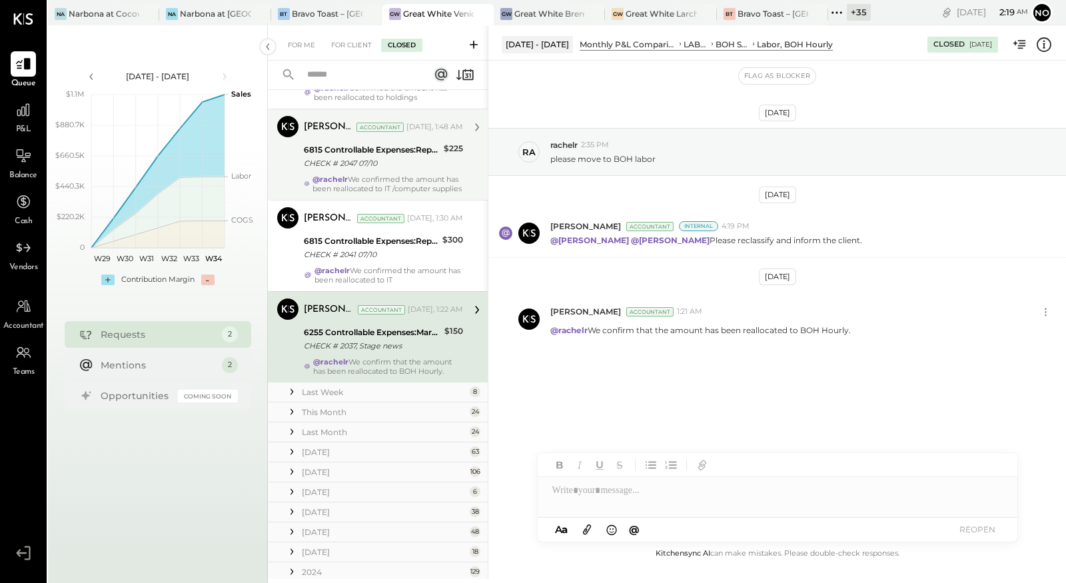
click at [384, 398] on div "Last Week" at bounding box center [384, 391] width 164 height 11
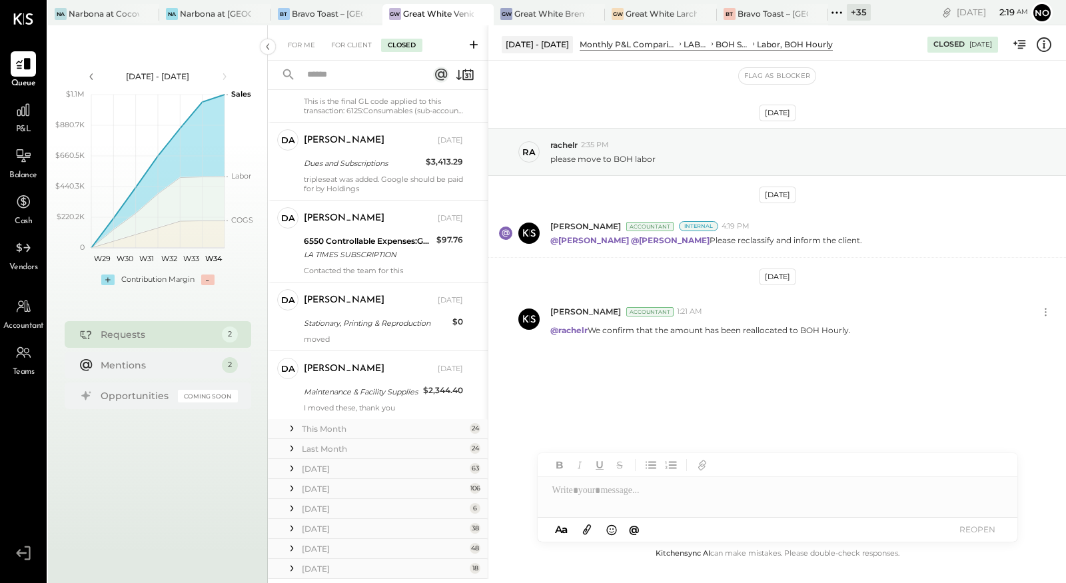
scroll to position [743, 0]
click at [374, 428] on div "This Month" at bounding box center [384, 427] width 164 height 11
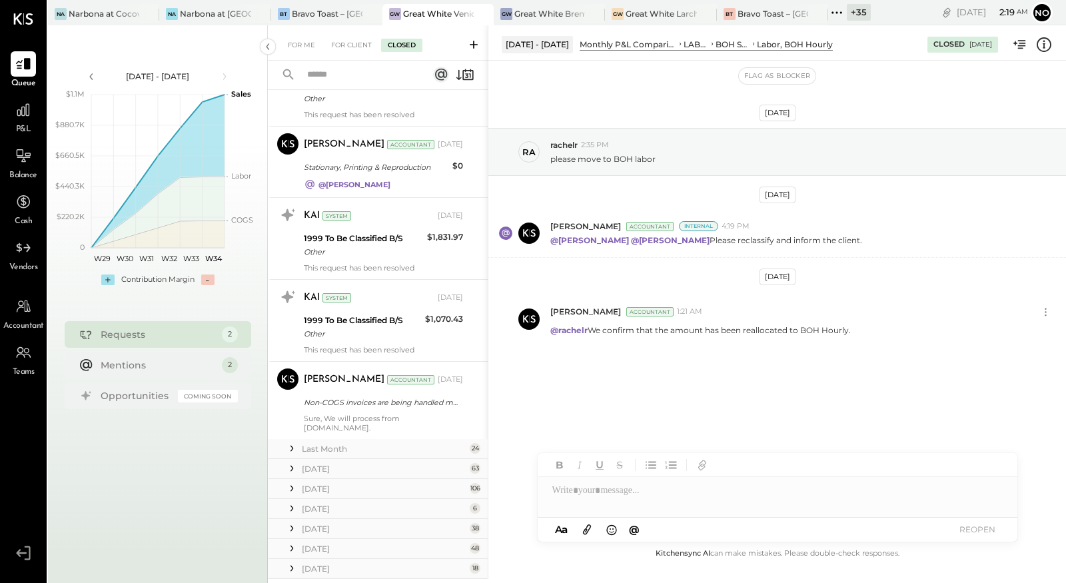
scroll to position [2737, 0]
click at [374, 437] on div "Last Month 24" at bounding box center [378, 447] width 220 height 20
click at [368, 441] on div "Last Month" at bounding box center [384, 446] width 164 height 11
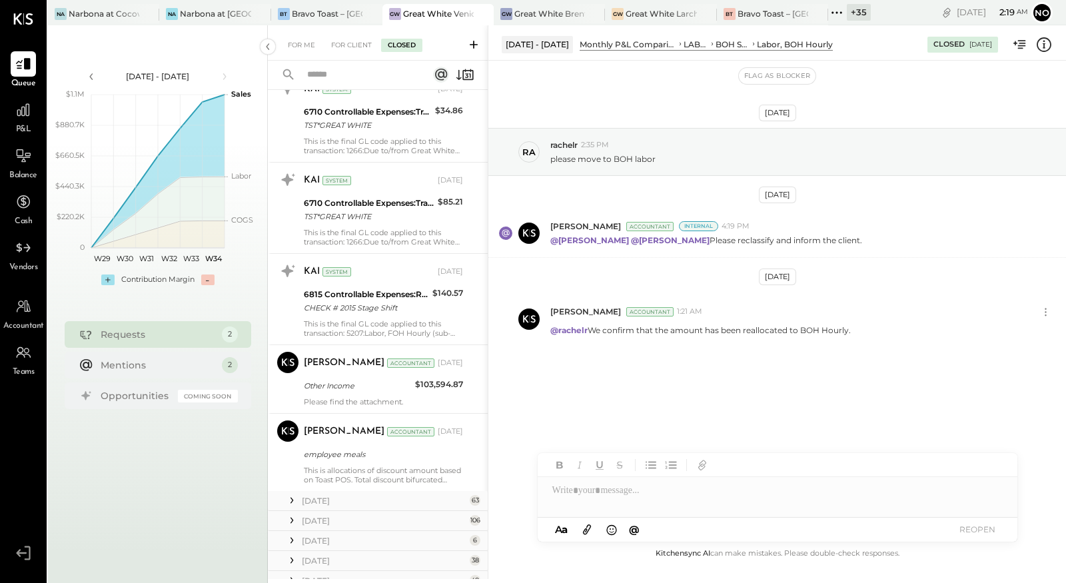
scroll to position [4662, 0]
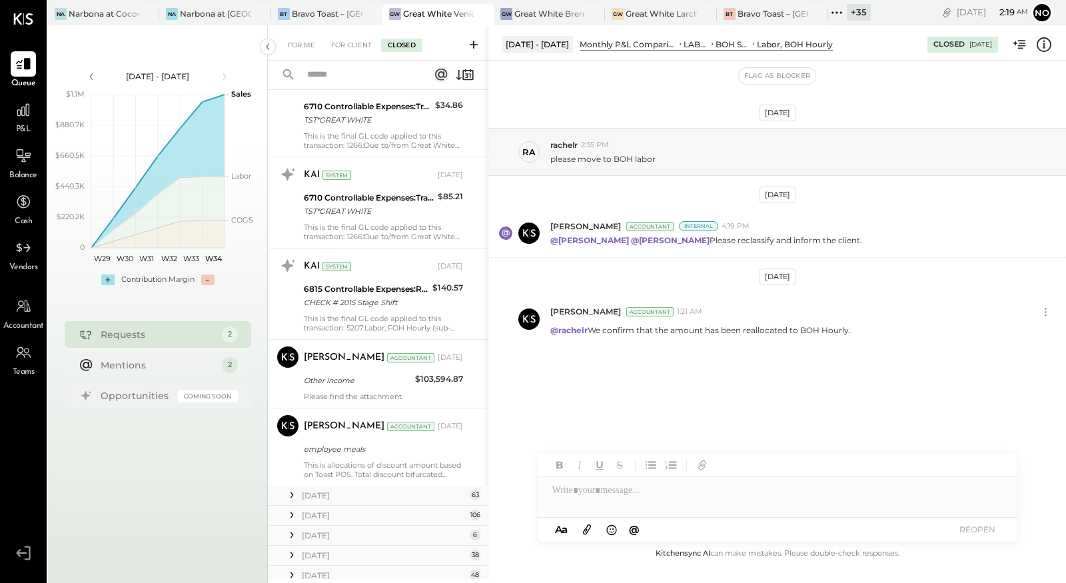
click at [352, 489] on div "June 25" at bounding box center [384, 494] width 164 height 11
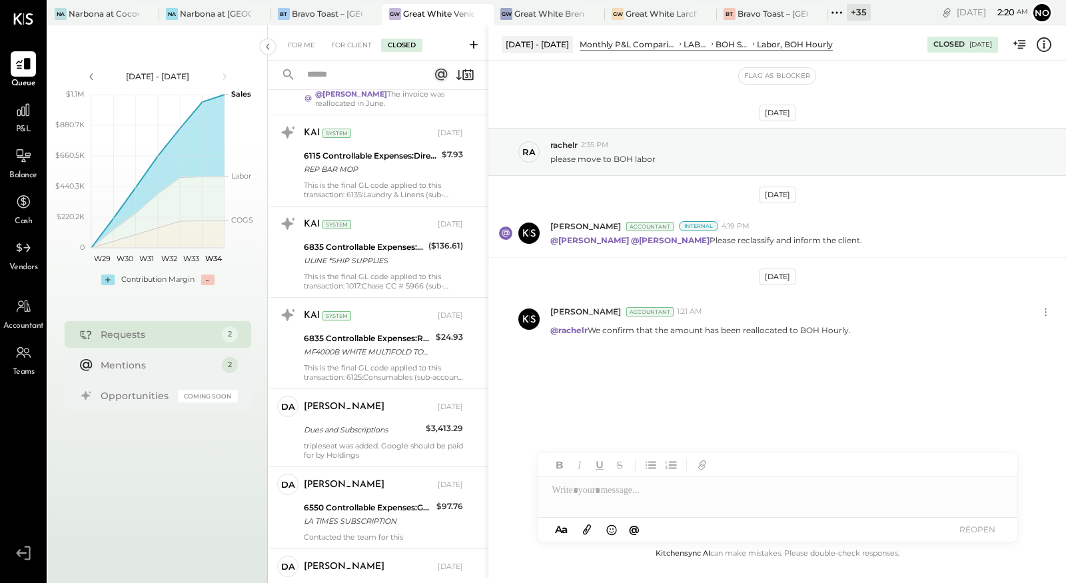
scroll to position [0, 0]
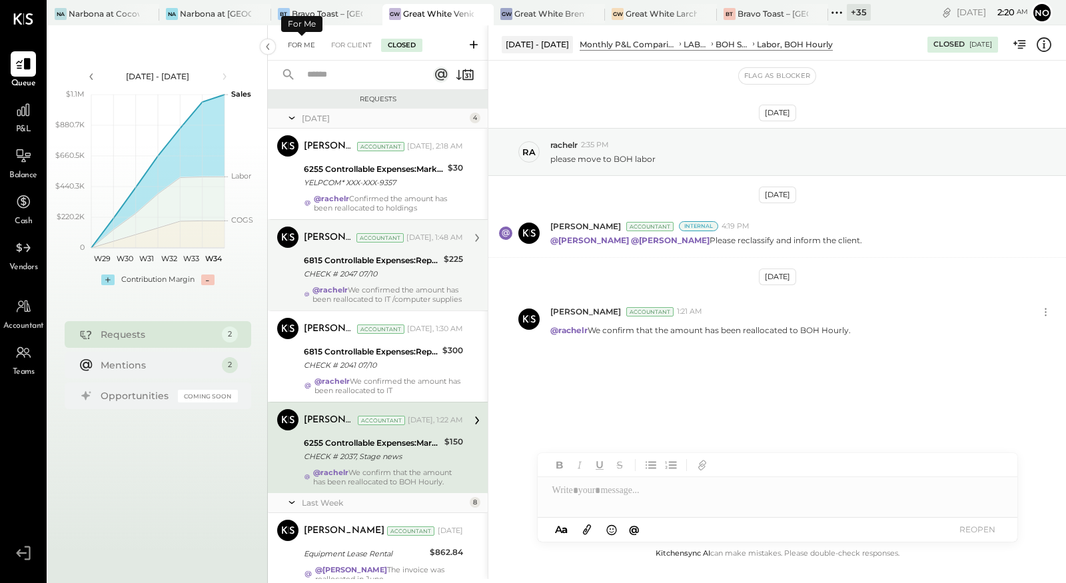
click at [299, 45] on div "For Me" at bounding box center [301, 45] width 41 height 13
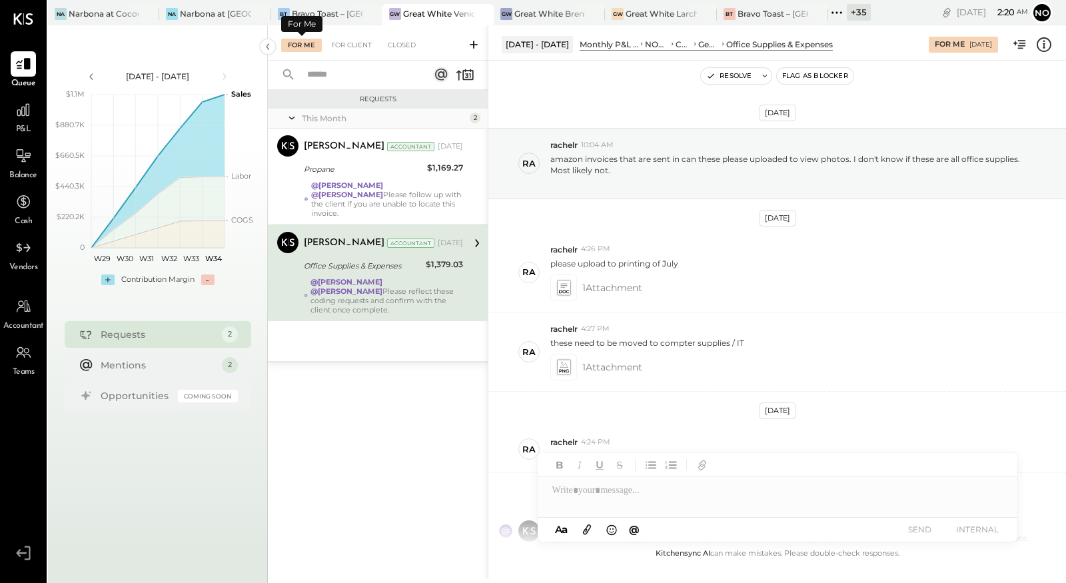
scroll to position [104, 0]
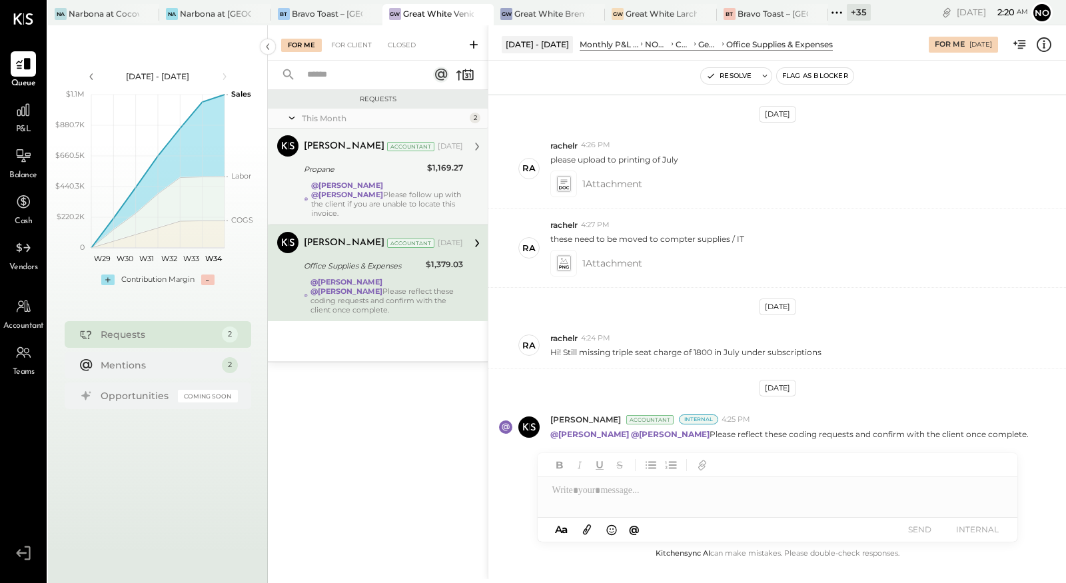
click at [383, 190] on strong "@Mayur Parekh" at bounding box center [347, 194] width 72 height 9
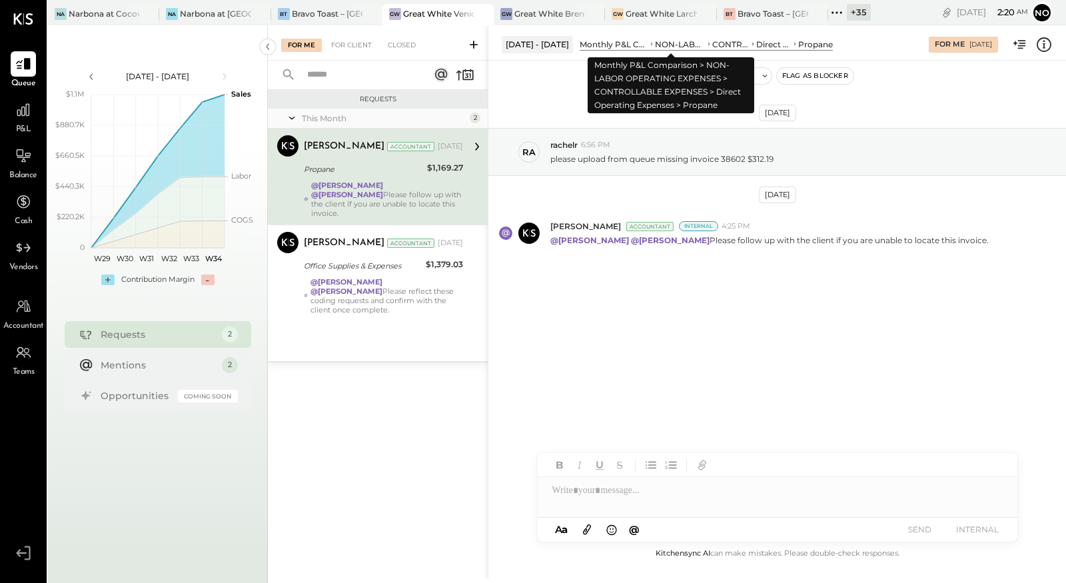
click at [663, 44] on div "NON-LABOR OPERATING EXPENSES" at bounding box center [680, 44] width 51 height 11
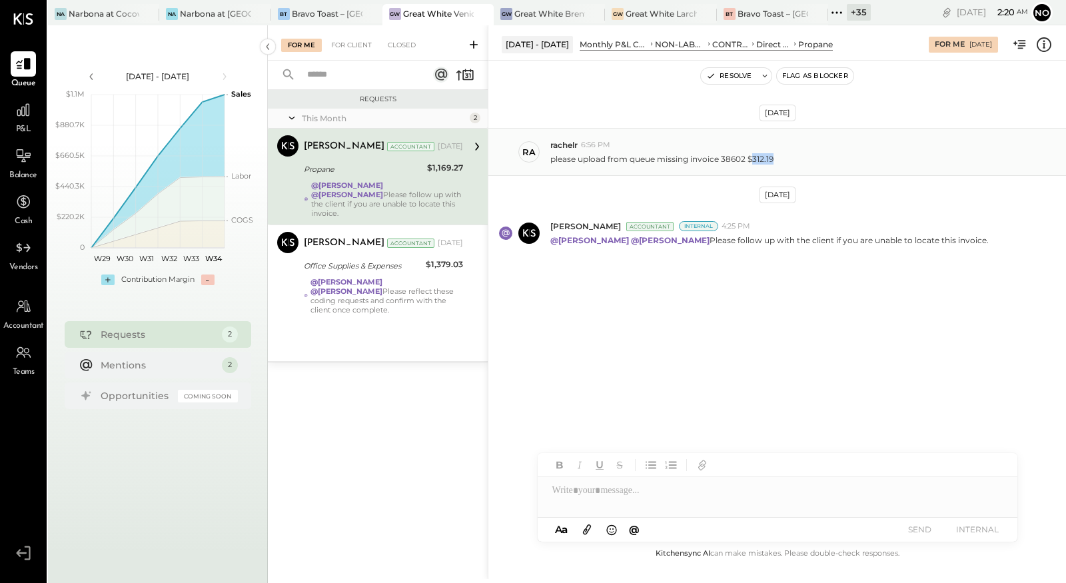
drag, startPoint x: 752, startPoint y: 154, endPoint x: 776, endPoint y: 158, distance: 24.3
click at [776, 158] on div "please upload from queue missing invoice 38602 $312.19" at bounding box center [802, 158] width 505 height 14
copy p "312.19"
click at [390, 43] on div "Closed" at bounding box center [401, 45] width 41 height 13
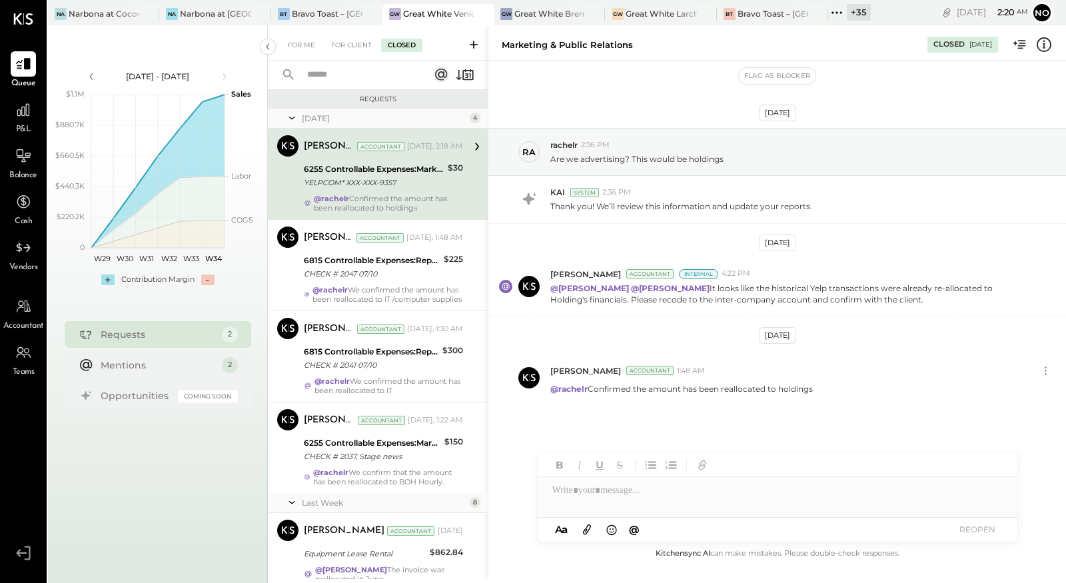
click at [338, 78] on input "text" at bounding box center [359, 75] width 121 height 22
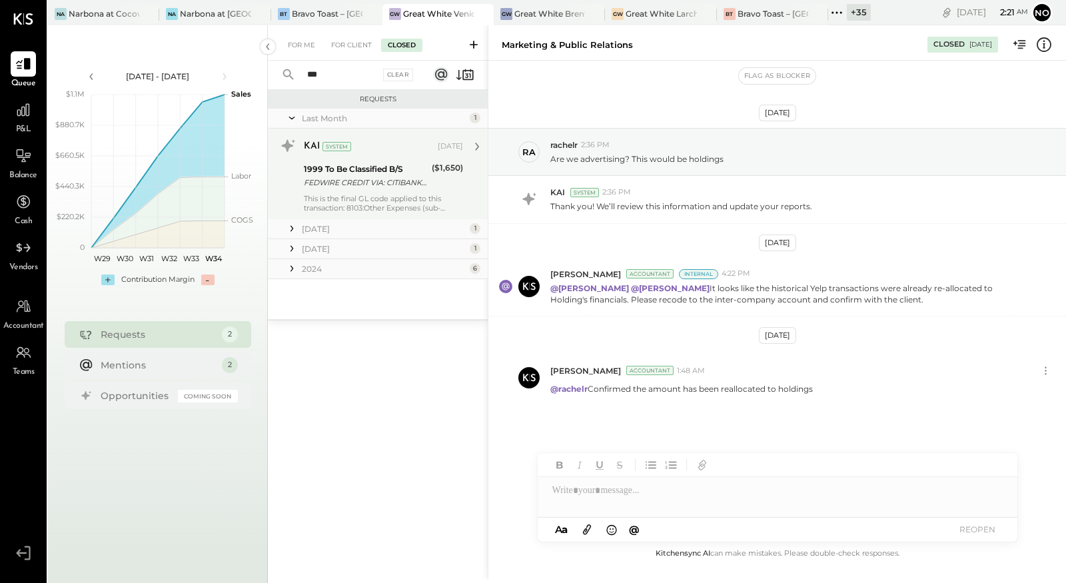
click at [352, 187] on div "FEDWIRE CREDIT VIA: CITIBANK N.A./XXXXX0089 B/O: THE SWATCH GROUP (US) INC. 100…" at bounding box center [366, 182] width 124 height 13
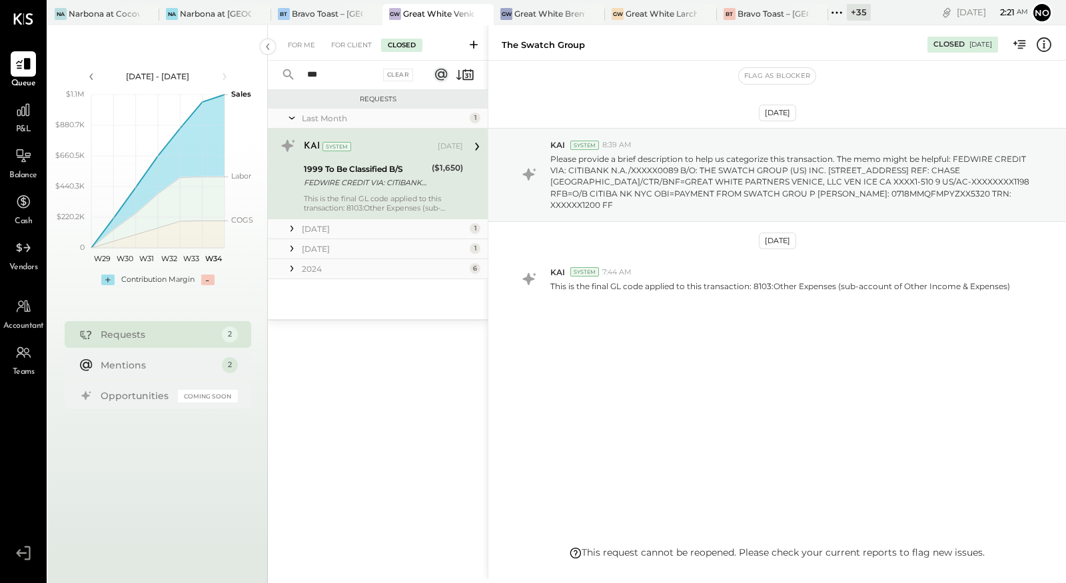
click at [336, 226] on div "May 25" at bounding box center [384, 228] width 164 height 11
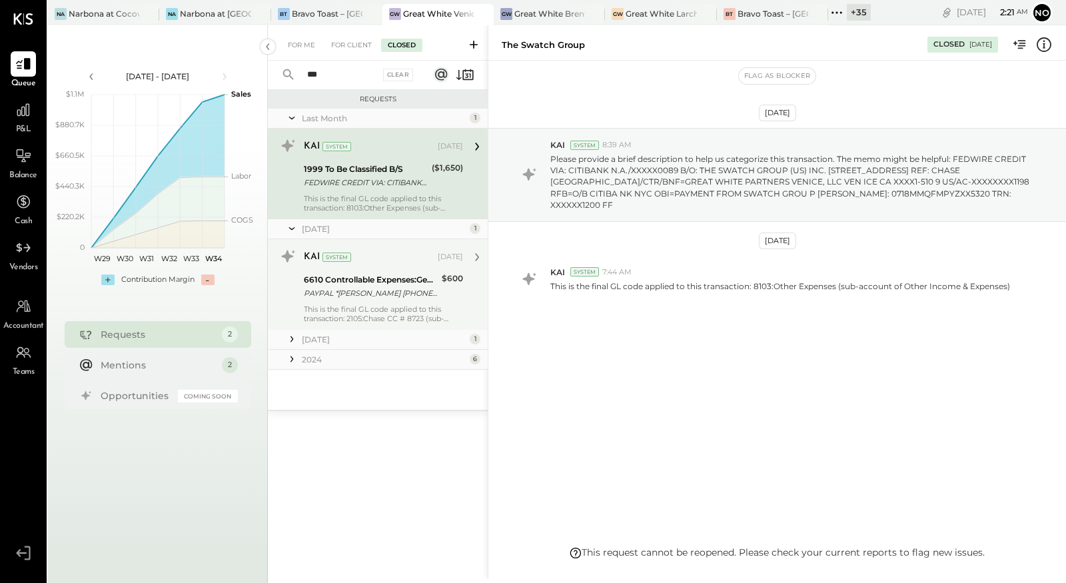
click at [348, 279] on div "6610 Controllable Expenses:General & Administrative Expenses:Security" at bounding box center [371, 279] width 134 height 13
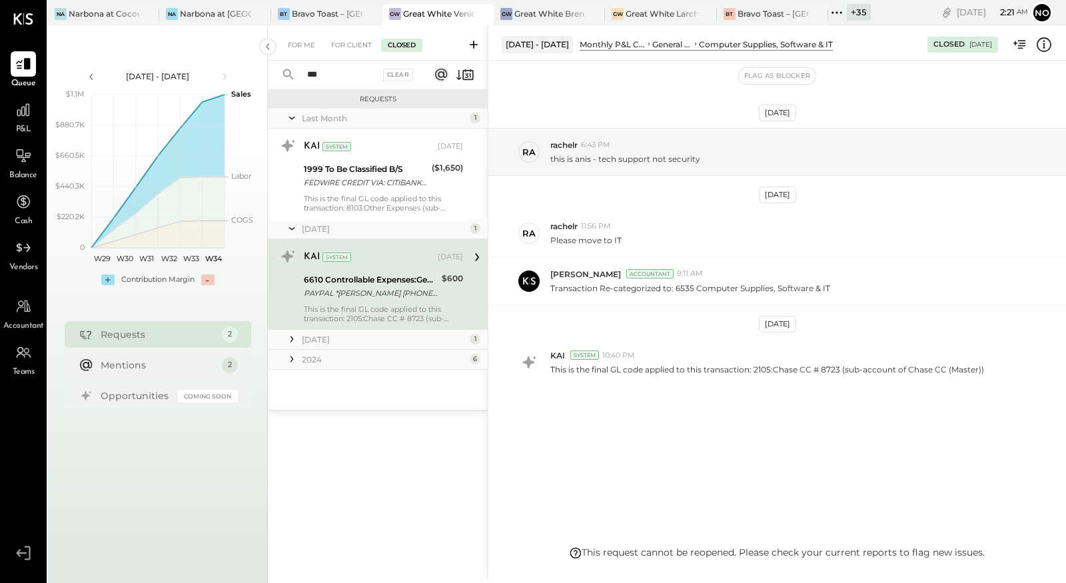
click at [362, 338] on div "January 25" at bounding box center [384, 339] width 164 height 11
click at [302, 40] on div "For Me" at bounding box center [301, 45] width 41 height 13
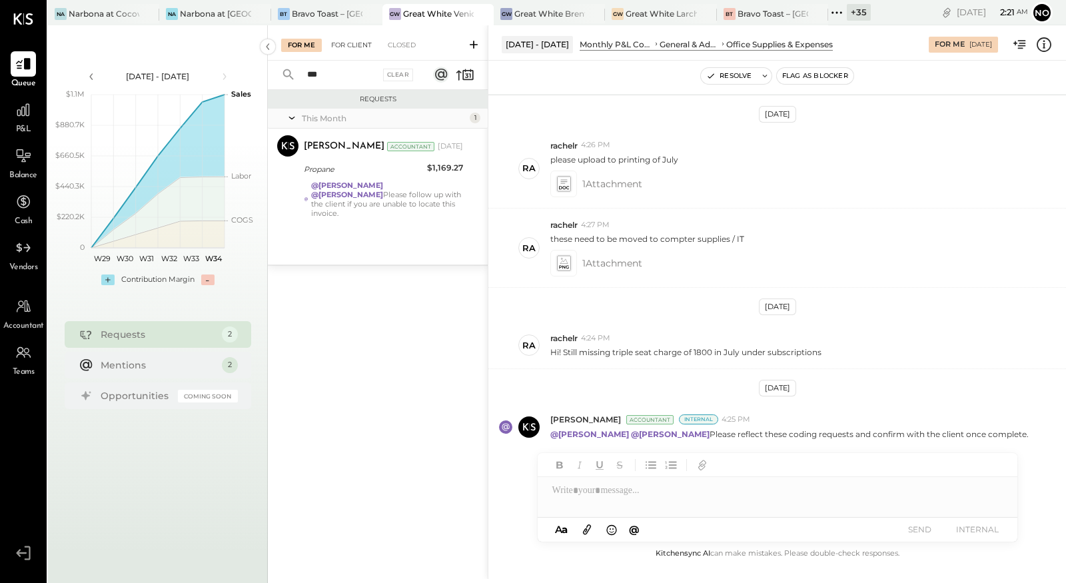
click at [348, 43] on div "For Client" at bounding box center [351, 45] width 54 height 13
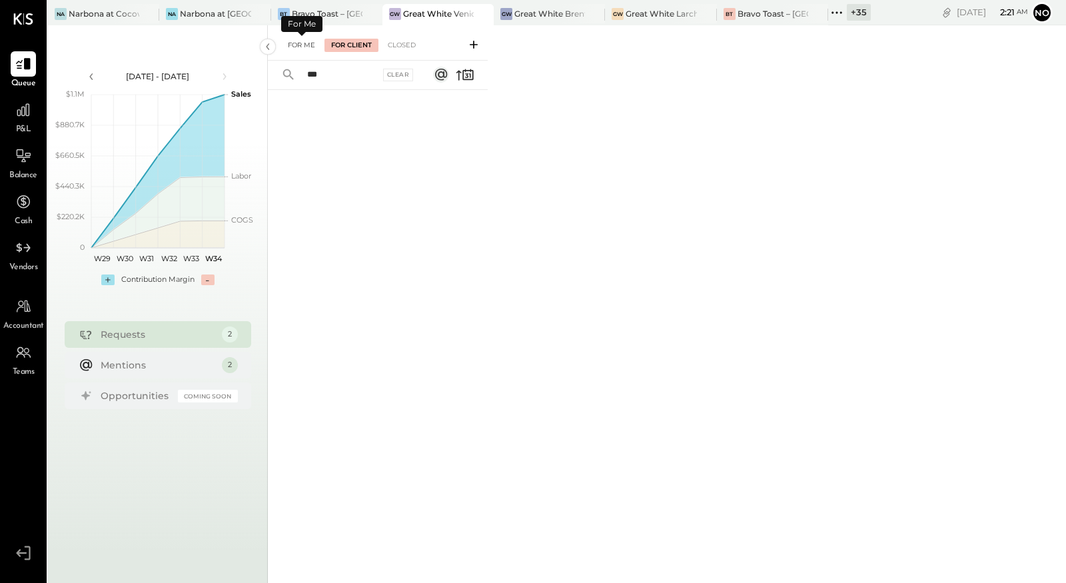
click at [306, 44] on div "For Me" at bounding box center [301, 45] width 41 height 13
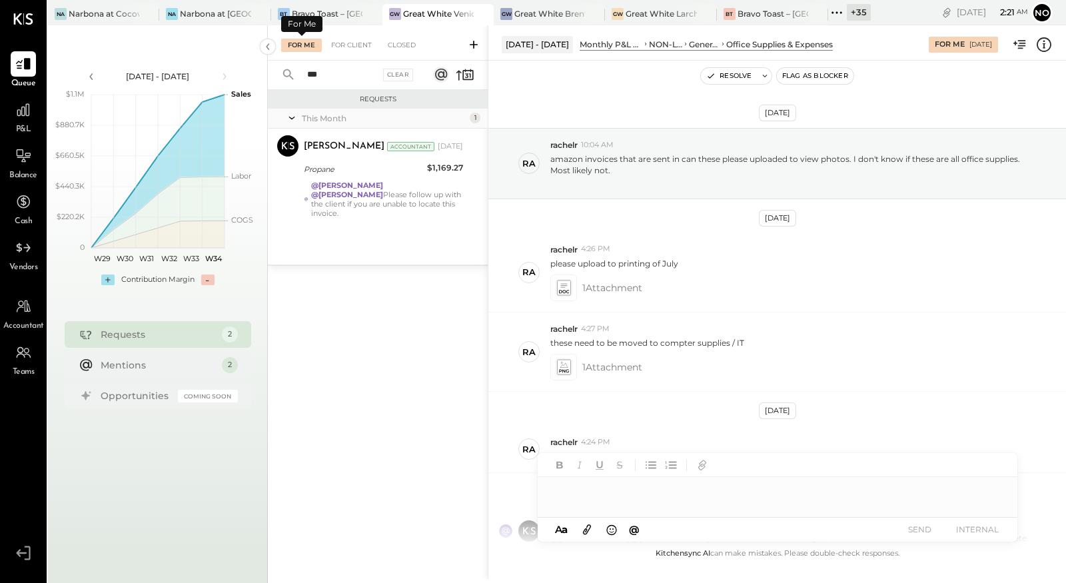
scroll to position [104, 0]
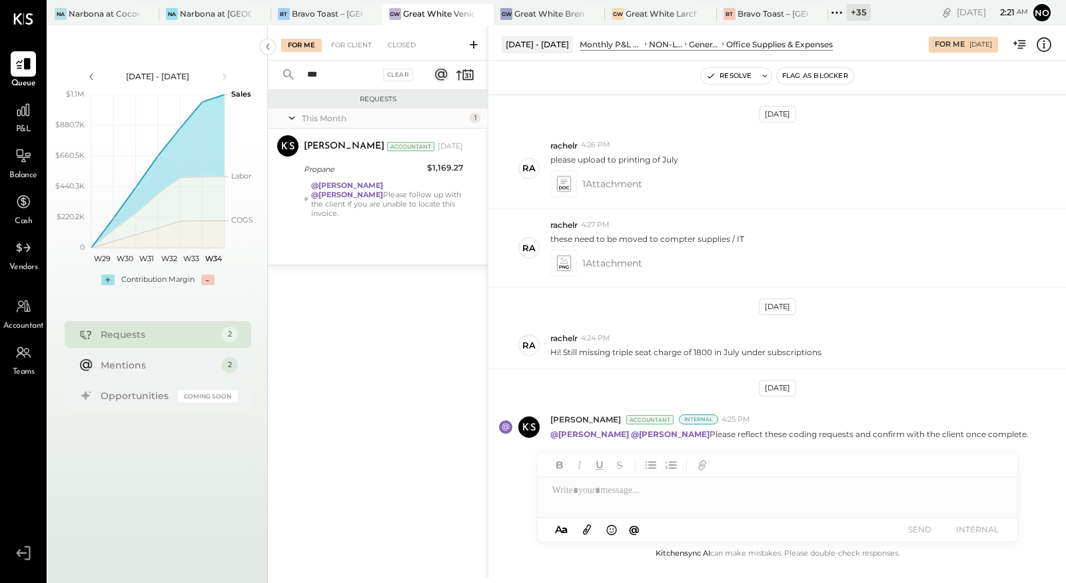
click at [337, 72] on input "***" at bounding box center [339, 75] width 81 height 22
type input "*"
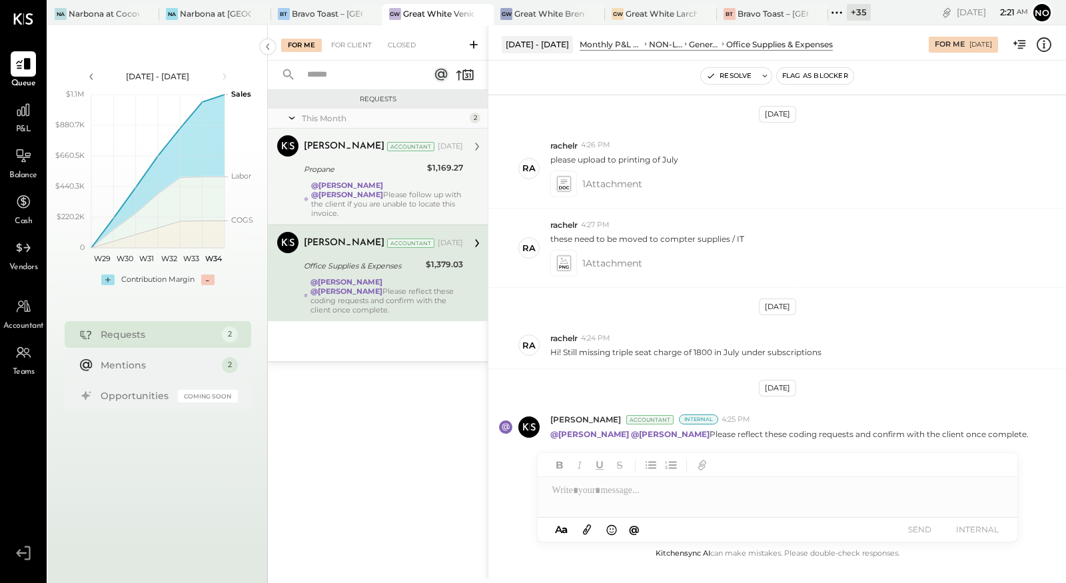
click at [360, 194] on div "@Noemi Balmaceda @Mayur Parekh Please follow up with the client if you are unab…" at bounding box center [387, 198] width 152 height 37
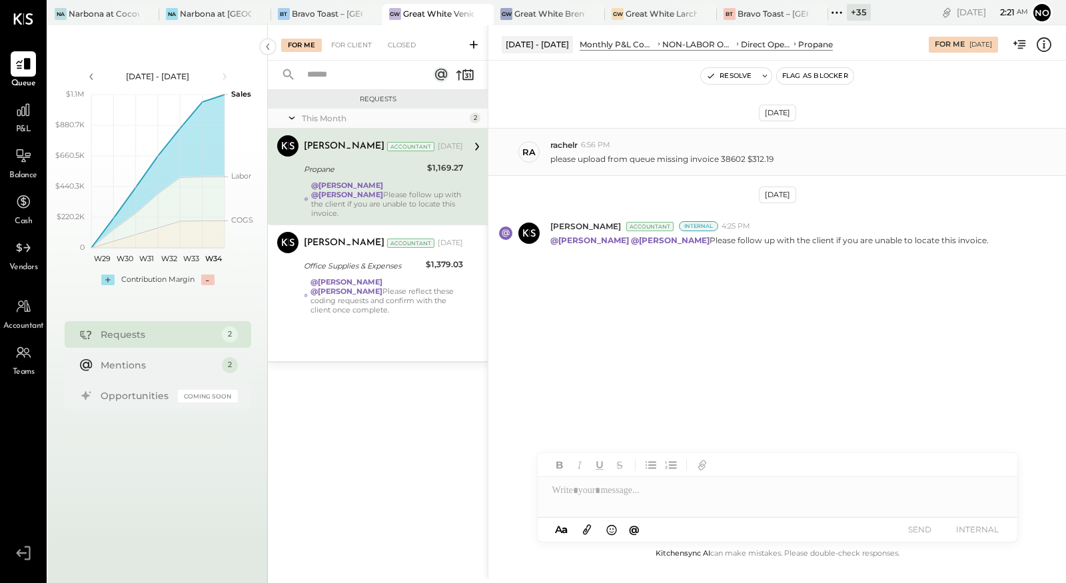
click at [588, 155] on p "please upload from queue missing invoice 38602 $312.19" at bounding box center [661, 158] width 223 height 11
click at [402, 47] on div "Closed" at bounding box center [401, 45] width 41 height 13
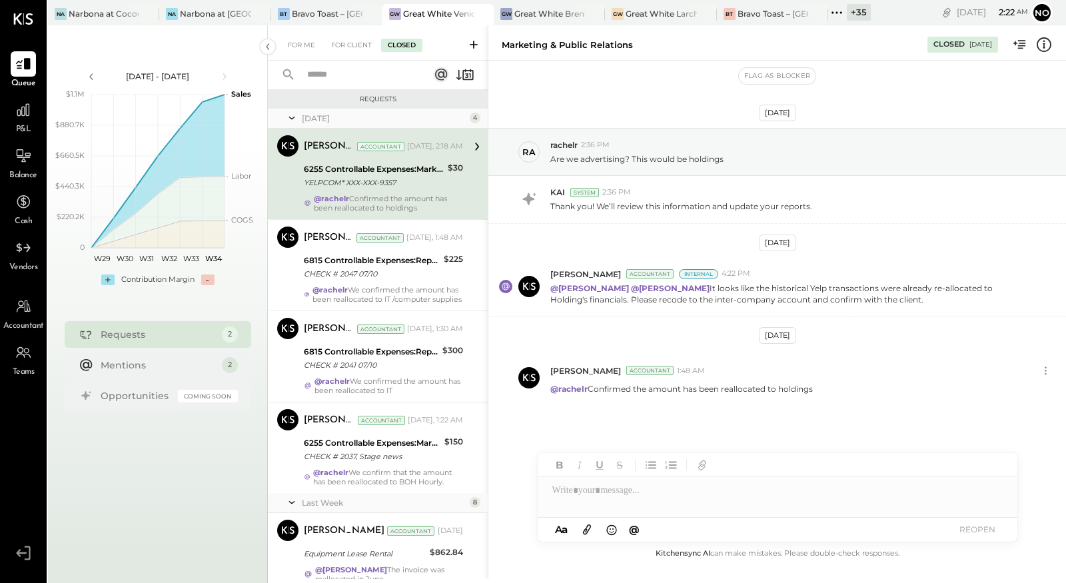
click at [410, 185] on div "YELPCOM* XXX-XXX-9357" at bounding box center [374, 182] width 140 height 13
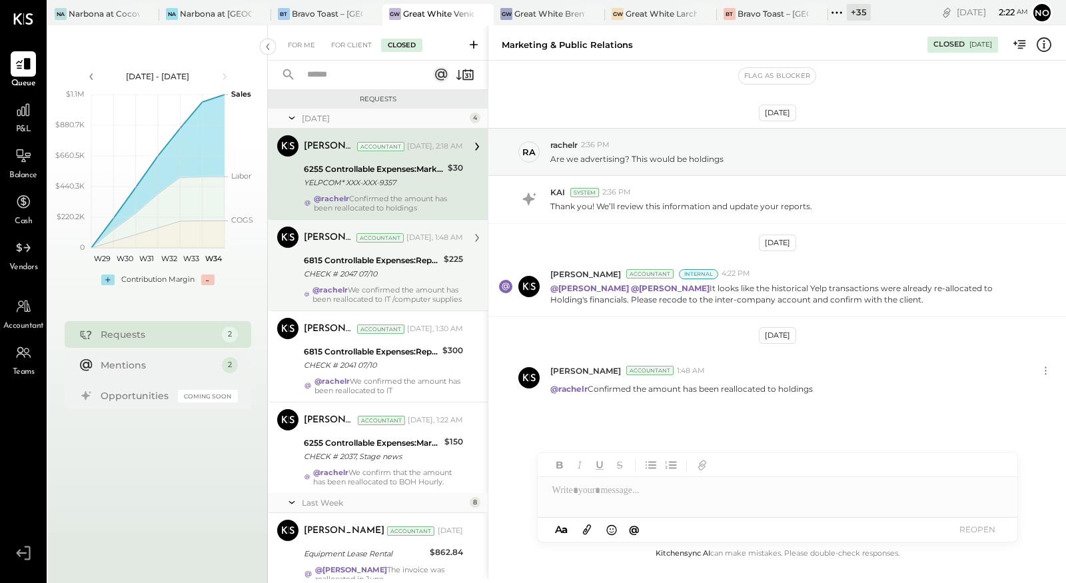
click at [404, 276] on div "CHECK # 2047 07/10" at bounding box center [372, 273] width 136 height 13
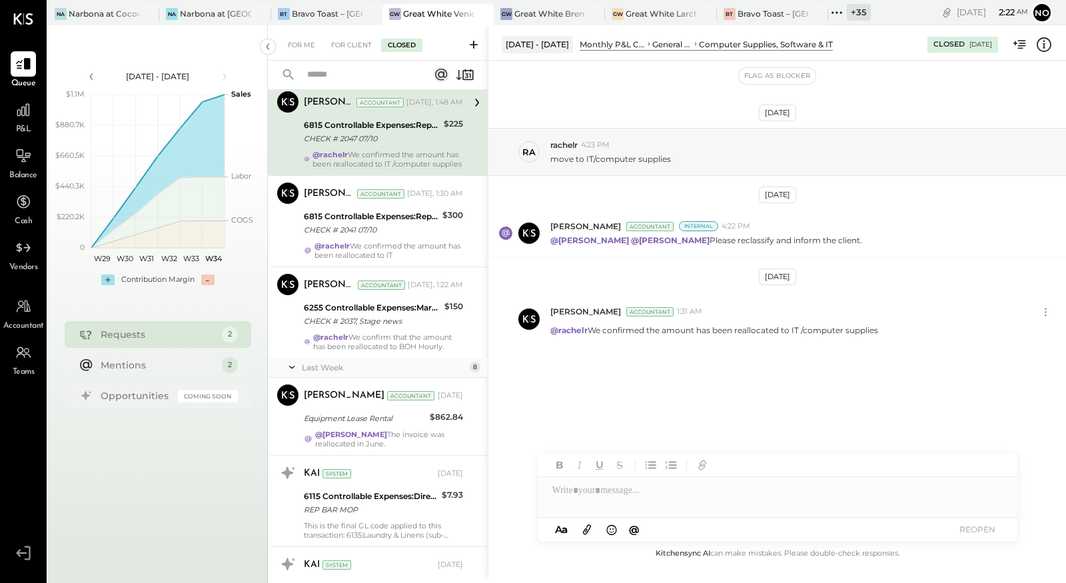
scroll to position [137, 0]
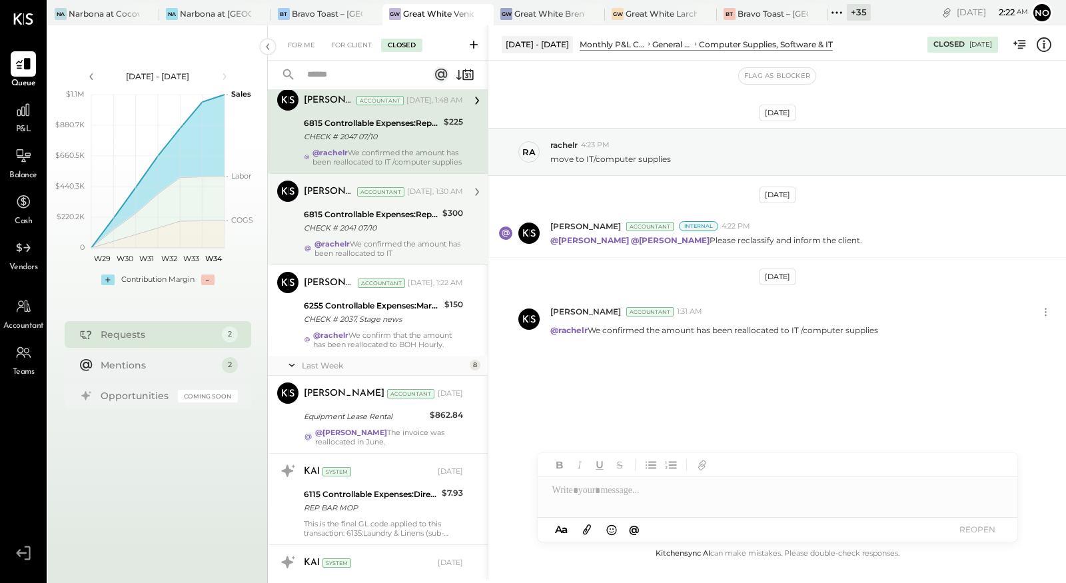
click at [404, 234] on div "CHECK # 2041 07/10" at bounding box center [371, 227] width 135 height 13
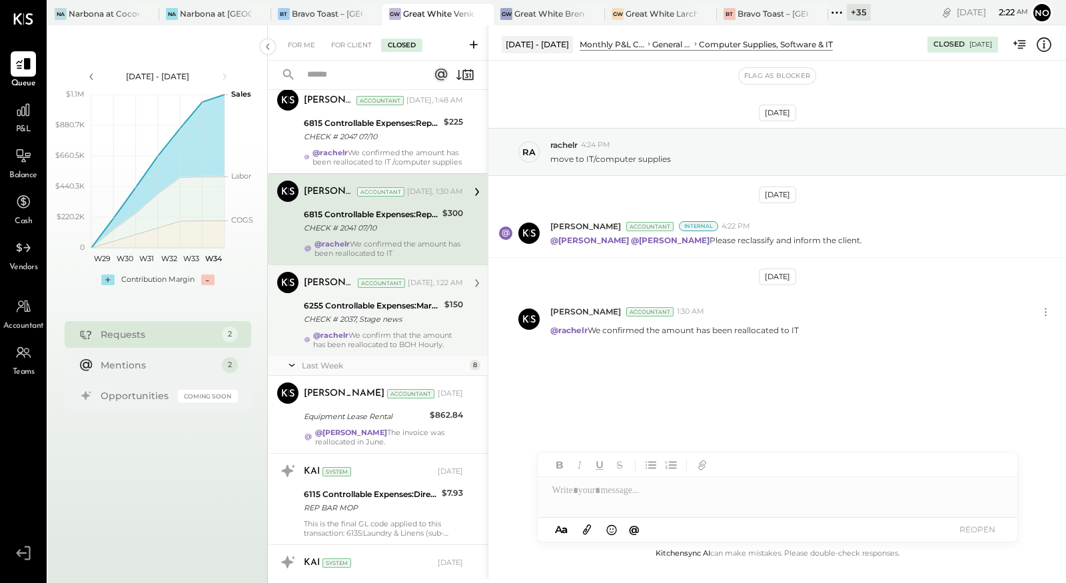
click at [391, 312] on div "6255 Controllable Expenses:Marketing & Advertising:Marketing & Public Relations" at bounding box center [372, 305] width 137 height 13
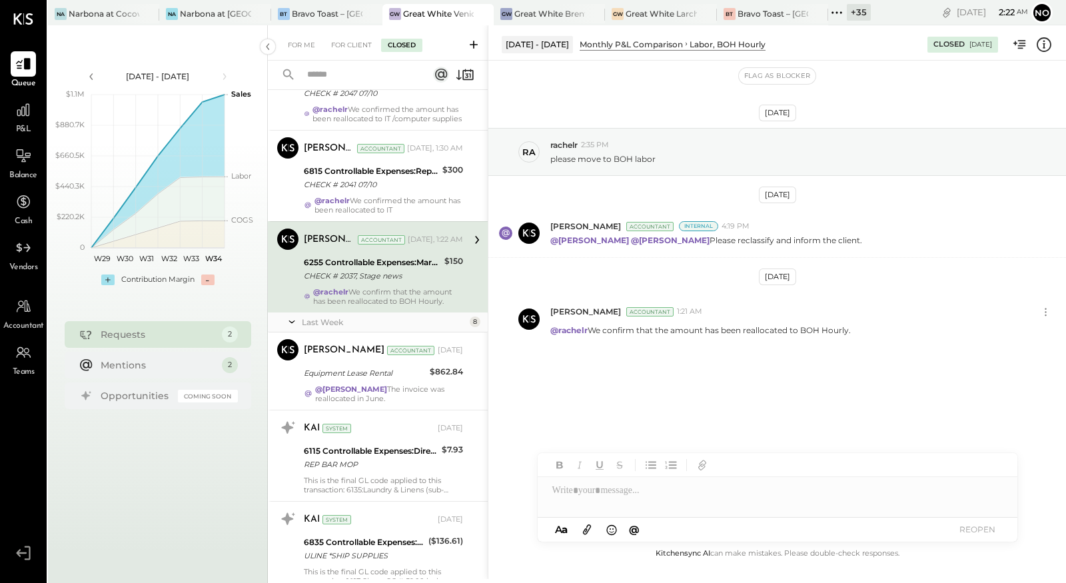
scroll to position [197, 0]
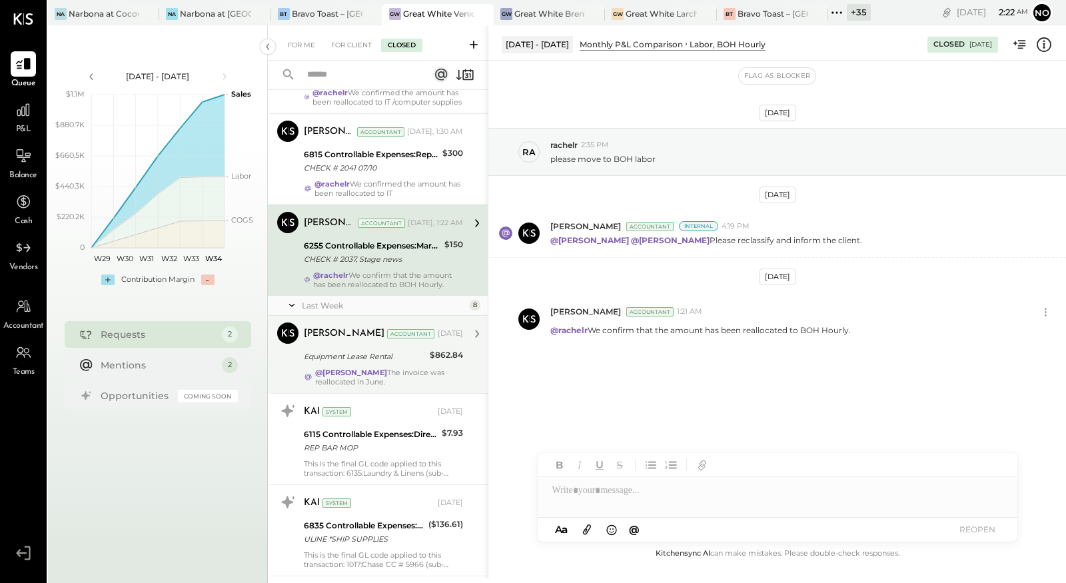
click at [367, 363] on div "Equipment Lease Rental" at bounding box center [365, 356] width 122 height 13
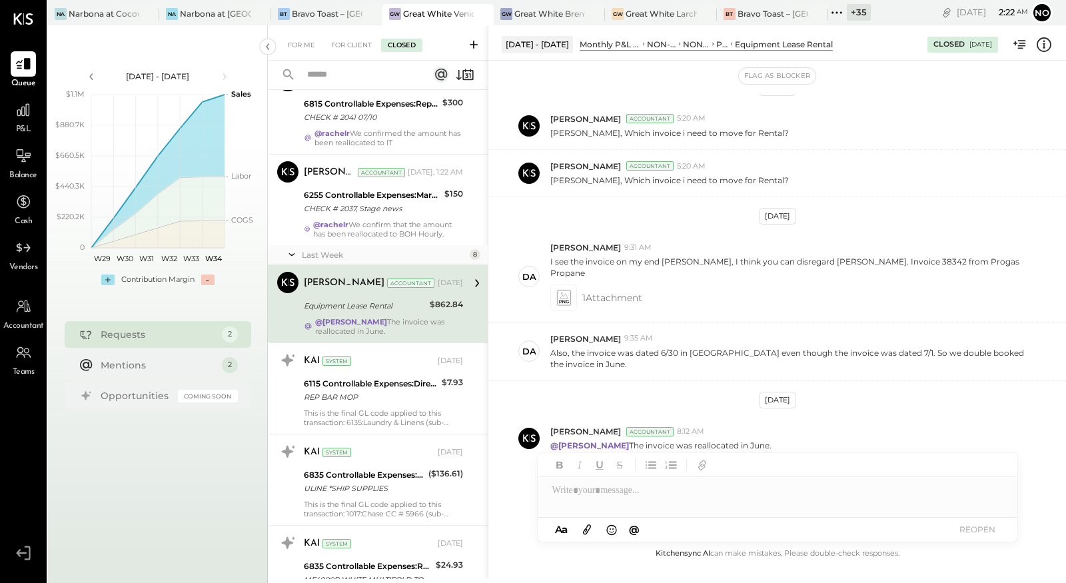
scroll to position [252, 0]
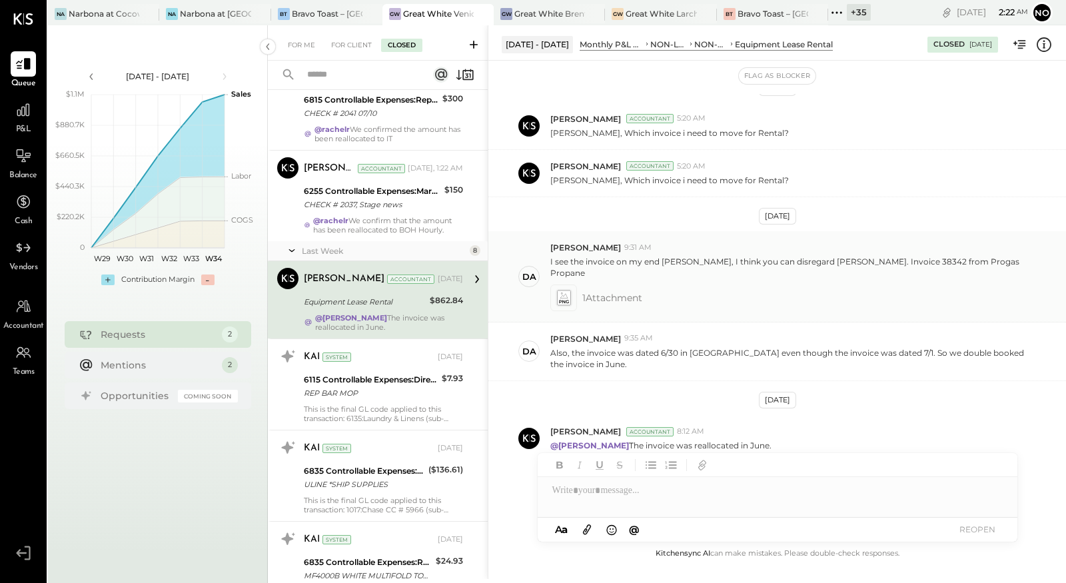
click at [566, 292] on icon at bounding box center [563, 295] width 8 height 6
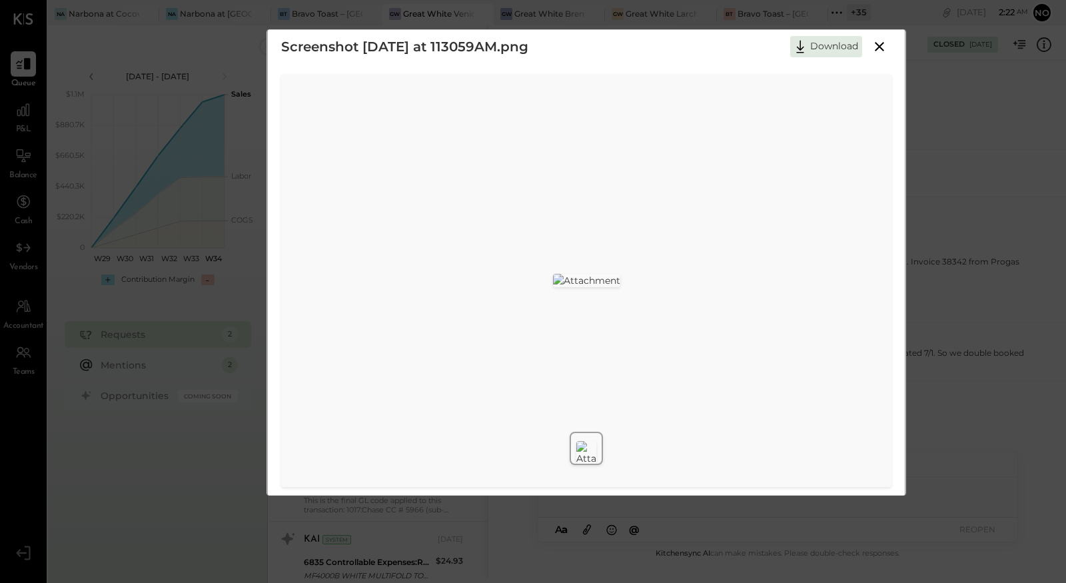
scroll to position [18, 0]
click at [828, 44] on button "Download" at bounding box center [826, 42] width 72 height 21
click at [945, 156] on div "Screenshot 2025-08-12 at 113059AM.png Download" at bounding box center [533, 291] width 1066 height 583
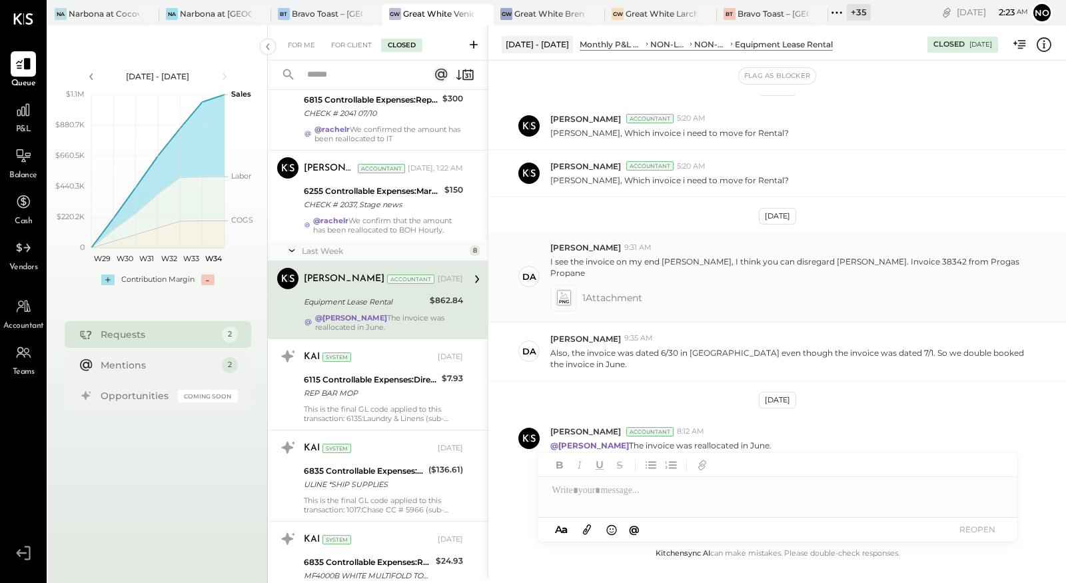
drag, startPoint x: 551, startPoint y: 260, endPoint x: 825, endPoint y: 260, distance: 274.4
click at [825, 260] on p "I see the invoice on my end Rachel, I think you can disregard Mayur. Invoice 38…" at bounding box center [789, 267] width 479 height 23
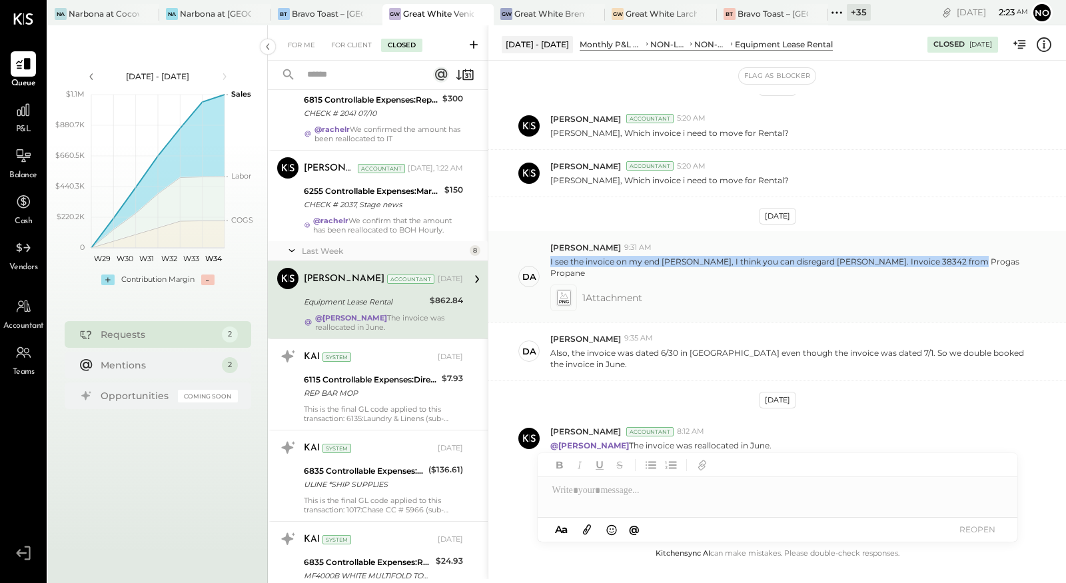
drag, startPoint x: 963, startPoint y: 258, endPoint x: 728, endPoint y: 246, distance: 235.4
click at [728, 246] on div "Derek Arnette 9:31 AM I see the invoice on my end Rachel, I think you can disre…" at bounding box center [802, 276] width 505 height 69
copy div "I see the invoice on my end Rachel, I think you can disregard Mayur. Invoice 38…"
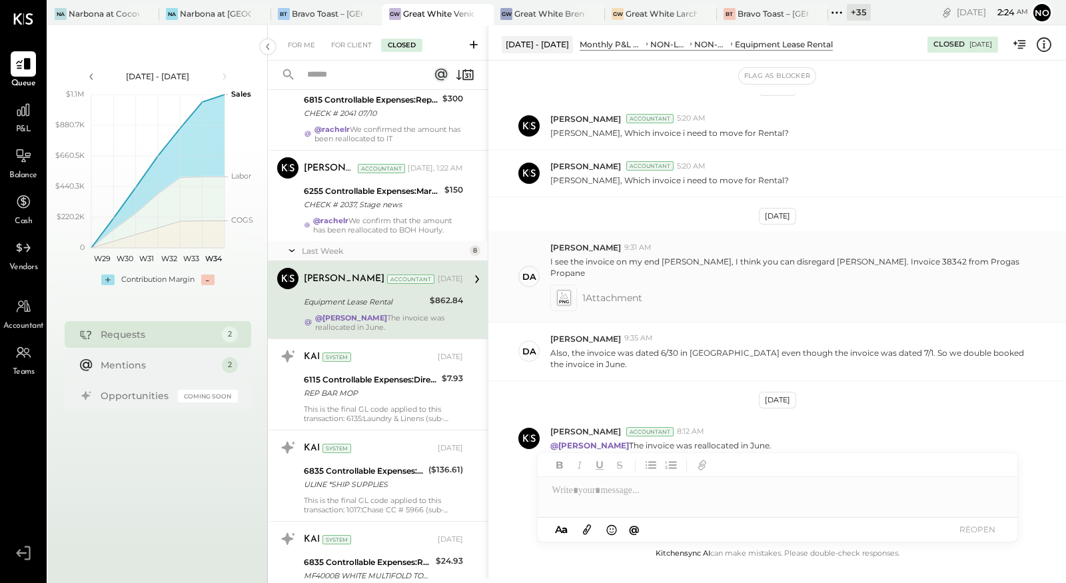
click at [569, 290] on icon at bounding box center [563, 297] width 14 height 15
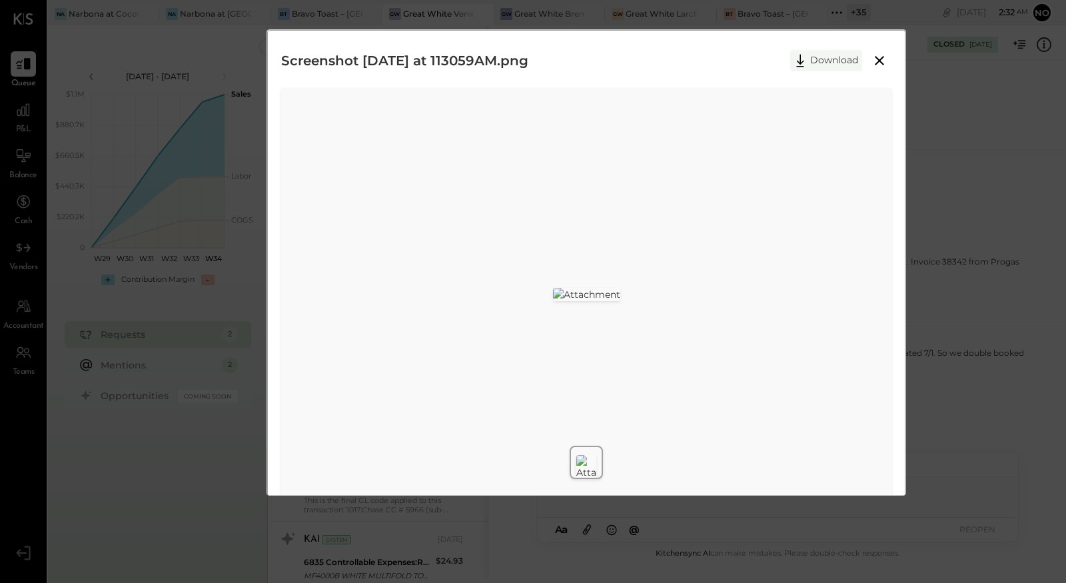
click at [830, 65] on button "Download" at bounding box center [826, 60] width 72 height 21
click at [685, 91] on div at bounding box center [586, 294] width 610 height 413
click at [874, 60] on icon at bounding box center [879, 61] width 16 height 16
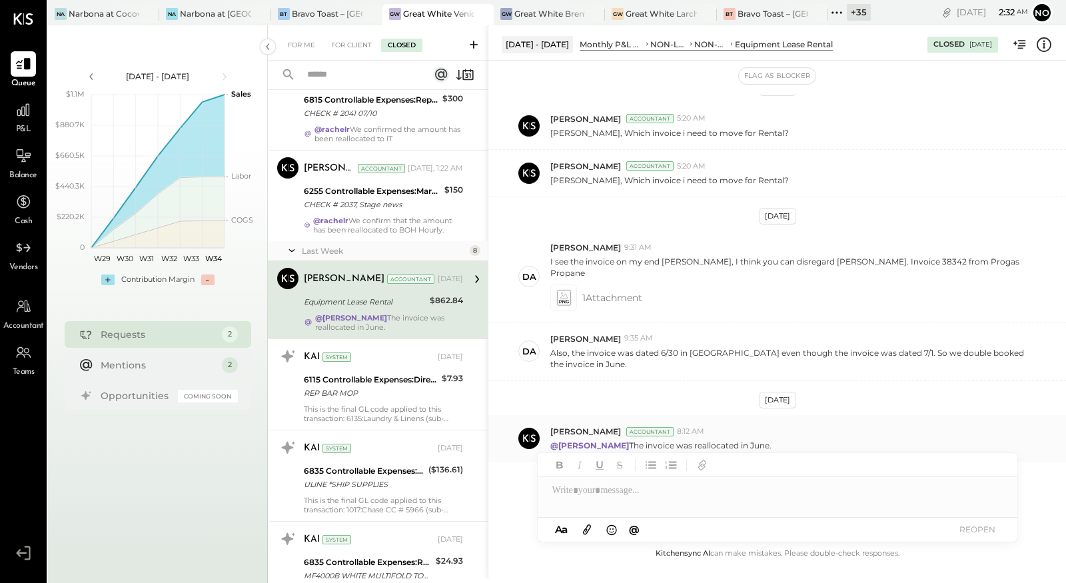
click at [713, 440] on p "@Derek Arnette The invoice was reallocated in June." at bounding box center [660, 445] width 221 height 11
click at [299, 45] on div "For Me" at bounding box center [301, 45] width 41 height 13
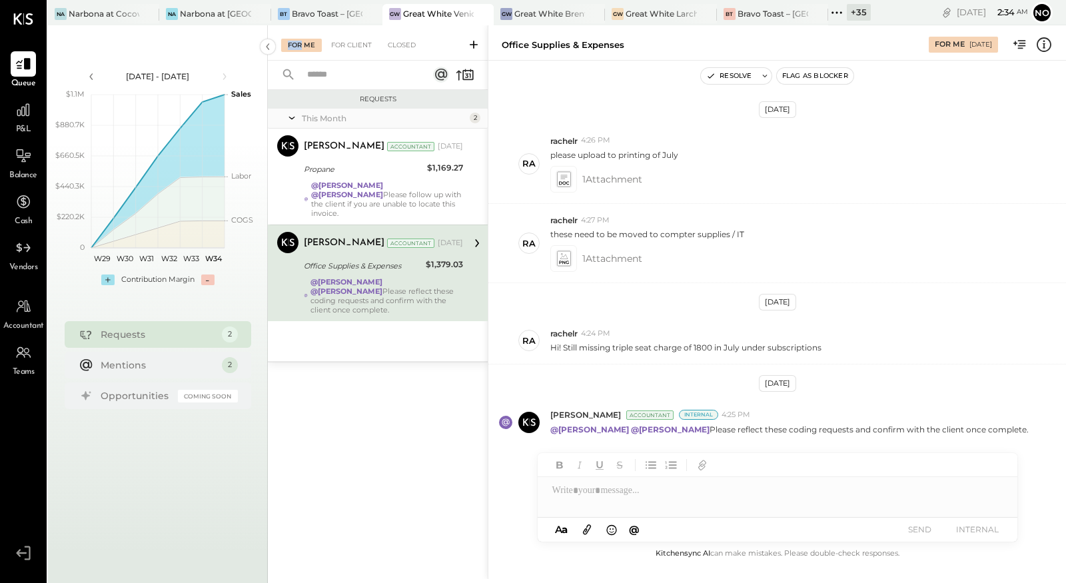
click at [299, 45] on div "For Me" at bounding box center [301, 45] width 41 height 13
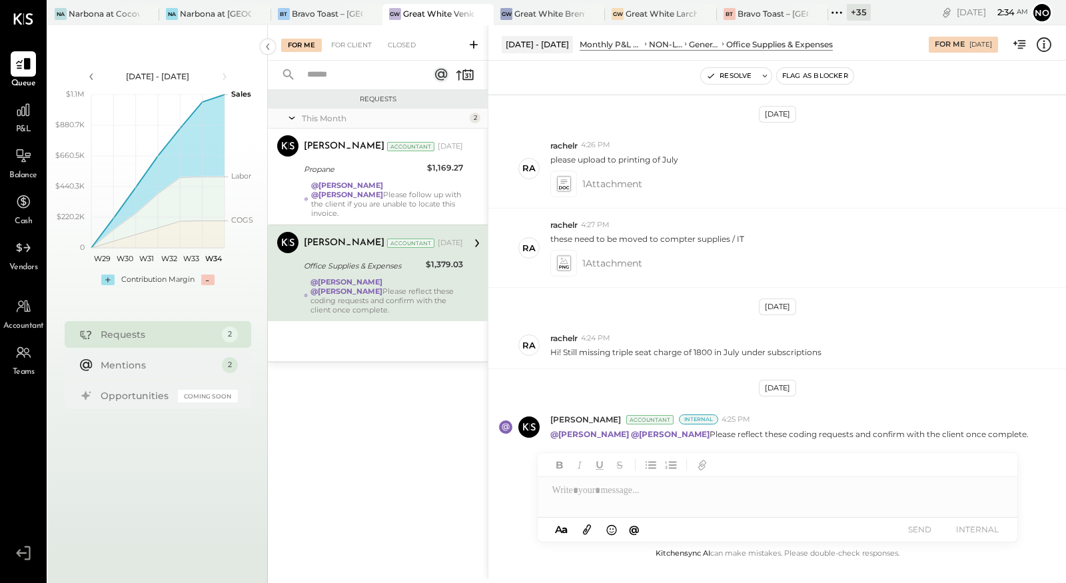
click at [593, 491] on div at bounding box center [776, 490] width 479 height 27
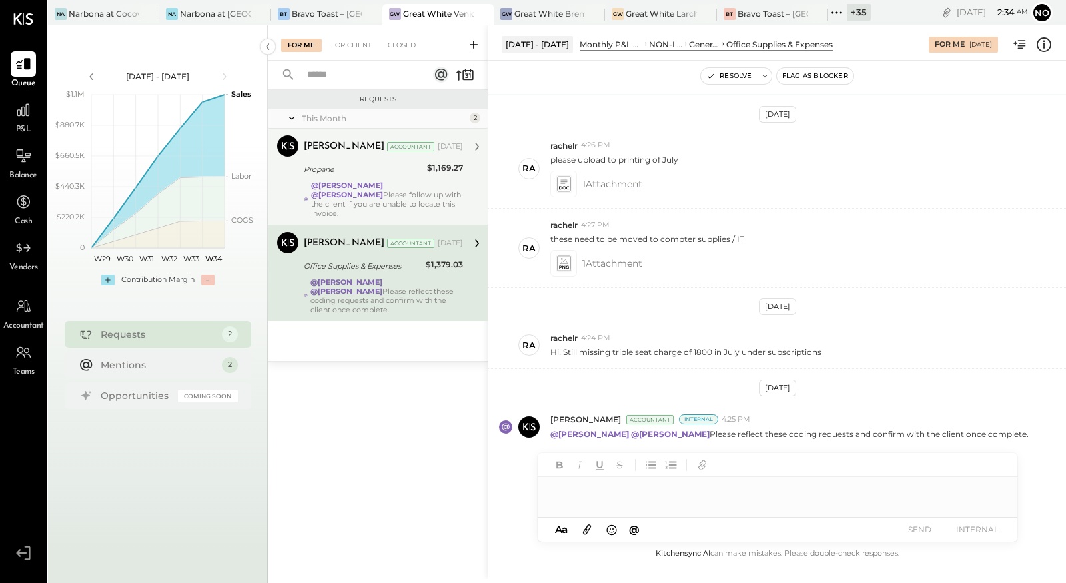
click at [366, 188] on strong "@Noemi Balmaceda" at bounding box center [347, 184] width 72 height 9
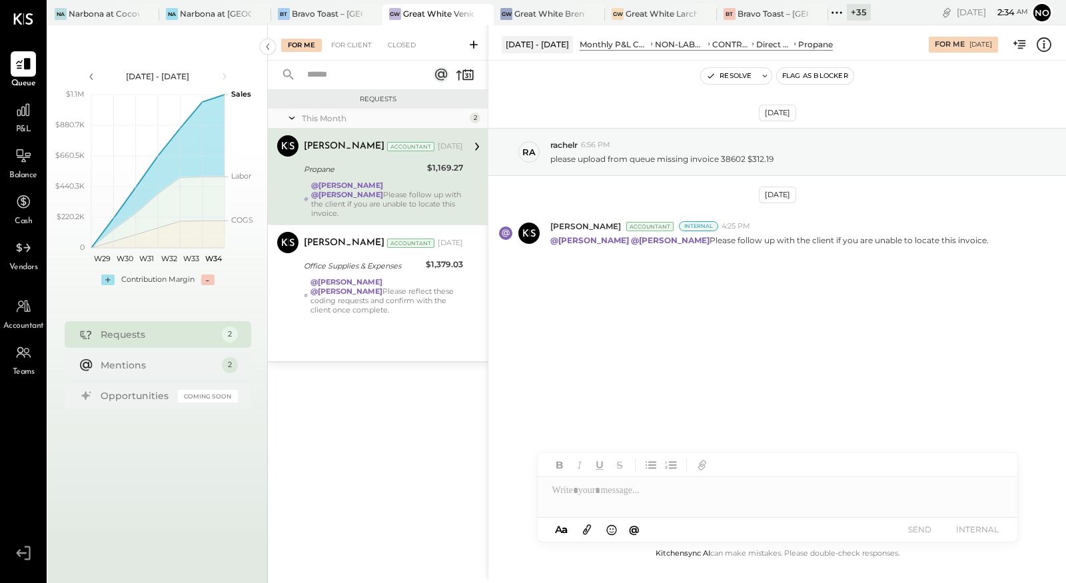
click at [575, 496] on div at bounding box center [776, 490] width 479 height 27
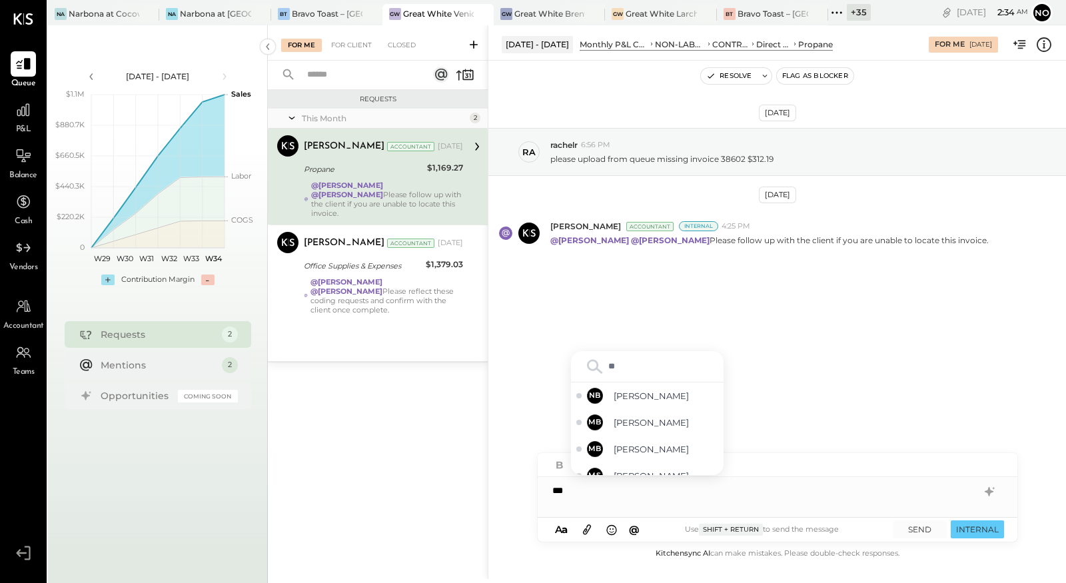
type input "***"
click at [633, 464] on span "[PERSON_NAME]" at bounding box center [665, 462] width 105 height 13
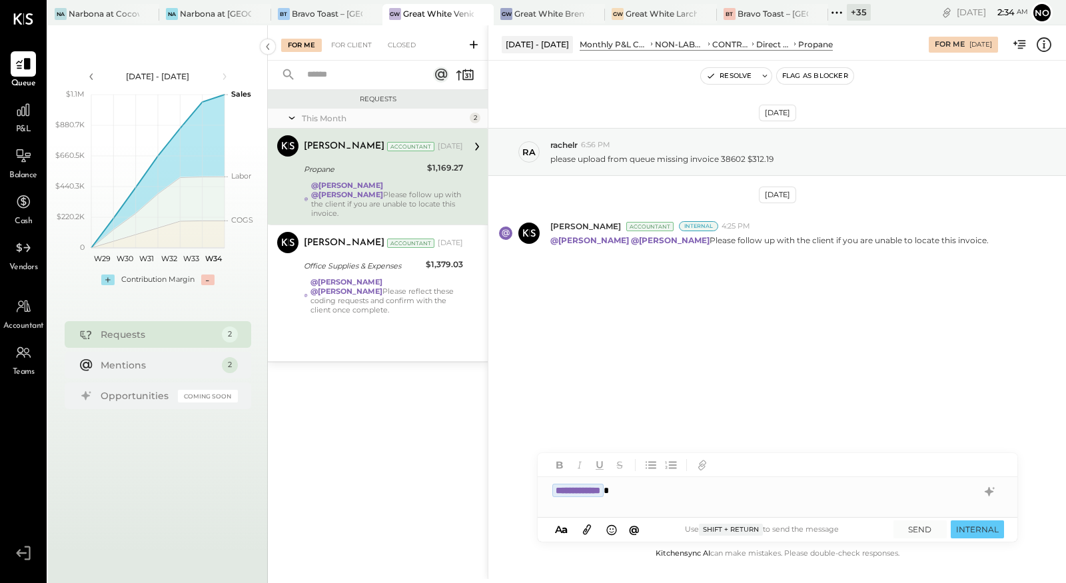
click at [589, 527] on icon at bounding box center [586, 528] width 15 height 15
click at [559, 489] on icon at bounding box center [559, 490] width 9 height 3
click at [409, 44] on div "Closed" at bounding box center [401, 45] width 41 height 13
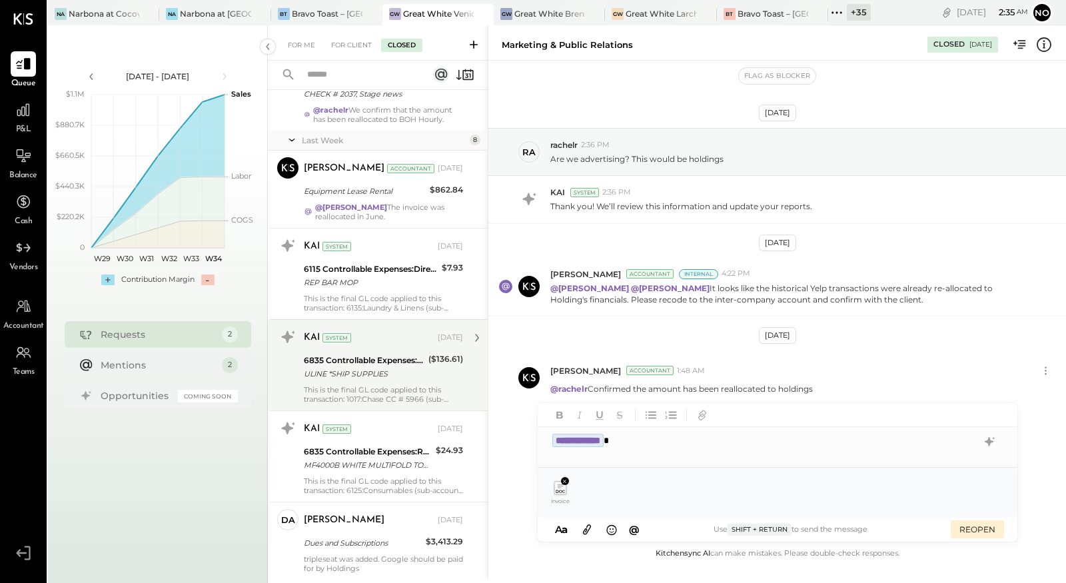
scroll to position [363, 0]
click at [368, 398] on div "This is the final GL code applied to this transaction: 1017:Chase CC # 5966 (su…" at bounding box center [383, 393] width 159 height 19
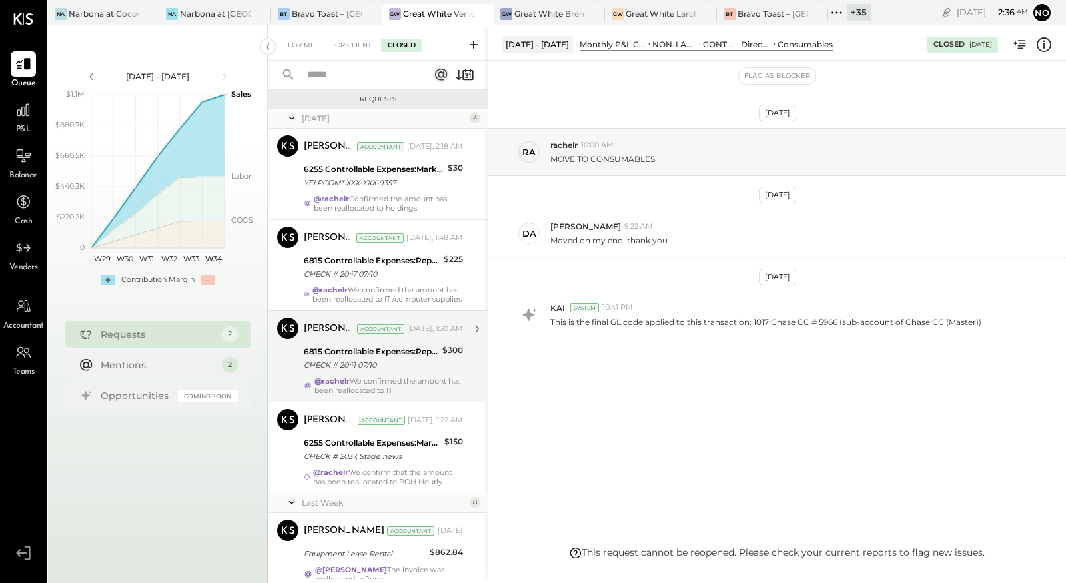
click at [366, 368] on div "CHECK # 2041 07/10" at bounding box center [371, 364] width 135 height 13
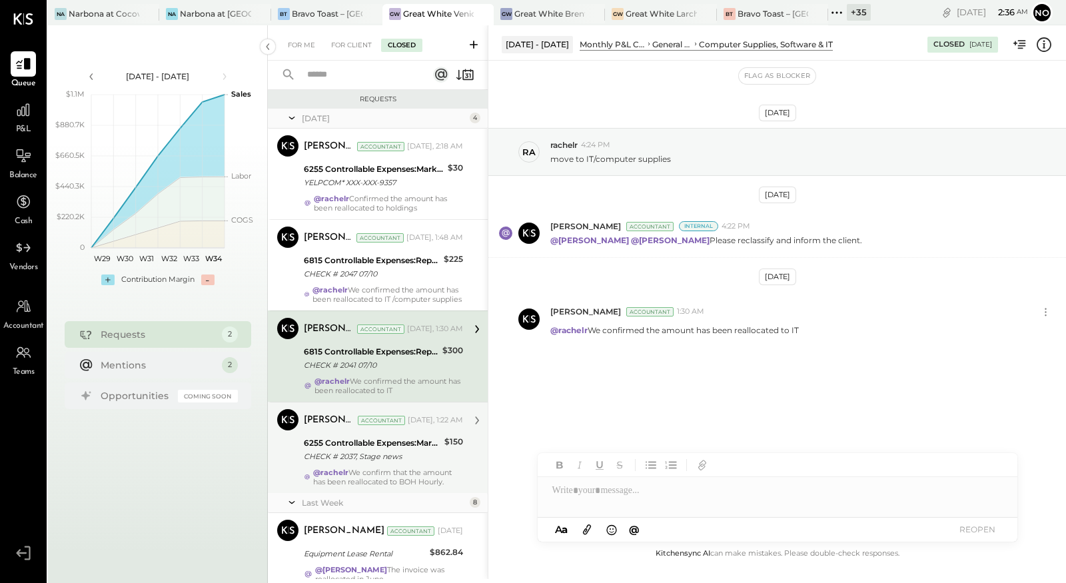
click at [364, 449] on div "6255 Controllable Expenses:Marketing & Advertising:Marketing & Public Relations" at bounding box center [372, 442] width 137 height 13
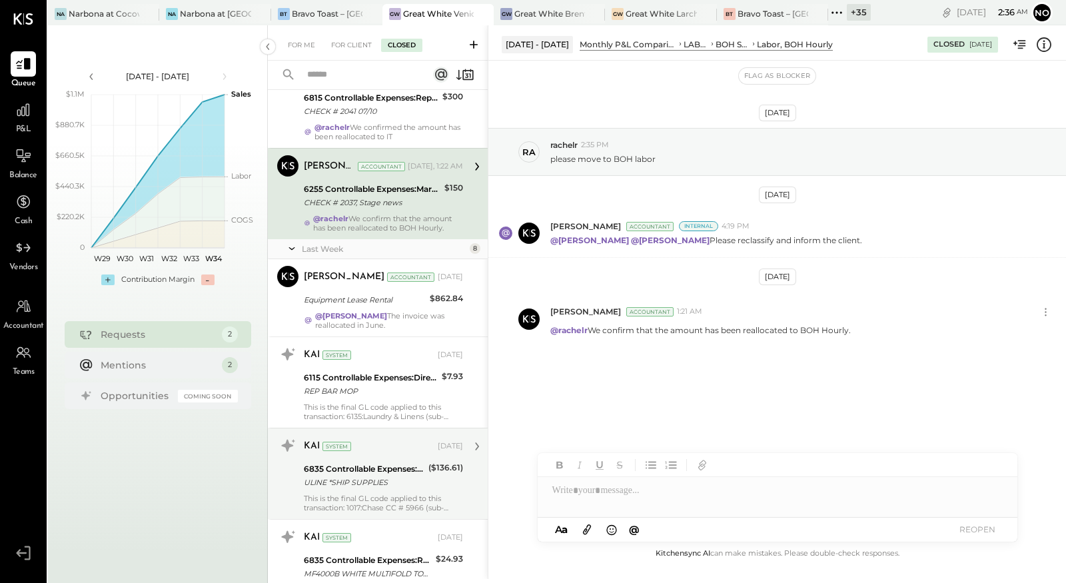
scroll to position [303, 0]
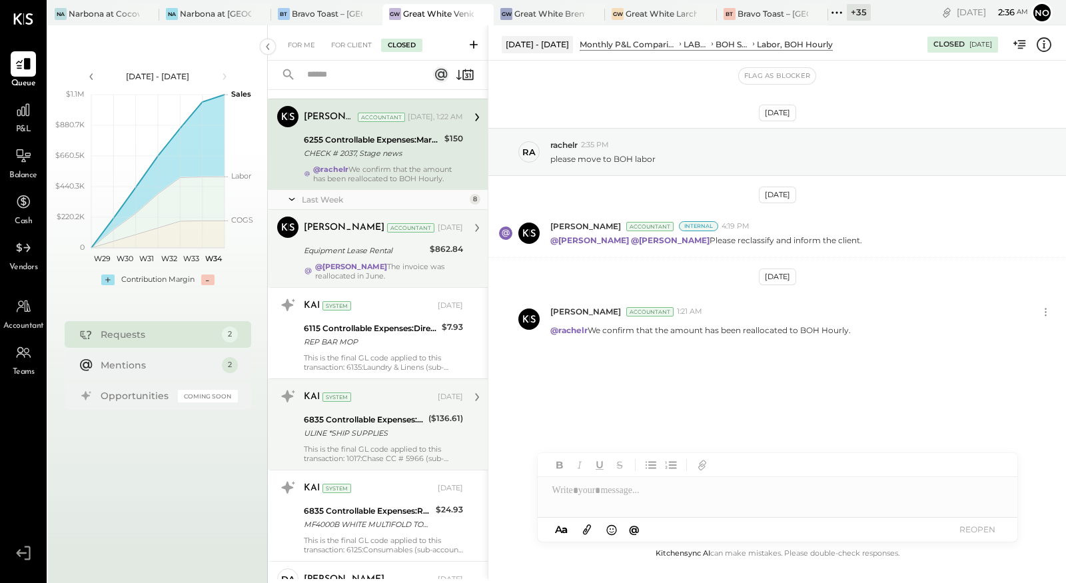
click at [368, 280] on div "@Derek Arnette The invoice was reallocated in June." at bounding box center [389, 271] width 148 height 19
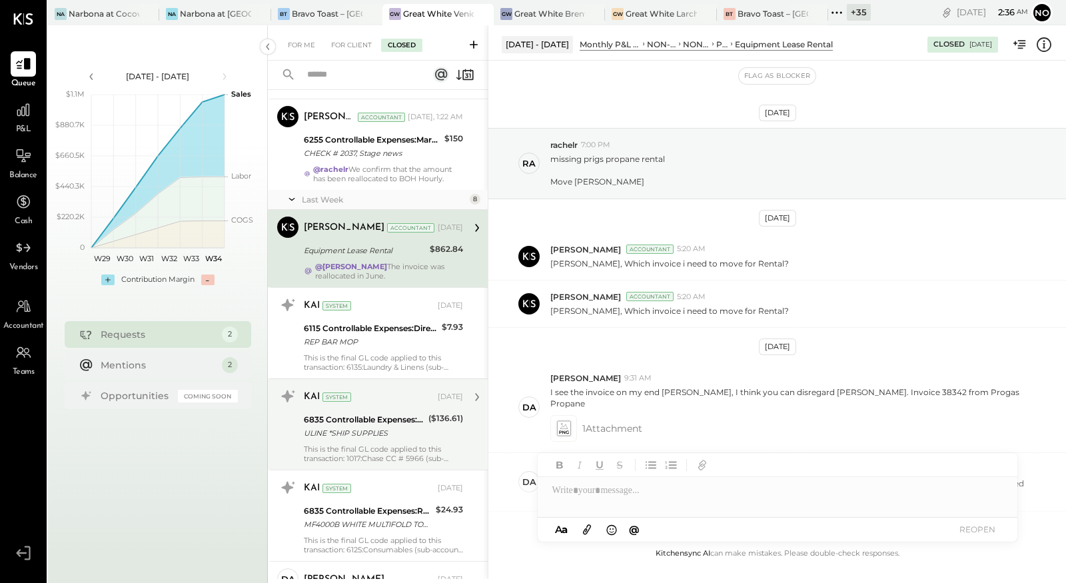
scroll to position [131, 0]
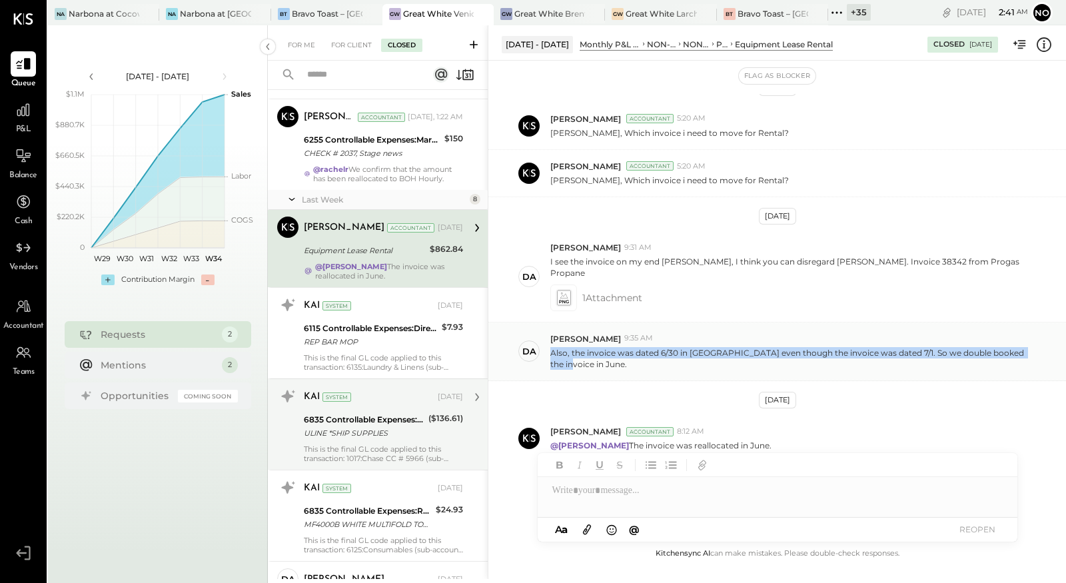
drag, startPoint x: 551, startPoint y: 339, endPoint x: 580, endPoint y: 352, distance: 32.2
click at [580, 352] on p "Also, the invoice was dated 6/30 in QBO even though the invoice was dated 7/1. …" at bounding box center [789, 358] width 479 height 23
copy p "Also, the invoice was dated 6/30 in QBO even though the invoice was dated 7/1. …"
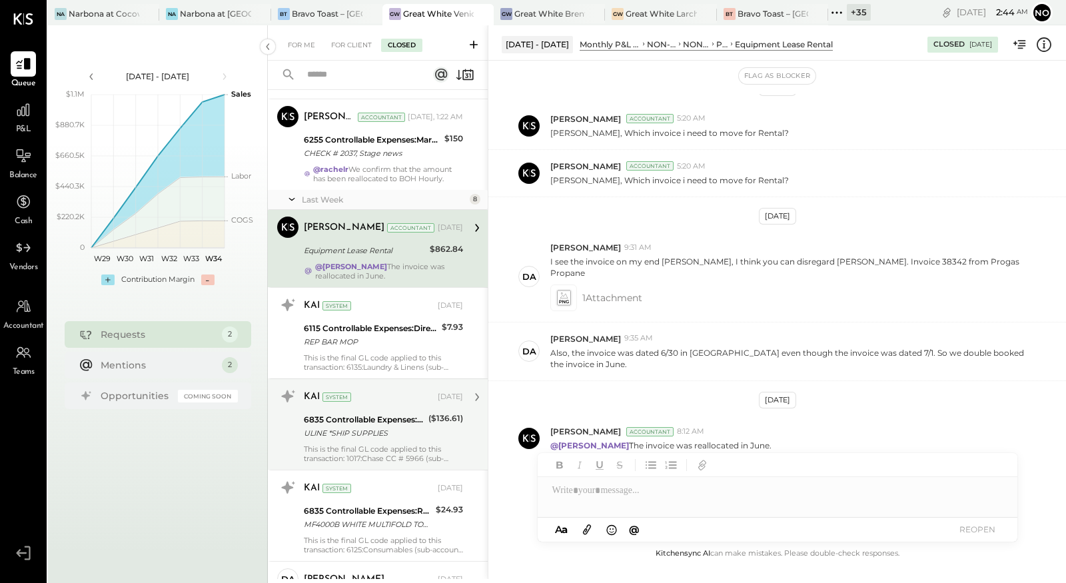
click at [567, 493] on div at bounding box center [776, 490] width 479 height 27
paste div
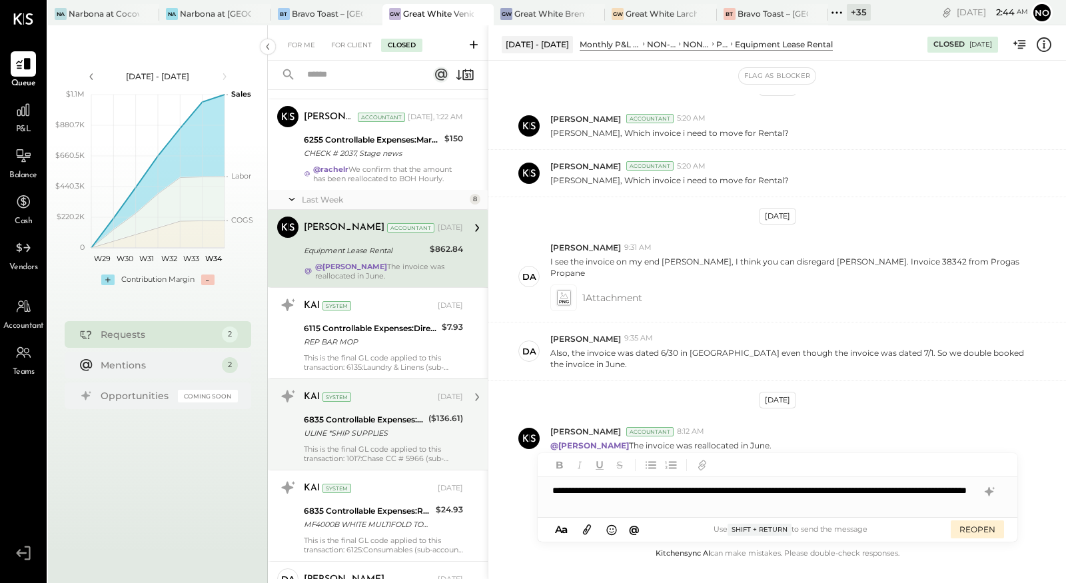
click at [550, 491] on div "**********" at bounding box center [776, 497] width 479 height 40
type input "*****"
click at [639, 467] on span "Derek Arnette" at bounding box center [665, 462] width 105 height 13
click at [641, 491] on div "**********" at bounding box center [776, 497] width 479 height 40
click at [966, 529] on button "REOPEN" at bounding box center [976, 529] width 53 height 18
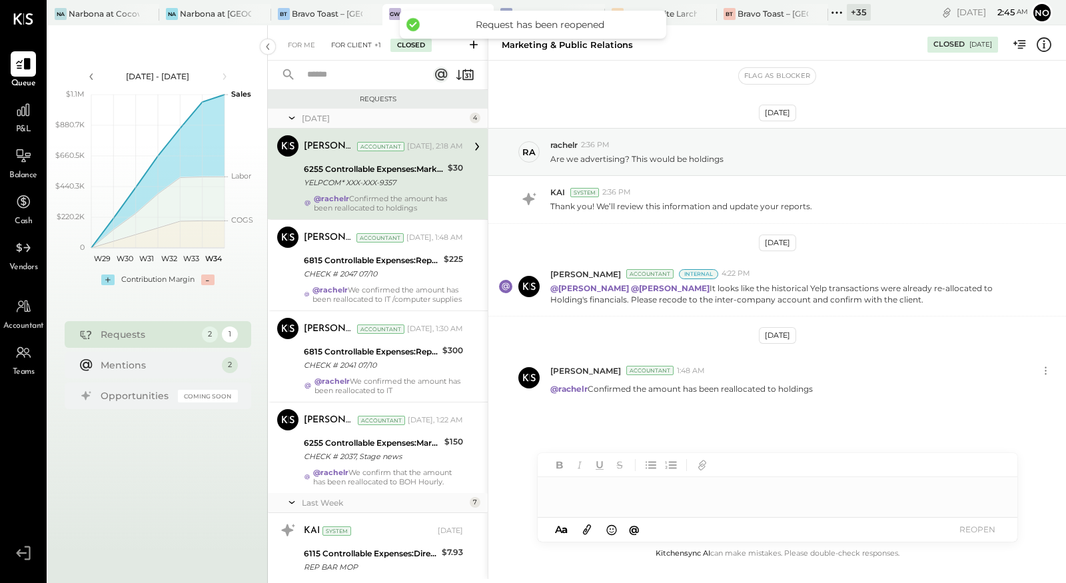
click at [362, 43] on div "For Client +1" at bounding box center [355, 45] width 63 height 13
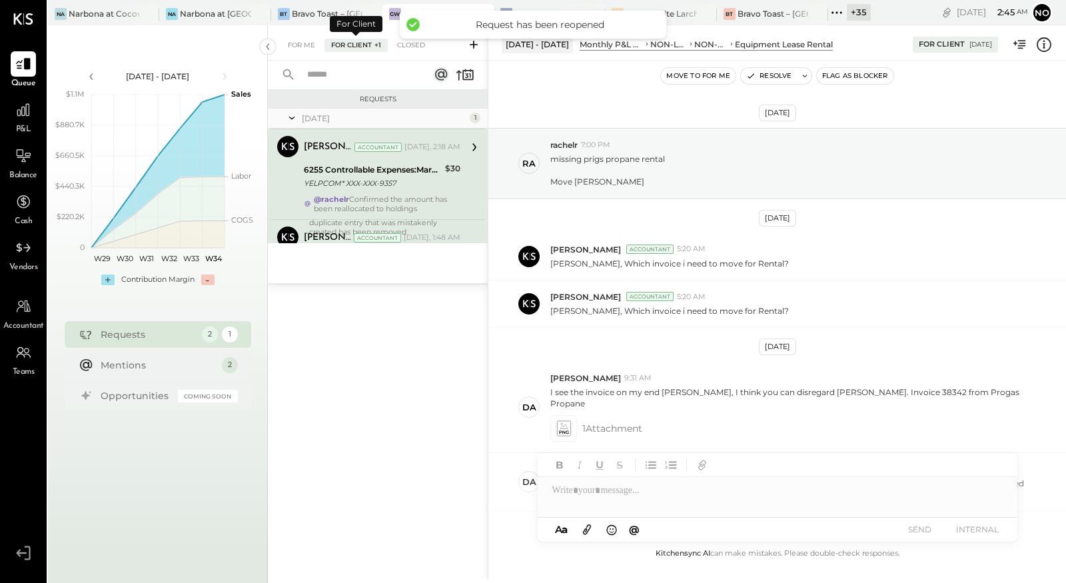
scroll to position [230, 0]
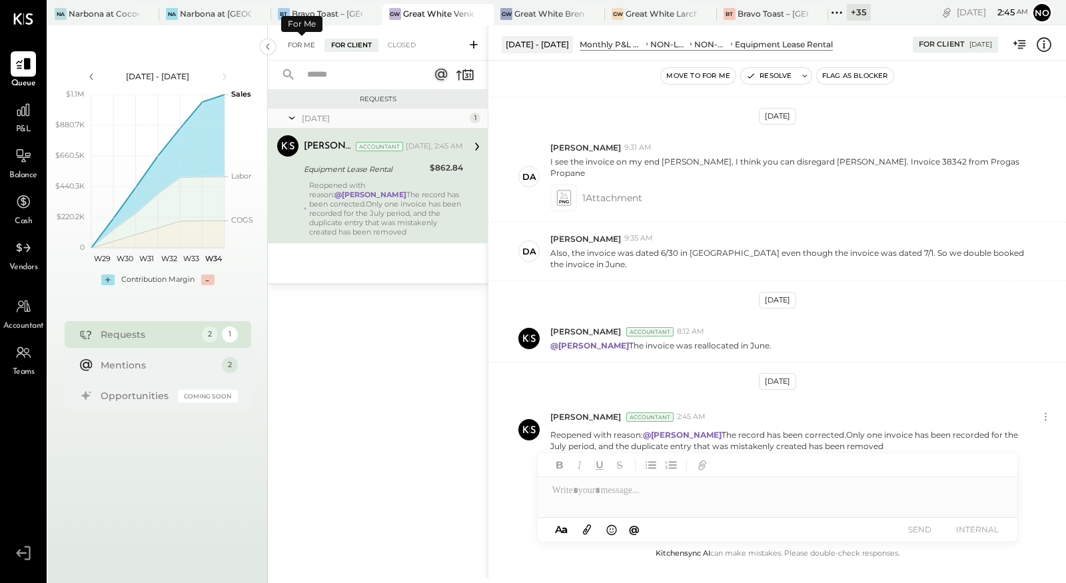
click at [306, 45] on div "For Me" at bounding box center [301, 45] width 41 height 13
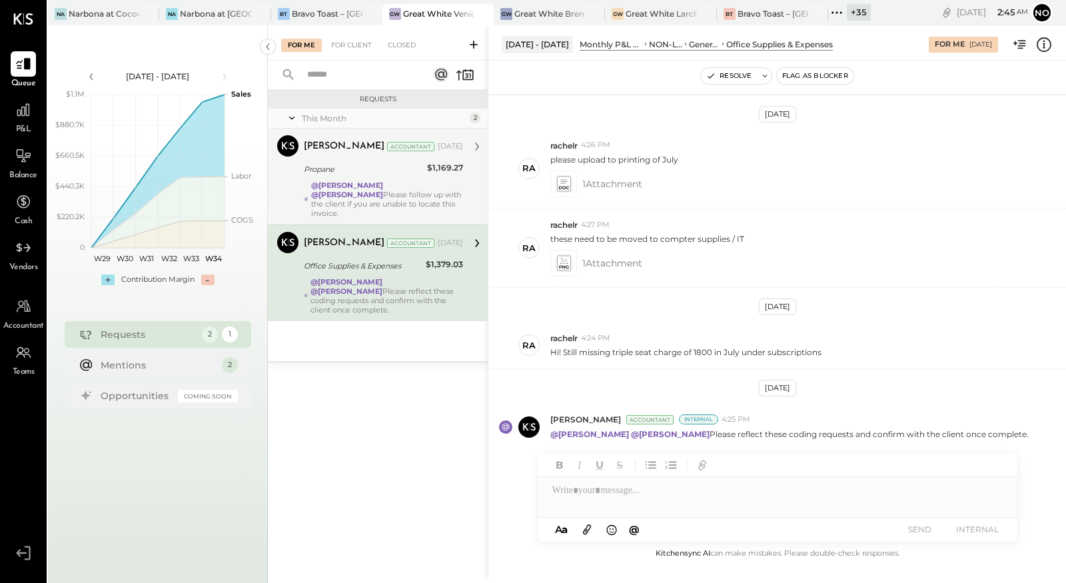
click at [360, 177] on div "Joseph Shin Accountant Aug 13, 2025 Propane $1,169.27 @Noemi Balmaceda @Mayur P…" at bounding box center [383, 176] width 159 height 83
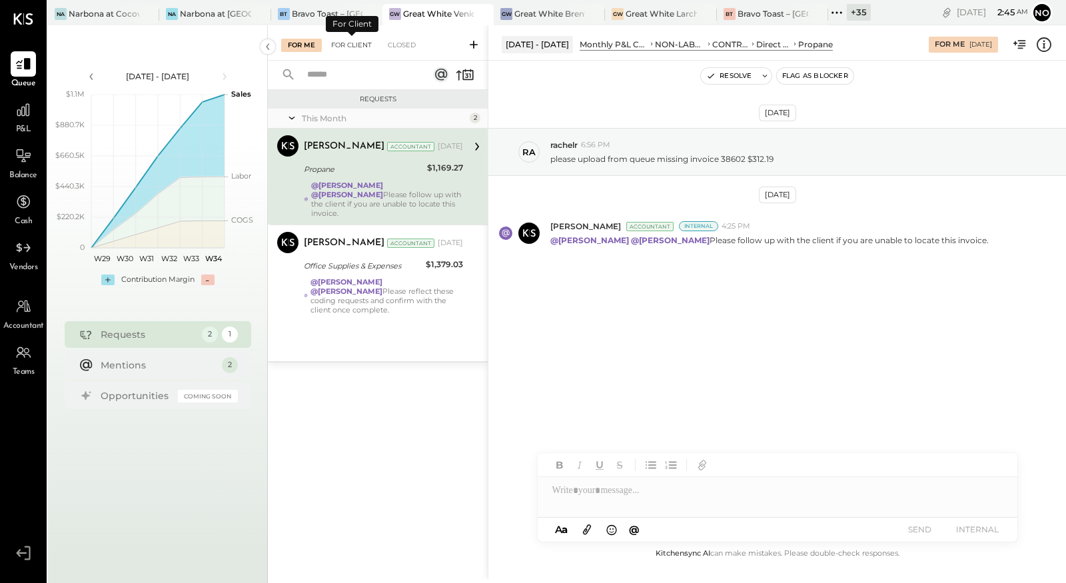
click at [348, 45] on div "For Client" at bounding box center [351, 45] width 54 height 13
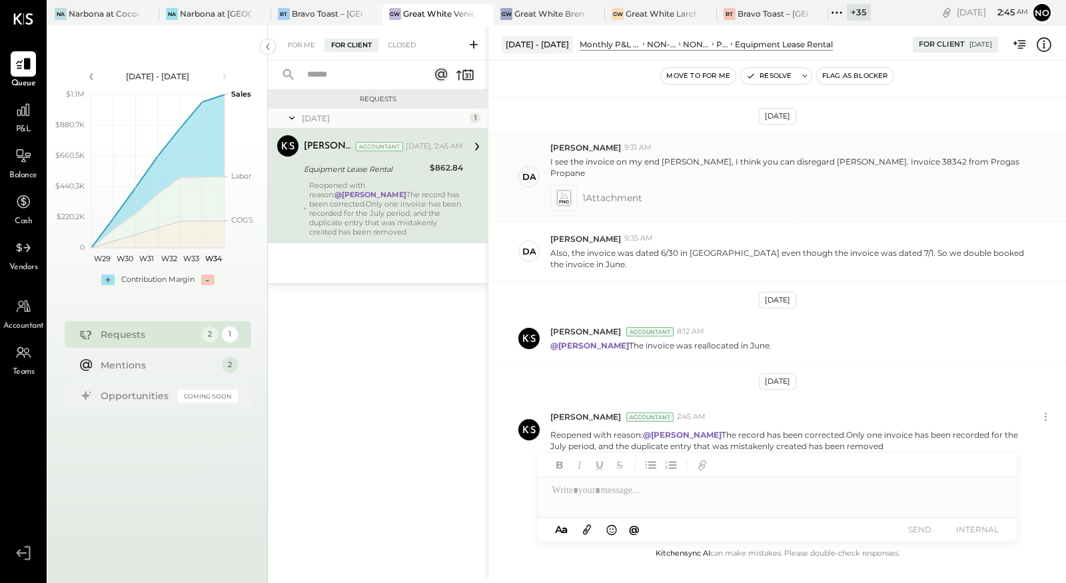
click at [564, 190] on icon at bounding box center [563, 197] width 14 height 15
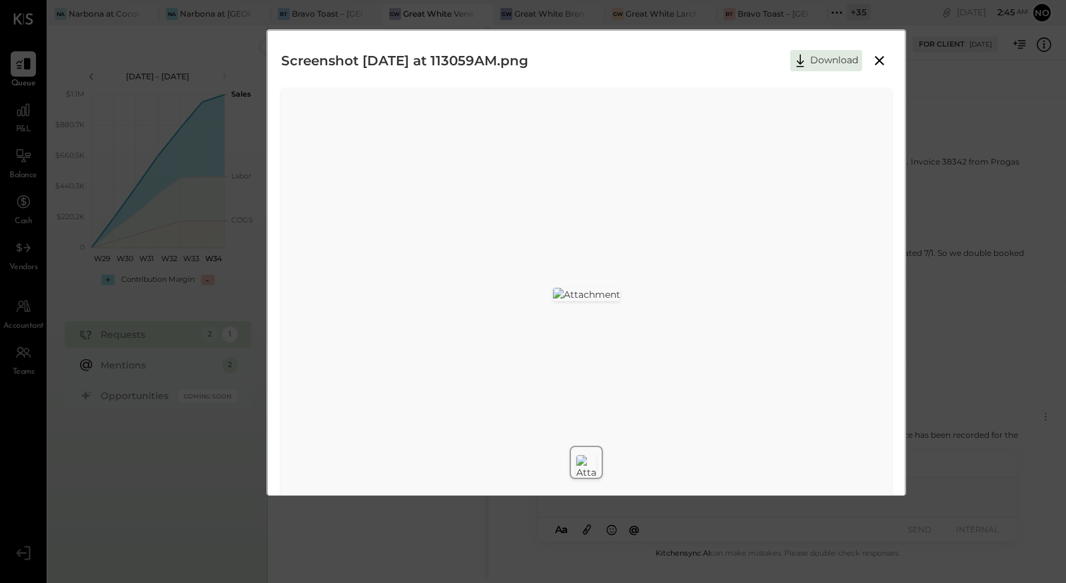
click at [879, 58] on icon at bounding box center [879, 61] width 16 height 16
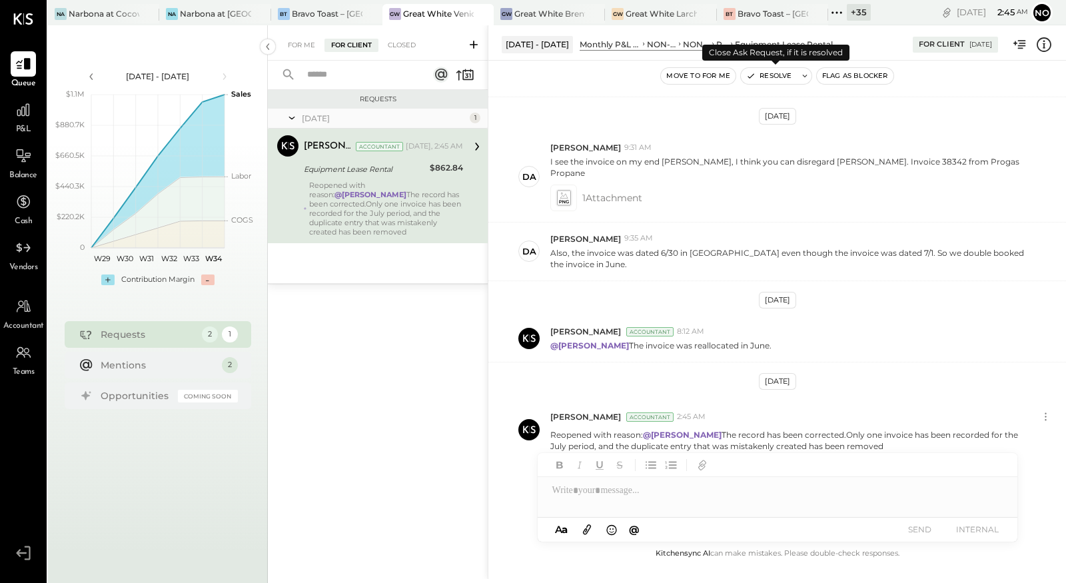
click at [772, 75] on button "Resolve" at bounding box center [769, 76] width 56 height 16
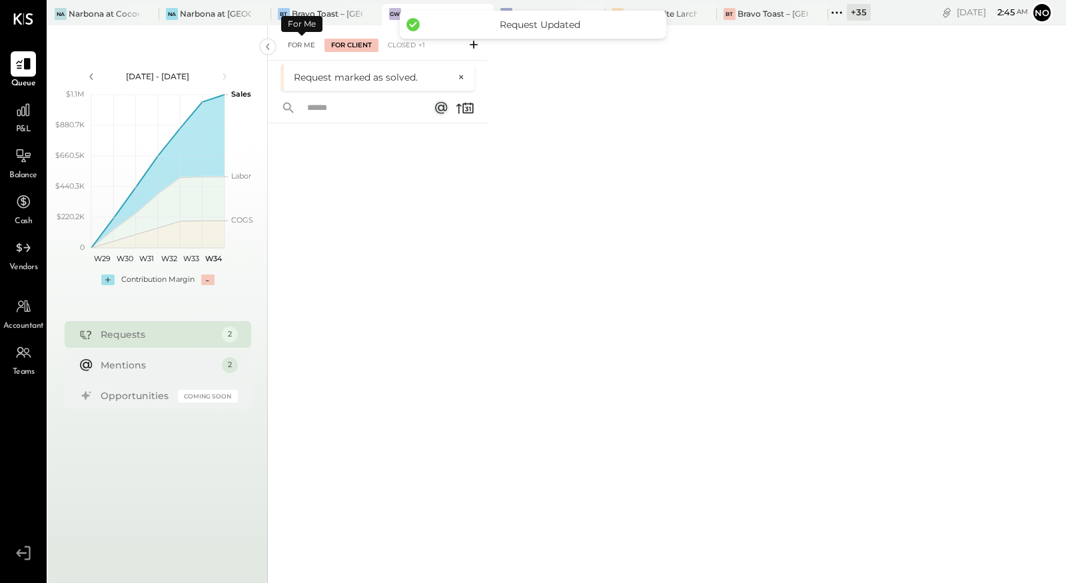
click at [298, 44] on div "For Me" at bounding box center [301, 45] width 41 height 13
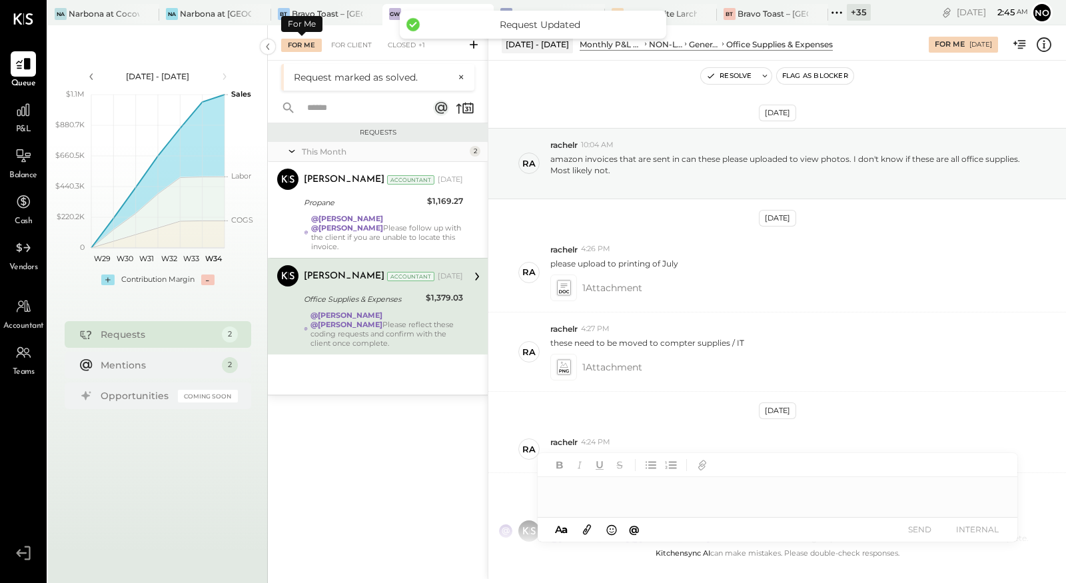
scroll to position [104, 0]
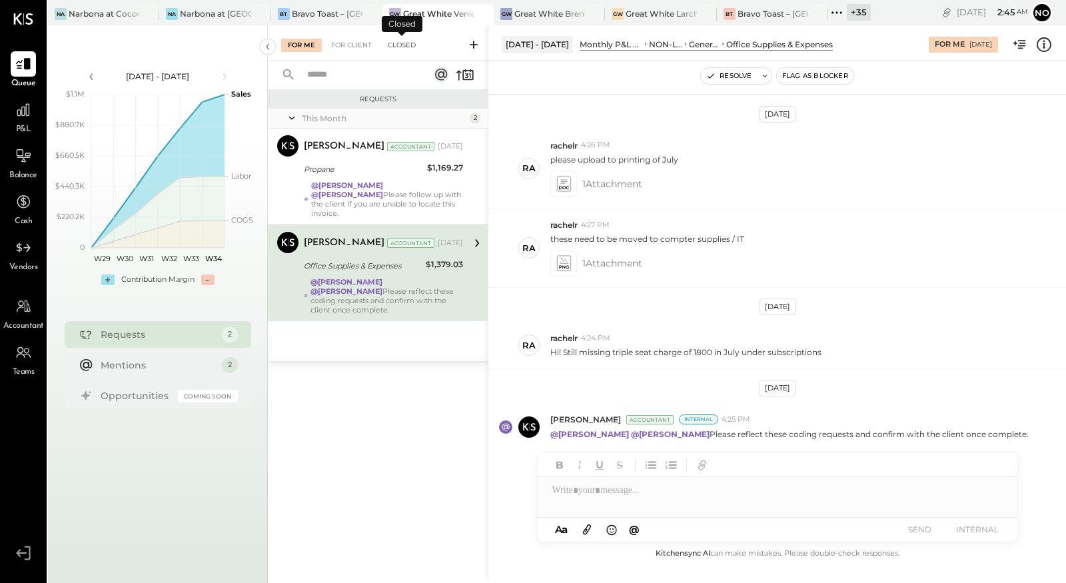
click at [400, 44] on div "Closed" at bounding box center [401, 45] width 41 height 13
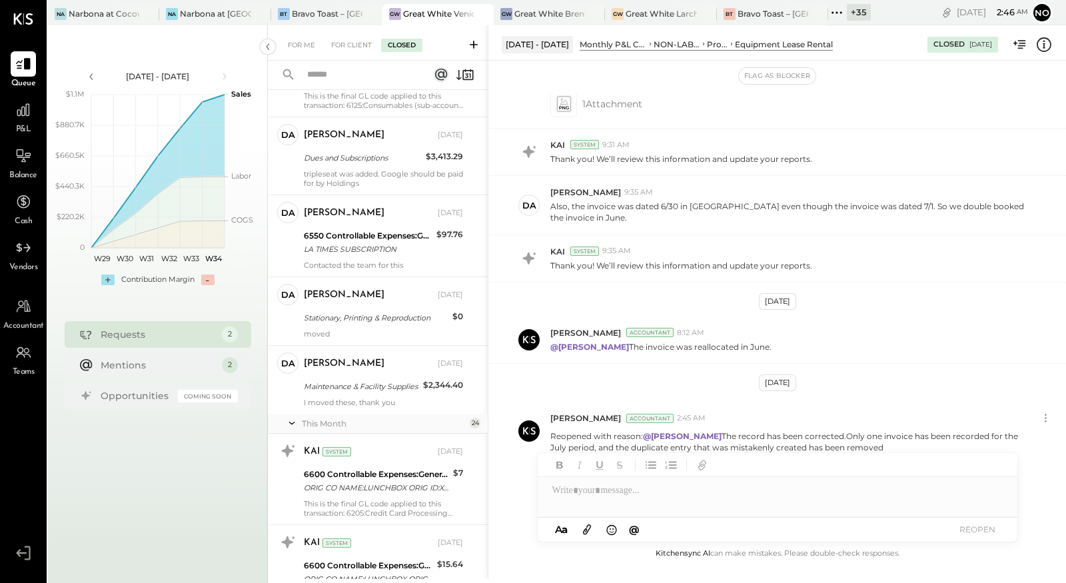
scroll to position [784, 0]
click at [293, 49] on div "For Me" at bounding box center [301, 45] width 41 height 13
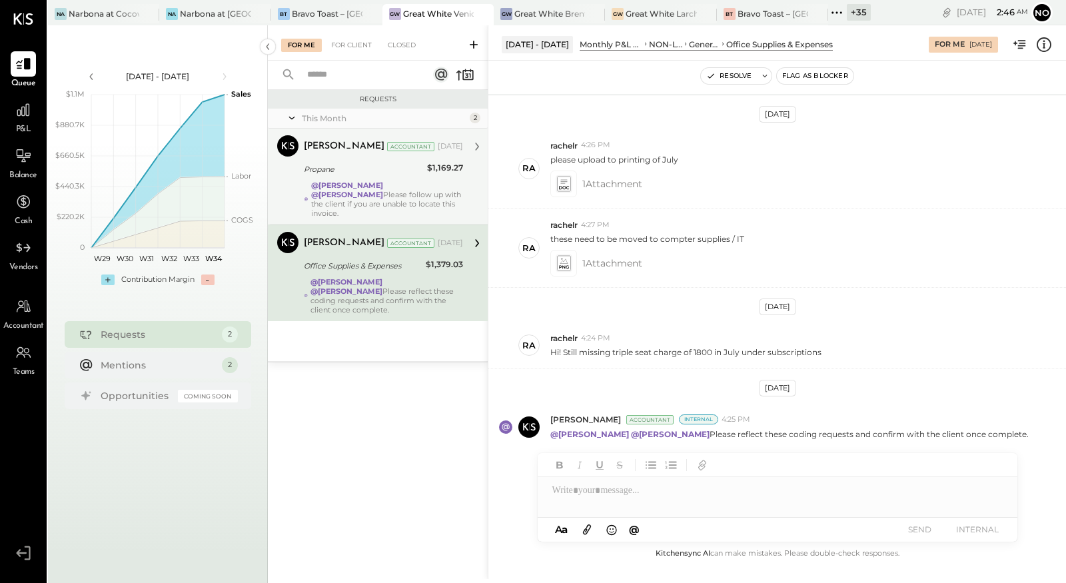
click at [368, 186] on strong "@Noemi Balmaceda" at bounding box center [347, 184] width 72 height 9
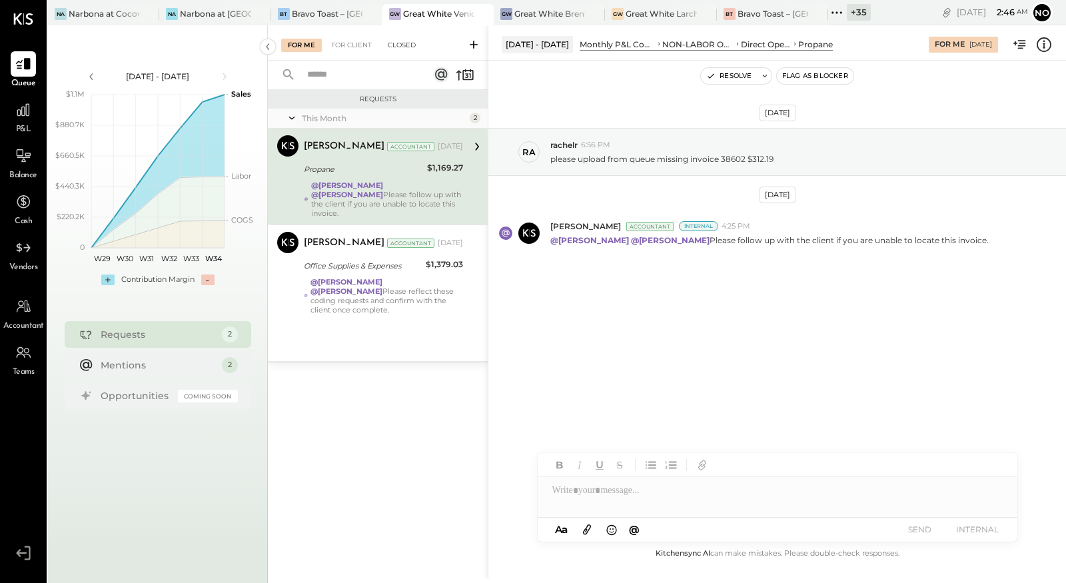
click at [396, 45] on div "Closed" at bounding box center [401, 45] width 41 height 13
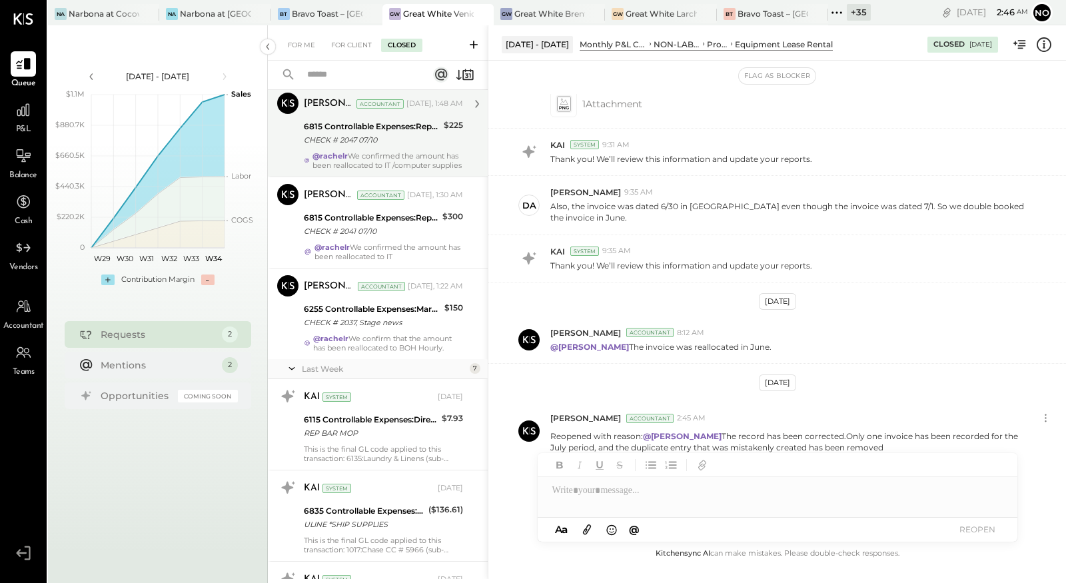
scroll to position [274, 0]
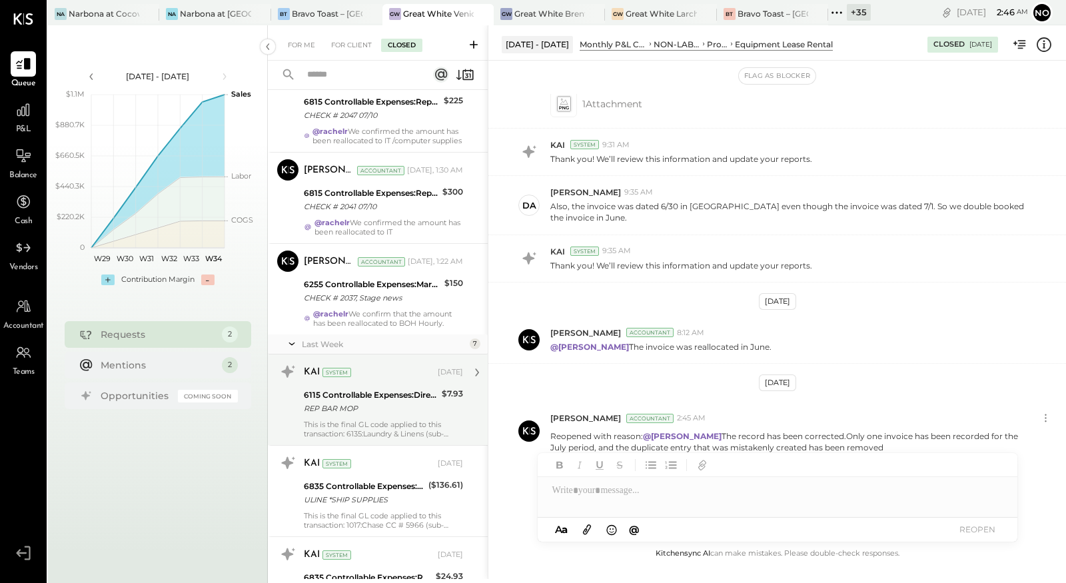
click at [380, 387] on div "6115 Controllable Expenses:Direct Operating Expenses:Cleaning Supplies REP BAR …" at bounding box center [371, 401] width 134 height 29
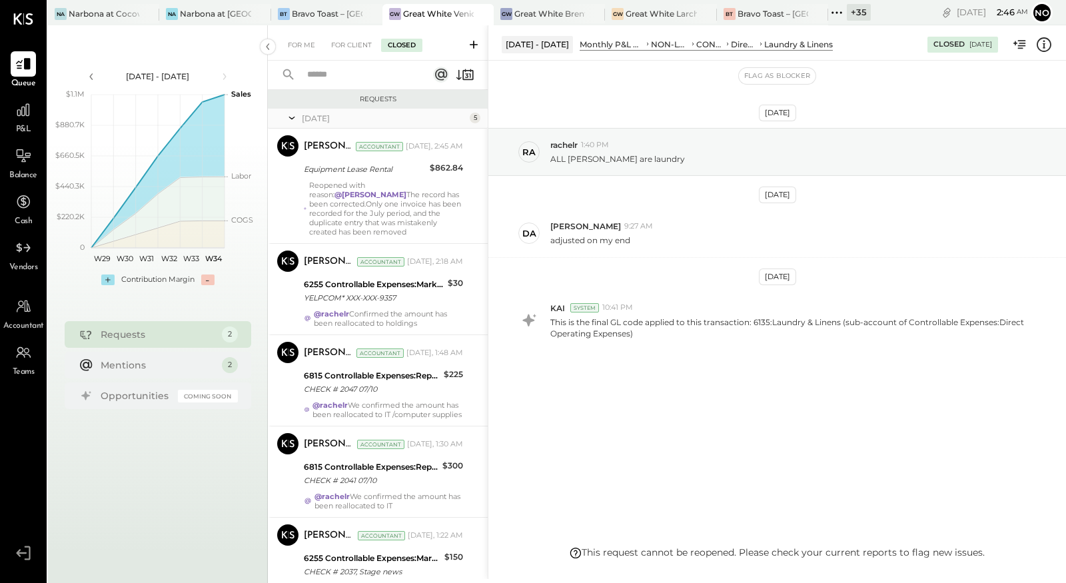
scroll to position [1, 0]
click at [380, 73] on input "text" at bounding box center [359, 75] width 121 height 22
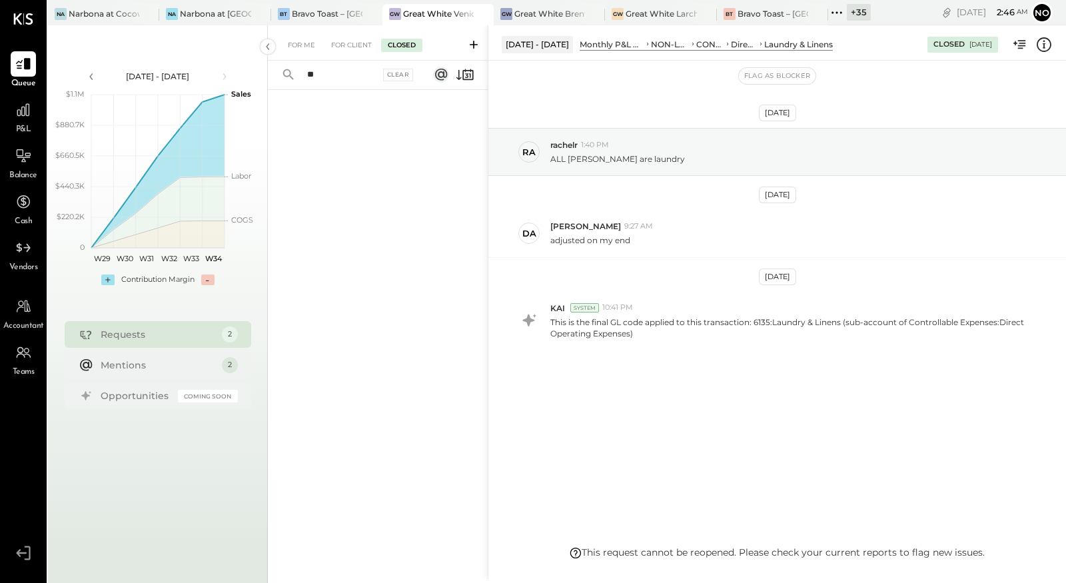
type input "*"
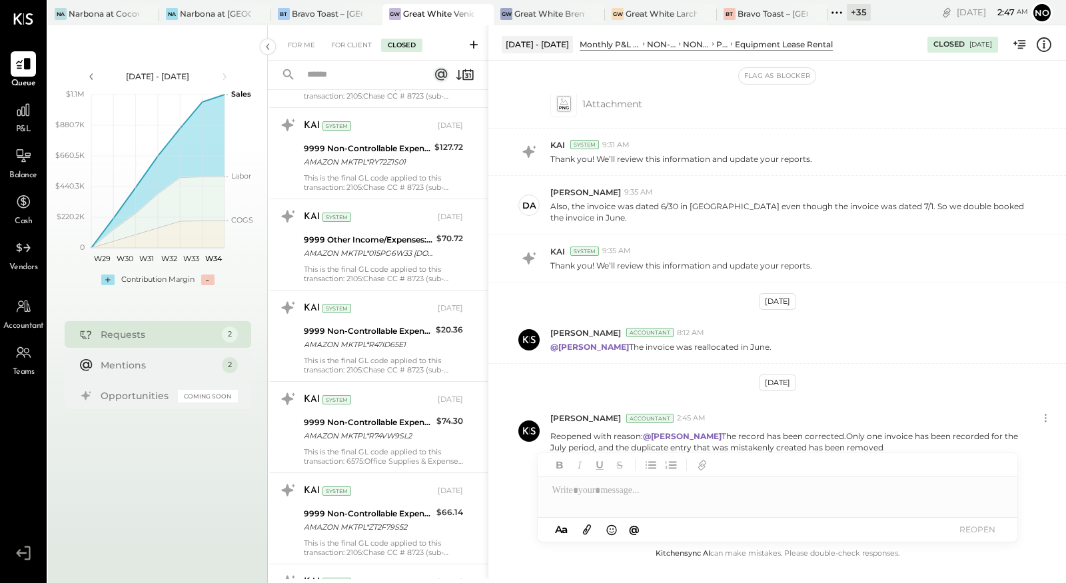
scroll to position [16270, 0]
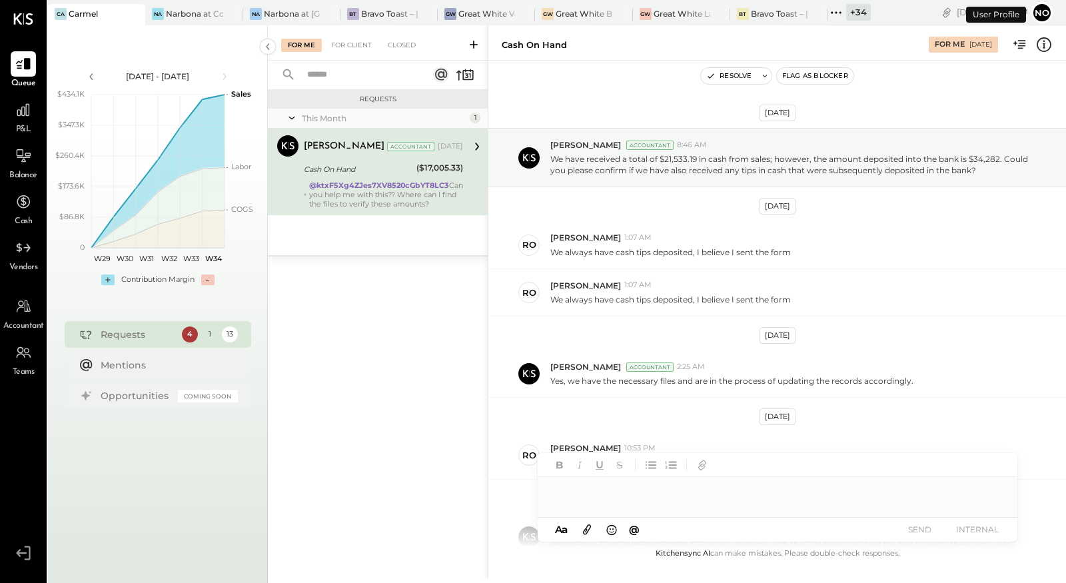
scroll to position [109, 0]
